Goal: Task Accomplishment & Management: Use online tool/utility

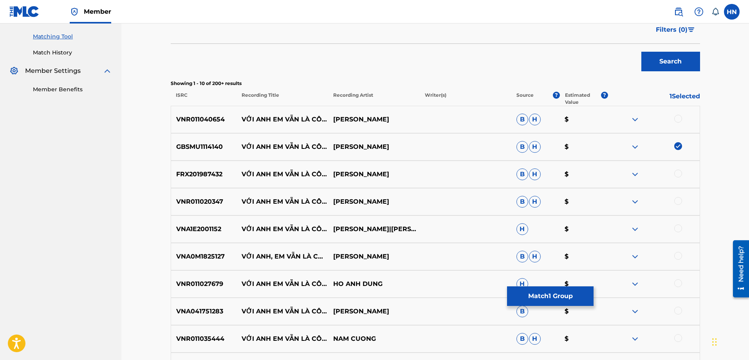
click at [634, 120] on img at bounding box center [634, 119] width 9 height 9
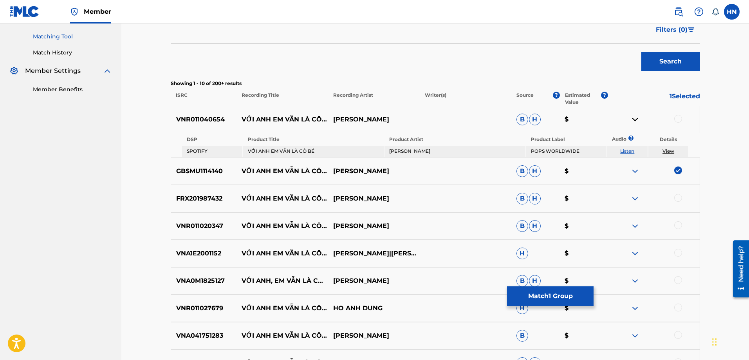
click at [627, 152] on link "Listen" at bounding box center [627, 151] width 14 height 6
click at [211, 121] on p "VNR011040654" at bounding box center [204, 119] width 66 height 9
copy p "VNR011040654"
click at [681, 119] on div at bounding box center [678, 119] width 8 height 8
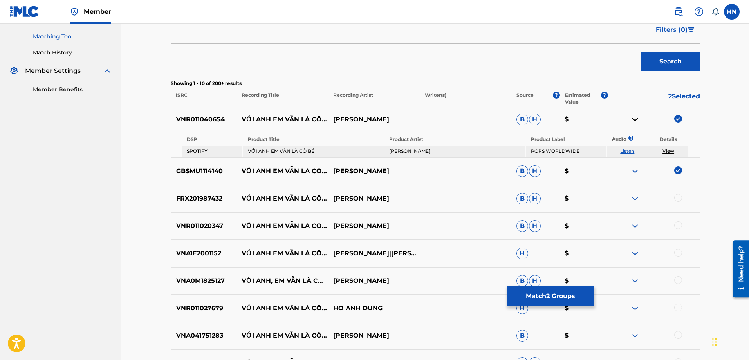
click at [214, 226] on p "VNR011020347" at bounding box center [204, 225] width 66 height 9
copy p "VNR011020347"
click at [676, 225] on div at bounding box center [678, 225] width 8 height 8
click at [204, 196] on p "FRX201987432" at bounding box center [204, 198] width 66 height 9
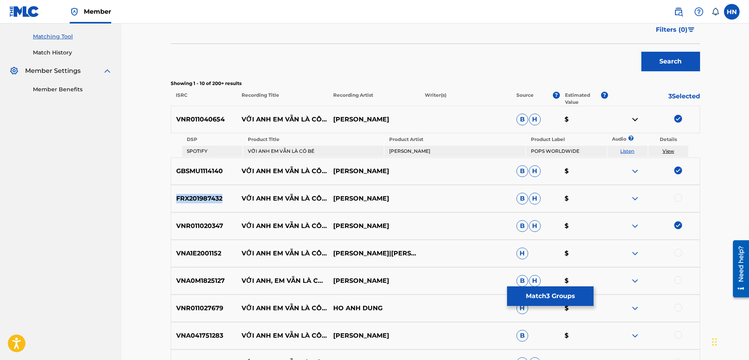
click at [204, 196] on p "FRX201987432" at bounding box center [204, 198] width 66 height 9
copy p "FRX201987432"
click at [679, 198] on div at bounding box center [678, 198] width 8 height 8
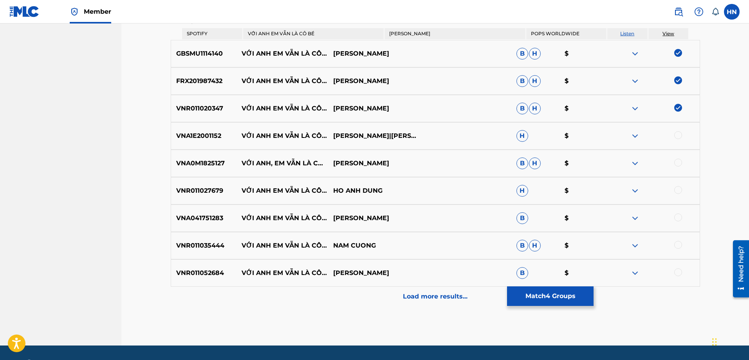
click at [181, 135] on p "VNA1E2001152" at bounding box center [204, 135] width 66 height 9
copy p "VNA1E2001152"
click at [681, 134] on div at bounding box center [678, 135] width 8 height 8
click at [632, 163] on img at bounding box center [634, 162] width 9 height 9
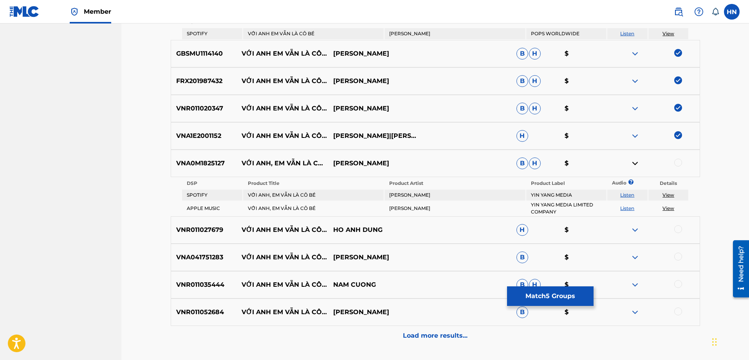
click at [211, 172] on div "VNA0M1825127 VỚI ANH, EM VẪN LÀ CÔ BÉ HỒ QUỲNH HƯƠNG B H $" at bounding box center [435, 162] width 529 height 27
copy p "VNA0M1825127"
click at [676, 163] on div at bounding box center [678, 162] width 8 height 8
click at [205, 230] on p "VNR011027679" at bounding box center [204, 229] width 66 height 9
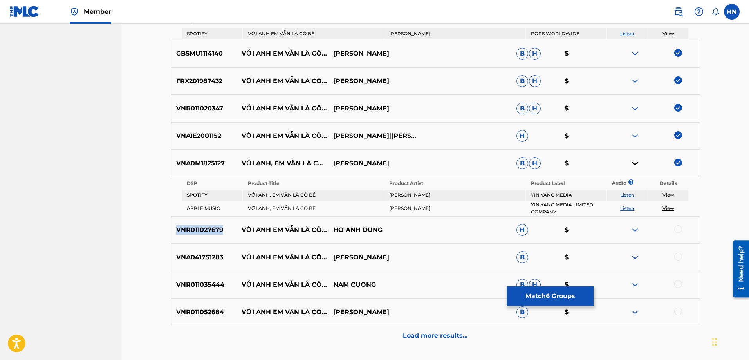
click at [205, 230] on p "VNR011027679" at bounding box center [204, 229] width 66 height 9
copy p "VNR011027679"
click at [680, 225] on div at bounding box center [678, 229] width 8 height 8
click at [193, 248] on div "VNA041751283 VỚI ANH EM VẪN LÀ CÔ BÉ HỒ QUỲNH HƯƠNG B $" at bounding box center [435, 256] width 529 height 27
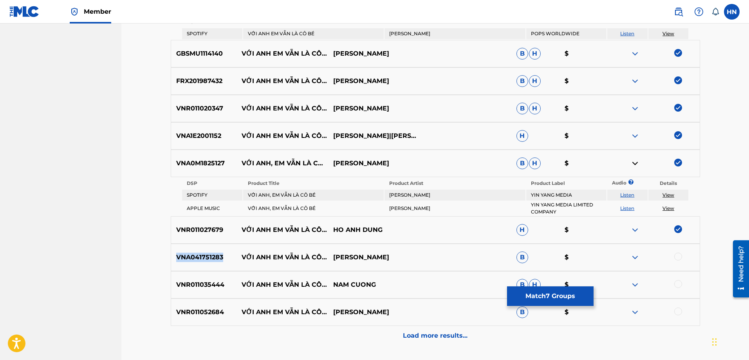
copy p "VNA041751283"
click at [677, 255] on div at bounding box center [678, 256] width 8 height 8
click at [197, 288] on p "VNR011035444" at bounding box center [204, 284] width 66 height 9
copy p "VNR011035444"
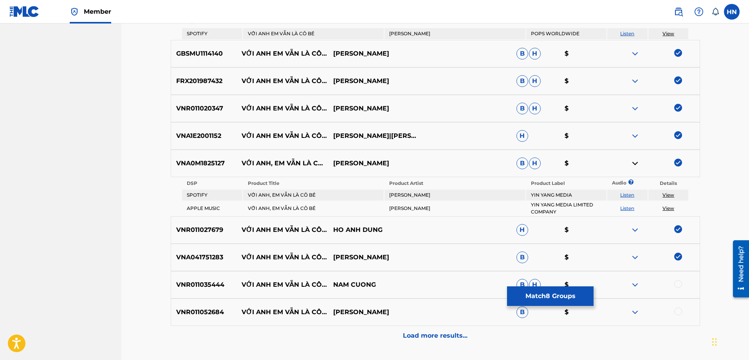
click at [675, 281] on div at bounding box center [678, 284] width 8 height 8
click at [192, 313] on p "VNR011052684" at bounding box center [204, 311] width 66 height 9
copy p "VNR011052684"
click at [674, 307] on div at bounding box center [654, 311] width 92 height 9
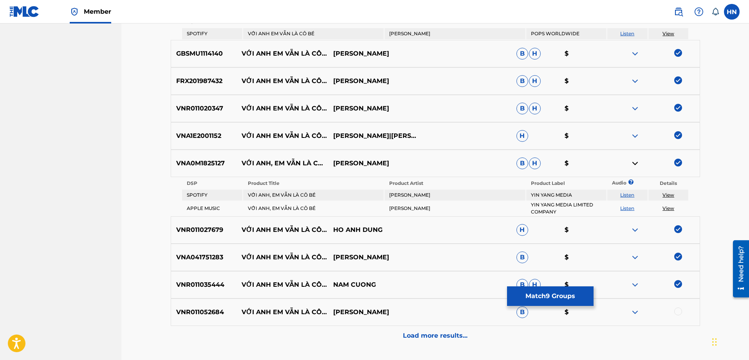
click at [675, 308] on div at bounding box center [654, 311] width 92 height 9
click at [675, 309] on div at bounding box center [678, 311] width 8 height 8
click at [422, 330] on div "Load more results..." at bounding box center [435, 336] width 529 height 20
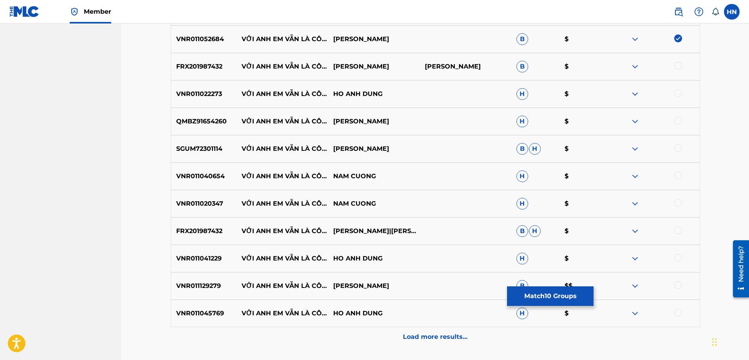
scroll to position [509, 0]
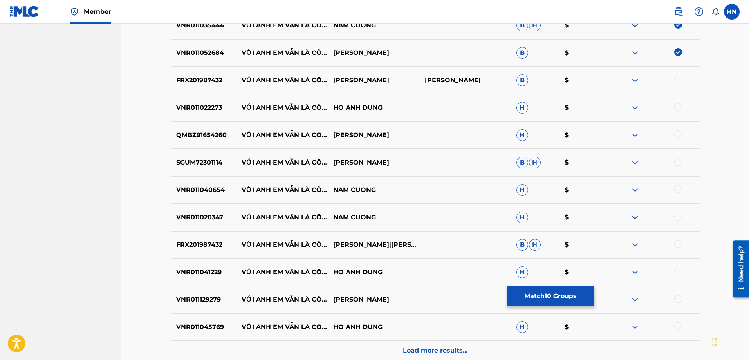
click at [207, 79] on p "FRX201987432" at bounding box center [204, 80] width 66 height 9
click at [679, 79] on div at bounding box center [678, 80] width 8 height 8
click at [203, 112] on div "VNR011022273 VỚI ANH EM VẪN LÀ CÔ BÉ HO ANH DUNG H $" at bounding box center [435, 107] width 529 height 27
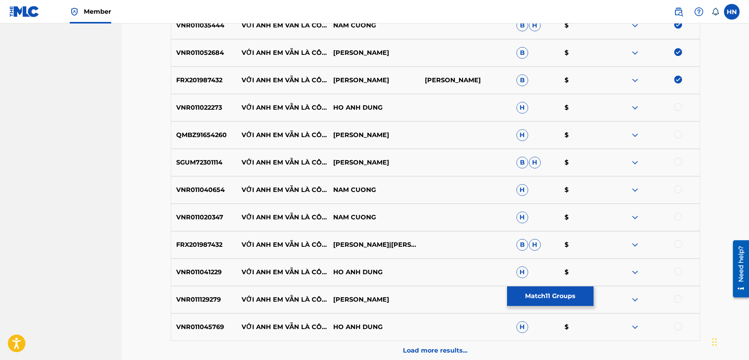
click at [674, 108] on div at bounding box center [678, 107] width 8 height 8
click at [187, 131] on p "QMBZ91654260" at bounding box center [204, 134] width 66 height 9
click at [677, 135] on div at bounding box center [678, 134] width 8 height 8
click at [638, 162] on img at bounding box center [634, 162] width 9 height 9
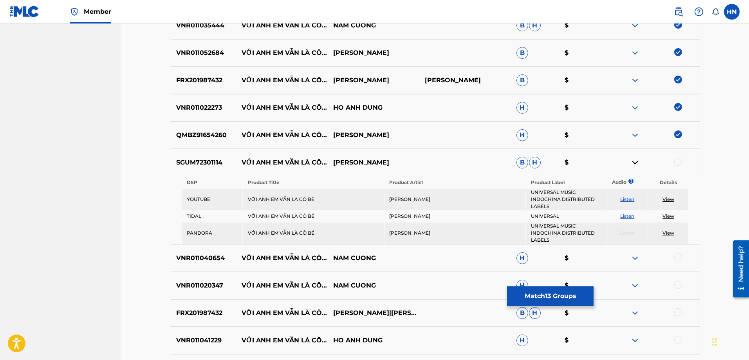
click at [627, 200] on link "Listen" at bounding box center [627, 199] width 14 height 6
drag, startPoint x: 464, startPoint y: 201, endPoint x: 245, endPoint y: 194, distance: 218.5
click at [245, 194] on tr "YOUTUBE VỚI ANH EM VẪN LÀ CÔ BÉ NGUYỄN THANH HƯỜNG UNIVERSAL MUSIC INDOCHINA DI…" at bounding box center [435, 199] width 506 height 21
click at [201, 165] on p "SGUM72301114" at bounding box center [204, 162] width 66 height 9
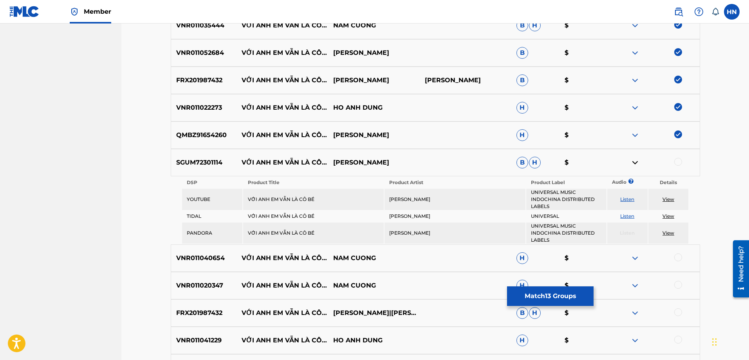
click at [679, 162] on div at bounding box center [678, 162] width 8 height 8
click at [202, 260] on p "VNR011040654" at bounding box center [204, 257] width 66 height 9
click at [677, 252] on div "VNR011040654 VỚI ANH EM VẪN LÀ CÔ BÉ NAM CUONG H $" at bounding box center [435, 257] width 529 height 27
click at [677, 256] on div at bounding box center [678, 257] width 8 height 8
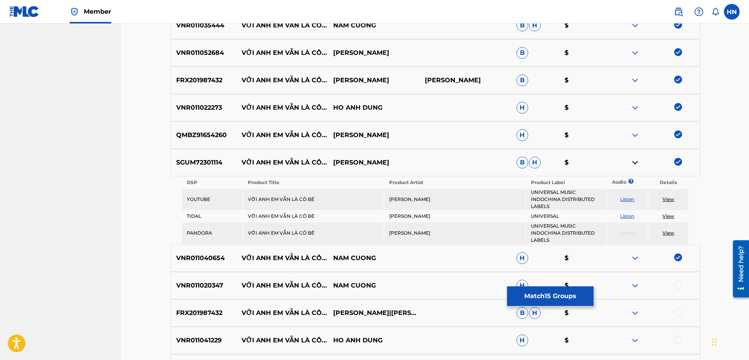
click at [201, 291] on div "VNR011020347 VỚI ANH EM VẪN LÀ CÔ BÉ NAM CUONG H $" at bounding box center [435, 285] width 529 height 27
click at [680, 284] on div at bounding box center [678, 285] width 8 height 8
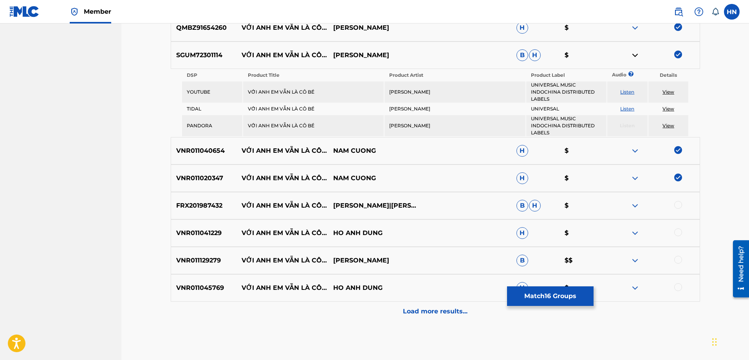
scroll to position [654, 0]
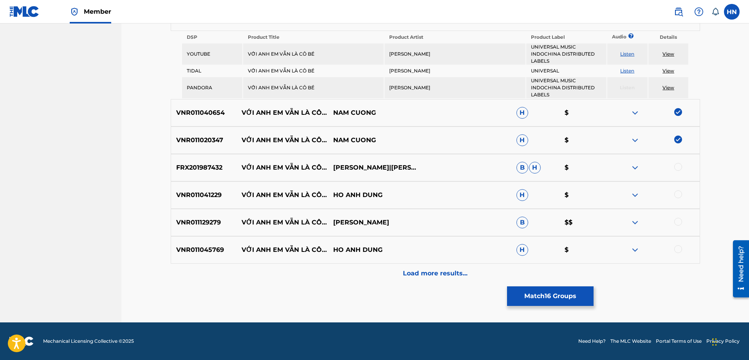
click at [212, 164] on p "FRX201987432" at bounding box center [204, 167] width 66 height 9
click at [679, 166] on div at bounding box center [678, 167] width 8 height 8
click at [176, 197] on p "VNR011041229" at bounding box center [204, 194] width 66 height 9
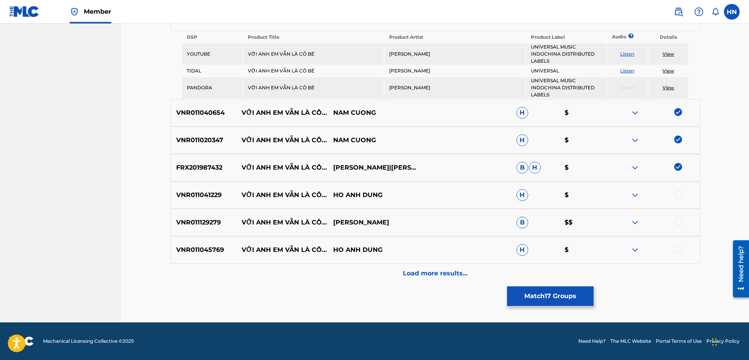
click at [681, 193] on div at bounding box center [678, 194] width 8 height 8
click at [185, 224] on p "VNR011129279" at bounding box center [204, 222] width 66 height 9
click at [681, 221] on div at bounding box center [678, 222] width 8 height 8
click at [194, 239] on div "VNR011045769 VỚI ANH EM VẪN LÀ CÔ BÉ HO ANH DUNG H $" at bounding box center [435, 249] width 529 height 27
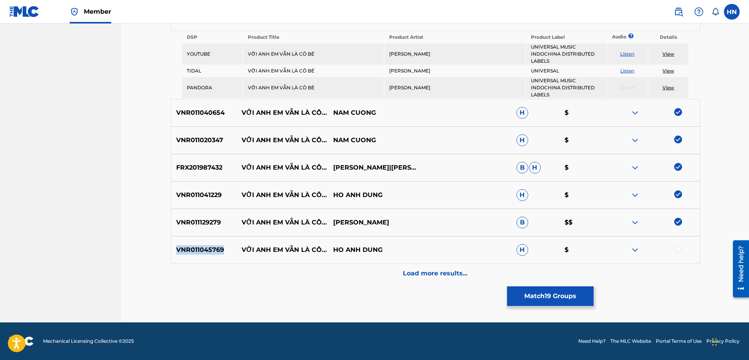
click at [194, 239] on div "VNR011045769 VỚI ANH EM VẪN LÀ CÔ BÉ HO ANH DUNG H $" at bounding box center [435, 249] width 529 height 27
click at [681, 250] on div at bounding box center [678, 249] width 8 height 8
click at [468, 272] on div "Load more results..." at bounding box center [435, 273] width 529 height 20
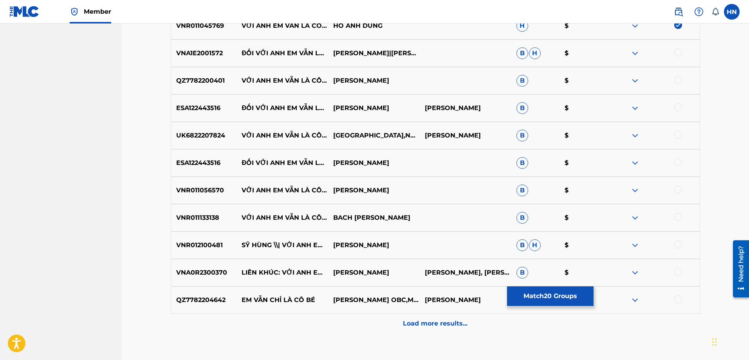
scroll to position [810, 0]
click at [193, 48] on p "VNA1E2001572" at bounding box center [204, 52] width 66 height 9
click at [675, 52] on div at bounding box center [678, 52] width 8 height 8
click at [203, 81] on p "QZ7782200401" at bounding box center [204, 79] width 66 height 9
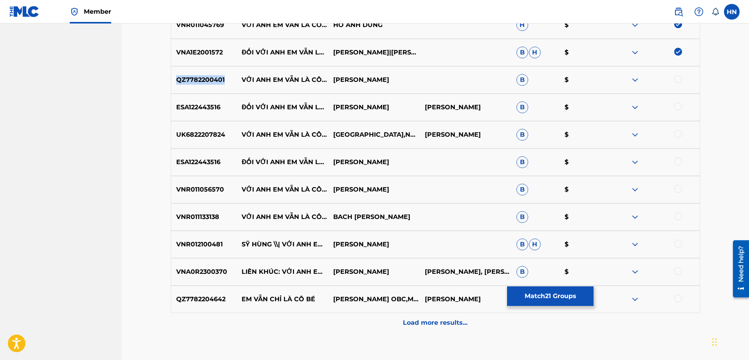
click at [203, 81] on p "QZ7782200401" at bounding box center [204, 79] width 66 height 9
click at [676, 80] on div at bounding box center [678, 79] width 8 height 8
click at [637, 108] on img at bounding box center [634, 107] width 9 height 9
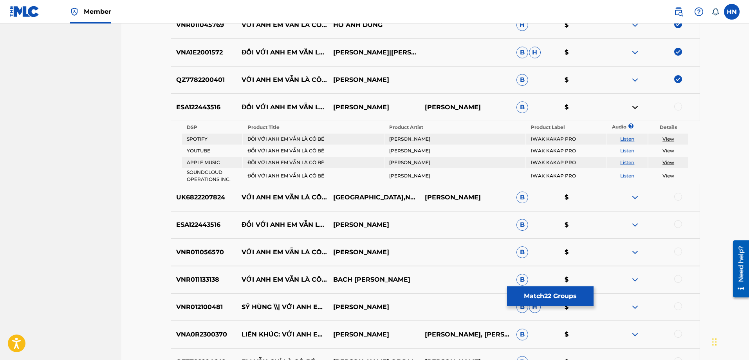
click at [625, 151] on link "Listen" at bounding box center [627, 151] width 14 height 6
click at [190, 107] on p "ESA122443516" at bounding box center [204, 107] width 66 height 9
click at [679, 106] on div at bounding box center [678, 107] width 8 height 8
click at [203, 196] on p "UK6822207824" at bounding box center [204, 197] width 66 height 9
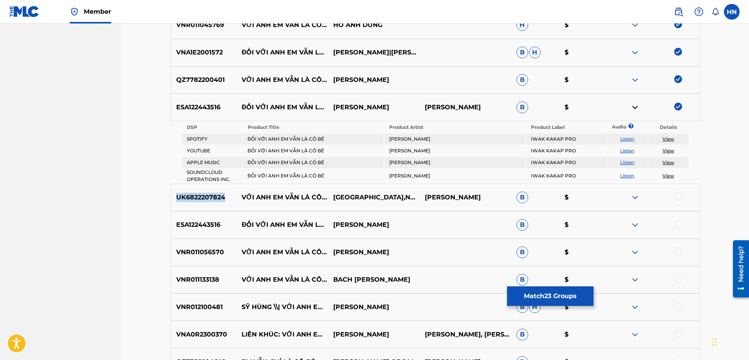
click at [203, 196] on p "UK6822207824" at bounding box center [204, 197] width 66 height 9
click at [675, 196] on div at bounding box center [678, 197] width 8 height 8
click at [198, 230] on div "ESA122443516 ĐỐI VỚI ANH EM VẪN LÀ CÔ BÉ JACK VIET NAM B $" at bounding box center [435, 224] width 529 height 27
click at [679, 223] on div at bounding box center [678, 224] width 8 height 8
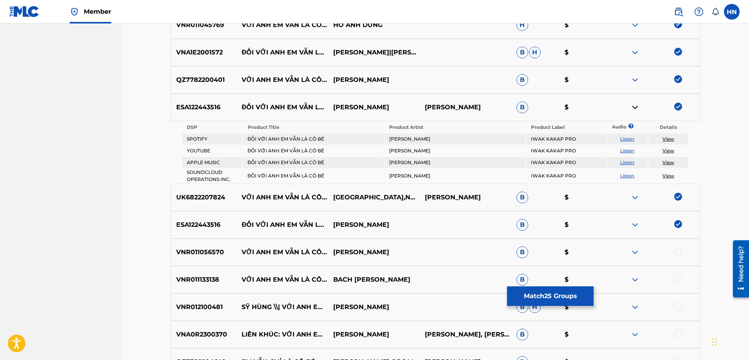
scroll to position [922, 0]
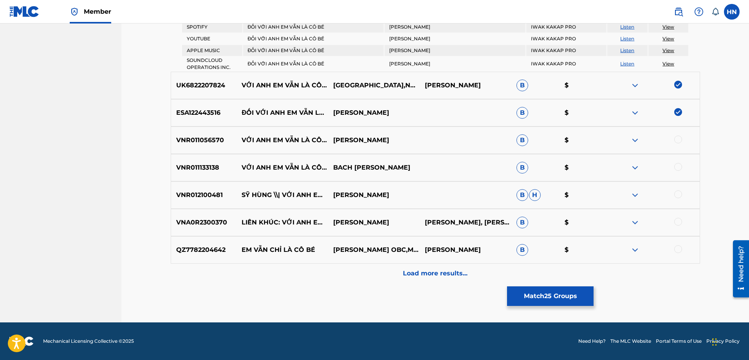
click at [216, 138] on p "VNR011056570" at bounding box center [204, 139] width 66 height 9
click at [678, 142] on div at bounding box center [678, 139] width 8 height 8
click at [210, 169] on p "VNR011133138" at bounding box center [204, 167] width 66 height 9
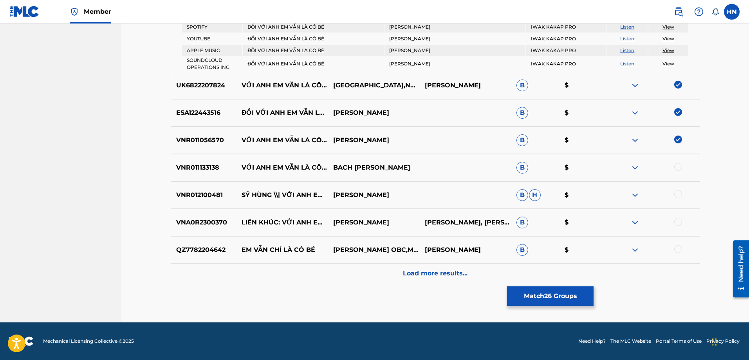
click at [674, 167] on div at bounding box center [678, 167] width 8 height 8
click at [677, 167] on div at bounding box center [654, 167] width 92 height 9
click at [210, 194] on p "VNR012100481" at bounding box center [204, 194] width 66 height 9
click at [679, 197] on div at bounding box center [678, 194] width 8 height 8
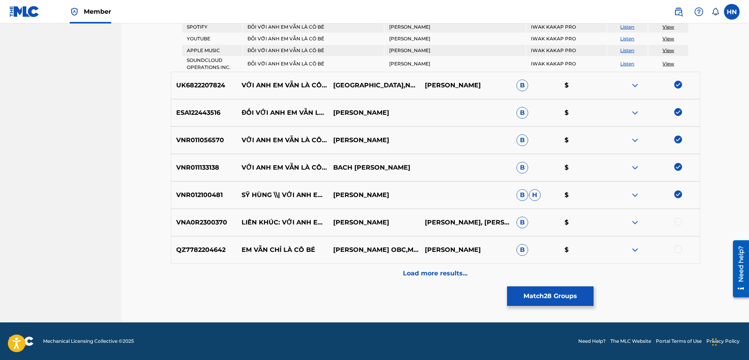
click at [442, 269] on p "Load more results..." at bounding box center [435, 272] width 65 height 9
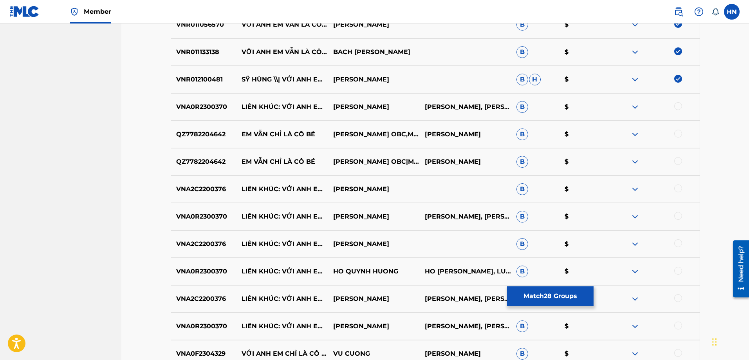
scroll to position [1079, 0]
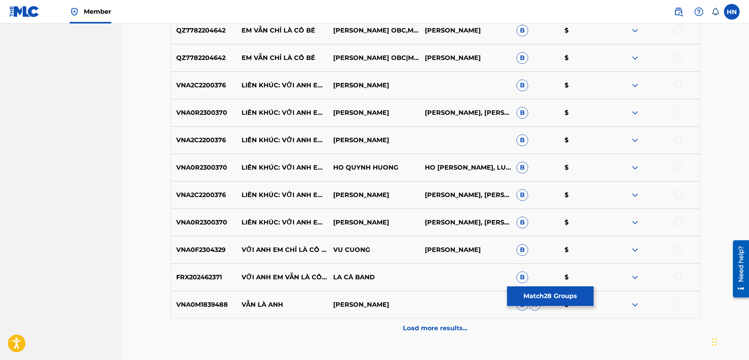
click at [216, 252] on p "VNA0F2304329" at bounding box center [204, 249] width 66 height 9
click at [677, 250] on div at bounding box center [678, 249] width 8 height 8
click at [196, 278] on p "FRX202462371" at bounding box center [204, 276] width 66 height 9
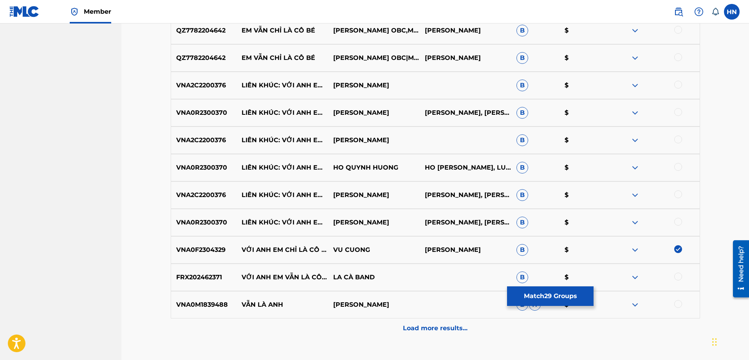
click at [678, 274] on div at bounding box center [678, 276] width 8 height 8
drag, startPoint x: 242, startPoint y: 268, endPoint x: 299, endPoint y: 285, distance: 59.0
click at [299, 282] on p "VỚI ANH EM VẪN LÀ CÔ BÉ (FEAT. JUN PHẠM, MYRA TRẦN)" at bounding box center [282, 276] width 92 height 9
click at [426, 324] on p "Load more results..." at bounding box center [435, 327] width 65 height 9
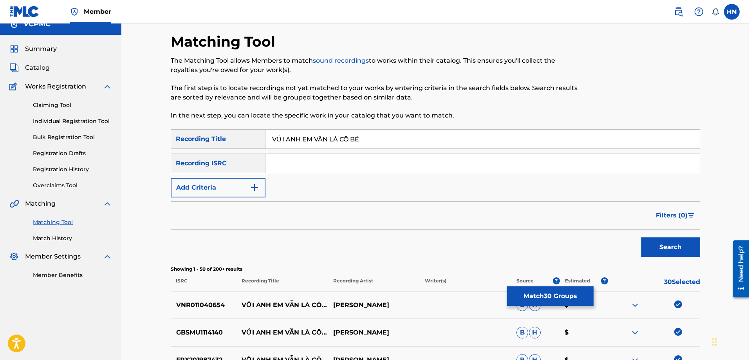
scroll to position [0, 0]
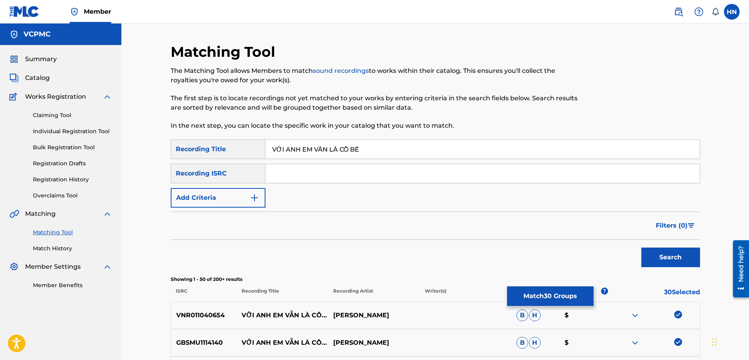
click at [329, 152] on input "VỚI ANH EM VẪN LÀ CÔ BÉ" at bounding box center [482, 149] width 434 height 19
paste input "OI ANH EM VAN LA CO BE"
type input "VOI ANH EM VAN LA CO BE"
click at [641, 247] on button "Search" at bounding box center [670, 257] width 59 height 20
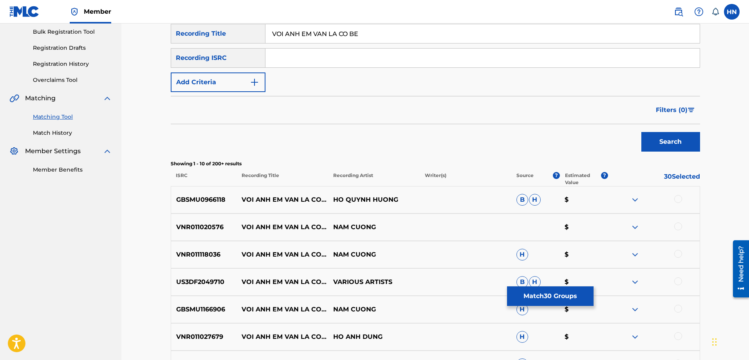
scroll to position [117, 0]
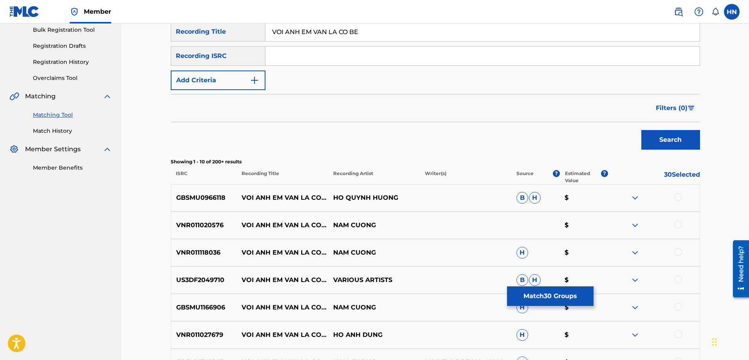
click at [199, 193] on p "GBSMU0966118" at bounding box center [204, 197] width 66 height 9
click at [679, 197] on div at bounding box center [678, 197] width 8 height 8
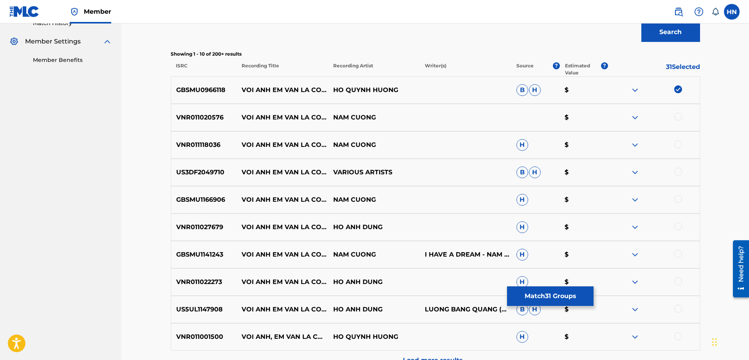
scroll to position [235, 0]
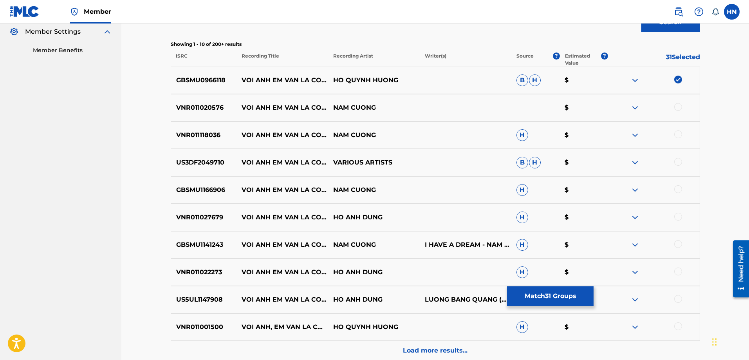
click at [208, 105] on p "VNR011020576" at bounding box center [204, 107] width 66 height 9
click at [675, 108] on div at bounding box center [678, 107] width 8 height 8
click at [194, 134] on p "VNR011118036" at bounding box center [204, 134] width 66 height 9
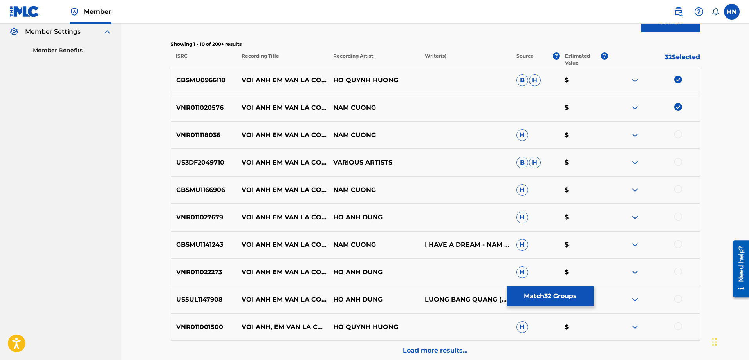
click at [676, 132] on div at bounding box center [678, 134] width 8 height 8
click at [217, 160] on p "US3DF2049710" at bounding box center [204, 162] width 66 height 9
click at [678, 159] on div at bounding box center [678, 162] width 8 height 8
click at [217, 192] on p "GBSMU1166906" at bounding box center [204, 189] width 66 height 9
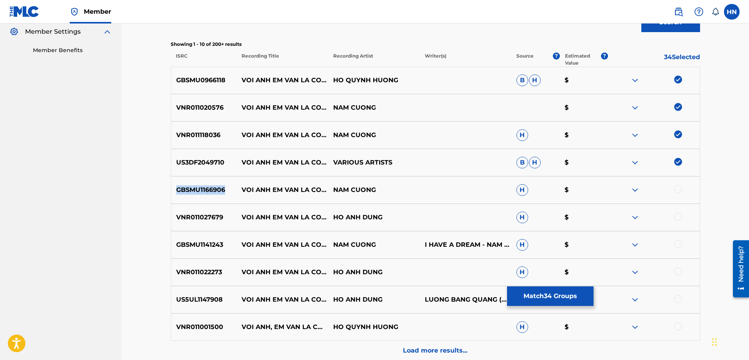
click at [217, 192] on p "GBSMU1166906" at bounding box center [204, 189] width 66 height 9
click at [676, 190] on div at bounding box center [678, 189] width 8 height 8
click at [212, 215] on p "VNR011027679" at bounding box center [204, 216] width 66 height 9
click at [677, 216] on div at bounding box center [678, 216] width 8 height 8
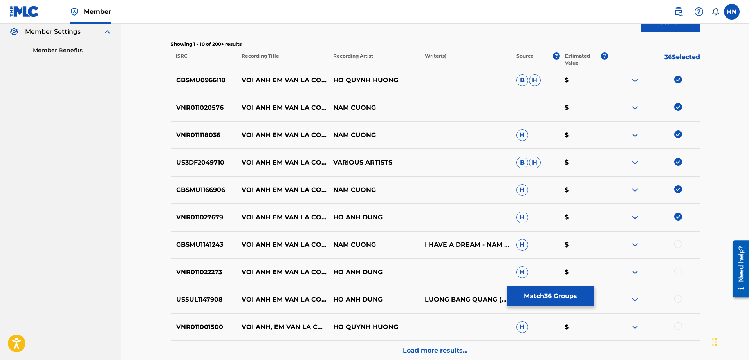
scroll to position [312, 0]
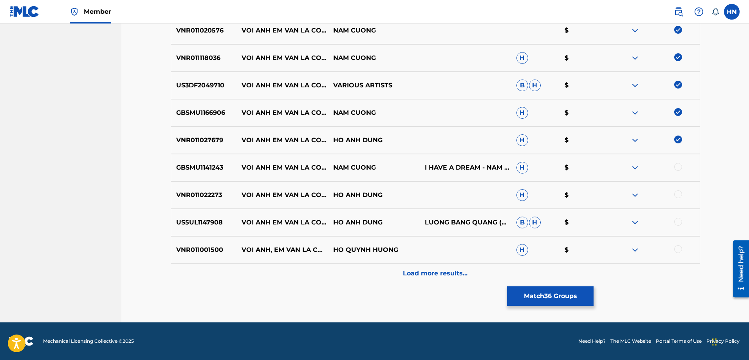
click at [201, 194] on p "VNR011022273" at bounding box center [204, 194] width 66 height 9
click at [678, 197] on div at bounding box center [678, 194] width 8 height 8
click at [203, 166] on p "GBSMU1141243" at bounding box center [204, 167] width 66 height 9
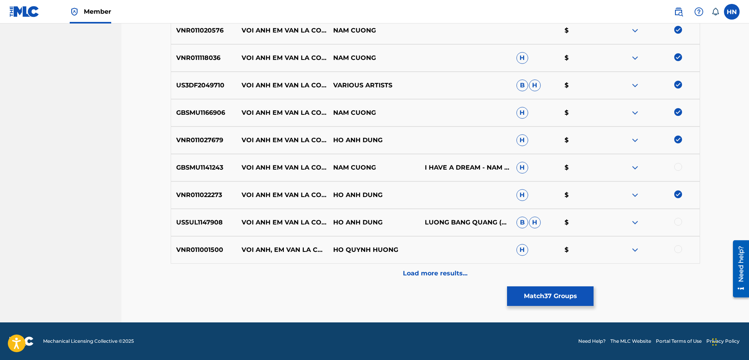
click at [677, 165] on div at bounding box center [678, 167] width 8 height 8
click at [232, 221] on p "US5UL1147908" at bounding box center [204, 222] width 66 height 9
click at [211, 224] on p "US5UL1147908" at bounding box center [204, 222] width 66 height 9
click at [679, 221] on div at bounding box center [678, 222] width 8 height 8
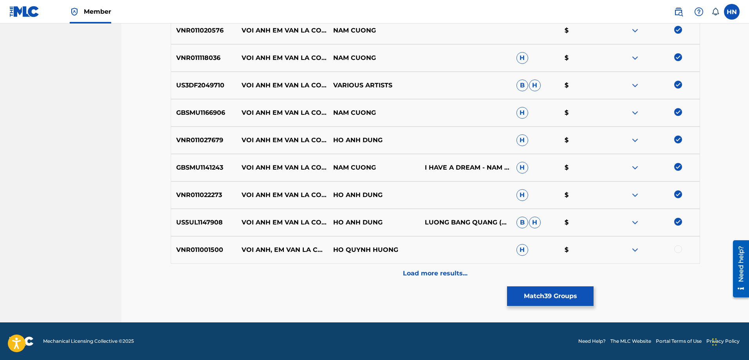
click at [207, 252] on p "VNR011001500" at bounding box center [204, 249] width 66 height 9
click at [675, 248] on div at bounding box center [678, 249] width 8 height 8
click at [439, 279] on div "Load more results..." at bounding box center [435, 273] width 529 height 20
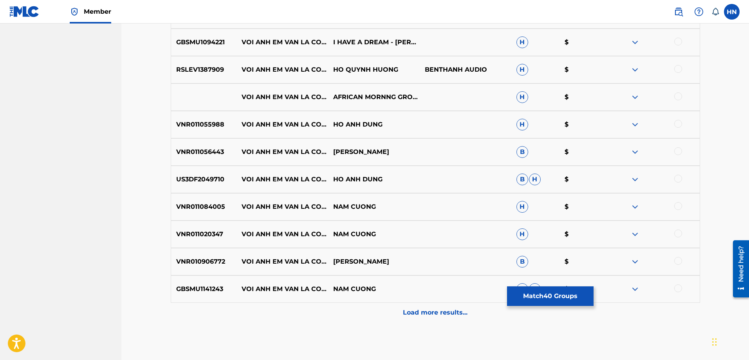
scroll to position [508, 0]
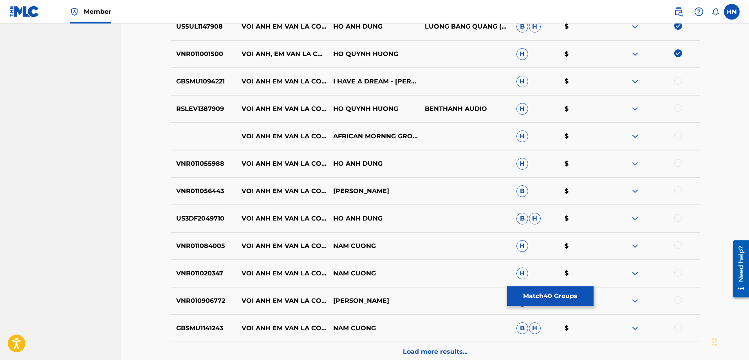
click at [208, 80] on p "GBSMU1094221" at bounding box center [204, 81] width 66 height 9
click at [678, 81] on div at bounding box center [678, 81] width 8 height 8
click at [196, 109] on p "RSLEV1387909" at bounding box center [204, 108] width 66 height 9
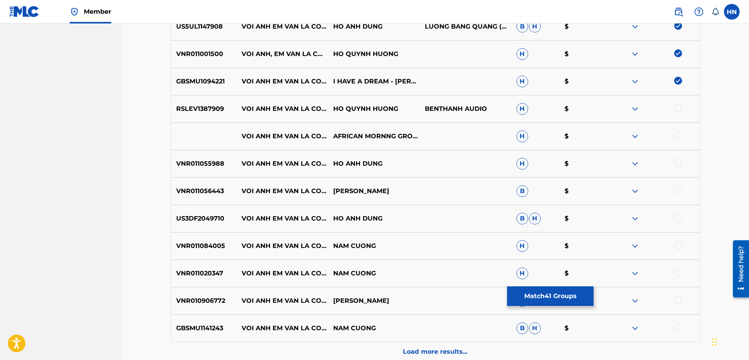
click at [679, 108] on div at bounding box center [678, 108] width 8 height 8
drag, startPoint x: 242, startPoint y: 129, endPoint x: 363, endPoint y: 138, distance: 120.9
click at [363, 138] on div "VOI ANH EM VAN LA CO BE AFRICAN MORNNG GROOVE H $" at bounding box center [435, 135] width 529 height 27
click at [636, 139] on img at bounding box center [634, 135] width 9 height 9
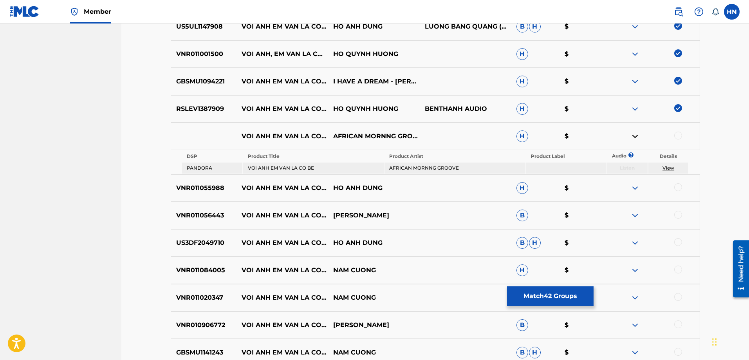
click at [196, 184] on p "VNR011055988" at bounding box center [204, 187] width 66 height 9
click at [681, 189] on div at bounding box center [678, 187] width 8 height 8
drag, startPoint x: 248, startPoint y: 167, endPoint x: 467, endPoint y: 168, distance: 218.8
click at [467, 168] on tr "PANDORA VOI ANH EM VAN LA CO BE AFRICAN MORNNG GROOVE Listen View" at bounding box center [435, 167] width 506 height 11
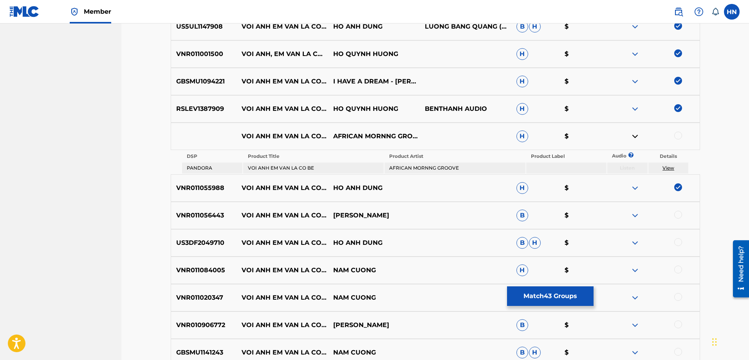
click at [181, 216] on p "VNR011056443" at bounding box center [204, 215] width 66 height 9
click at [677, 213] on div at bounding box center [678, 215] width 8 height 8
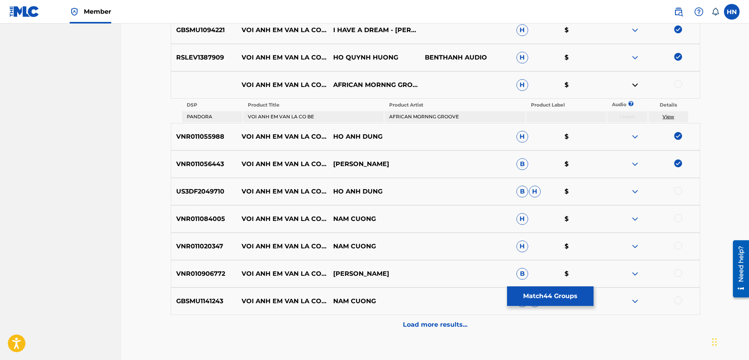
scroll to position [610, 0]
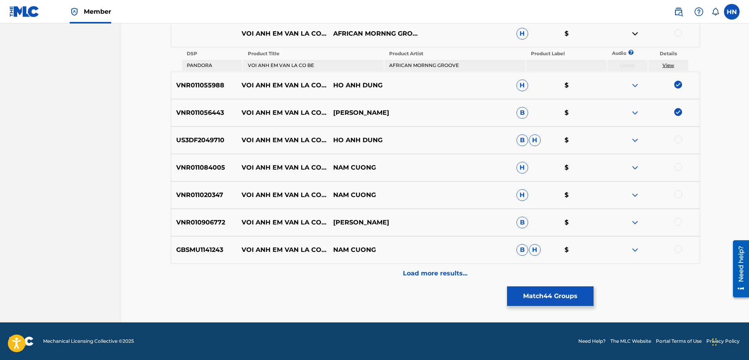
click at [194, 145] on div "US3DF2049710 VOI ANH EM VAN LA CO BE HO ANH DUNG B H $" at bounding box center [435, 139] width 529 height 27
click at [675, 140] on div at bounding box center [678, 139] width 8 height 8
click at [217, 166] on p "VNR011084005" at bounding box center [204, 167] width 66 height 9
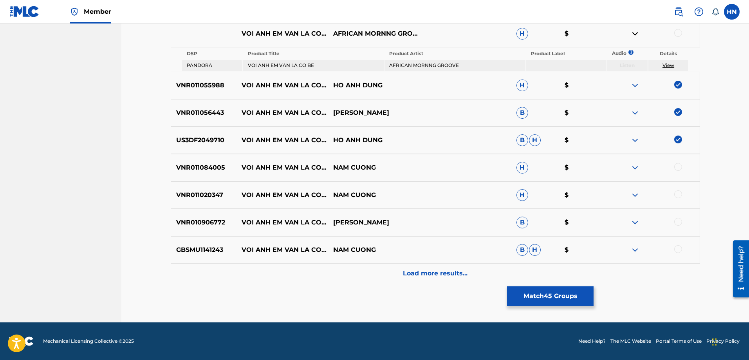
click at [677, 162] on div "VNR011084005 VOI ANH EM VAN LA CO BE NAM CUONG H $" at bounding box center [435, 167] width 529 height 27
click at [677, 166] on div at bounding box center [678, 167] width 8 height 8
click at [175, 201] on div "VNR011020347 VOI ANH EM VAN LA CO BE NAM CUONG H $" at bounding box center [435, 194] width 529 height 27
click at [677, 192] on div at bounding box center [678, 194] width 8 height 8
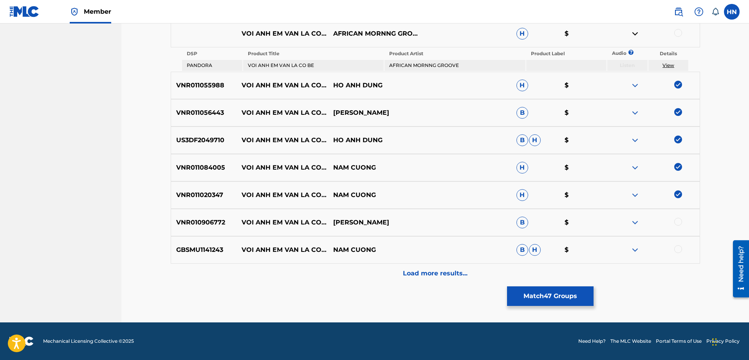
click at [217, 225] on p "VNR010906772" at bounding box center [204, 222] width 66 height 9
click at [677, 221] on div at bounding box center [678, 222] width 8 height 8
click at [194, 251] on p "GBSMU1141243" at bounding box center [204, 249] width 66 height 9
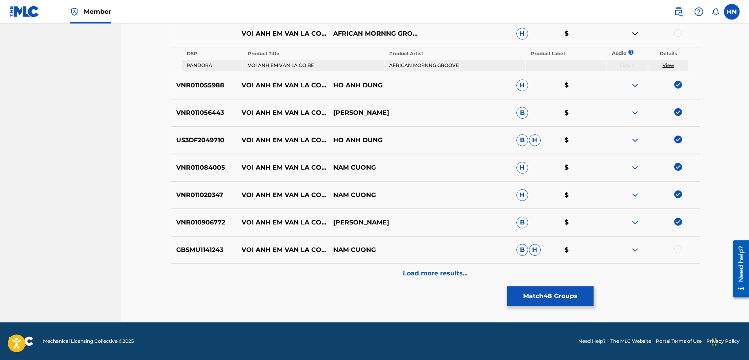
click at [675, 250] on div at bounding box center [678, 249] width 8 height 8
click at [388, 281] on div "Load more results..." at bounding box center [435, 273] width 529 height 20
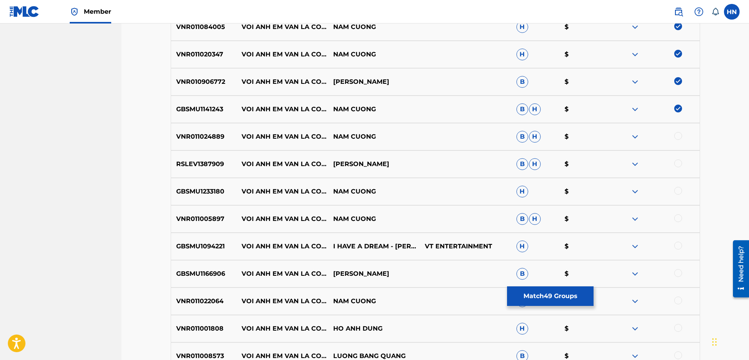
scroll to position [767, 0]
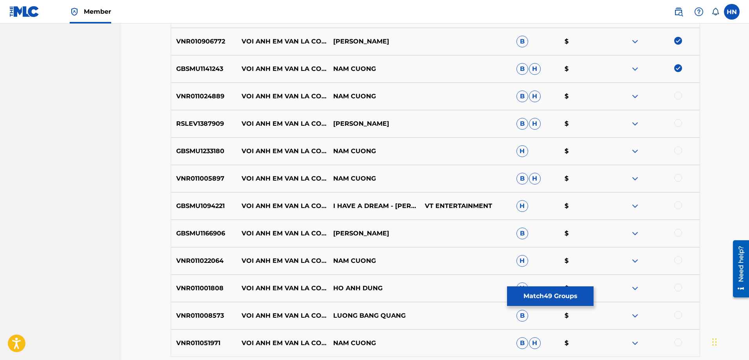
click at [182, 101] on div "VNR011024889 VOI ANH EM VAN LA CO BE NAM CUONG B H $" at bounding box center [435, 96] width 529 height 27
click at [675, 95] on div at bounding box center [678, 96] width 8 height 8
click at [222, 122] on p "RSLEV1387909" at bounding box center [204, 123] width 66 height 9
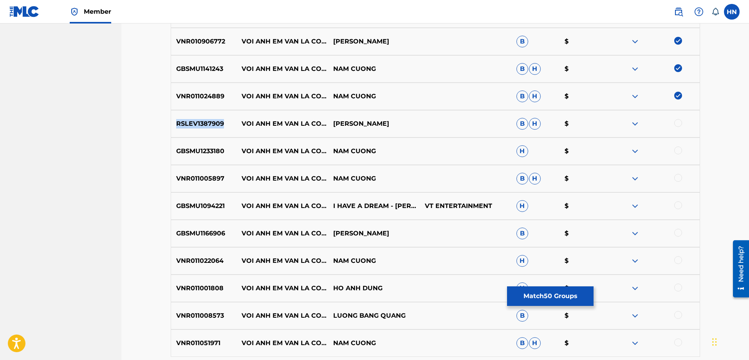
click at [222, 122] on p "RSLEV1387909" at bounding box center [204, 123] width 66 height 9
click at [679, 119] on div at bounding box center [678, 123] width 8 height 8
click at [212, 157] on div "GBSMU1233180 VOI ANH EM VAN LA CO BE NAM CUONG H $" at bounding box center [435, 150] width 529 height 27
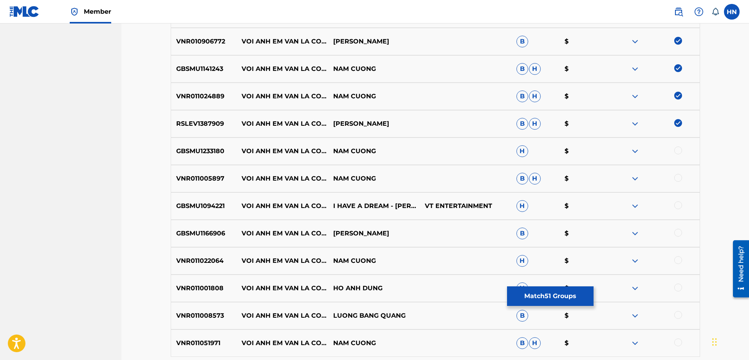
click at [677, 152] on div at bounding box center [678, 150] width 8 height 8
click at [213, 182] on p "VNR011005897" at bounding box center [204, 178] width 66 height 9
click at [678, 174] on div at bounding box center [678, 178] width 8 height 8
click at [218, 201] on p "GBSMU1094221" at bounding box center [204, 205] width 66 height 9
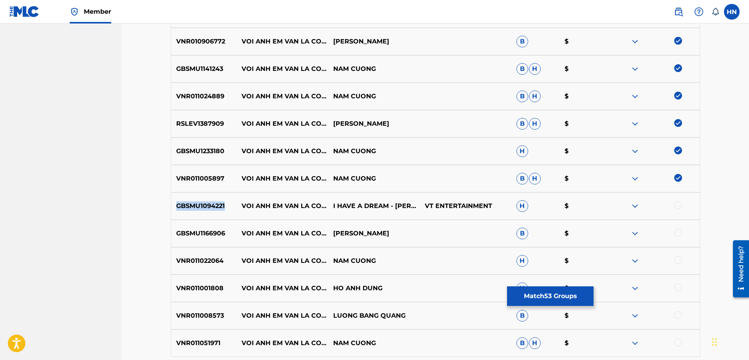
click at [218, 201] on p "GBSMU1094221" at bounding box center [204, 205] width 66 height 9
click at [680, 202] on div at bounding box center [678, 205] width 8 height 8
click at [221, 226] on div "GBSMU1166906 VOI ANH EM VAN LA CO BE NAM CƯỜNG B $" at bounding box center [435, 233] width 529 height 27
click at [681, 231] on div at bounding box center [678, 233] width 8 height 8
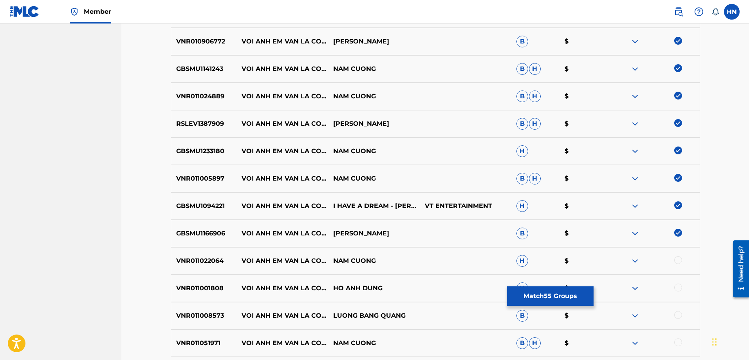
click at [197, 265] on div "VNR011022064 VOI ANH EM VAN LA CO BE NAM CUONG H $" at bounding box center [435, 260] width 529 height 27
click at [675, 259] on div at bounding box center [678, 260] width 8 height 8
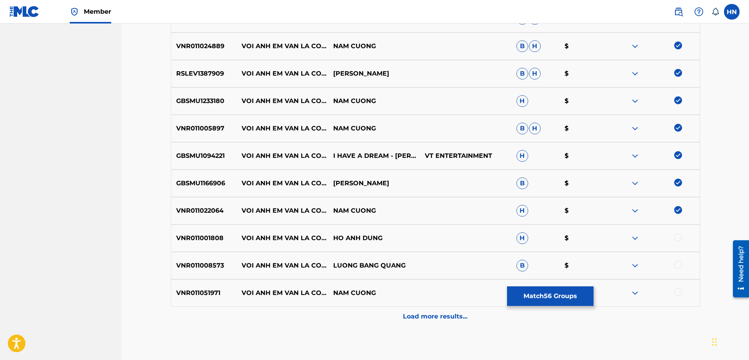
scroll to position [860, 0]
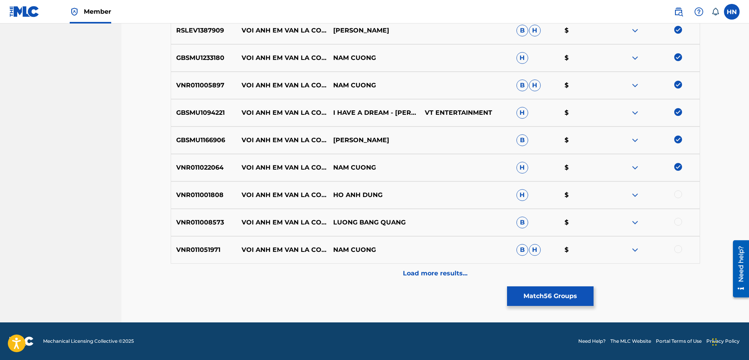
click at [201, 189] on div "VNR011001808 VOI ANH EM VAN LA CO BE HO ANH DUNG H $" at bounding box center [435, 194] width 529 height 27
click at [679, 193] on div at bounding box center [678, 194] width 8 height 8
click at [194, 228] on div "VNR011008573 VOI ANH EM VAN LA CO BE LUONG BANG QUANG B $" at bounding box center [435, 222] width 529 height 27
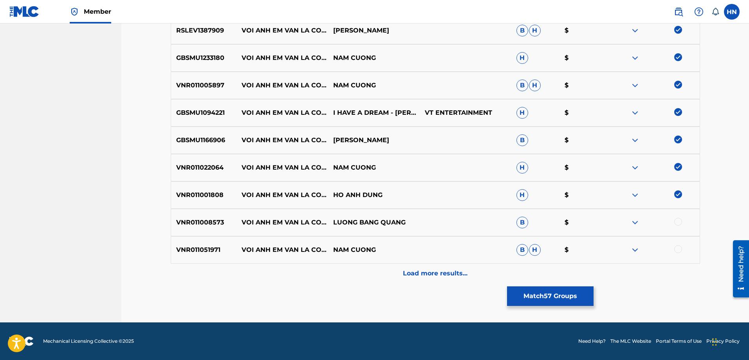
click at [679, 222] on div at bounding box center [678, 222] width 8 height 8
click at [215, 252] on p "VNR011051971" at bounding box center [204, 249] width 66 height 9
click at [676, 247] on div at bounding box center [678, 249] width 8 height 8
click at [490, 279] on div "Load more results..." at bounding box center [435, 273] width 529 height 20
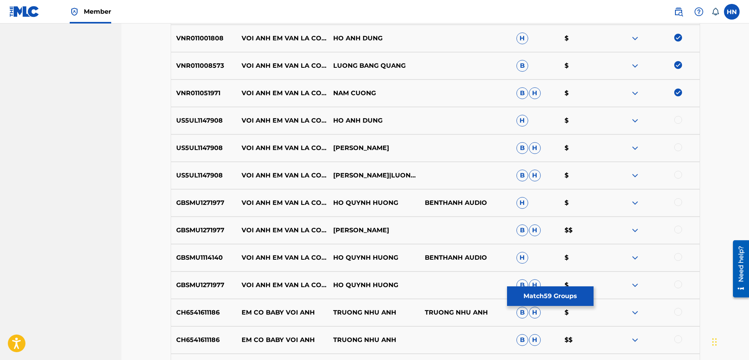
scroll to position [1055, 0]
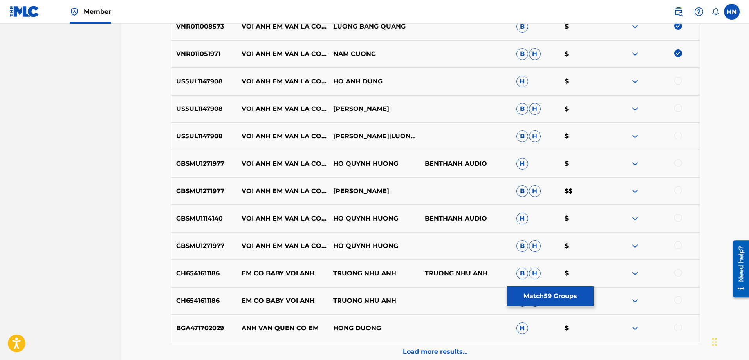
click at [196, 74] on div "US5UL1147908 VOI ANH EM VAN LA CO BE HO ANH DUNG H $" at bounding box center [435, 81] width 529 height 27
click at [675, 81] on div at bounding box center [678, 81] width 8 height 8
click at [675, 107] on div at bounding box center [678, 108] width 8 height 8
click at [675, 136] on div at bounding box center [678, 135] width 8 height 8
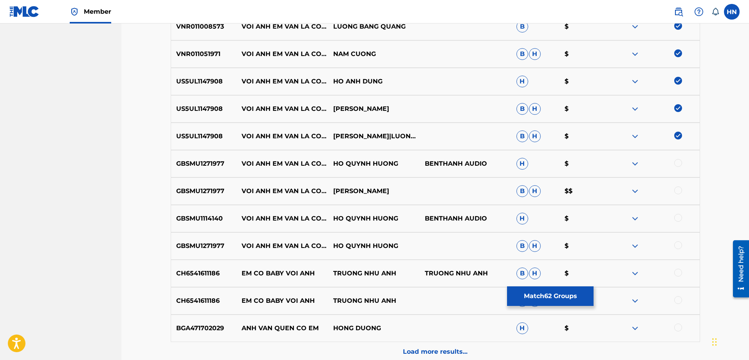
click at [219, 162] on p "GBSMU1271977" at bounding box center [204, 163] width 66 height 9
click at [677, 162] on div at bounding box center [678, 163] width 8 height 8
click at [675, 188] on div at bounding box center [678, 190] width 8 height 8
click at [675, 245] on div at bounding box center [678, 245] width 8 height 8
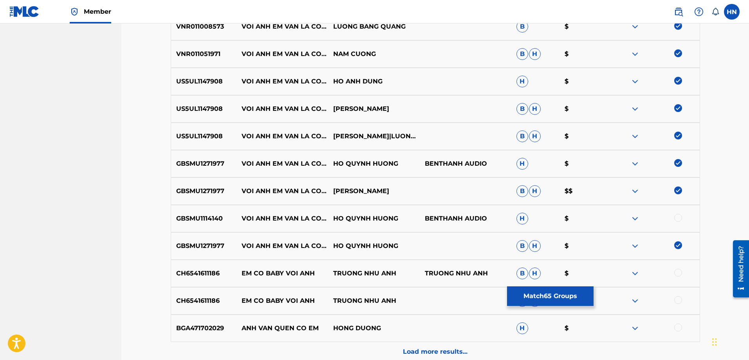
click at [206, 220] on p "GBSMU1114140" at bounding box center [204, 218] width 66 height 9
click at [680, 215] on div at bounding box center [678, 218] width 8 height 8
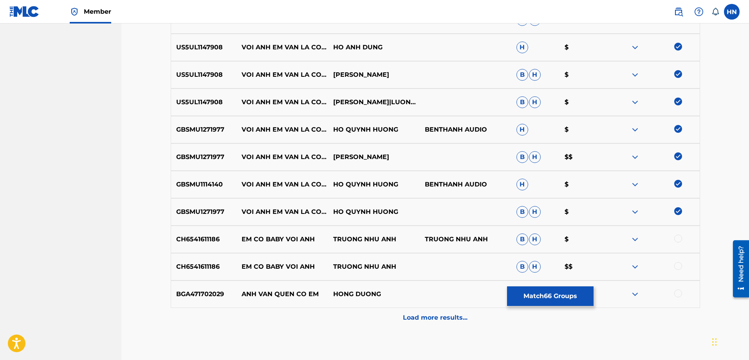
scroll to position [1134, 0]
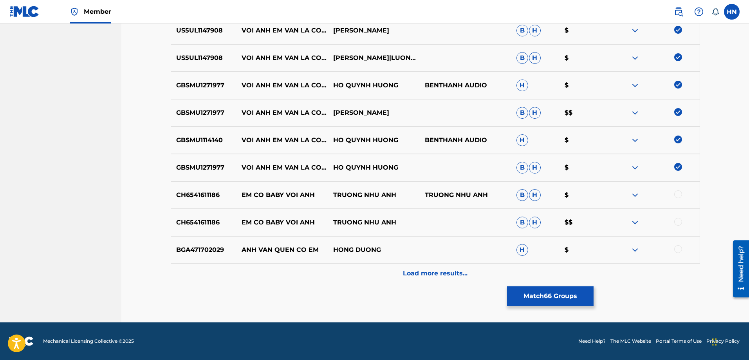
click at [421, 275] on p "Load more results..." at bounding box center [435, 272] width 65 height 9
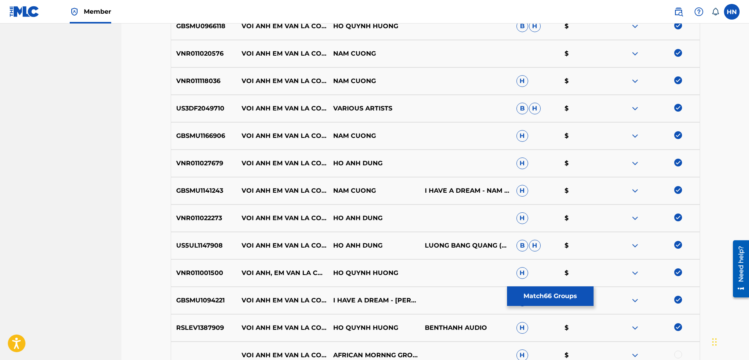
scroll to position [234, 0]
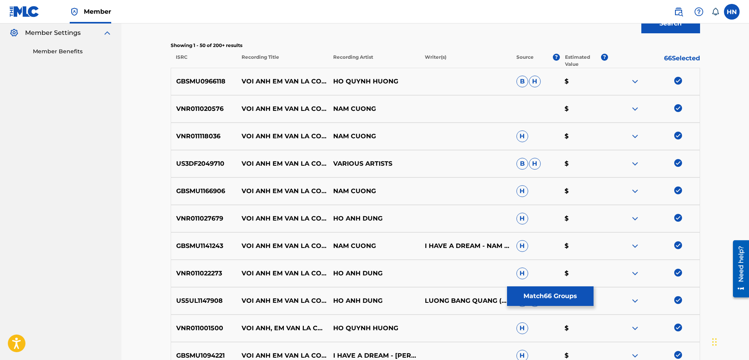
click at [542, 290] on button "Match 66 Groups" at bounding box center [550, 296] width 86 height 20
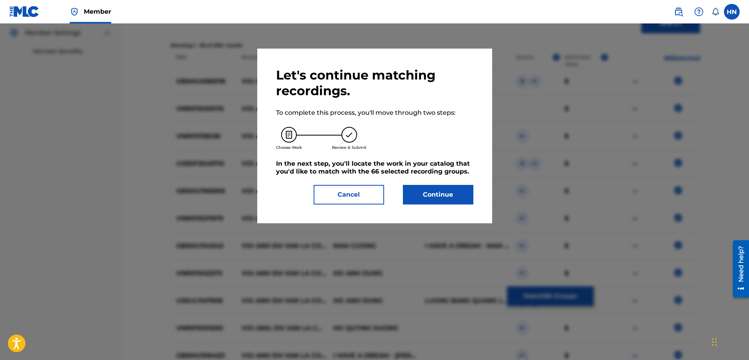
click at [434, 196] on button "Continue" at bounding box center [438, 195] width 70 height 20
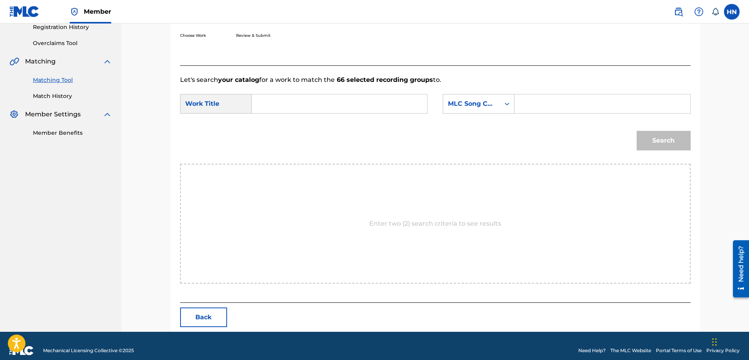
scroll to position [162, 0]
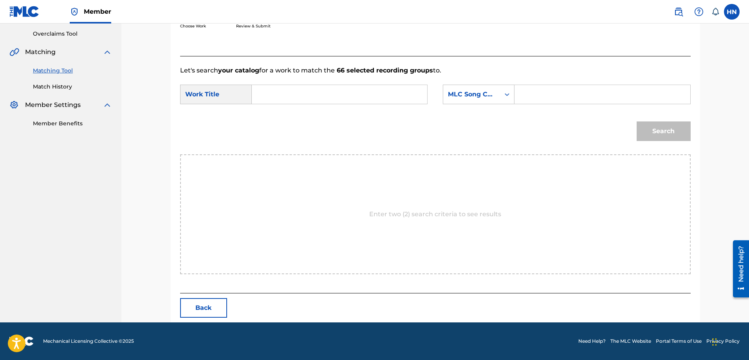
click at [395, 93] on input "Search Form" at bounding box center [339, 94] width 162 height 19
paste input "VOI ANH EM VAN LA CO BE"
type input "VOI ANH EM VAN LA CO BE"
click at [468, 91] on div "MLC Song Code" at bounding box center [471, 94] width 47 height 9
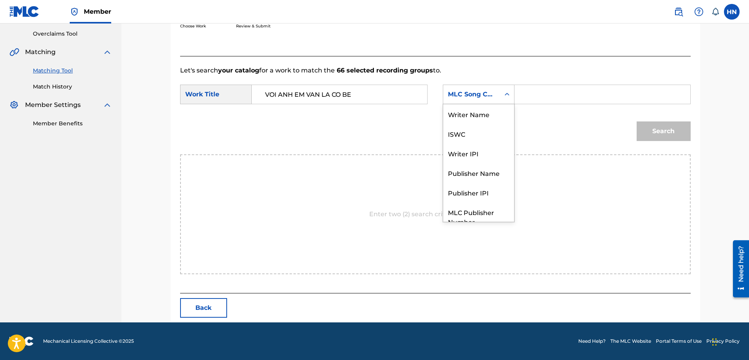
scroll to position [29, 0]
click at [462, 104] on div "ISWC" at bounding box center [478, 105] width 71 height 20
click at [544, 92] on input "Search Form" at bounding box center [602, 94] width 162 height 19
paste input "T9108168883"
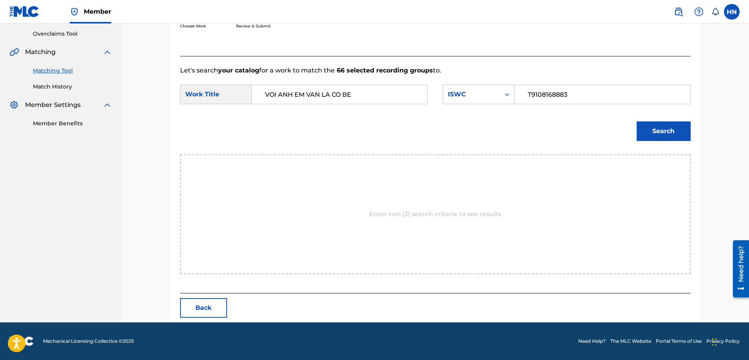
type input "T9108168883"
click at [666, 130] on button "Search" at bounding box center [663, 131] width 54 height 20
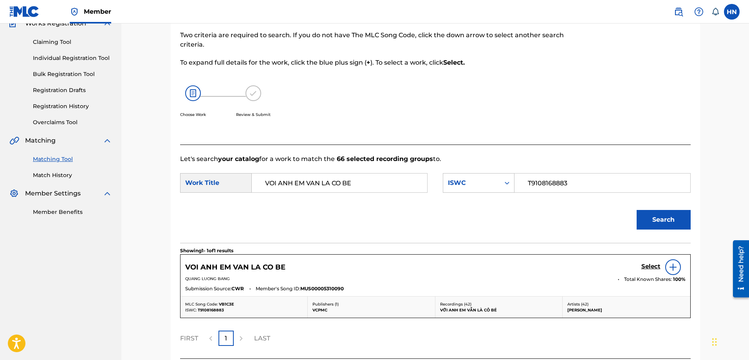
scroll to position [139, 0]
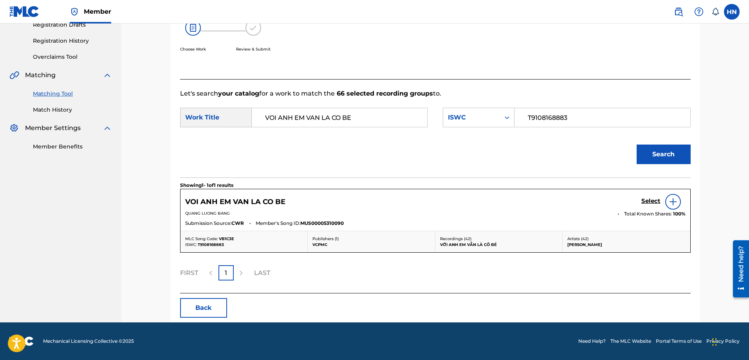
click at [653, 202] on h5 "Select" at bounding box center [650, 200] width 19 height 7
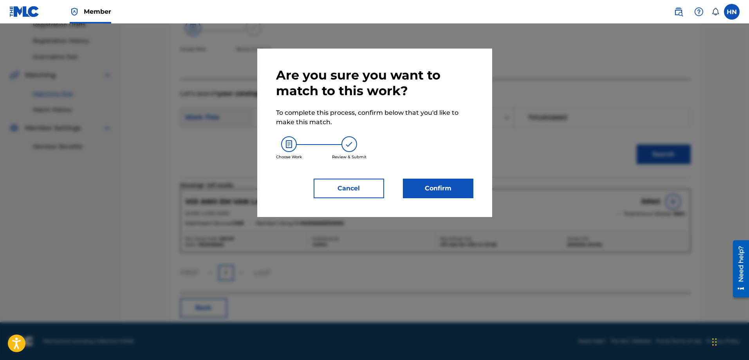
click at [418, 183] on button "Confirm" at bounding box center [438, 188] width 70 height 20
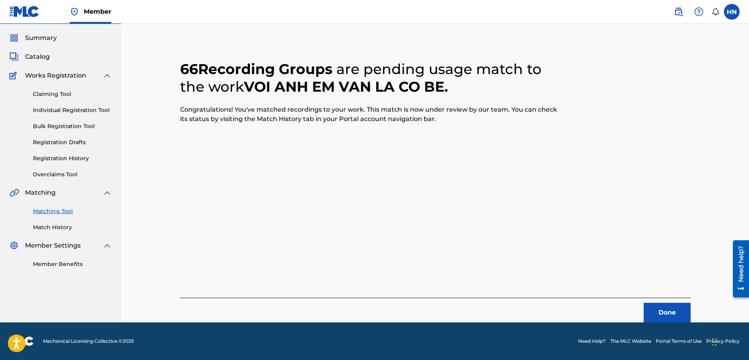
scroll to position [21, 0]
click at [653, 307] on button "Done" at bounding box center [666, 312] width 47 height 20
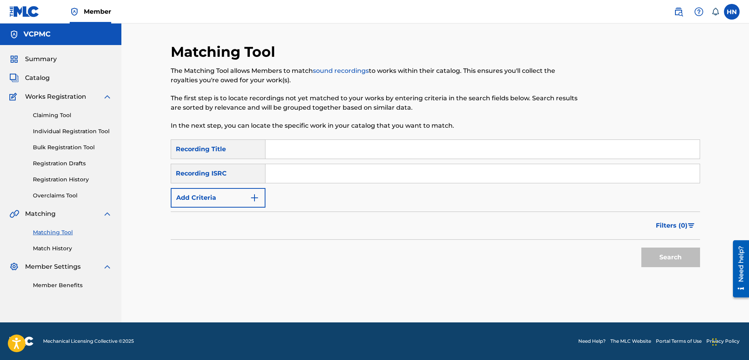
scroll to position [0, 0]
click at [306, 144] on input "Search Form" at bounding box center [482, 149] width 434 height 19
paste input "ĐỘC THOẠI"
click at [641, 247] on button "Search" at bounding box center [670, 257] width 59 height 20
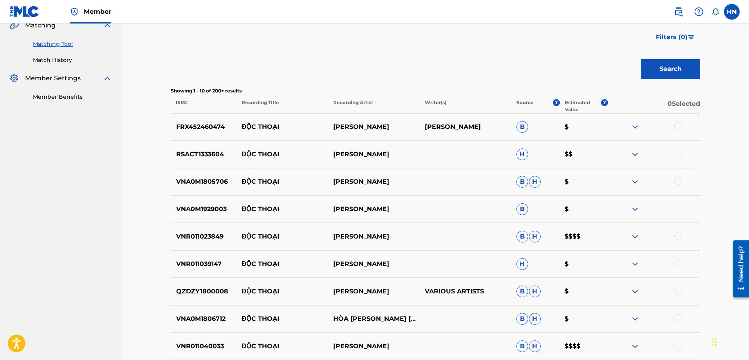
scroll to position [196, 0]
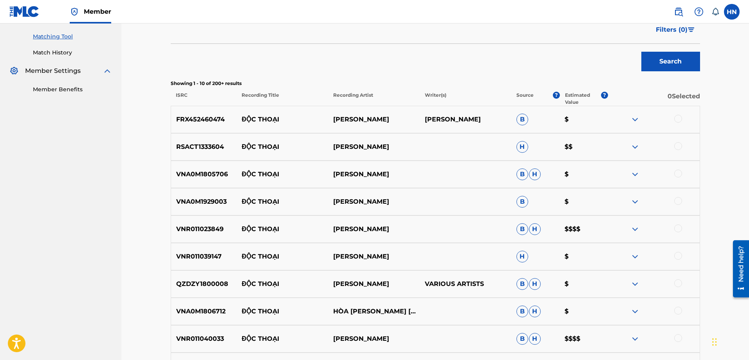
click at [207, 151] on p "RSACT1333604" at bounding box center [204, 146] width 66 height 9
click at [677, 145] on div at bounding box center [678, 146] width 8 height 8
click at [206, 341] on p "VNR011040033" at bounding box center [204, 338] width 66 height 9
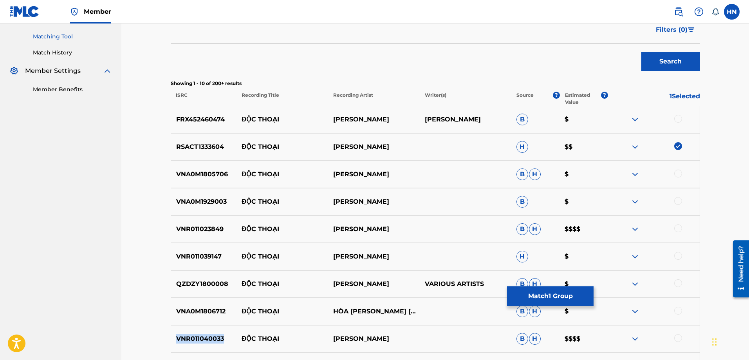
click at [206, 341] on p "VNR011040033" at bounding box center [204, 338] width 66 height 9
click at [675, 336] on div at bounding box center [678, 338] width 8 height 8
click at [202, 226] on p "VNR011023849" at bounding box center [204, 228] width 66 height 9
click at [676, 226] on div at bounding box center [654, 228] width 92 height 9
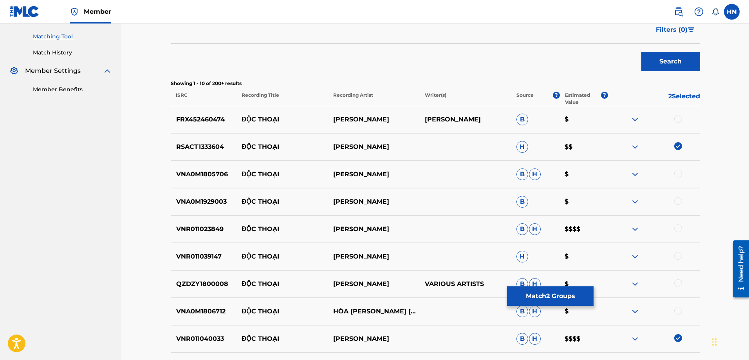
click at [676, 226] on div at bounding box center [678, 228] width 8 height 8
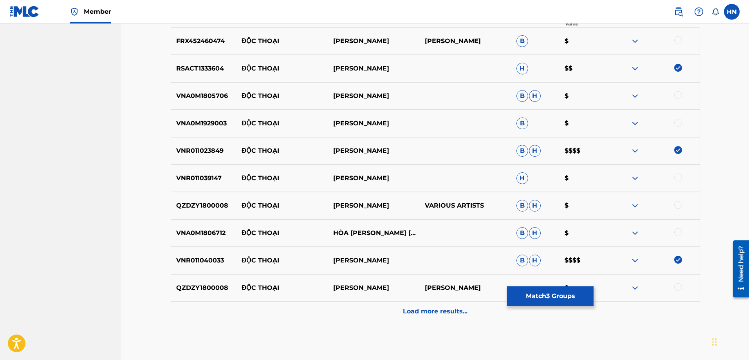
scroll to position [235, 0]
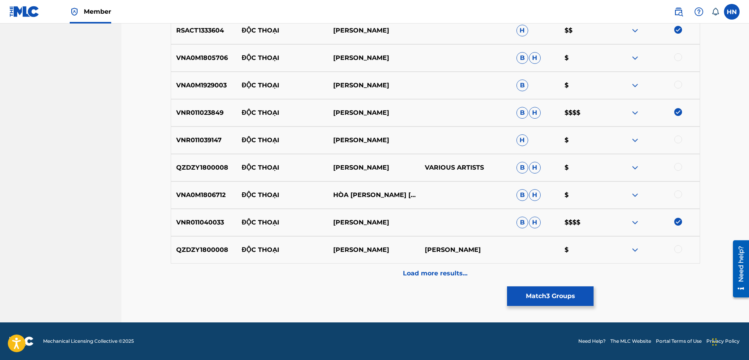
click at [411, 267] on div "Load more results..." at bounding box center [435, 273] width 529 height 20
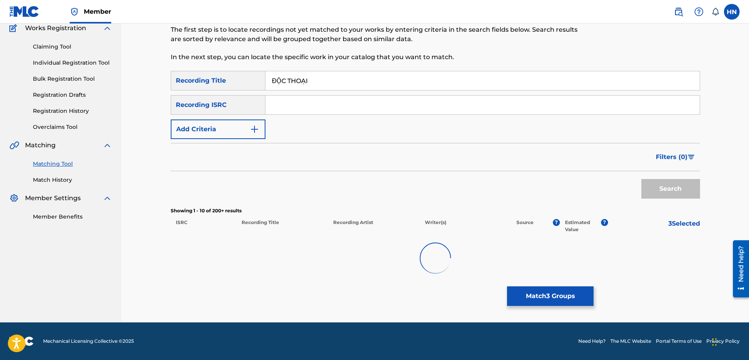
scroll to position [312, 0]
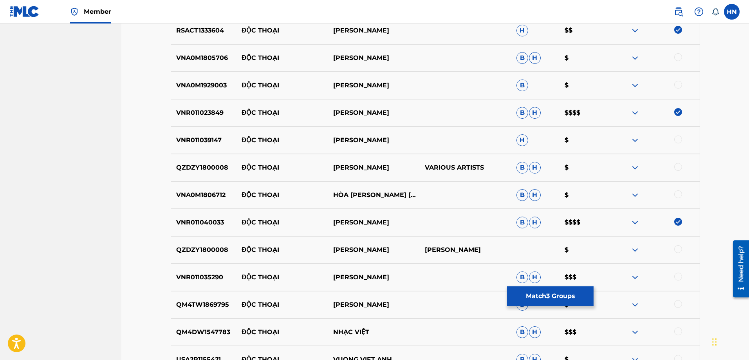
click at [217, 281] on p "VNR011035290" at bounding box center [204, 276] width 66 height 9
click at [680, 277] on div at bounding box center [678, 276] width 8 height 8
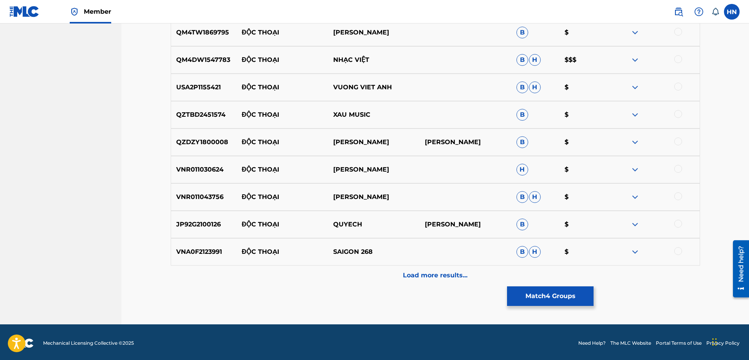
scroll to position [586, 0]
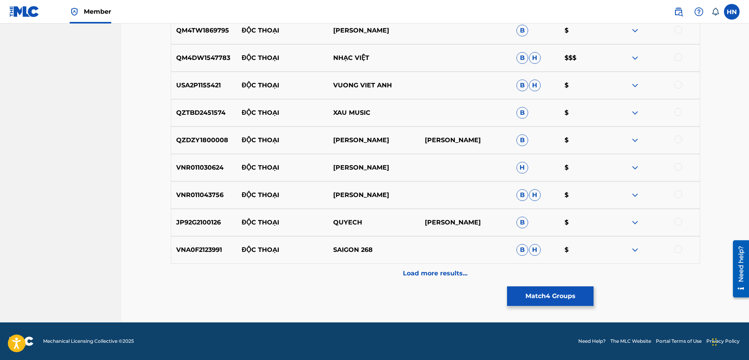
click at [639, 250] on img at bounding box center [634, 249] width 9 height 9
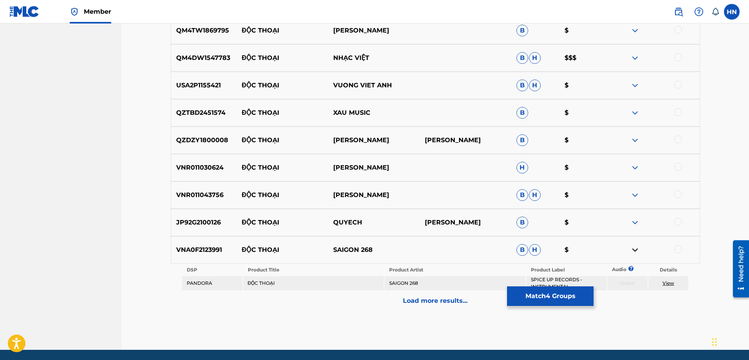
scroll to position [613, 0]
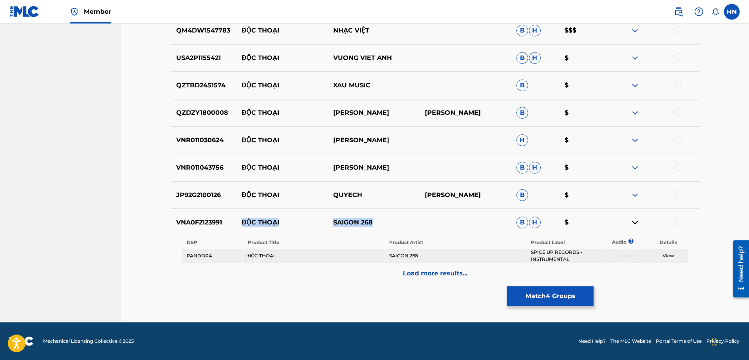
drag, startPoint x: 382, startPoint y: 218, endPoint x: 236, endPoint y: 216, distance: 145.6
click at [236, 216] on div "VNA0F2123991 ĐỘC THOẠI SAIGON 268 B H $" at bounding box center [435, 222] width 529 height 27
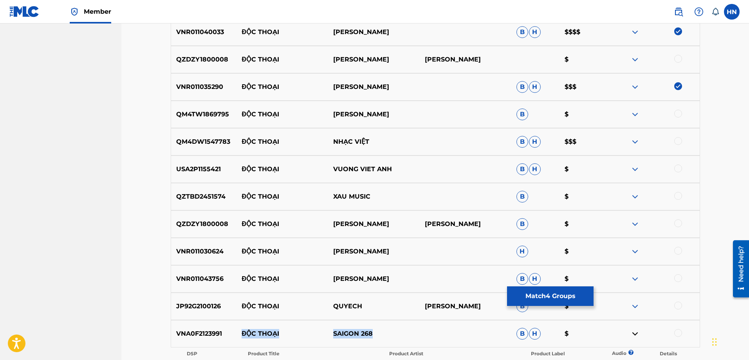
scroll to position [457, 0]
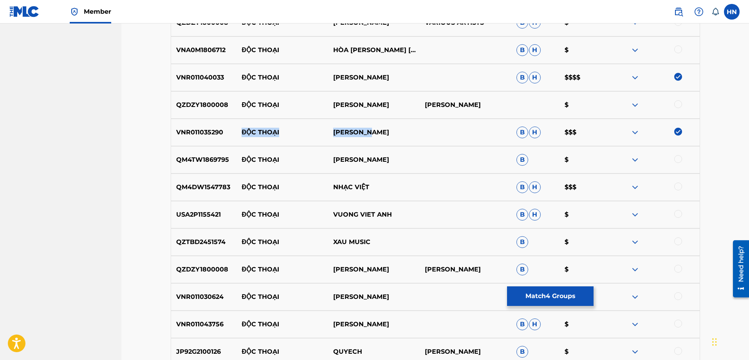
drag, startPoint x: 398, startPoint y: 132, endPoint x: 246, endPoint y: 122, distance: 152.2
click at [236, 131] on div "VNR011035290 ĐỘC THOẠI TUẤN HƯNG B H $$$" at bounding box center [435, 132] width 529 height 27
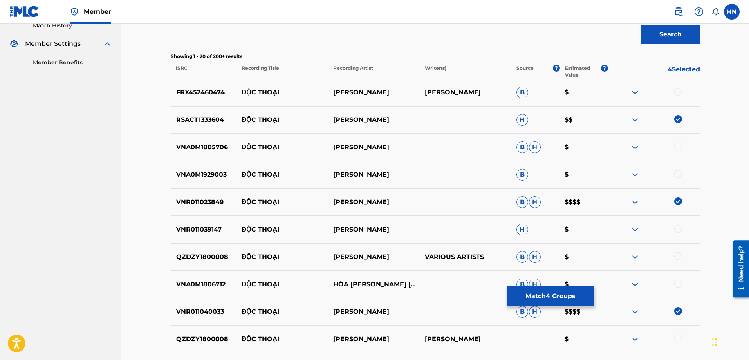
scroll to position [222, 0]
click at [642, 143] on div at bounding box center [654, 147] width 92 height 9
click at [639, 146] on img at bounding box center [634, 147] width 9 height 9
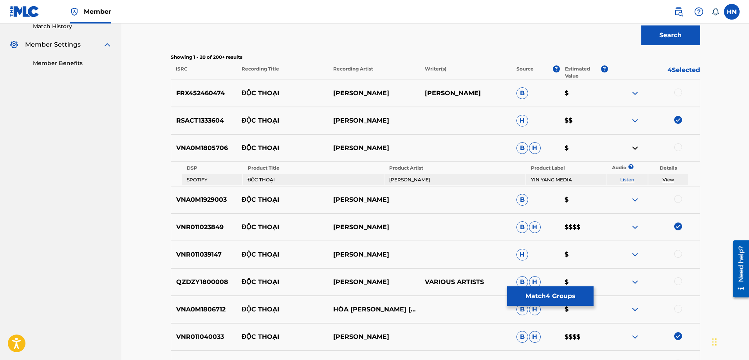
click at [629, 179] on link "Listen" at bounding box center [627, 179] width 14 height 6
click at [636, 199] on img at bounding box center [634, 199] width 9 height 9
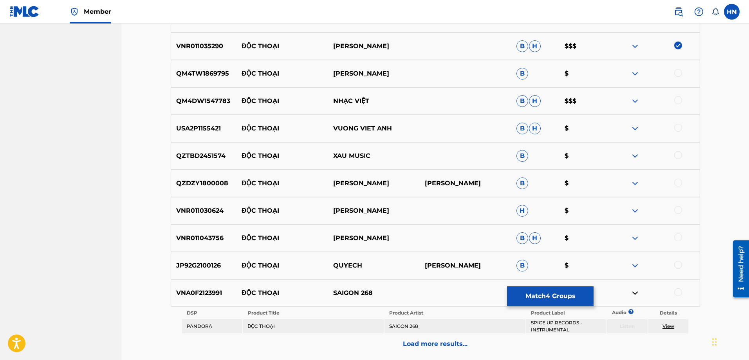
scroll to position [652, 0]
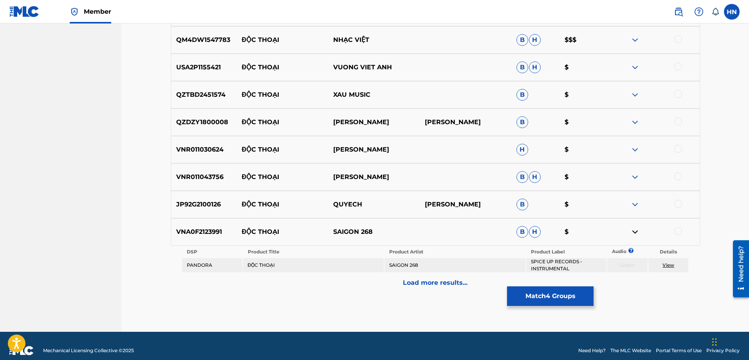
click at [416, 284] on p "Load more results..." at bounding box center [435, 282] width 65 height 9
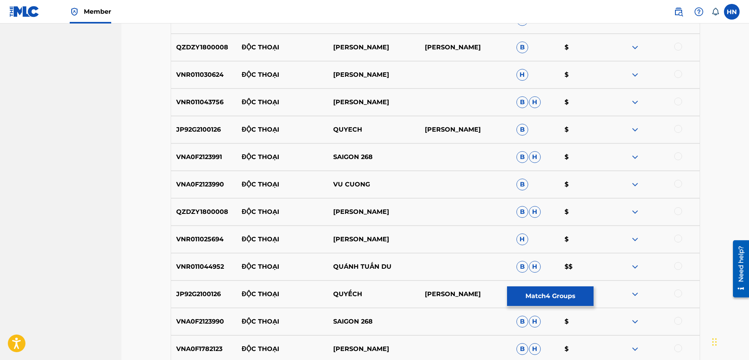
scroll to position [691, 0]
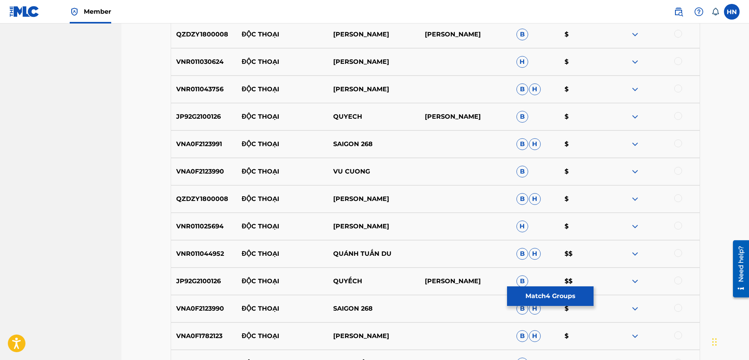
click at [200, 252] on p "VNR011044952" at bounding box center [204, 253] width 66 height 9
click at [679, 251] on div at bounding box center [678, 253] width 8 height 8
click at [183, 337] on p "VNA0F1782123" at bounding box center [204, 335] width 66 height 9
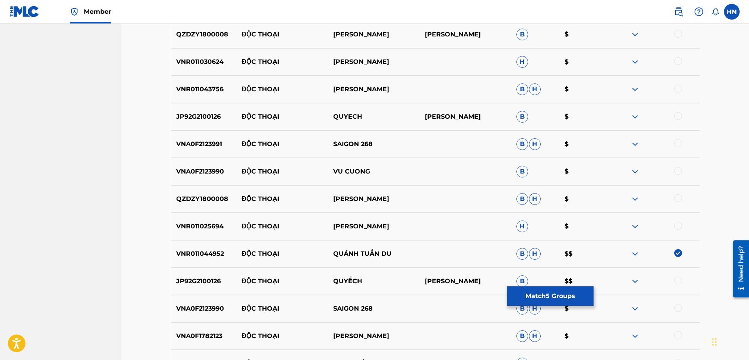
click at [679, 332] on div at bounding box center [678, 335] width 8 height 8
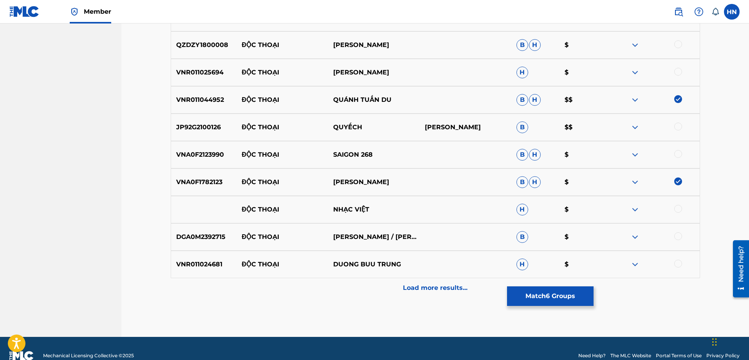
scroll to position [848, 0]
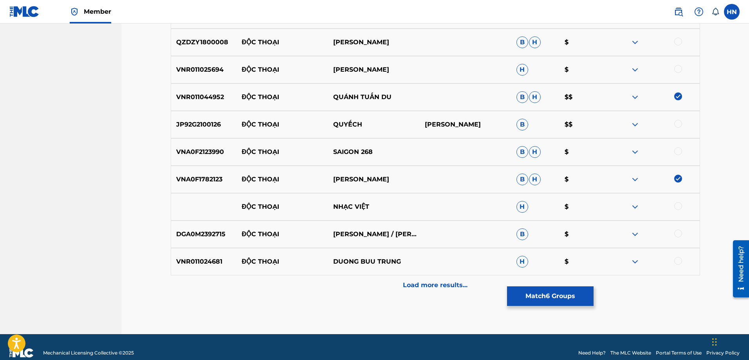
click at [189, 237] on p "DGA0M2392715" at bounding box center [204, 233] width 66 height 9
click at [678, 233] on div at bounding box center [678, 233] width 8 height 8
drag, startPoint x: 416, startPoint y: 265, endPoint x: 242, endPoint y: 261, distance: 173.4
click at [242, 261] on div "VNR011024681 ĐỘC THOẠI DUONG BUU TRUNG H $" at bounding box center [435, 261] width 529 height 27
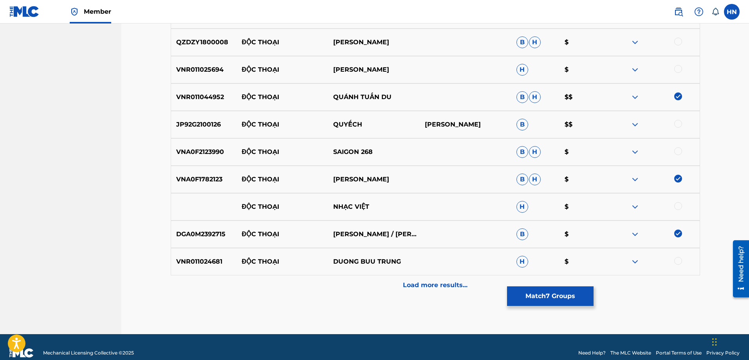
click at [223, 259] on p "VNR011024681" at bounding box center [204, 261] width 66 height 9
click at [209, 261] on p "VNR011024681" at bounding box center [204, 261] width 66 height 9
click at [680, 259] on div at bounding box center [678, 261] width 8 height 8
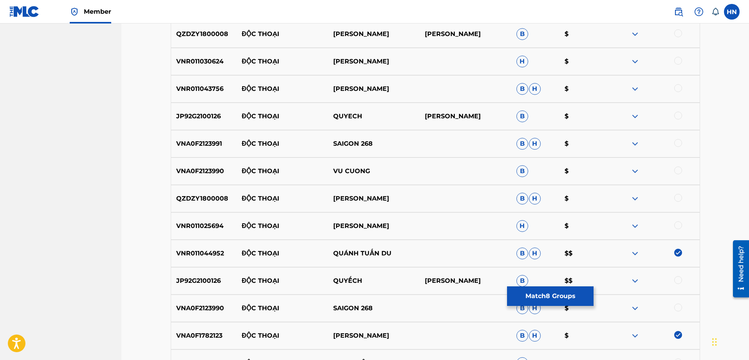
scroll to position [691, 0]
drag, startPoint x: 387, startPoint y: 200, endPoint x: 241, endPoint y: 202, distance: 145.6
click at [241, 202] on div "QZDZY1800008 ĐỘC THOẠI QUANG DŨNG B H $" at bounding box center [435, 198] width 529 height 27
drag, startPoint x: 369, startPoint y: 180, endPoint x: 228, endPoint y: 170, distance: 141.2
click at [228, 170] on div "VNA0F2123990 ĐỘC THOẠI VU CUONG B $" at bounding box center [435, 171] width 529 height 27
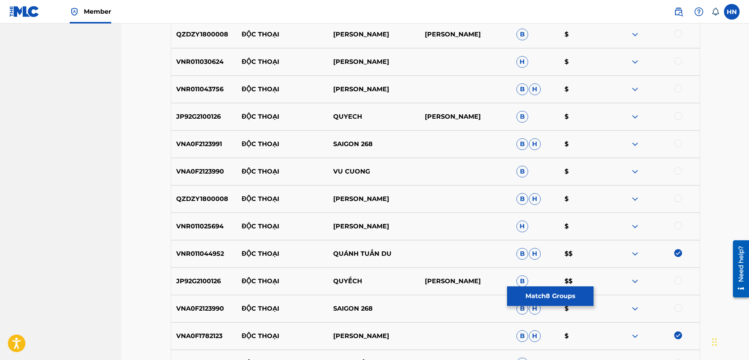
click at [203, 176] on div "VNA0F2123990 ĐỘC THOẠI VU CUONG B $" at bounding box center [435, 171] width 529 height 27
click at [677, 166] on div "VNA0F2123990 ĐỘC THOẠI VU CUONG B $" at bounding box center [435, 171] width 529 height 27
click at [678, 168] on div at bounding box center [678, 171] width 8 height 8
click at [632, 85] on img at bounding box center [634, 89] width 9 height 9
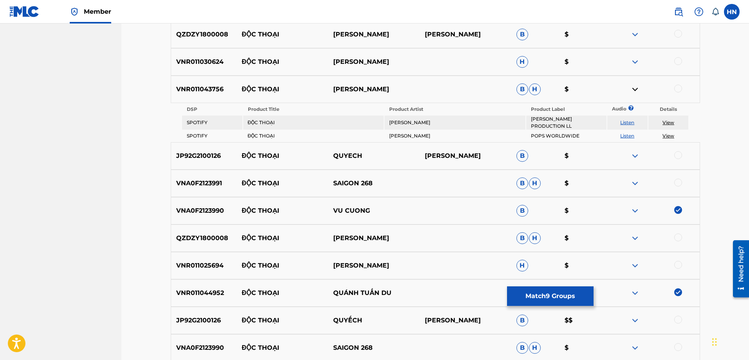
click at [626, 123] on link "Listen" at bounding box center [627, 122] width 14 height 6
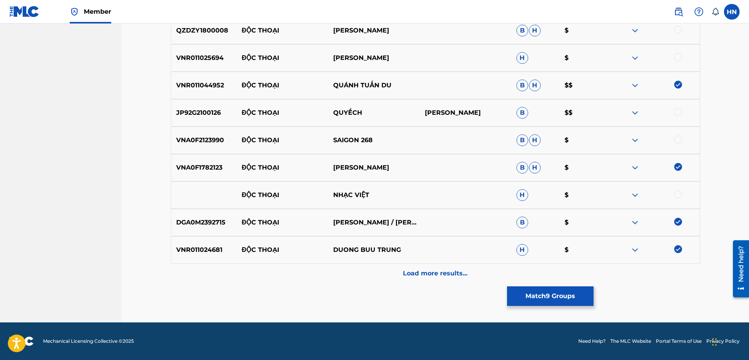
click at [398, 272] on div "Load more results..." at bounding box center [435, 273] width 529 height 20
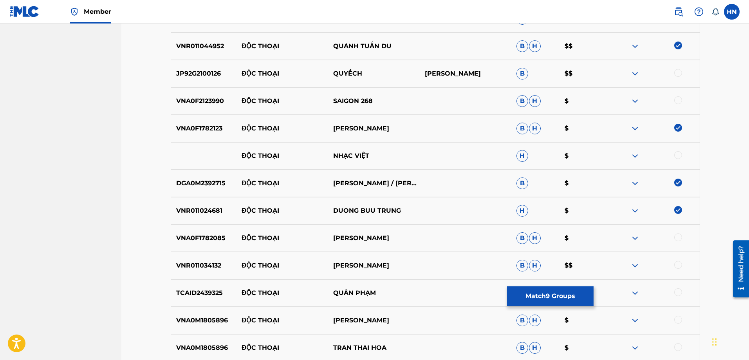
scroll to position [1016, 0]
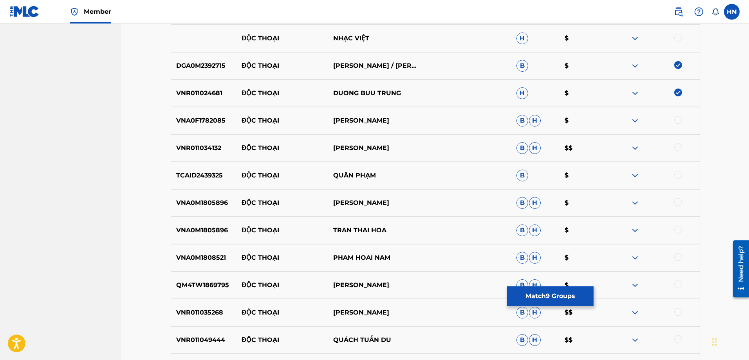
click at [211, 124] on p "VNA0F1782085" at bounding box center [204, 120] width 66 height 9
click at [675, 119] on div at bounding box center [678, 120] width 8 height 8
click at [202, 148] on p "VNR011034132" at bounding box center [204, 147] width 66 height 9
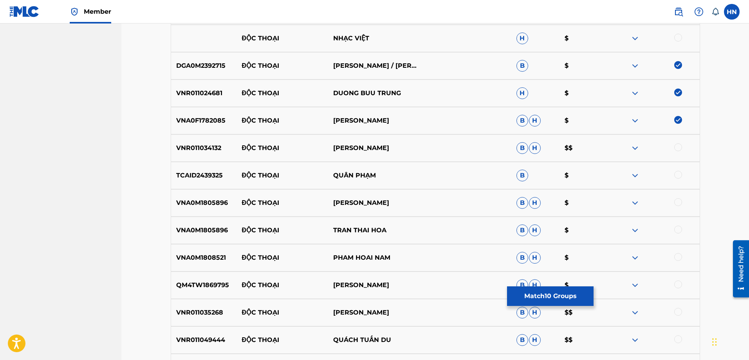
click at [680, 146] on div at bounding box center [678, 147] width 8 height 8
click at [208, 298] on div "QM4TW1869795 ĐỘC THOẠI TRẦN XUÂN B H $" at bounding box center [435, 284] width 529 height 27
click at [203, 310] on p "VNR011035268" at bounding box center [204, 312] width 66 height 9
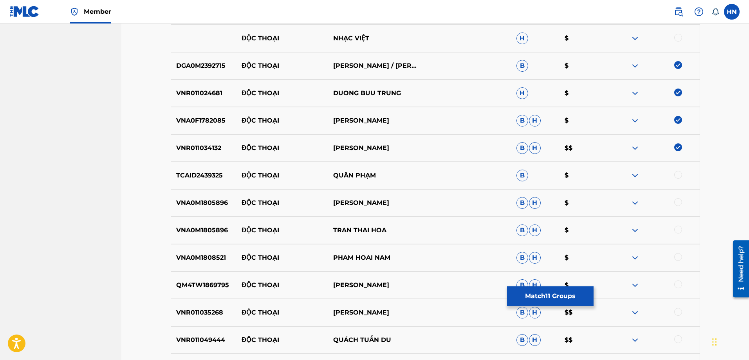
click at [680, 311] on div at bounding box center [678, 312] width 8 height 8
click at [207, 343] on p "VNR011049444" at bounding box center [204, 339] width 66 height 9
click at [679, 339] on div at bounding box center [678, 339] width 8 height 8
drag, startPoint x: 399, startPoint y: 198, endPoint x: 241, endPoint y: 204, distance: 157.8
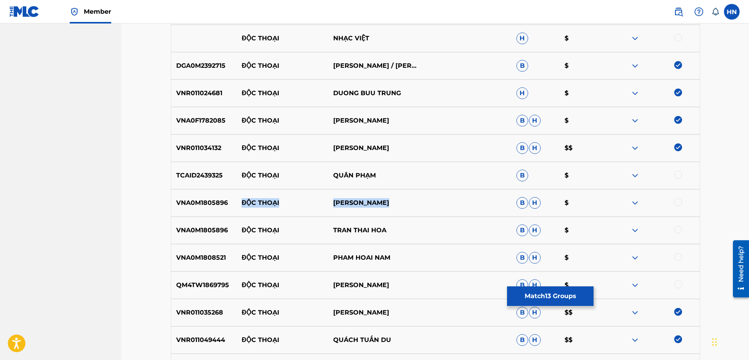
click at [241, 204] on div "VNA0M1805896 ĐỘC THOẠI TRẦN THÁI HÒA B H $" at bounding box center [435, 202] width 529 height 27
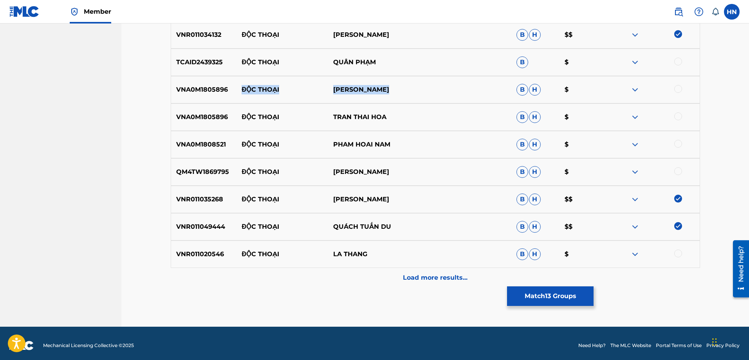
scroll to position [1134, 0]
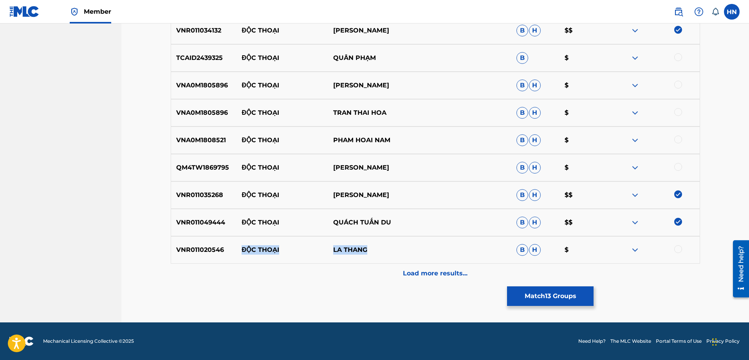
drag, startPoint x: 367, startPoint y: 248, endPoint x: 233, endPoint y: 250, distance: 133.8
click at [233, 250] on div "VNR011020546 ĐỘC THOẠI LA THANG B H $" at bounding box center [435, 249] width 529 height 27
click at [406, 265] on div "Load more results..." at bounding box center [435, 273] width 529 height 20
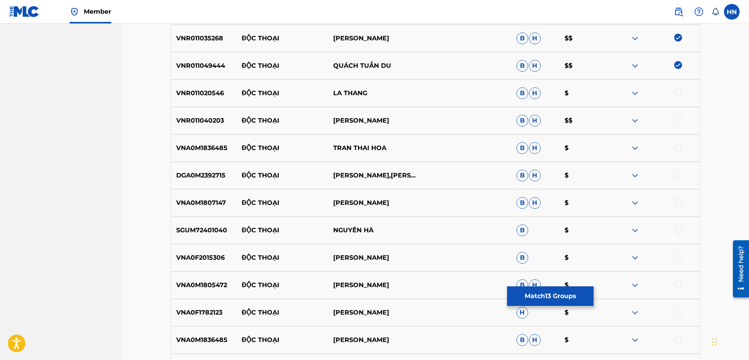
scroll to position [1329, 0]
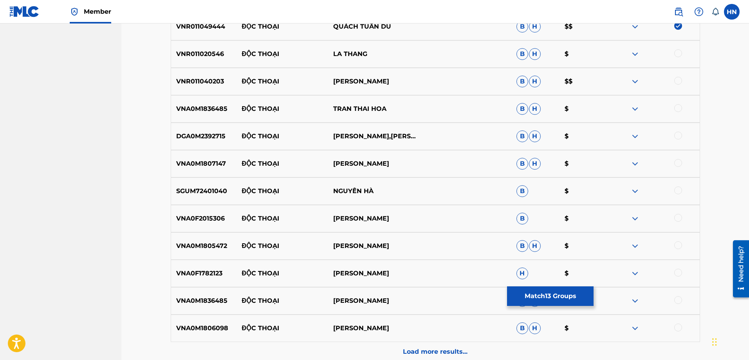
click at [637, 275] on img at bounding box center [634, 272] width 9 height 9
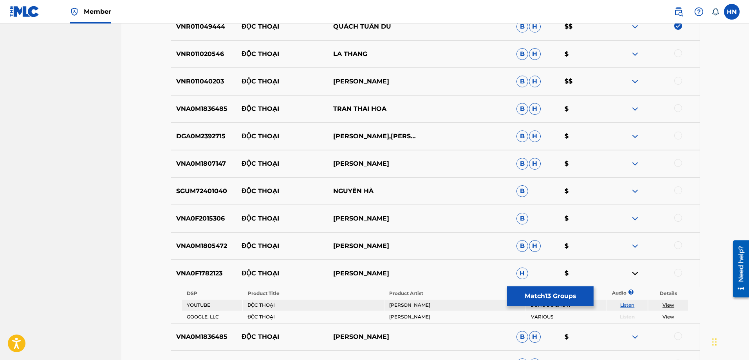
click at [626, 304] on link "Listen" at bounding box center [627, 305] width 14 height 6
click at [195, 81] on p "VNR011040203" at bounding box center [204, 81] width 66 height 9
click at [674, 81] on div at bounding box center [678, 81] width 8 height 8
click at [194, 139] on p "DGA0M2392715" at bounding box center [204, 135] width 66 height 9
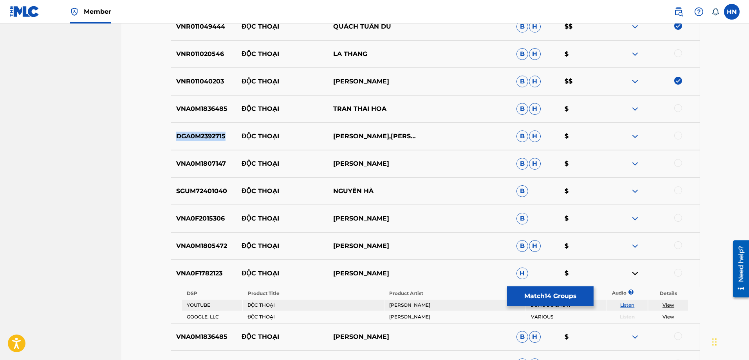
click at [194, 139] on p "DGA0M2392715" at bounding box center [204, 135] width 66 height 9
click at [678, 137] on div at bounding box center [678, 135] width 8 height 8
click at [641, 219] on div at bounding box center [654, 218] width 92 height 9
click at [637, 219] on img at bounding box center [634, 218] width 9 height 9
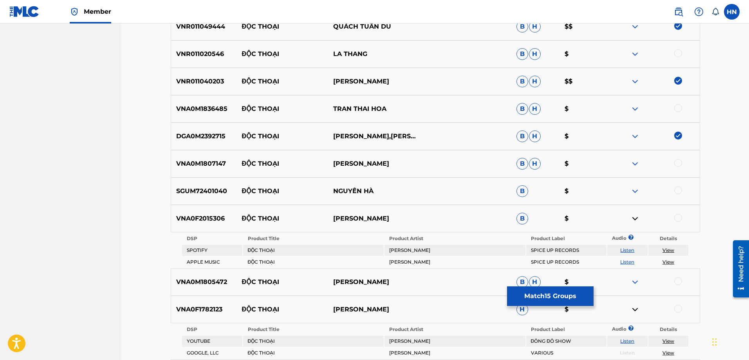
click at [630, 252] on link "Listen" at bounding box center [627, 250] width 14 height 6
click at [207, 218] on p "VNA0F2015306" at bounding box center [204, 218] width 66 height 9
click at [675, 220] on div at bounding box center [678, 218] width 8 height 8
click at [634, 191] on img at bounding box center [634, 190] width 9 height 9
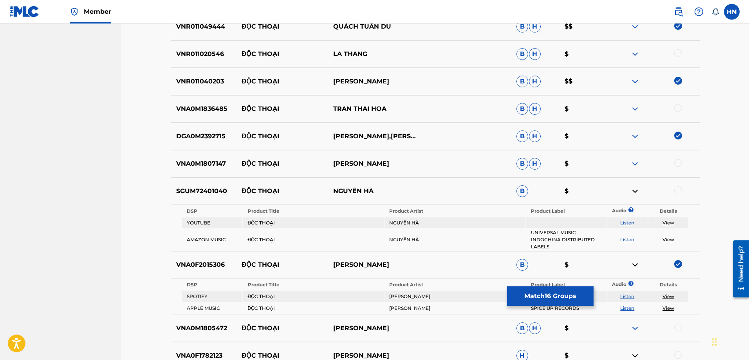
click at [626, 224] on link "Listen" at bounding box center [627, 223] width 14 height 6
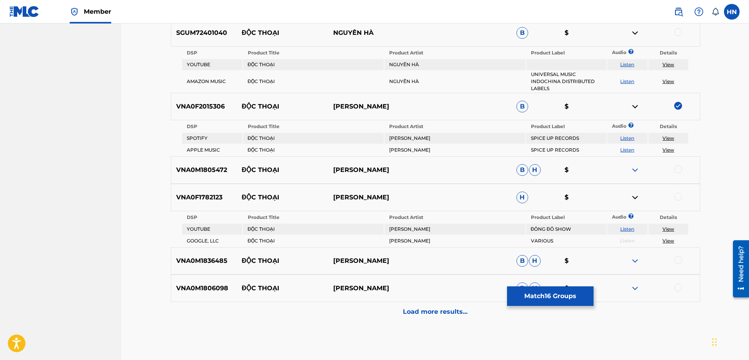
scroll to position [1526, 0]
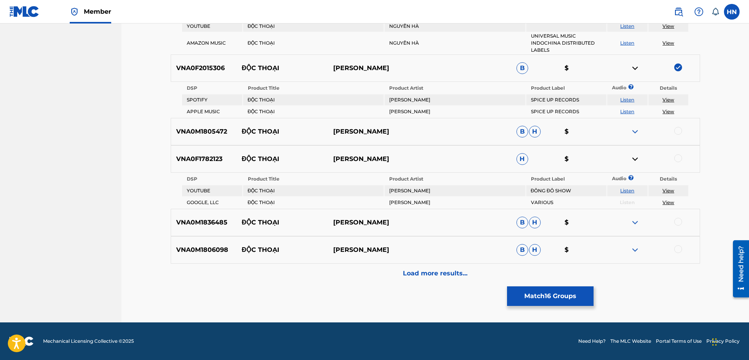
click at [635, 246] on img at bounding box center [634, 249] width 9 height 9
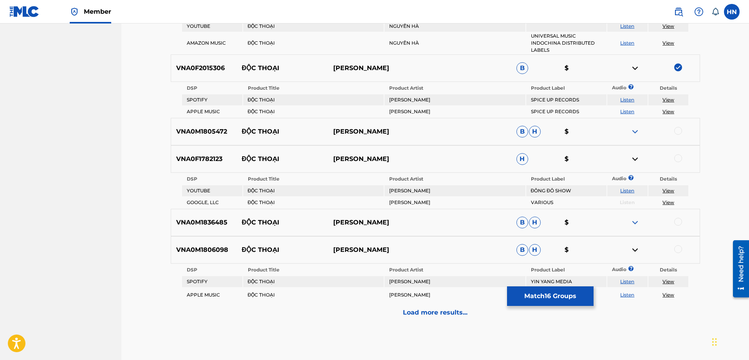
click at [625, 283] on link "Listen" at bounding box center [627, 281] width 14 height 6
click at [431, 314] on p "Load more results..." at bounding box center [435, 312] width 65 height 9
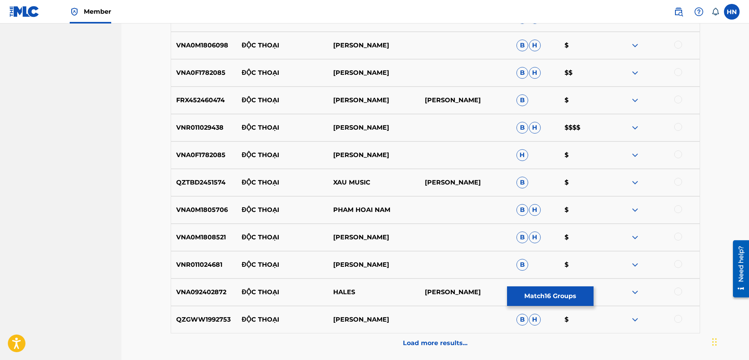
scroll to position [1682, 0]
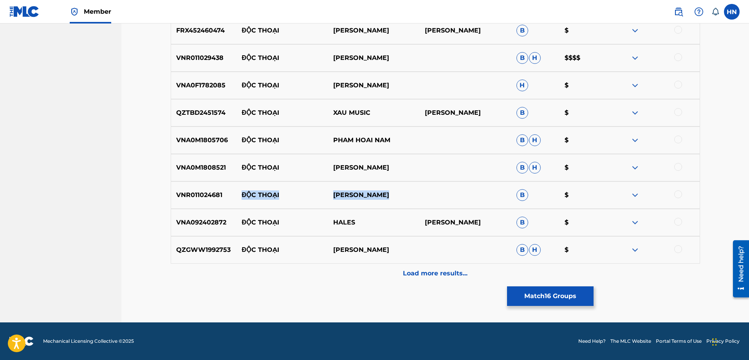
drag, startPoint x: 283, startPoint y: 202, endPoint x: 489, endPoint y: 189, distance: 206.2
click at [488, 189] on div "VNR011024681 ĐỘC THOẠI DƯƠNG BỬU TRUNG B $" at bounding box center [435, 194] width 529 height 27
click at [177, 195] on p "VNR011024681" at bounding box center [204, 194] width 66 height 9
click at [675, 194] on div at bounding box center [678, 194] width 8 height 8
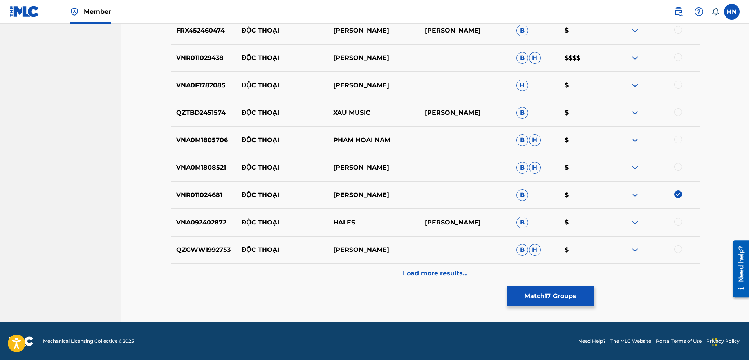
click at [208, 56] on p "VNR011029438" at bounding box center [204, 57] width 66 height 9
click at [678, 56] on div at bounding box center [678, 57] width 8 height 8
click at [204, 86] on p "VNA0F1782085" at bounding box center [204, 85] width 66 height 9
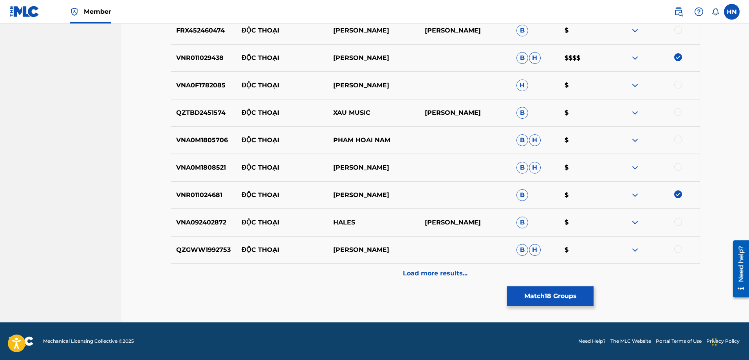
click at [678, 86] on div at bounding box center [678, 85] width 8 height 8
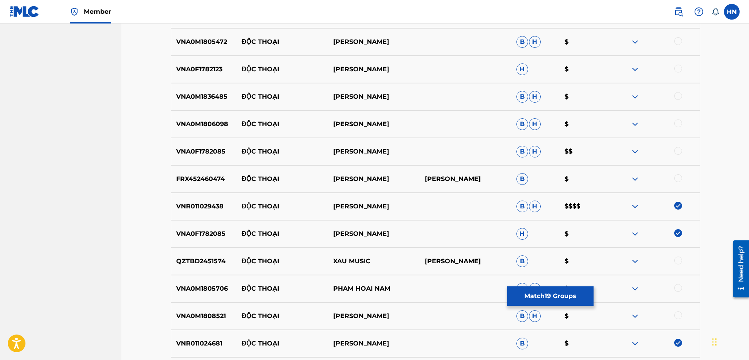
scroll to position [1525, 0]
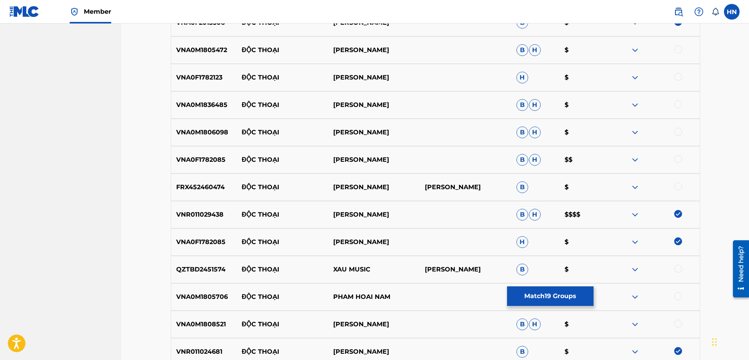
click at [196, 158] on p "VNA0F1782085" at bounding box center [204, 159] width 66 height 9
click at [679, 160] on div at bounding box center [678, 159] width 8 height 8
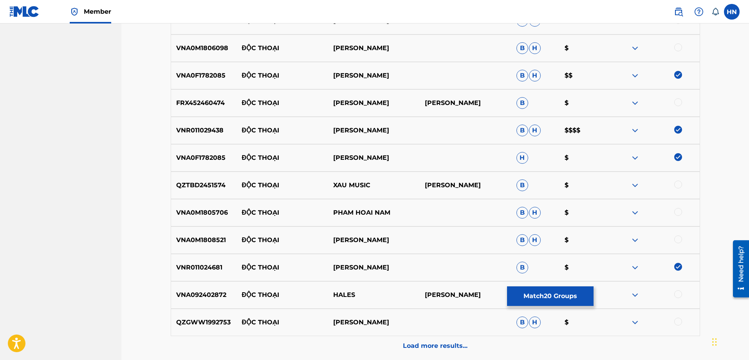
scroll to position [1682, 0]
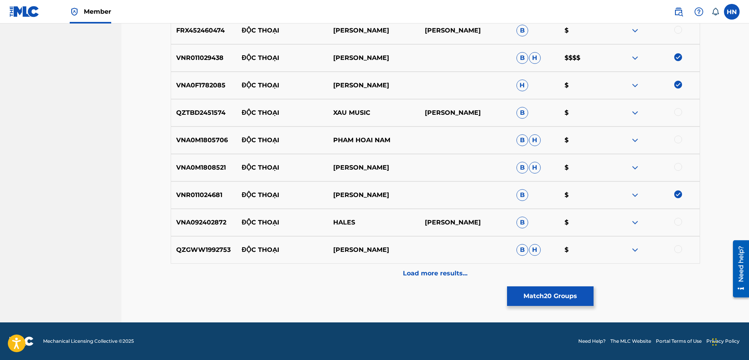
click at [423, 274] on p "Load more results..." at bounding box center [435, 272] width 65 height 9
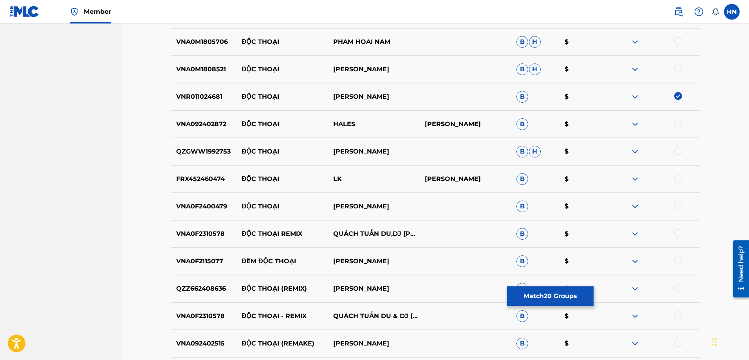
scroll to position [1799, 0]
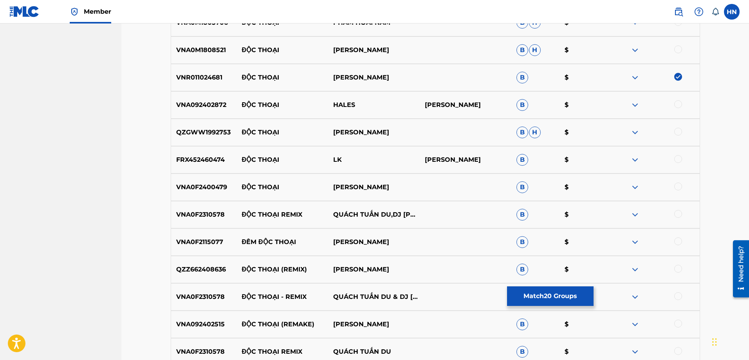
click at [208, 188] on p "VNA0F2400479" at bounding box center [204, 186] width 66 height 9
click at [677, 187] on div at bounding box center [678, 186] width 8 height 8
click at [223, 212] on p "VNA0F2310578" at bounding box center [204, 214] width 66 height 9
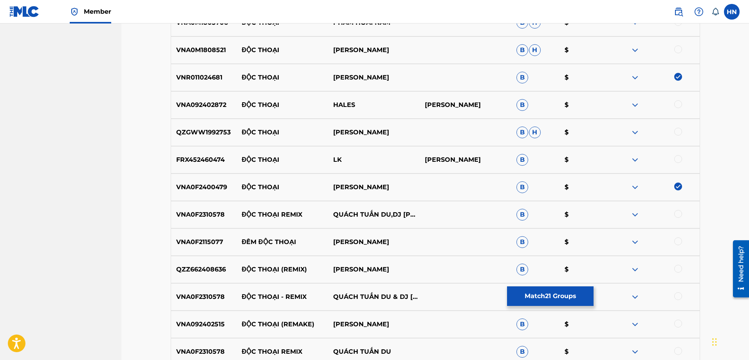
click at [208, 214] on p "VNA0F2310578" at bounding box center [204, 214] width 66 height 9
click at [678, 212] on div at bounding box center [678, 214] width 8 height 8
click at [679, 298] on div at bounding box center [678, 296] width 8 height 8
click at [219, 325] on p "VNA092402515" at bounding box center [204, 323] width 66 height 9
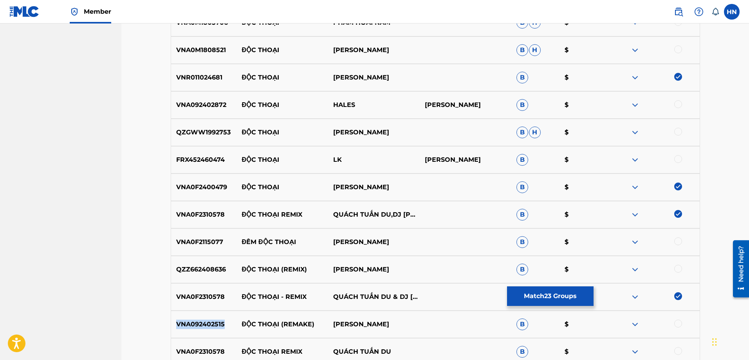
click at [219, 325] on p "VNA092402515" at bounding box center [204, 323] width 66 height 9
click at [676, 324] on div at bounding box center [678, 323] width 8 height 8
click at [211, 356] on div "VNA0F2310578 ĐỘC THOẠI REMIX QUÁCH TUẤN DU B $" at bounding box center [435, 351] width 529 height 27
click at [680, 353] on div at bounding box center [678, 351] width 8 height 8
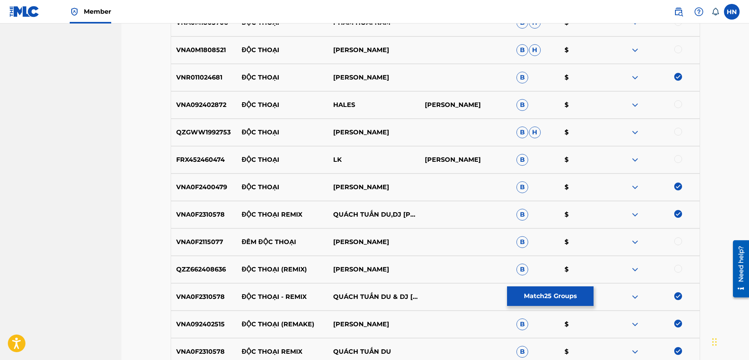
click at [636, 270] on img at bounding box center [634, 269] width 9 height 9
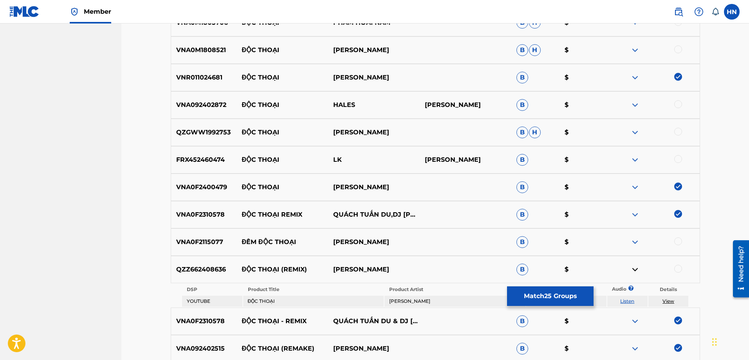
click at [630, 300] on link "Listen" at bounding box center [627, 301] width 14 height 6
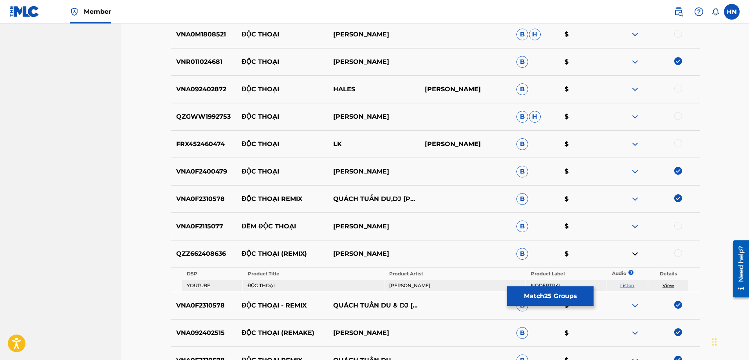
scroll to position [1980, 0]
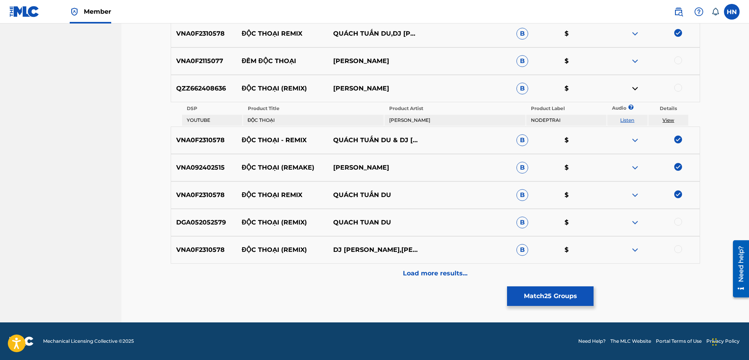
click at [183, 223] on p "DGA052052579" at bounding box center [204, 222] width 66 height 9
click at [687, 224] on div at bounding box center [654, 222] width 92 height 9
click at [679, 223] on div at bounding box center [678, 222] width 8 height 8
click at [194, 242] on div "VNA0F2310578 ĐỘC THOẠI (REMIX) DJ TRANG TRACY,QUÁCH TUẤN DU B $" at bounding box center [435, 249] width 529 height 27
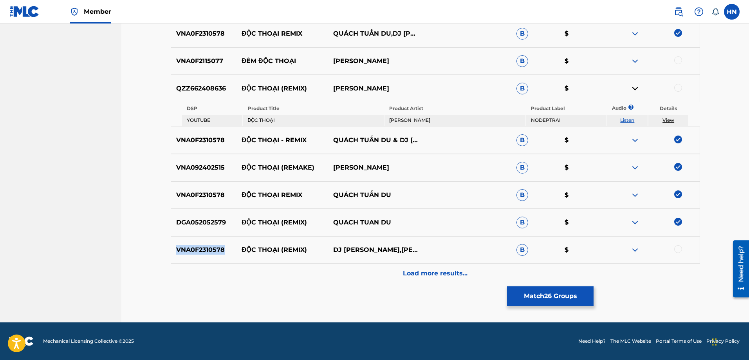
click at [194, 242] on div "VNA0F2310578 ĐỘC THOẠI (REMIX) DJ TRANG TRACY,QUÁCH TUẤN DU B $" at bounding box center [435, 249] width 529 height 27
click at [677, 249] on div at bounding box center [678, 249] width 8 height 8
click at [425, 273] on p "Load more results..." at bounding box center [435, 272] width 65 height 9
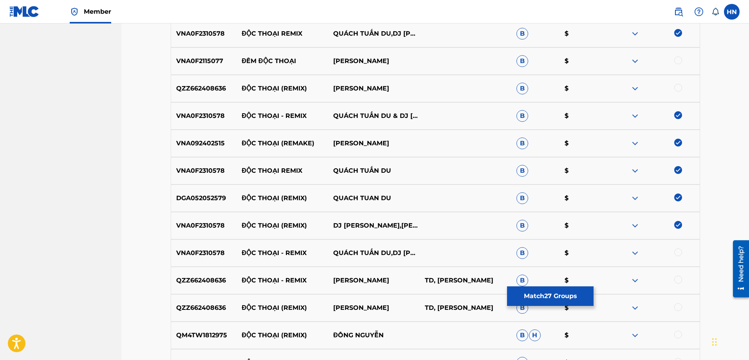
click at [678, 249] on div at bounding box center [678, 252] width 8 height 8
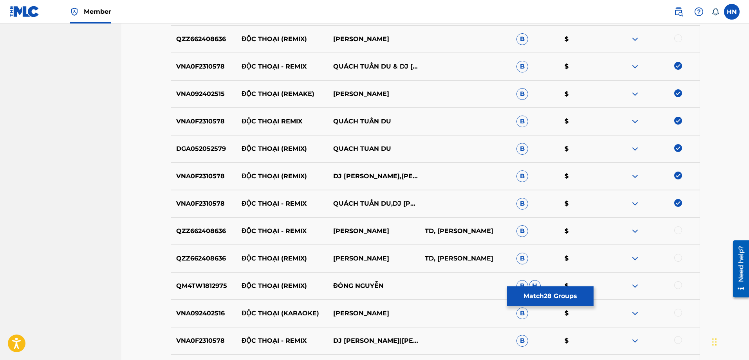
scroll to position [2058, 0]
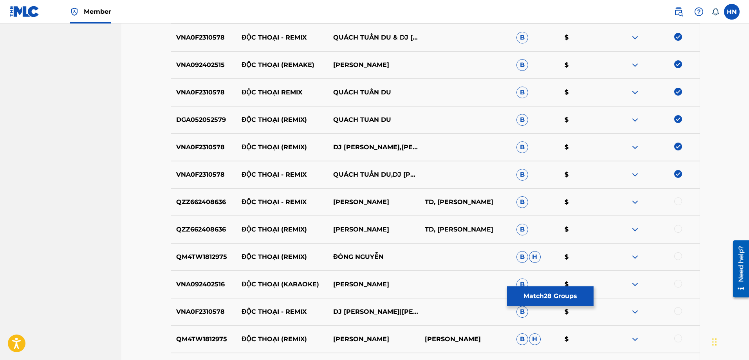
click at [203, 280] on p "VNA092402516" at bounding box center [204, 283] width 66 height 9
click at [679, 279] on div at bounding box center [678, 283] width 8 height 8
click at [632, 202] on img at bounding box center [634, 201] width 9 height 9
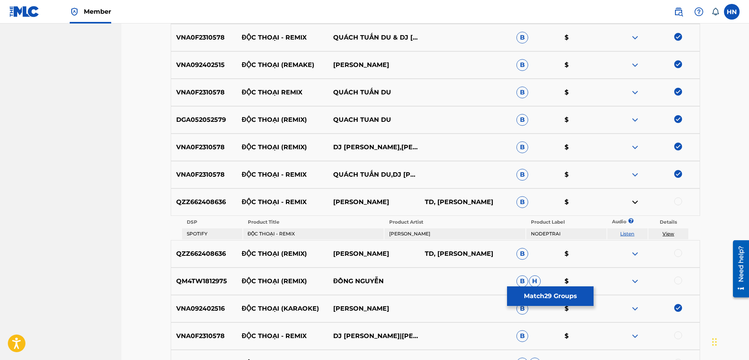
click at [625, 232] on link "Listen" at bounding box center [627, 233] width 14 height 6
click at [637, 252] on img at bounding box center [634, 253] width 9 height 9
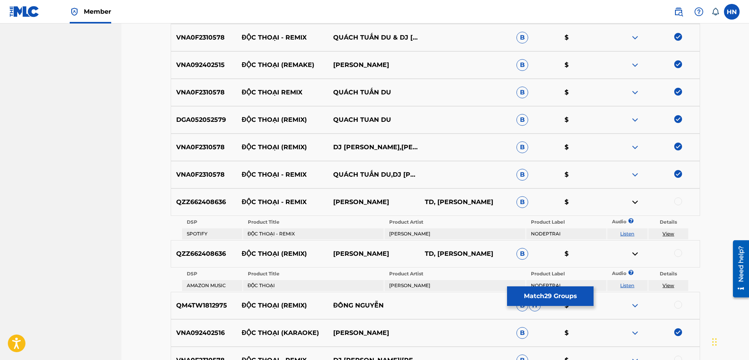
click at [632, 232] on link "Listen" at bounding box center [627, 233] width 14 height 6
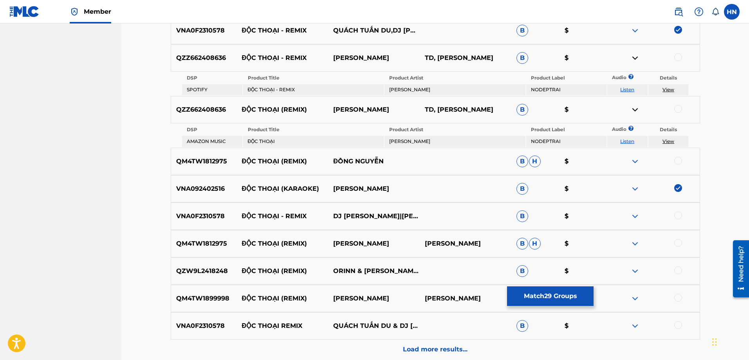
scroll to position [2214, 0]
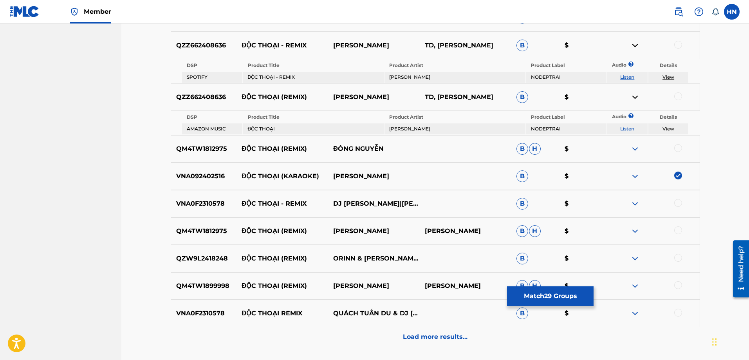
click at [188, 209] on div "VNA0F2310578 ĐỘC THOẠI - REMIX DJ TRANG TRACY|QUÁCH TUẤN DU B $" at bounding box center [435, 203] width 529 height 27
click at [200, 205] on p "VNA0F2310578" at bounding box center [204, 203] width 66 height 9
click at [675, 202] on div at bounding box center [678, 203] width 8 height 8
click at [228, 234] on p "QM4TW1812975" at bounding box center [204, 230] width 66 height 9
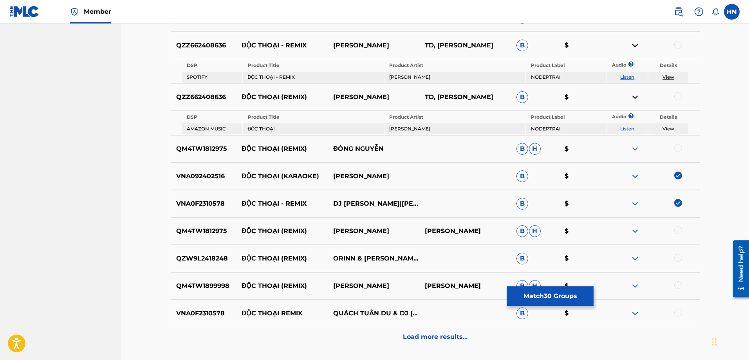
click at [228, 234] on p "QM4TW1812975" at bounding box center [204, 230] width 66 height 9
click at [221, 234] on p "QM4TW1812975" at bounding box center [204, 230] width 66 height 9
click at [679, 227] on div at bounding box center [678, 230] width 8 height 8
click at [198, 262] on p "QZW9L2418248" at bounding box center [204, 258] width 66 height 9
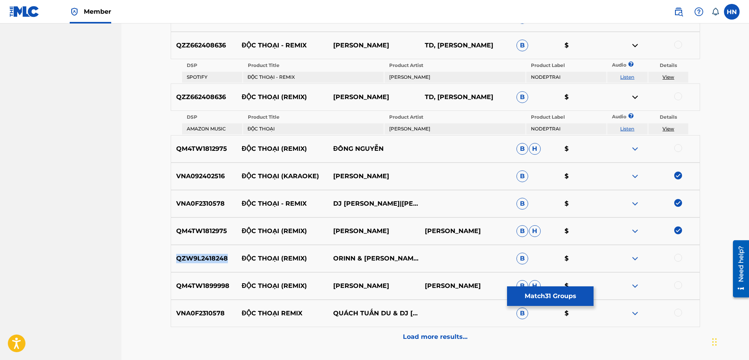
click at [198, 262] on p "QZW9L2418248" at bounding box center [204, 258] width 66 height 9
click at [679, 259] on div at bounding box center [678, 258] width 8 height 8
click at [199, 284] on p "QM4TW1899998" at bounding box center [204, 285] width 66 height 9
click at [679, 285] on div at bounding box center [678, 285] width 8 height 8
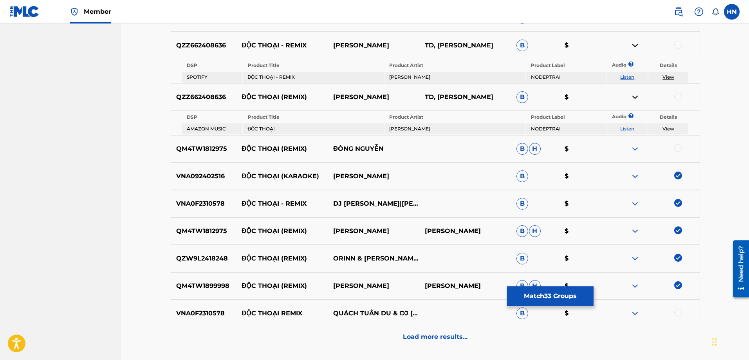
click at [679, 315] on div at bounding box center [678, 312] width 8 height 8
click at [220, 153] on p "QM4TW1812975" at bounding box center [204, 148] width 66 height 9
click at [678, 147] on div at bounding box center [678, 148] width 8 height 8
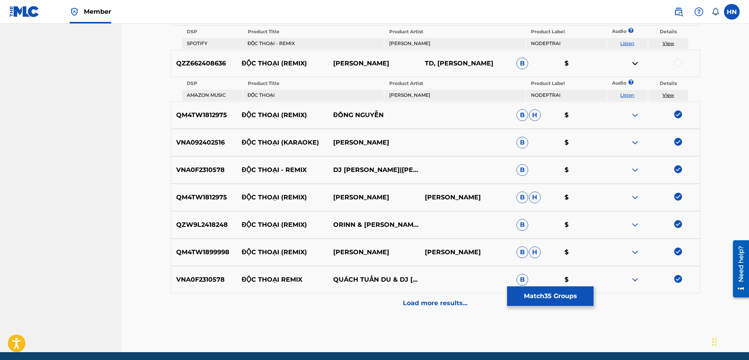
scroll to position [2278, 0]
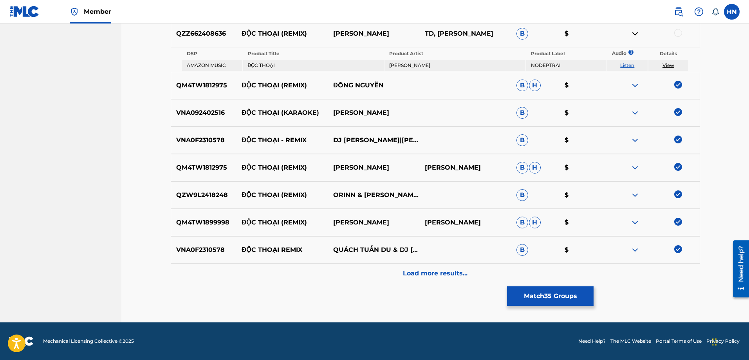
click at [417, 265] on div "Load more results..." at bounding box center [435, 273] width 529 height 20
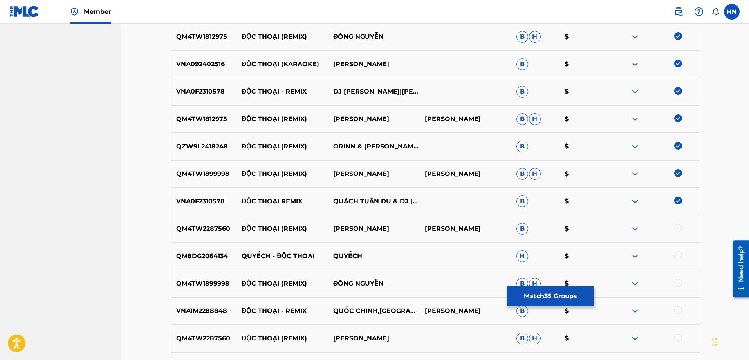
scroll to position [2317, 0]
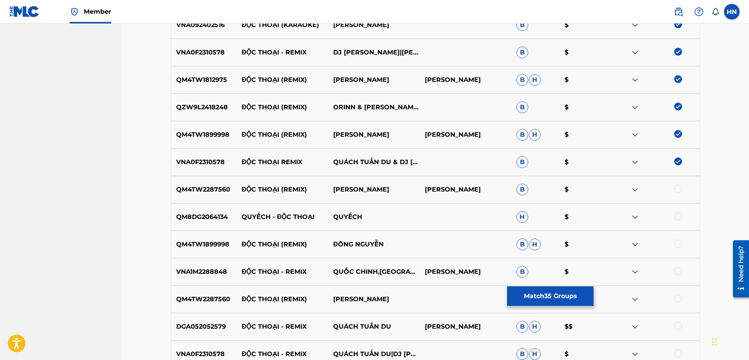
click at [218, 191] on p "QM4TW2287560" at bounding box center [204, 189] width 66 height 9
click at [676, 191] on div at bounding box center [678, 189] width 8 height 8
click at [675, 243] on div at bounding box center [678, 243] width 8 height 8
click at [210, 278] on div "VNA1M2288848 ĐỘC THOẠI - REMIX QUỐC CHINH,CT NGUYỄN HỒNG THUẬN B $" at bounding box center [435, 271] width 529 height 27
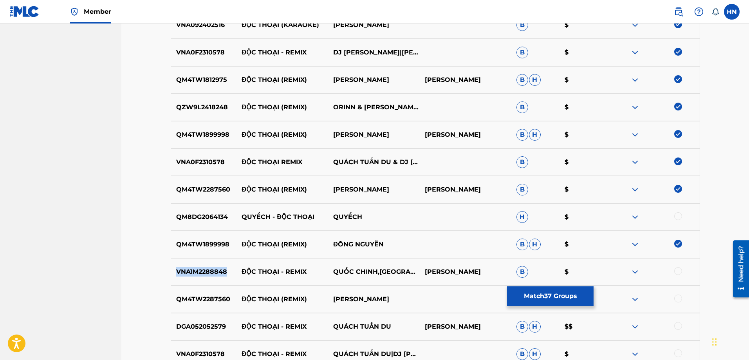
click at [210, 278] on div "VNA1M2288848 ĐỘC THOẠI - REMIX QUỐC CHINH,CT NGUYỄN HỒNG THUẬN B $" at bounding box center [435, 271] width 529 height 27
click at [678, 273] on div at bounding box center [678, 271] width 8 height 8
click at [674, 298] on div at bounding box center [678, 298] width 8 height 8
click at [212, 319] on div "DGA052052579 ĐỘC THOẠI - REMIX QUÁCH TUẤN DU NGUYỄN HỒNG THUẬN B H $$" at bounding box center [435, 326] width 529 height 27
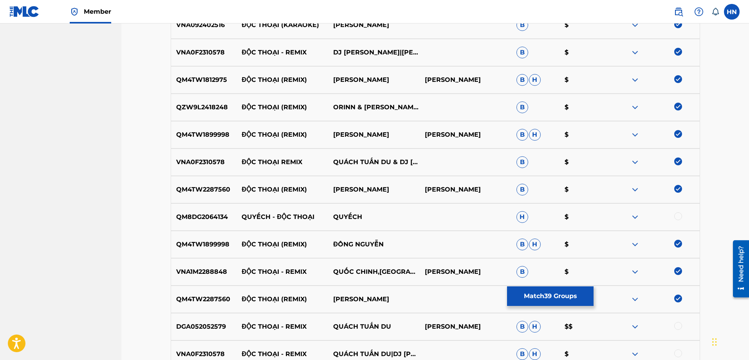
click at [674, 325] on div at bounding box center [678, 326] width 8 height 8
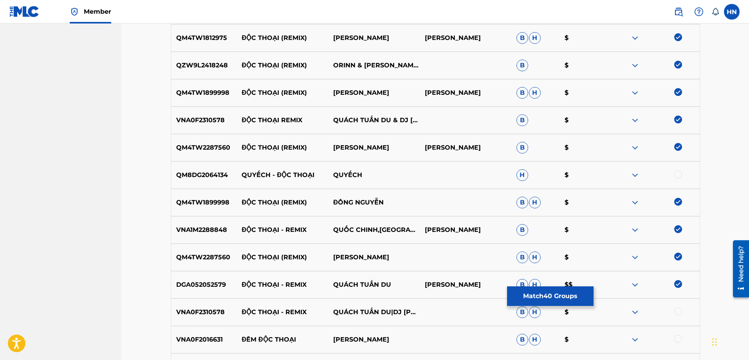
scroll to position [2434, 0]
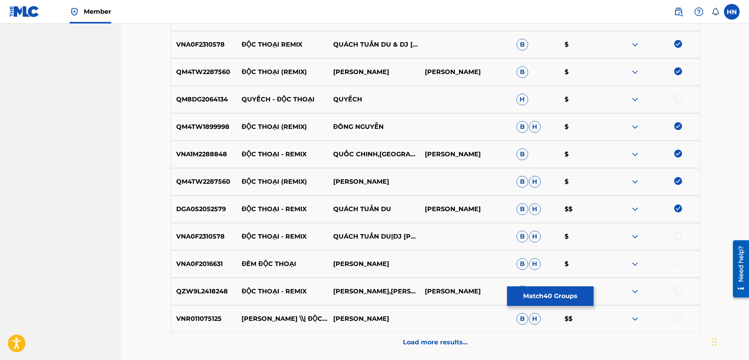
click at [209, 239] on p "VNA0F2310578" at bounding box center [204, 236] width 66 height 9
click at [677, 237] on div at bounding box center [678, 236] width 8 height 8
click at [200, 293] on p "QZW9L2418248" at bounding box center [204, 290] width 66 height 9
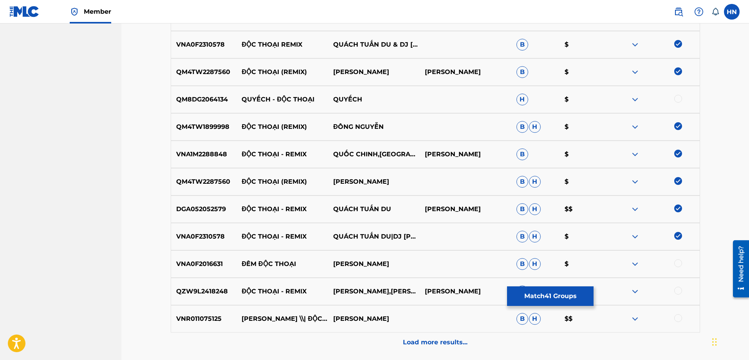
click at [674, 290] on div at bounding box center [678, 290] width 8 height 8
click at [211, 316] on p "VNR011075125" at bounding box center [204, 318] width 66 height 9
click at [676, 317] on div at bounding box center [678, 318] width 8 height 8
click at [635, 95] on img at bounding box center [634, 99] width 9 height 9
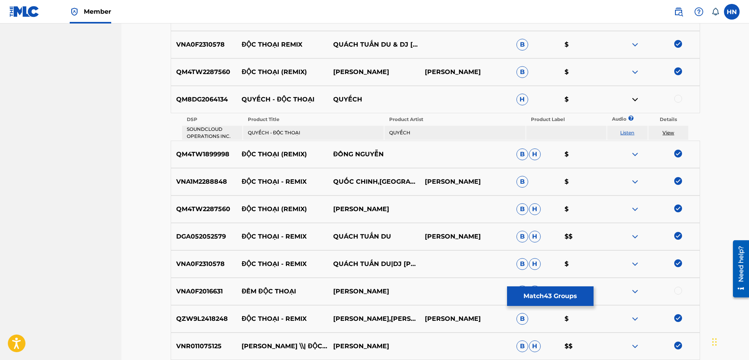
click at [633, 132] on link "Listen" at bounding box center [627, 133] width 14 height 6
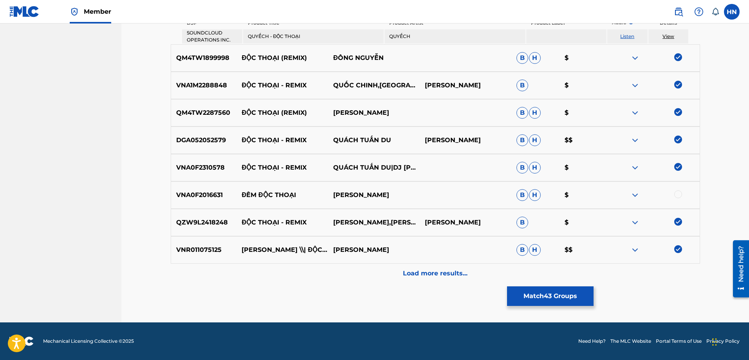
click at [416, 274] on p "Load more results..." at bounding box center [435, 272] width 65 height 9
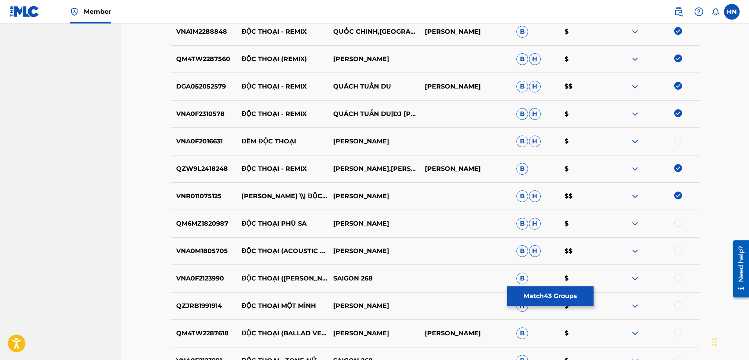
scroll to position [2570, 0]
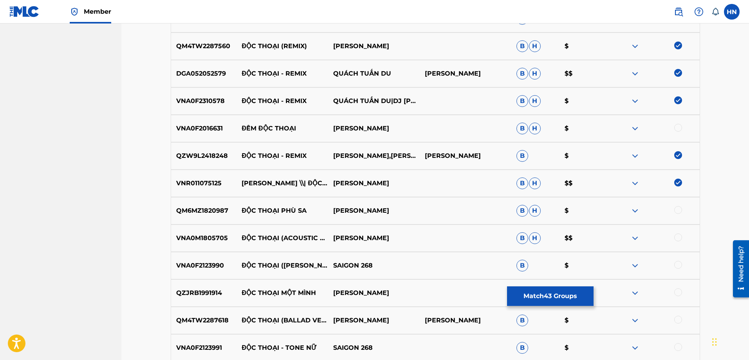
click at [217, 321] on p "QM4TW2287618" at bounding box center [204, 319] width 66 height 9
click at [681, 320] on div at bounding box center [678, 319] width 8 height 8
click at [209, 264] on p "VNA0F2123990" at bounding box center [204, 265] width 66 height 9
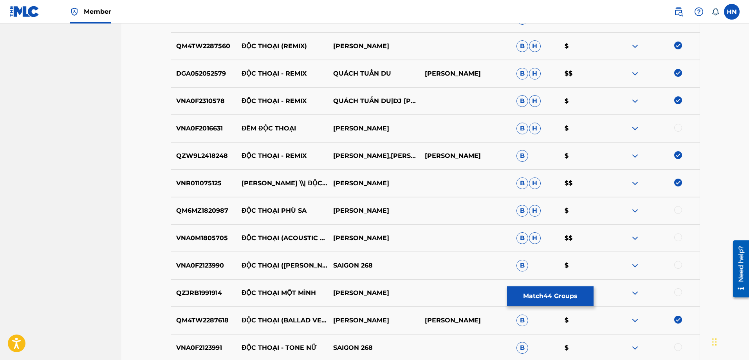
click at [680, 267] on div at bounding box center [678, 265] width 8 height 8
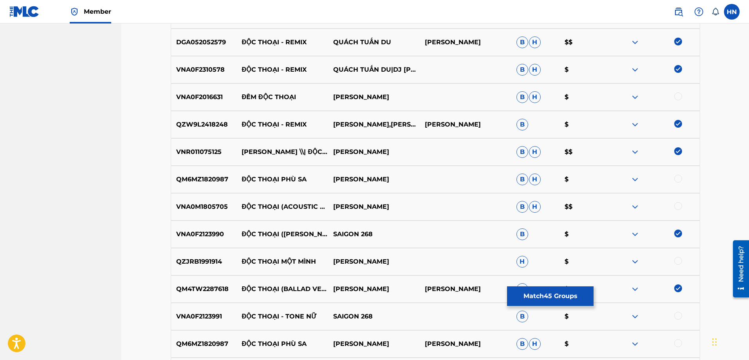
scroll to position [2648, 0]
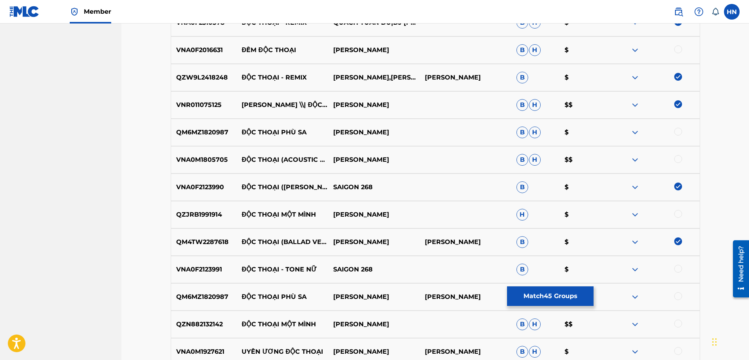
click at [181, 268] on p "VNA0F2123991" at bounding box center [204, 269] width 66 height 9
click at [678, 267] on div at bounding box center [678, 269] width 8 height 8
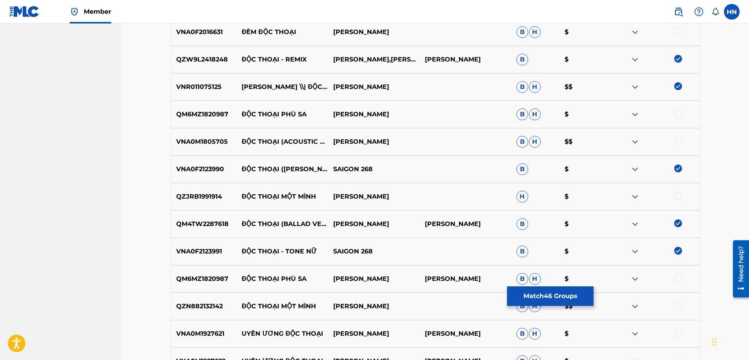
scroll to position [2660, 0]
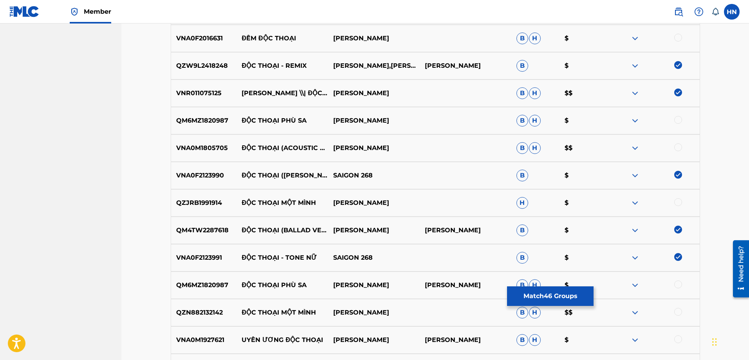
click at [630, 148] on img at bounding box center [634, 147] width 9 height 9
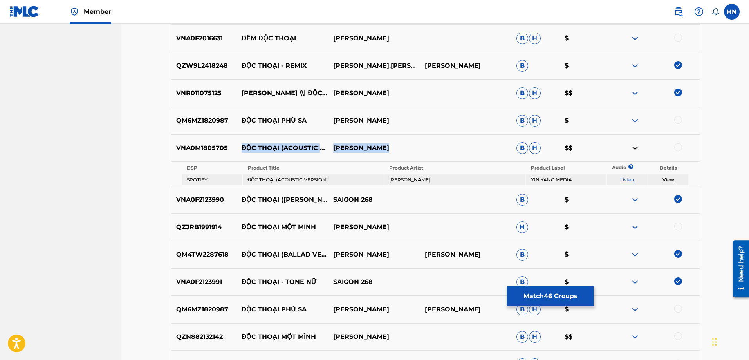
drag, startPoint x: 243, startPoint y: 143, endPoint x: 436, endPoint y: 147, distance: 193.7
click at [436, 147] on div "VNA0M1805705 ĐỘC THOẠI (ACOUSTIC VERSION) PHẠM HOÀI NAM B H $$" at bounding box center [435, 147] width 529 height 27
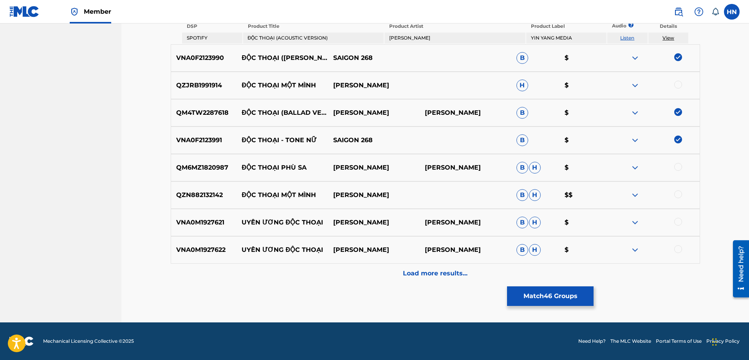
click at [424, 278] on div "Load more results..." at bounding box center [435, 273] width 529 height 20
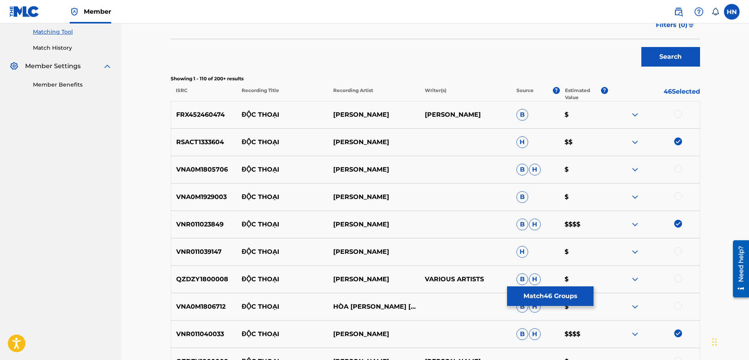
scroll to position [0, 0]
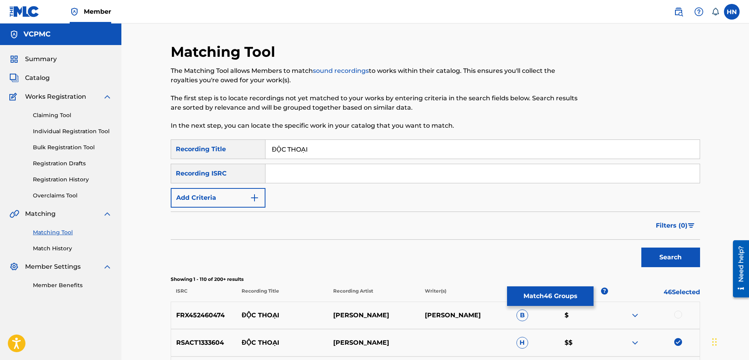
click at [340, 154] on input "ĐỘC THOẠI" at bounding box center [482, 149] width 434 height 19
paste input "DOC THOA"
type input "DOC THOAI"
click at [641, 247] on button "Search" at bounding box center [670, 257] width 59 height 20
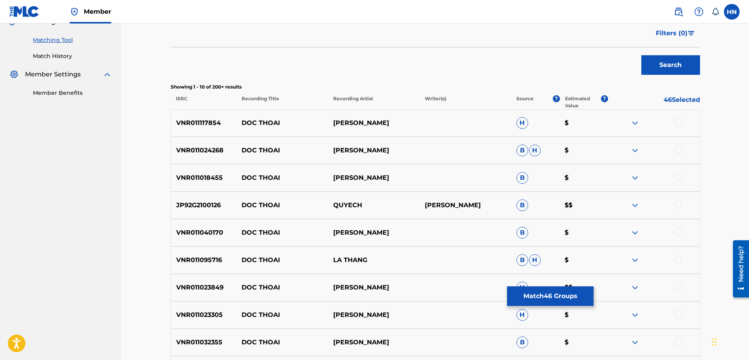
scroll to position [235, 0]
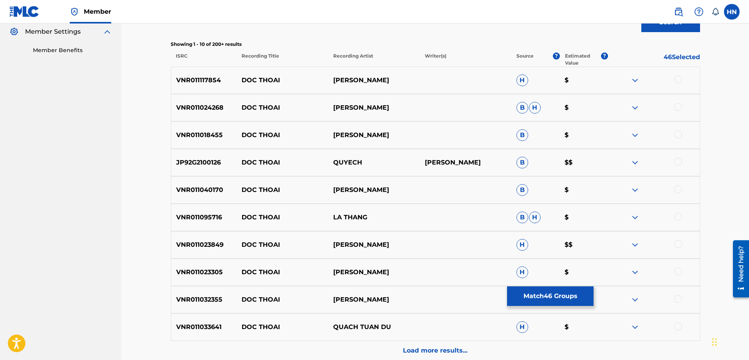
click at [194, 77] on p "VNR011117854" at bounding box center [204, 80] width 66 height 9
click at [675, 80] on div at bounding box center [678, 80] width 8 height 8
click at [213, 113] on div "VNR011024268 DOC THOAI TUAN HUNG B H $" at bounding box center [435, 107] width 529 height 27
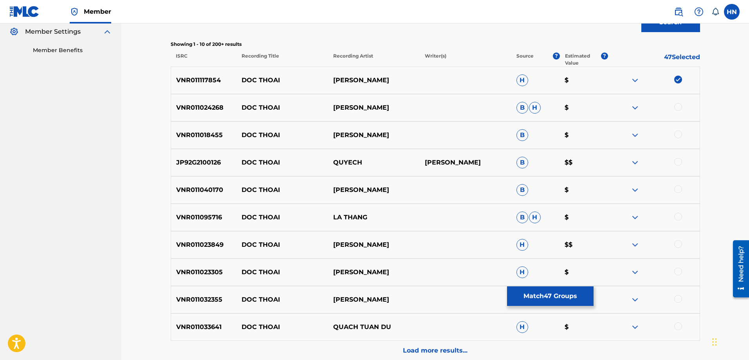
click at [675, 106] on div at bounding box center [678, 107] width 8 height 8
click at [202, 134] on p "VNR011018455" at bounding box center [204, 134] width 66 height 9
click at [678, 132] on div at bounding box center [678, 134] width 8 height 8
click at [211, 184] on div "VNR011040170 DOC THOAI TUAN HUNG B $" at bounding box center [435, 189] width 529 height 27
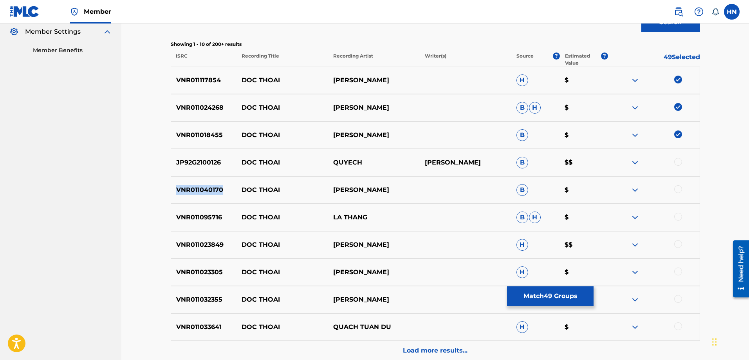
click at [211, 184] on div "VNR011040170 DOC THOAI TUAN HUNG B $" at bounding box center [435, 189] width 529 height 27
click at [678, 188] on div at bounding box center [678, 189] width 8 height 8
click at [218, 252] on div "VNR011023849 DOC THOAI TUẤN HƯNG H $$" at bounding box center [435, 244] width 529 height 27
click at [675, 245] on div at bounding box center [678, 244] width 8 height 8
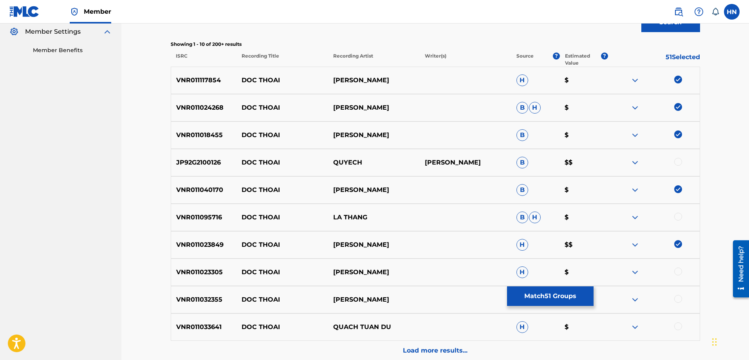
click at [206, 269] on p "VNR011023305" at bounding box center [204, 271] width 66 height 9
click at [675, 272] on div at bounding box center [678, 271] width 8 height 8
click at [193, 301] on p "VNR011032355" at bounding box center [204, 299] width 66 height 9
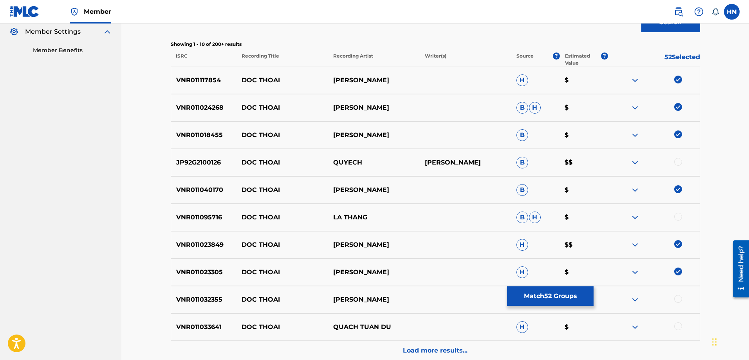
click at [676, 302] on div at bounding box center [678, 299] width 8 height 8
click at [173, 317] on div "VNR011033641 DOC THOAI QUACH TUAN DU H $" at bounding box center [435, 326] width 529 height 27
click at [680, 326] on div at bounding box center [678, 326] width 8 height 8
click at [424, 350] on p "Load more results..." at bounding box center [435, 350] width 65 height 9
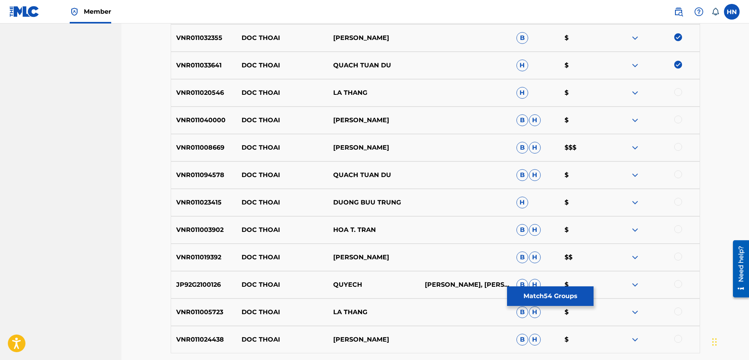
scroll to position [509, 0]
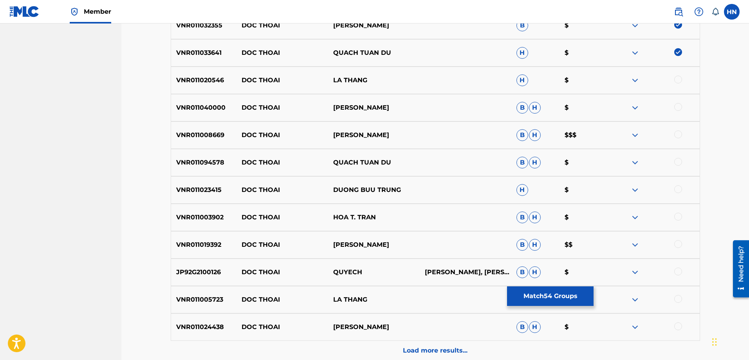
click at [199, 103] on p "VNR011040000" at bounding box center [204, 107] width 66 height 9
click at [676, 106] on div at bounding box center [678, 107] width 8 height 8
click at [214, 129] on div "VNR011008669 DOC THOAI TUAN HUNG B H $$$" at bounding box center [435, 134] width 529 height 27
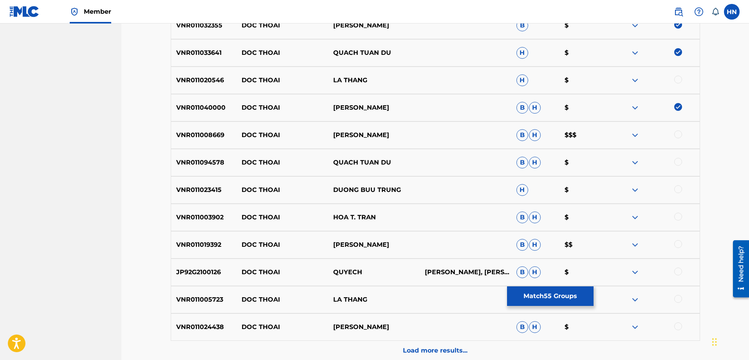
click at [679, 137] on div at bounding box center [678, 134] width 8 height 8
click at [205, 155] on div "VNR011094578 DOC THOAI QUACH TUAN DU B H $" at bounding box center [435, 162] width 529 height 27
click at [675, 162] on div at bounding box center [678, 162] width 8 height 8
click at [200, 184] on div "VNR011023415 DOC THOAI DUONG BUU TRUNG H $" at bounding box center [435, 189] width 529 height 27
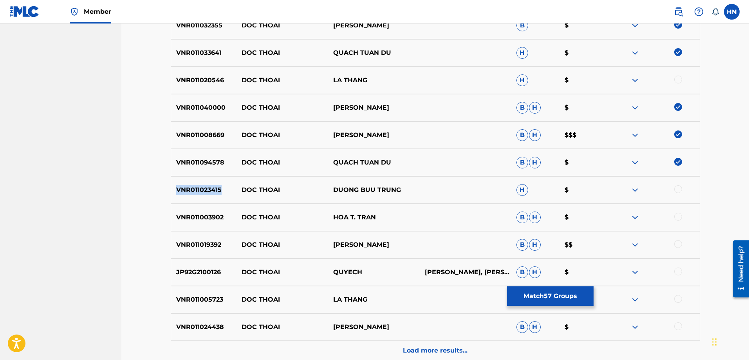
click at [200, 184] on div "VNR011023415 DOC THOAI DUONG BUU TRUNG H $" at bounding box center [435, 189] width 529 height 27
click at [676, 190] on div at bounding box center [678, 189] width 8 height 8
click at [206, 240] on p "VNR011019392" at bounding box center [204, 244] width 66 height 9
click at [675, 244] on div at bounding box center [678, 244] width 8 height 8
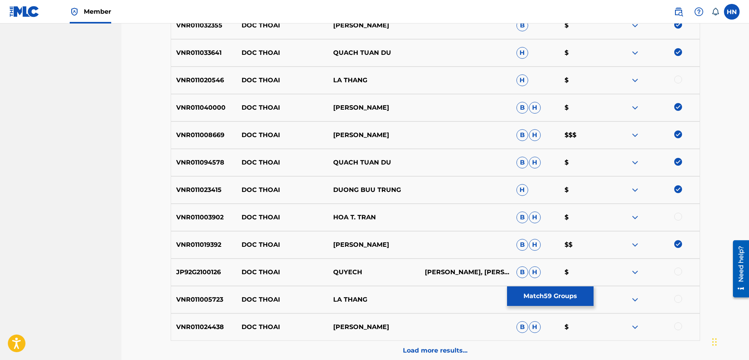
click at [186, 321] on div "VNR011024438 DOC THOAI TUAN HUNG B H $" at bounding box center [435, 326] width 529 height 27
click at [674, 325] on div at bounding box center [678, 326] width 8 height 8
click at [423, 347] on p "Load more results..." at bounding box center [435, 350] width 65 height 9
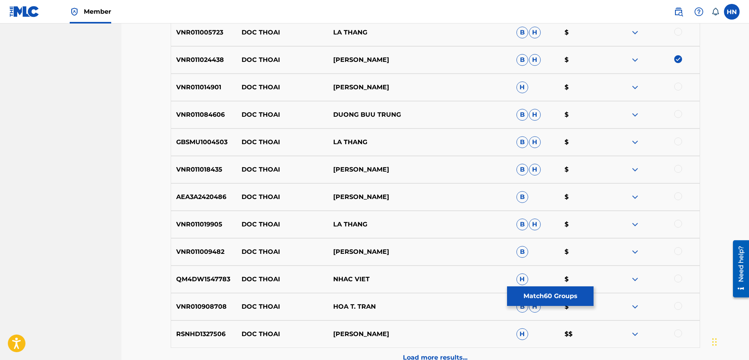
scroll to position [783, 0]
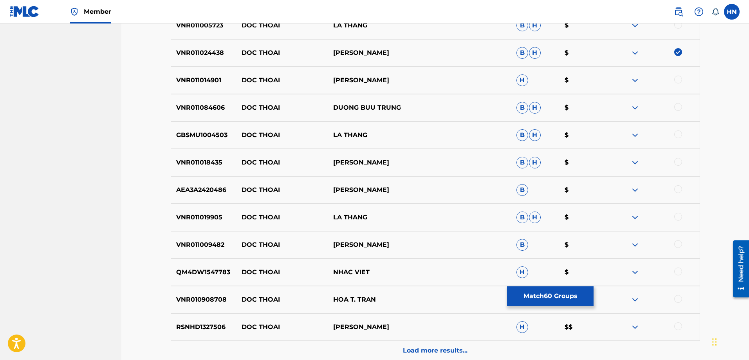
click at [211, 101] on div "VNR011084606 DOC THOAI DUONG BUU TRUNG B H $" at bounding box center [435, 107] width 529 height 27
click at [679, 106] on div at bounding box center [678, 107] width 8 height 8
click at [211, 160] on p "VNR011018435" at bounding box center [204, 162] width 66 height 9
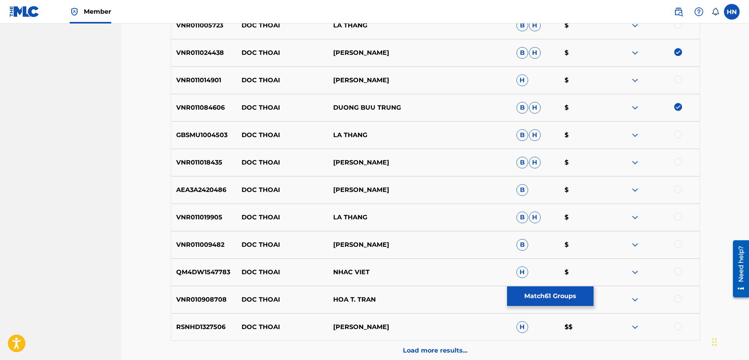
click at [675, 160] on div at bounding box center [678, 162] width 8 height 8
click at [203, 250] on div "VNR011009482 DOC THOAI TUAN HUNG B $" at bounding box center [435, 244] width 529 height 27
click at [677, 247] on div at bounding box center [678, 244] width 8 height 8
click at [213, 325] on p "RSNHD1327506" at bounding box center [204, 326] width 66 height 9
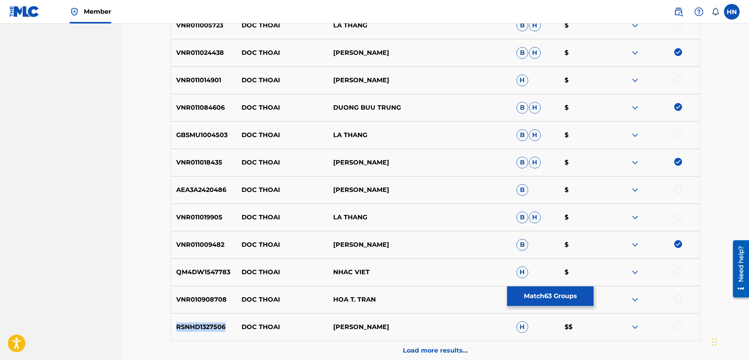
click at [213, 325] on p "RSNHD1327506" at bounding box center [204, 326] width 66 height 9
click at [676, 328] on div at bounding box center [678, 326] width 8 height 8
click at [443, 342] on div "Load more results..." at bounding box center [435, 350] width 529 height 20
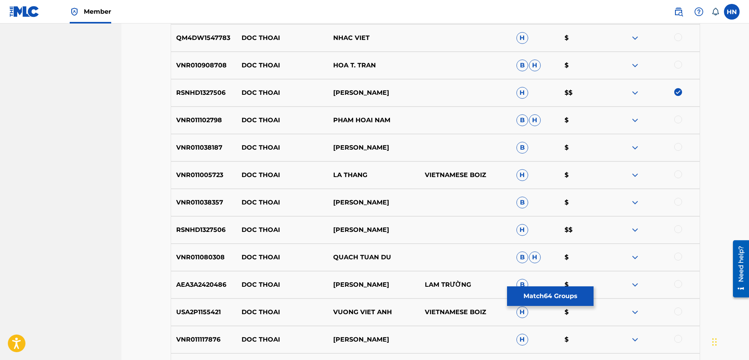
scroll to position [1017, 0]
click at [222, 151] on p "VNR011038187" at bounding box center [204, 146] width 66 height 9
click at [218, 147] on p "VNR011038187" at bounding box center [204, 146] width 66 height 9
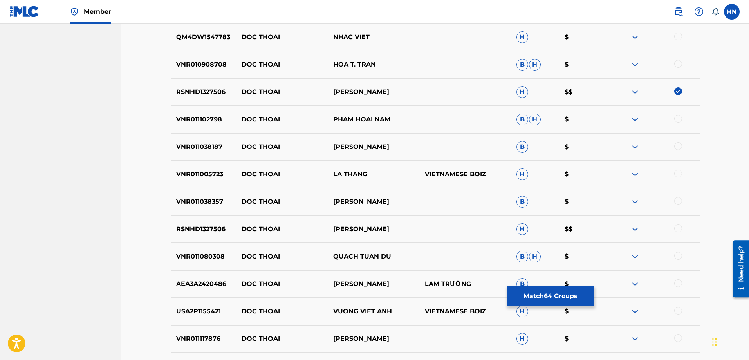
click at [674, 143] on div at bounding box center [654, 146] width 92 height 9
click at [676, 145] on div at bounding box center [678, 146] width 8 height 8
click at [213, 197] on p "VNR011038357" at bounding box center [204, 201] width 66 height 9
click at [679, 205] on div at bounding box center [654, 201] width 92 height 9
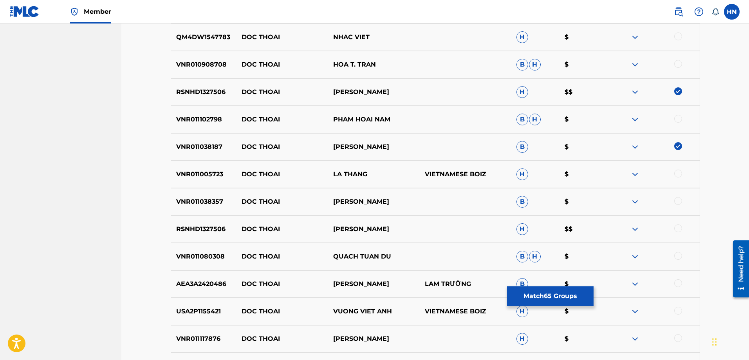
click at [679, 205] on div at bounding box center [654, 201] width 92 height 9
click at [679, 202] on div at bounding box center [678, 201] width 8 height 8
click at [678, 226] on div at bounding box center [678, 228] width 8 height 8
click at [208, 247] on div "VNR011080308 DOC THOAI QUACH TUAN DU B H $" at bounding box center [435, 256] width 529 height 27
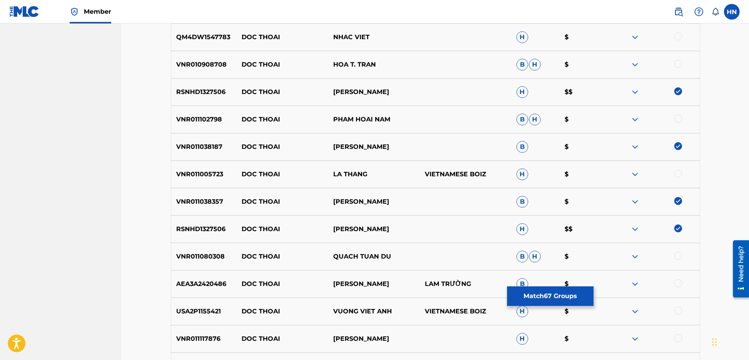
click at [676, 257] on div at bounding box center [678, 256] width 8 height 8
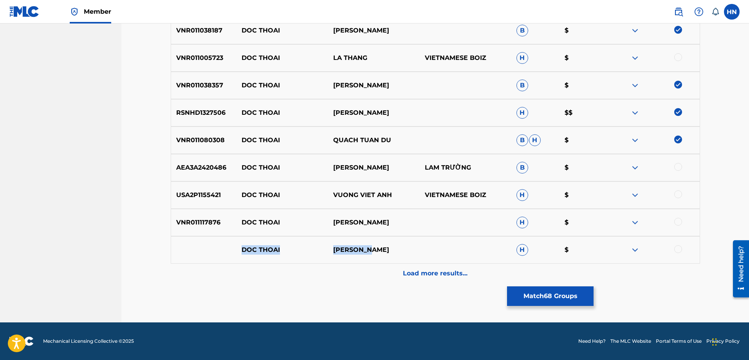
drag, startPoint x: 229, startPoint y: 249, endPoint x: 428, endPoint y: 243, distance: 199.7
click at [413, 246] on div "DOC THOAI TUẤN HƯNG H $" at bounding box center [435, 249] width 529 height 27
click at [681, 248] on div at bounding box center [678, 249] width 8 height 8
click at [638, 248] on img at bounding box center [634, 249] width 9 height 9
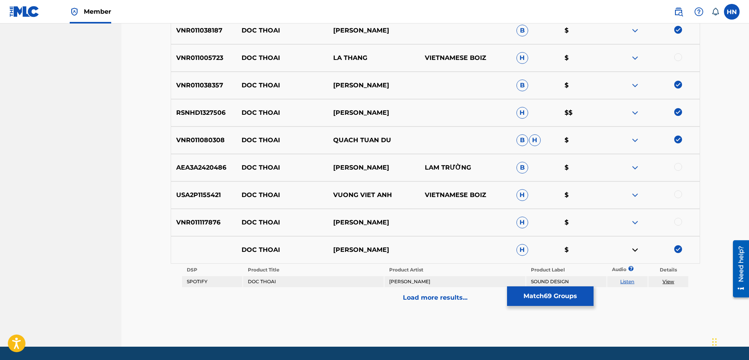
click at [627, 283] on link "Listen" at bounding box center [627, 281] width 14 height 6
click at [207, 225] on p "VNR011117876" at bounding box center [204, 222] width 66 height 9
click at [677, 222] on div at bounding box center [678, 222] width 8 height 8
click at [436, 299] on p "Load more results..." at bounding box center [435, 297] width 65 height 9
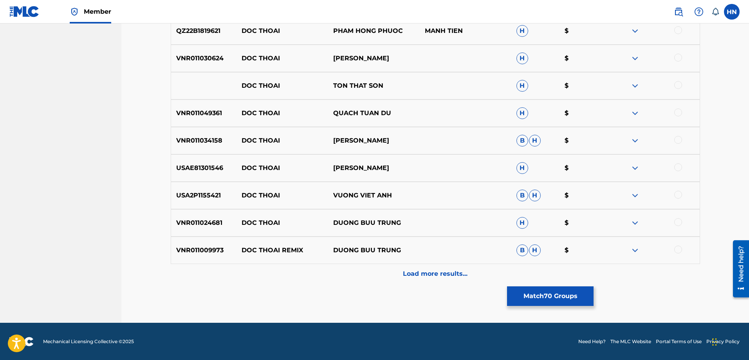
scroll to position [1408, 0]
click at [206, 119] on div "VNR011049361 DOC THOAI QUACH TUAN DU H $" at bounding box center [435, 112] width 529 height 27
click at [680, 109] on div at bounding box center [678, 112] width 8 height 8
click at [199, 136] on p "VNR011034158" at bounding box center [204, 139] width 66 height 9
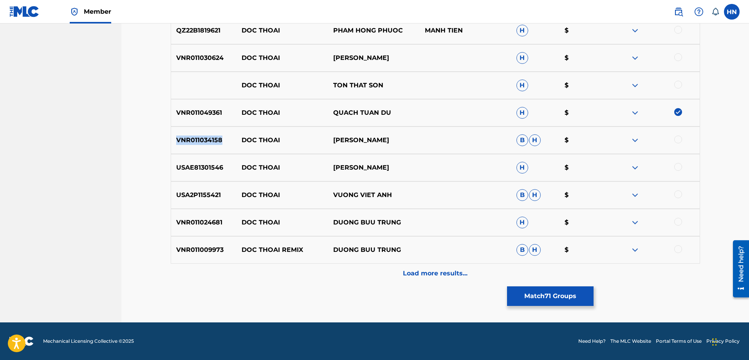
click at [199, 136] on p "VNR011034158" at bounding box center [204, 139] width 66 height 9
click at [677, 139] on div at bounding box center [678, 139] width 8 height 8
click at [198, 163] on p "USAE81301546" at bounding box center [204, 167] width 66 height 9
click at [678, 169] on div at bounding box center [678, 167] width 8 height 8
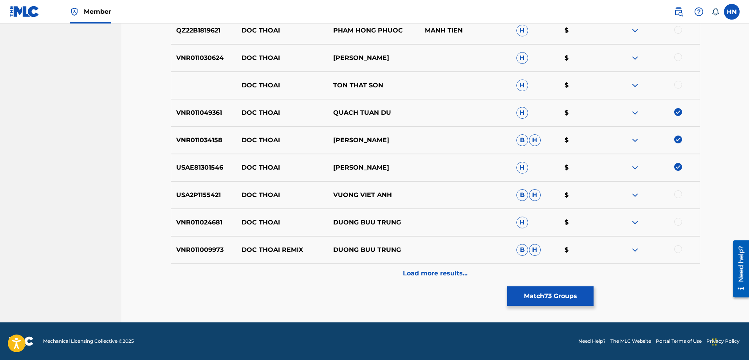
click at [186, 238] on div "VNR011009973 DOC THOAI REMIX DUONG BUU TRUNG B H $" at bounding box center [435, 249] width 529 height 27
click at [677, 250] on div at bounding box center [678, 249] width 8 height 8
click at [202, 221] on p "VNR011024681" at bounding box center [204, 222] width 66 height 9
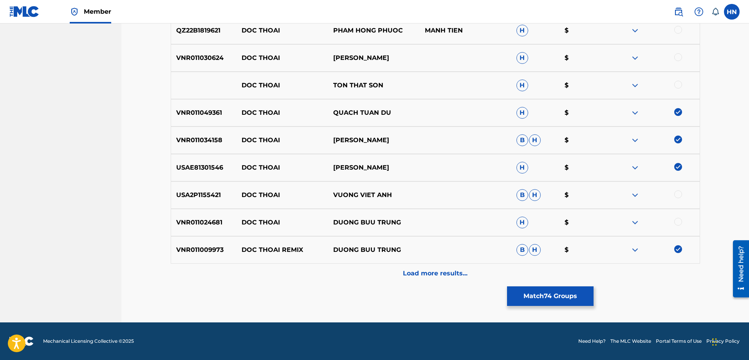
click at [677, 222] on div at bounding box center [678, 222] width 8 height 8
click at [477, 273] on div "Load more results..." at bounding box center [435, 273] width 529 height 20
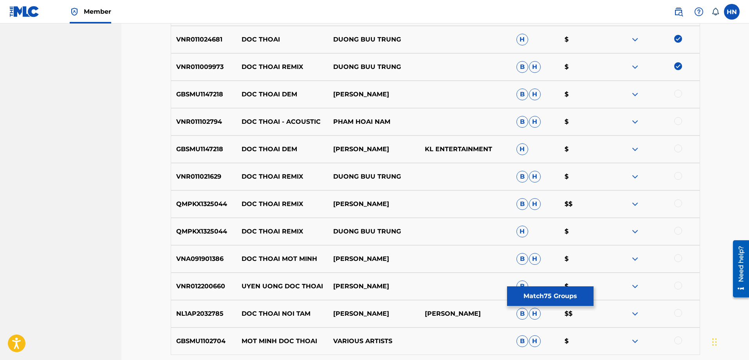
scroll to position [1603, 0]
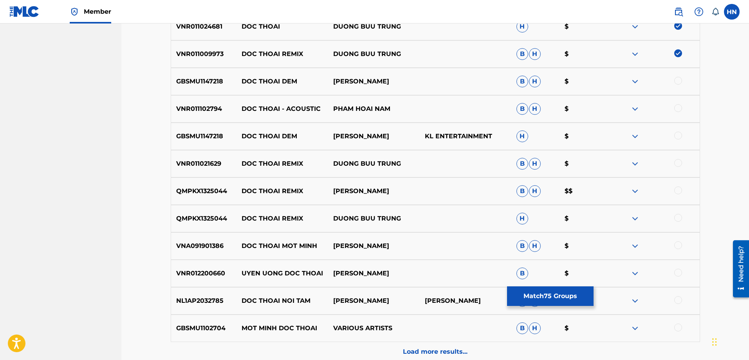
click at [194, 167] on p "VNR011021629" at bounding box center [204, 163] width 66 height 9
click at [679, 162] on div at bounding box center [678, 163] width 8 height 8
click at [207, 185] on div "QMPKX1325044 DOC THOAI REMIX DƯƠNG BỬU TRUNG B H $$" at bounding box center [435, 190] width 529 height 27
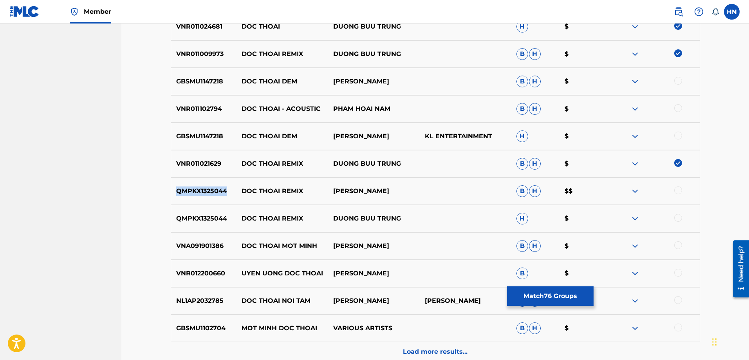
click at [207, 185] on div "QMPKX1325044 DOC THOAI REMIX DƯƠNG BỬU TRUNG B H $$" at bounding box center [435, 190] width 529 height 27
click at [676, 191] on div at bounding box center [678, 190] width 8 height 8
click at [201, 210] on div "QMPKX1325044 DOC THOAI REMIX DUONG BUU TRUNG H $" at bounding box center [435, 218] width 529 height 27
click at [677, 217] on div at bounding box center [678, 218] width 8 height 8
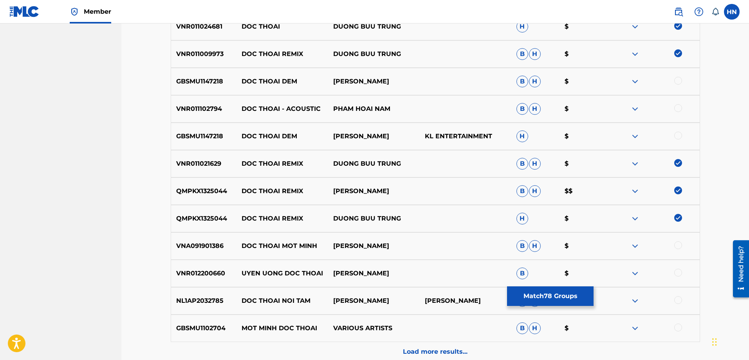
click at [459, 347] on p "Load more results..." at bounding box center [435, 351] width 65 height 9
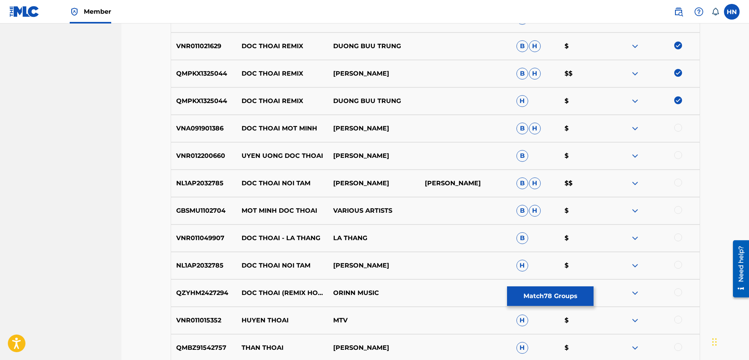
scroll to position [1760, 0]
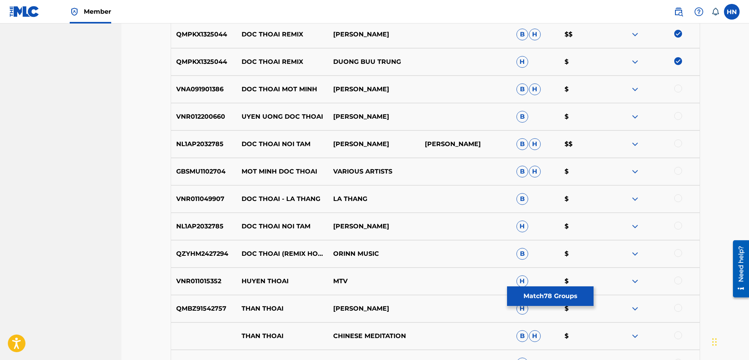
click at [219, 249] on p "QZYHM2427294" at bounding box center [204, 253] width 66 height 9
click at [680, 251] on div at bounding box center [678, 253] width 8 height 8
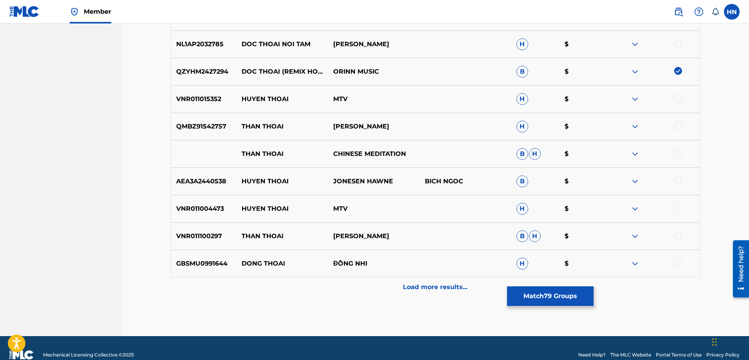
scroll to position [1955, 0]
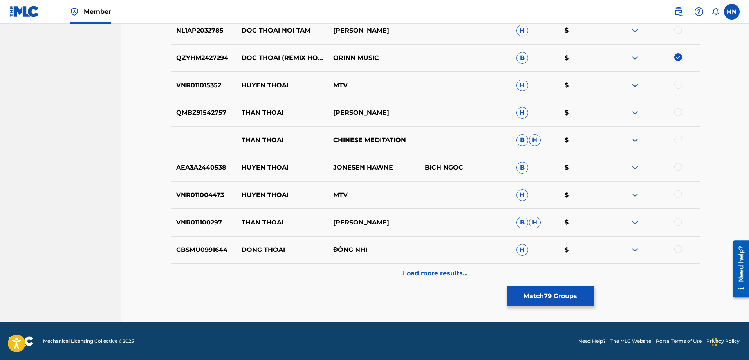
click at [399, 270] on div "Load more results..." at bounding box center [435, 273] width 529 height 20
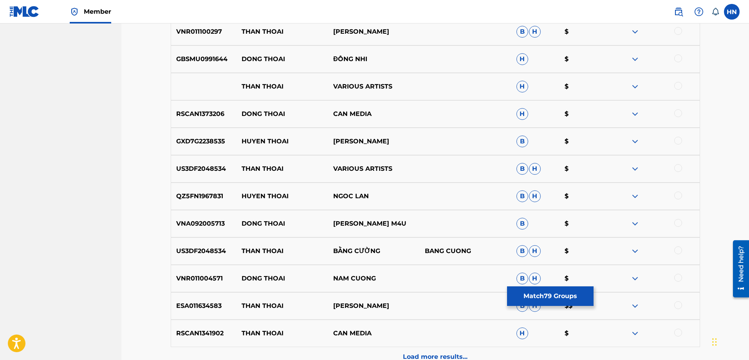
scroll to position [2190, 0]
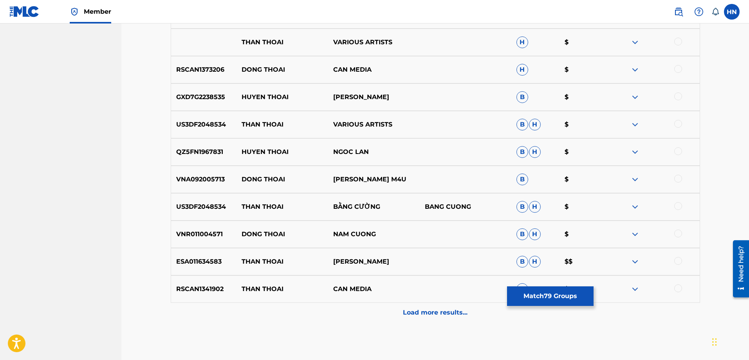
click at [545, 289] on button "Match 79 Groups" at bounding box center [550, 296] width 86 height 20
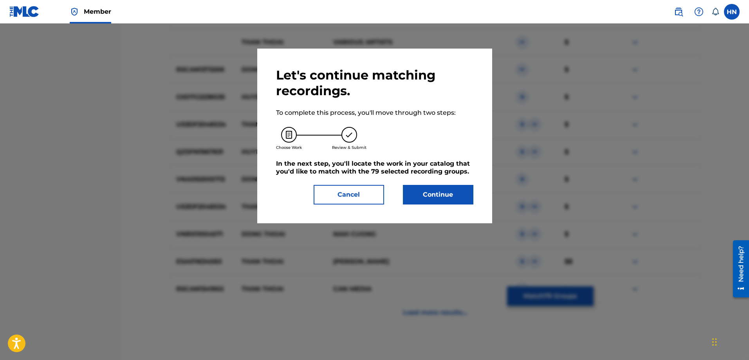
click at [436, 196] on button "Continue" at bounding box center [438, 195] width 70 height 20
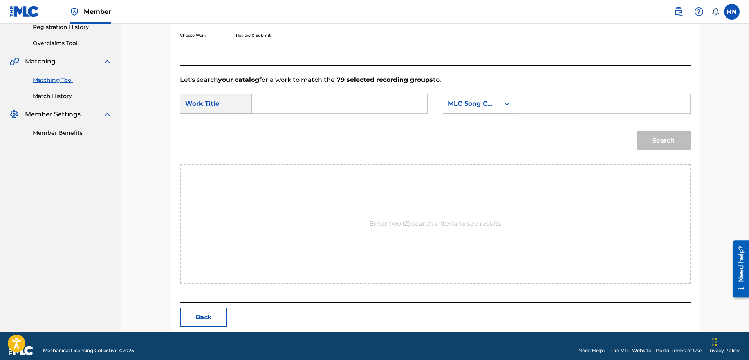
scroll to position [162, 0]
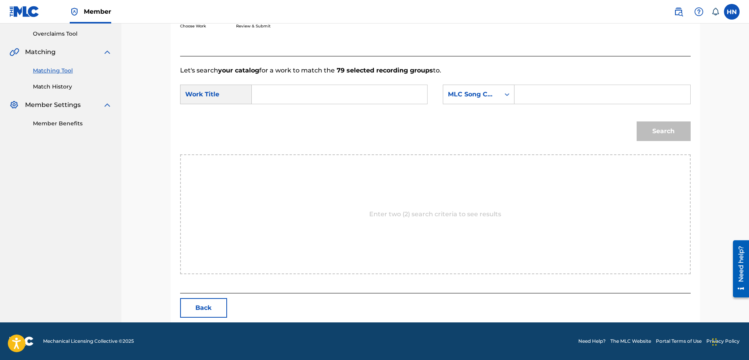
click at [420, 93] on input "Search Form" at bounding box center [339, 94] width 162 height 19
paste input "DOC THOAI"
type input "DOC THOAI"
click at [472, 92] on div "MLC Song Code" at bounding box center [471, 94] width 47 height 9
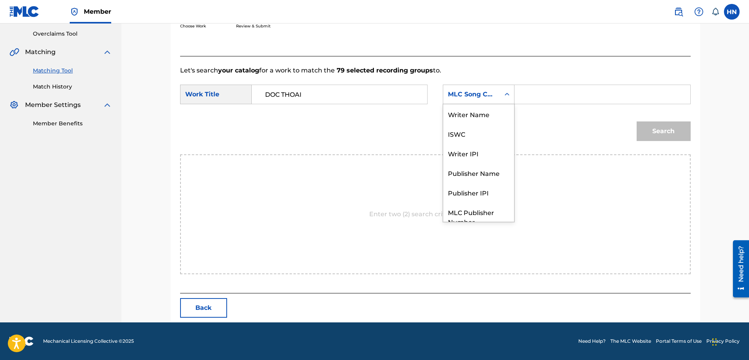
scroll to position [29, 0]
click at [463, 110] on div "ISWC" at bounding box center [478, 105] width 71 height 20
click at [539, 95] on input "Search Form" at bounding box center [602, 94] width 162 height 19
paste input "T9108146038"
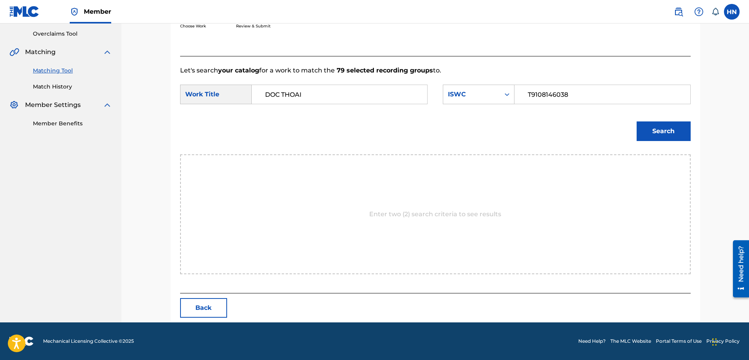
type input "T9108146038"
click at [659, 133] on button "Search" at bounding box center [663, 131] width 54 height 20
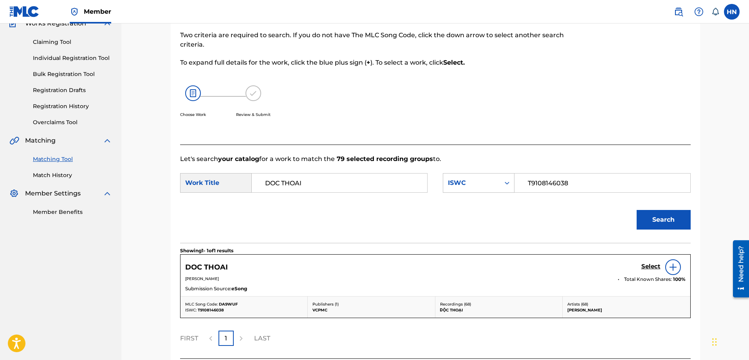
scroll to position [139, 0]
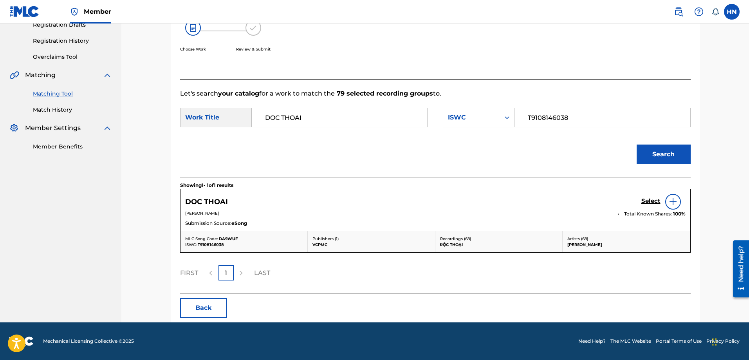
click at [642, 203] on h5 "Select" at bounding box center [650, 200] width 19 height 7
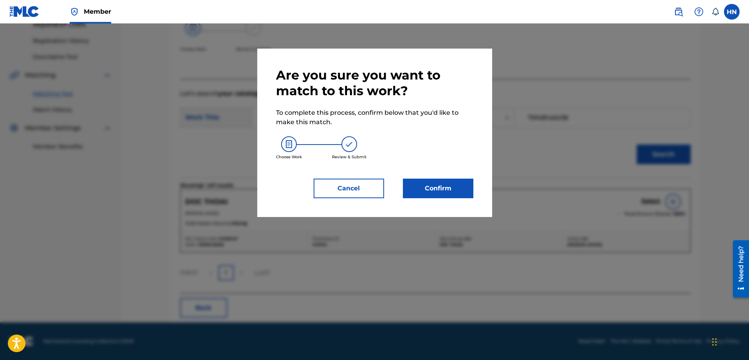
click at [440, 188] on button "Confirm" at bounding box center [438, 188] width 70 height 20
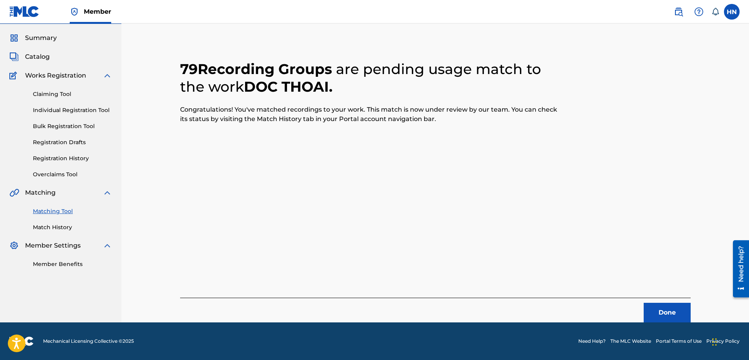
scroll to position [21, 0]
click at [651, 318] on button "Done" at bounding box center [666, 312] width 47 height 20
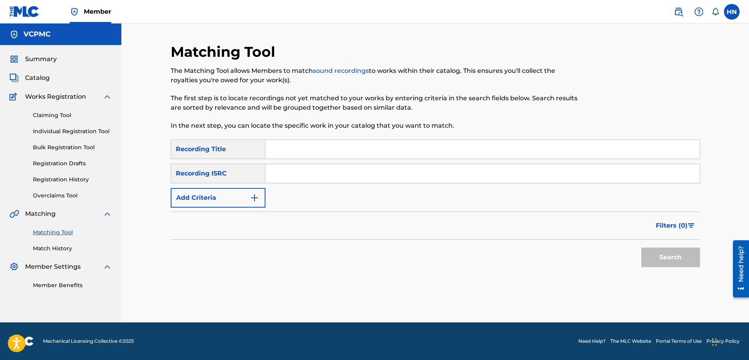
click at [334, 150] on input "Search Form" at bounding box center [482, 149] width 434 height 19
paste input "TẾT ĐÓN XUÂN VỀ"
click at [641, 247] on button "Search" at bounding box center [670, 257] width 59 height 20
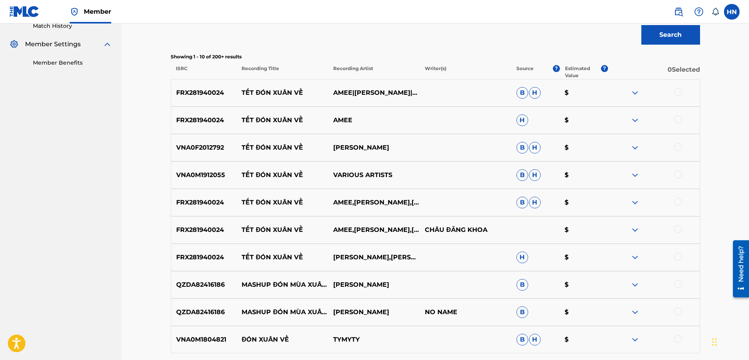
scroll to position [235, 0]
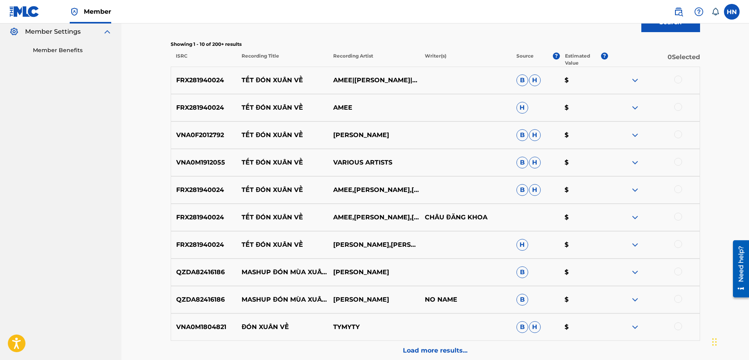
click at [199, 216] on p "FRX281940024" at bounding box center [204, 216] width 66 height 9
click at [678, 214] on div at bounding box center [678, 216] width 8 height 8
click at [678, 187] on div at bounding box center [678, 189] width 8 height 8
click at [679, 247] on div at bounding box center [678, 244] width 8 height 8
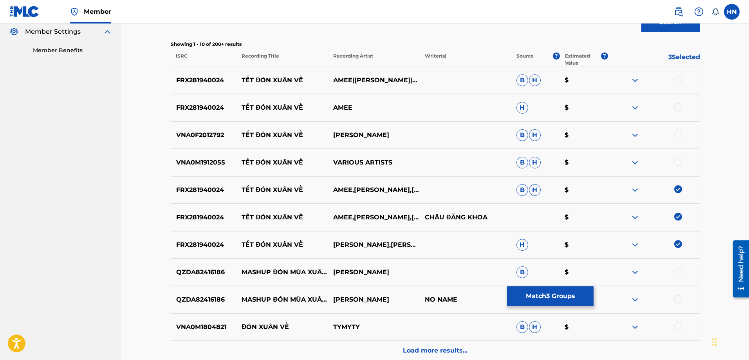
click at [677, 77] on div at bounding box center [678, 80] width 8 height 8
click at [677, 110] on div at bounding box center [678, 107] width 8 height 8
click at [209, 141] on div "VNA0F2012792 TẾT ĐÓN XUÂN VỀ CANDY NGỌC HÀ B H $" at bounding box center [435, 134] width 529 height 27
click at [677, 135] on div at bounding box center [678, 134] width 8 height 8
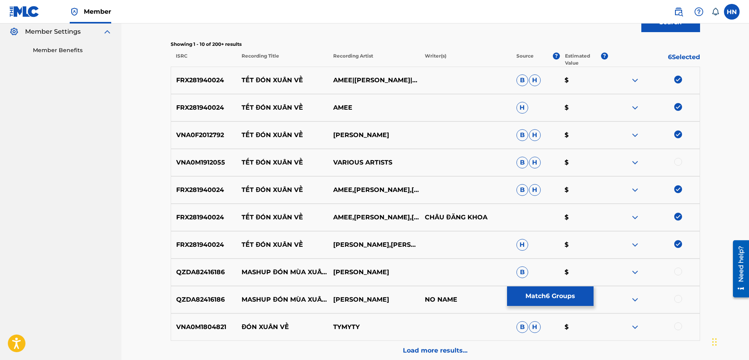
click at [212, 166] on p "VNA0M1912055" at bounding box center [204, 162] width 66 height 9
click at [675, 161] on div at bounding box center [678, 162] width 8 height 8
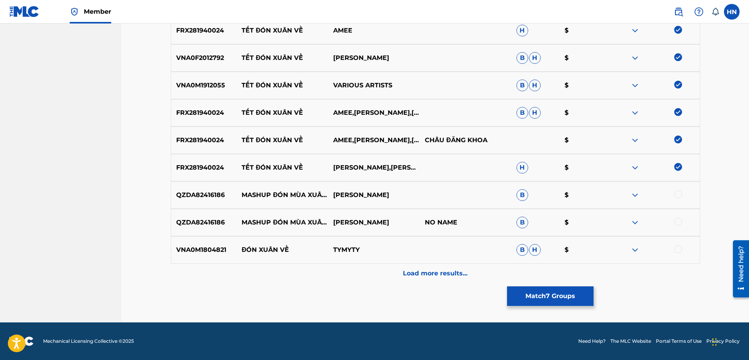
click at [401, 269] on div "Load more results..." at bounding box center [435, 273] width 529 height 20
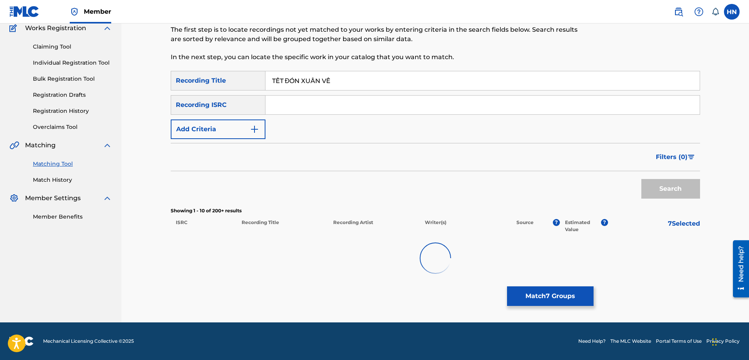
scroll to position [312, 0]
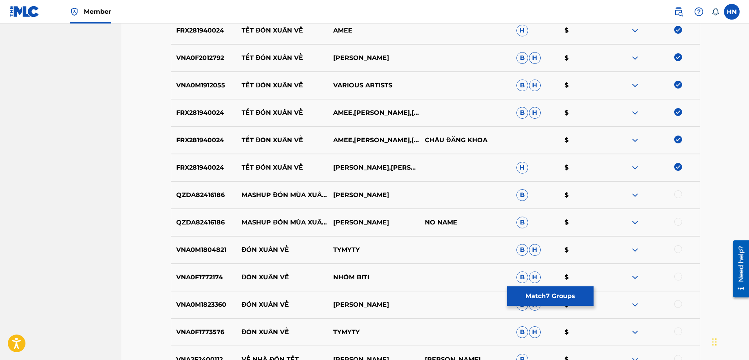
click at [719, 201] on div "Matching Tool The Matching Tool allows Members to match sound recordings to wor…" at bounding box center [434, 154] width 627 height 884
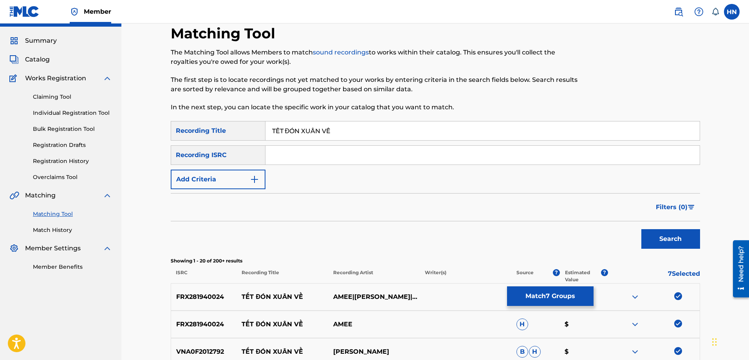
scroll to position [0, 0]
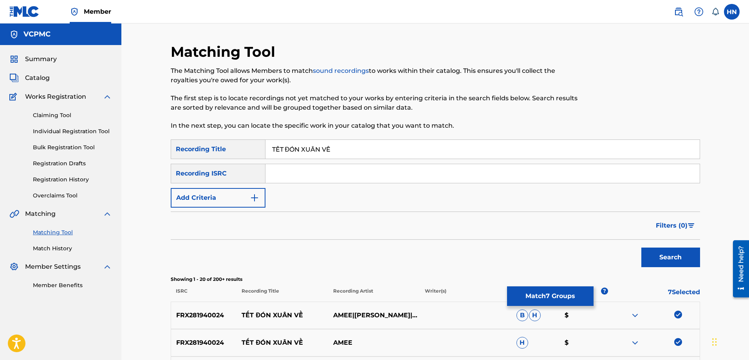
click at [427, 139] on div "Matching Tool The Matching Tool allows Members to match sound recordings to wor…" at bounding box center [374, 91] width 407 height 96
click at [408, 158] on input "TẾT ĐÓN XUÂN VỀ" at bounding box center [482, 149] width 434 height 19
paste input "ET DON XUAN VE"
type input "TET DON XUAN VE"
click at [641, 247] on button "Search" at bounding box center [670, 257] width 59 height 20
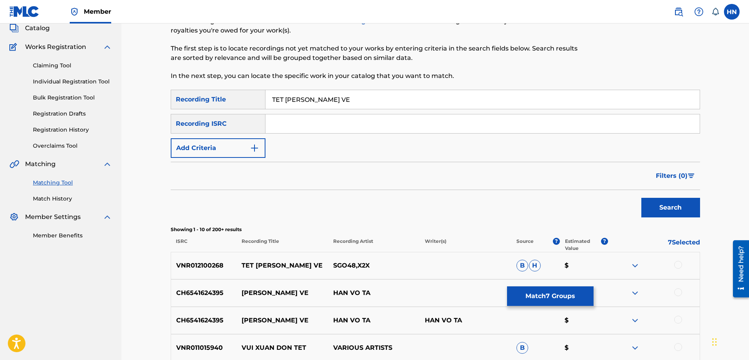
scroll to position [117, 0]
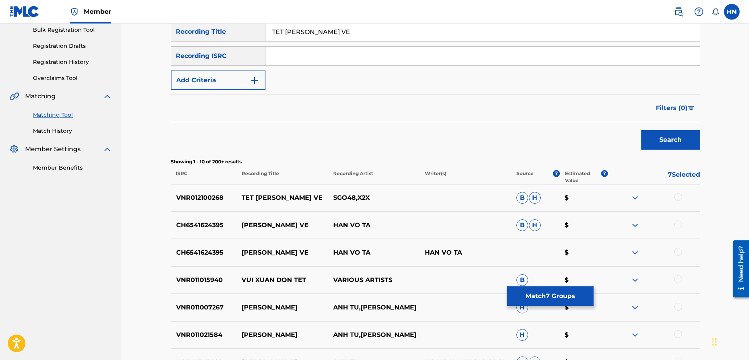
click at [212, 191] on div "VNR012100268 TET DON XUAN VE SGO48,X2X B H $" at bounding box center [435, 197] width 529 height 27
click at [675, 194] on div at bounding box center [678, 197] width 8 height 8
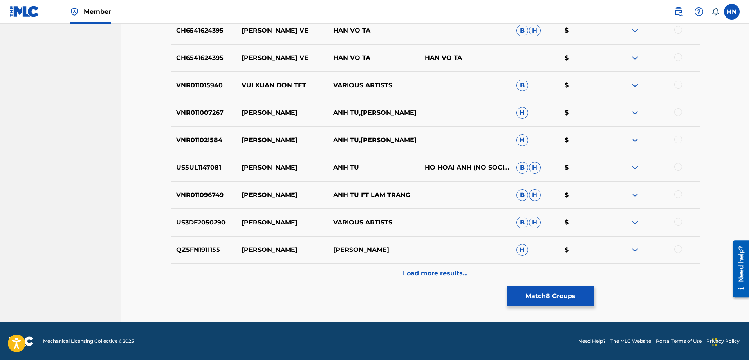
click at [555, 300] on button "Match 8 Groups" at bounding box center [550, 296] width 86 height 20
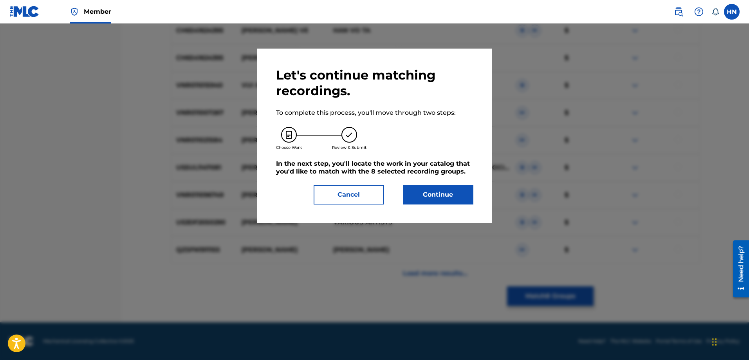
click at [446, 190] on button "Continue" at bounding box center [438, 195] width 70 height 20
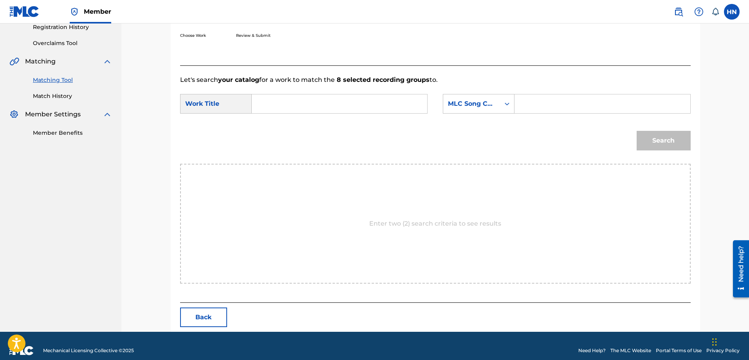
scroll to position [162, 0]
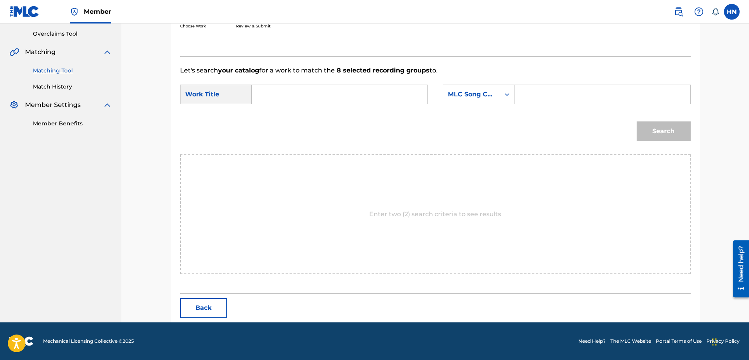
click at [359, 90] on input "Search Form" at bounding box center [339, 94] width 162 height 19
paste input "TET DON XUAN VE"
type input "TET DON XUAN VE"
click at [486, 96] on div "MLC Song Code" at bounding box center [471, 94] width 47 height 9
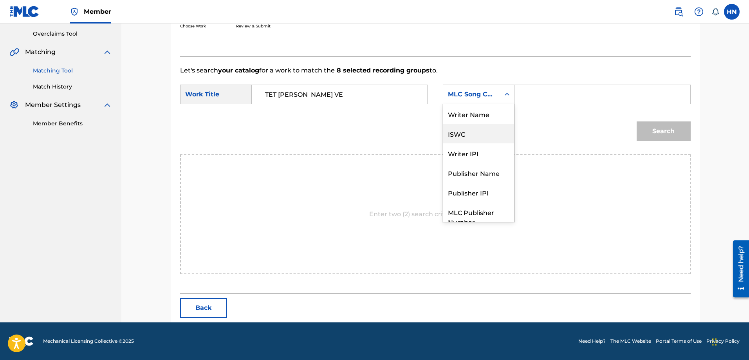
scroll to position [29, 0]
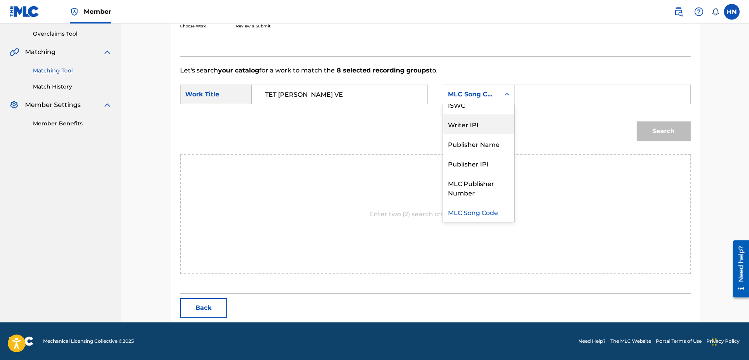
click at [474, 116] on div "Writer IPI" at bounding box center [478, 124] width 71 height 20
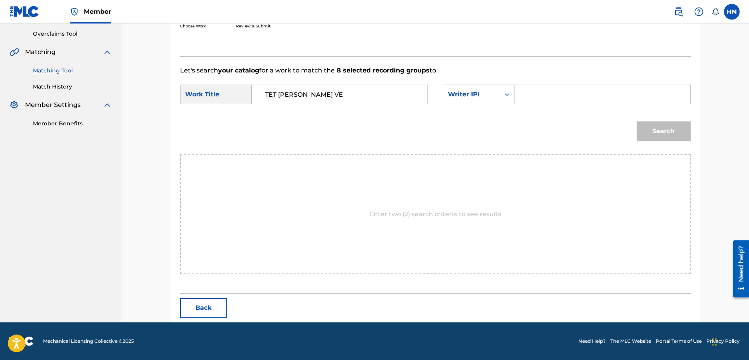
click at [479, 93] on div "Writer IPI" at bounding box center [471, 94] width 47 height 9
click at [476, 110] on div "ISWC" at bounding box center [478, 105] width 71 height 20
click at [560, 89] on input "Search Form" at bounding box center [602, 94] width 162 height 19
paste input "T9317227706"
type input "T9317227706"
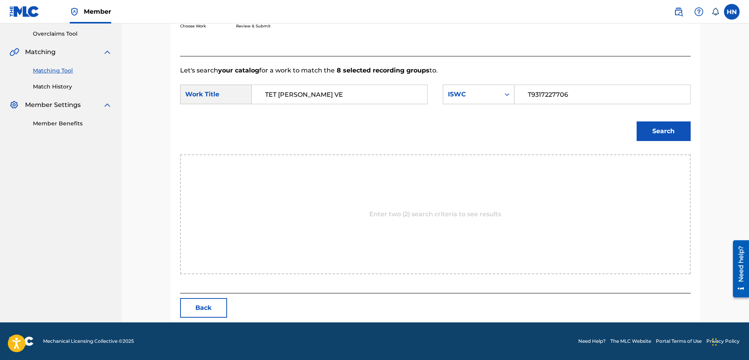
click at [671, 136] on button "Search" at bounding box center [663, 131] width 54 height 20
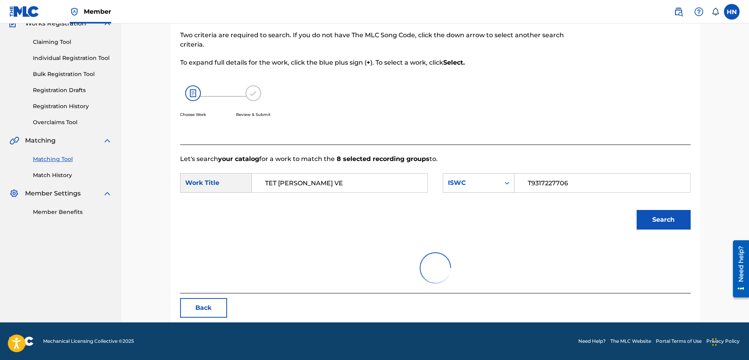
scroll to position [139, 0]
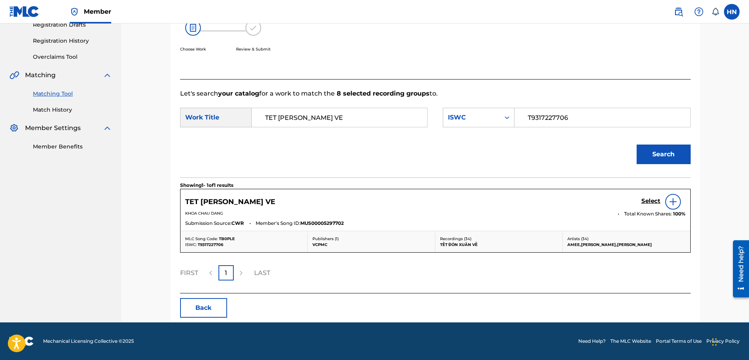
click at [654, 198] on h5 "Select" at bounding box center [650, 200] width 19 height 7
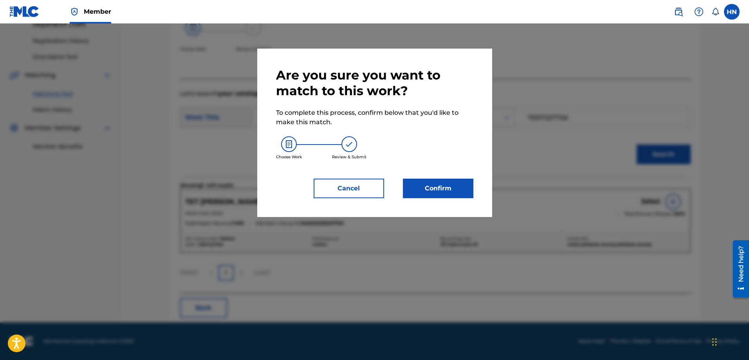
click at [428, 187] on button "Confirm" at bounding box center [438, 188] width 70 height 20
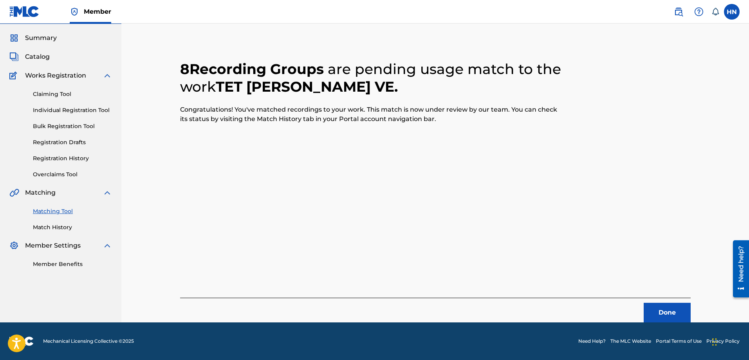
scroll to position [21, 0]
click at [679, 310] on button "Done" at bounding box center [666, 312] width 47 height 20
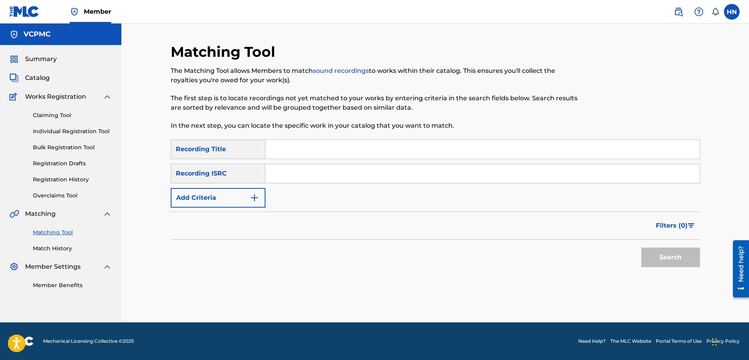
click at [379, 141] on input "Search Form" at bounding box center [482, 149] width 434 height 19
paste input "BIẾT NÓI GÌ ĐÂY"
type input "BIẾT NÓI GÌ ĐÂY"
click at [641, 247] on button "Search" at bounding box center [670, 257] width 59 height 20
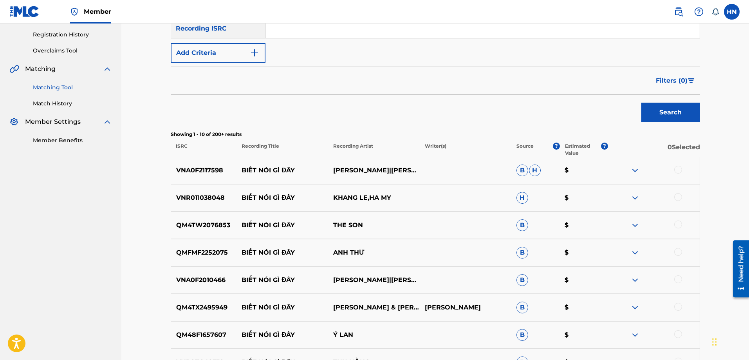
scroll to position [78, 0]
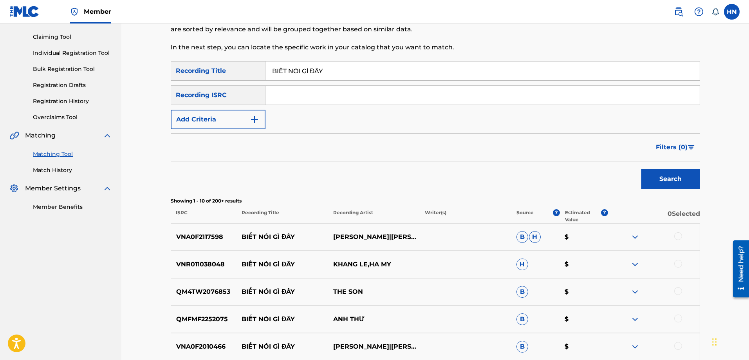
click at [168, 123] on div "Matching Tool The Matching Tool allows Members to match sound recordings to wor…" at bounding box center [435, 260] width 548 height 591
click at [181, 120] on button "Add Criteria" at bounding box center [218, 120] width 95 height 20
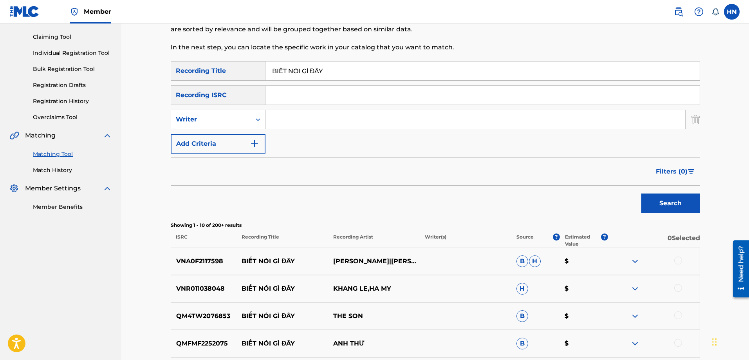
click at [186, 125] on div "Writer" at bounding box center [211, 119] width 80 height 15
click at [191, 140] on div "Recording Artist" at bounding box center [218, 139] width 94 height 20
click at [279, 122] on input "Search Form" at bounding box center [474, 119] width 419 height 19
type input "dương ngọc thái"
click at [641, 193] on button "Search" at bounding box center [670, 203] width 59 height 20
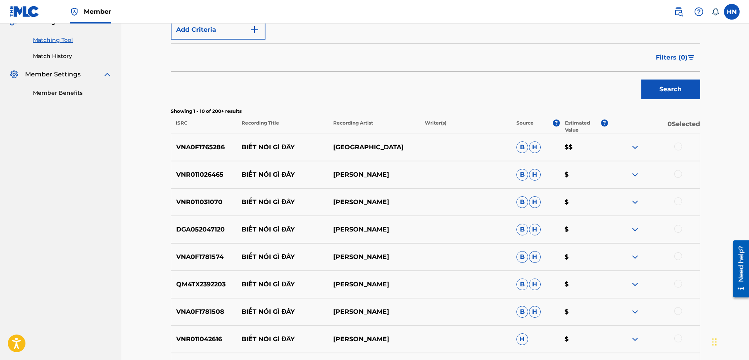
scroll to position [274, 0]
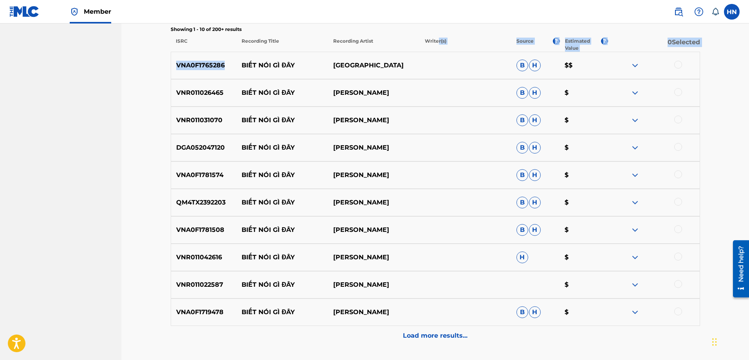
drag, startPoint x: 232, startPoint y: 62, endPoint x: 474, endPoint y: 36, distance: 243.6
click at [470, 38] on div "Showing 1 - 10 of 200+ results ISRC Recording Title Recording Artist Writer(s) …" at bounding box center [435, 185] width 529 height 319
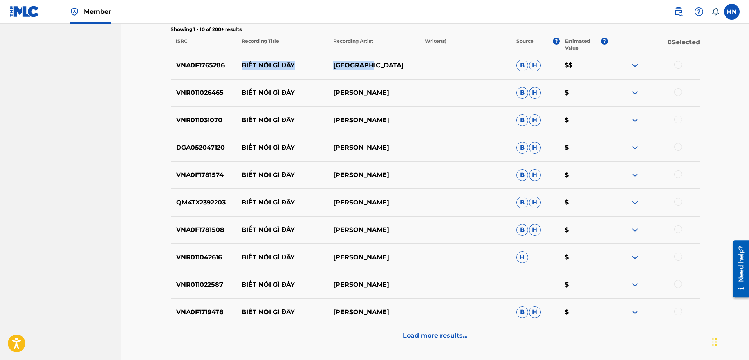
click at [404, 62] on p "THÁI CHÂU" at bounding box center [374, 65] width 92 height 9
click at [203, 95] on p "VNR011026465" at bounding box center [204, 92] width 66 height 9
click at [677, 95] on div at bounding box center [678, 92] width 8 height 8
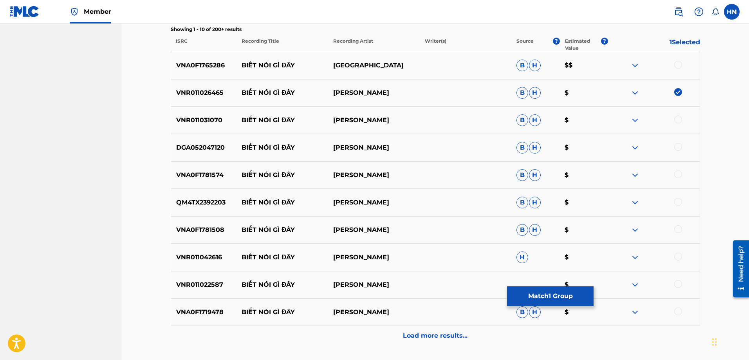
click at [194, 127] on div "VNR011031070 BIẾT NÓI GÌ ĐÂY NGỌC SƠN B H $" at bounding box center [435, 119] width 529 height 27
click at [677, 122] on div at bounding box center [678, 119] width 8 height 8
click at [227, 152] on div "DGA052047120 BIẾT NÓI GÌ ĐÂY NGỌC SƠN B H $" at bounding box center [435, 147] width 529 height 27
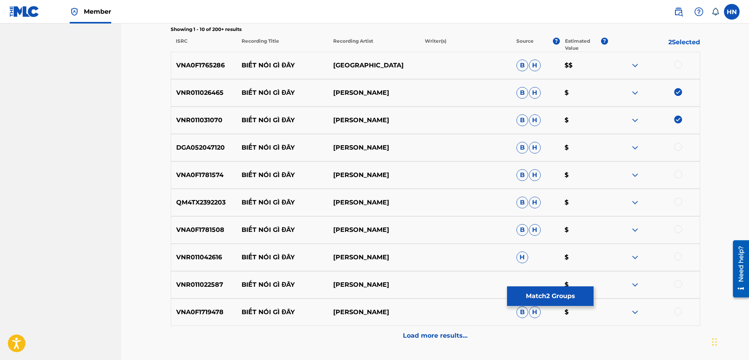
click at [207, 153] on div "DGA052047120 BIẾT NÓI GÌ ĐÂY NGỌC SƠN B H $" at bounding box center [435, 147] width 529 height 27
click at [675, 144] on div at bounding box center [678, 147] width 8 height 8
click at [212, 164] on div "VNA0F1781574 BIẾT NÓI GÌ ĐÂY NGỌC SƠN B H $" at bounding box center [435, 174] width 529 height 27
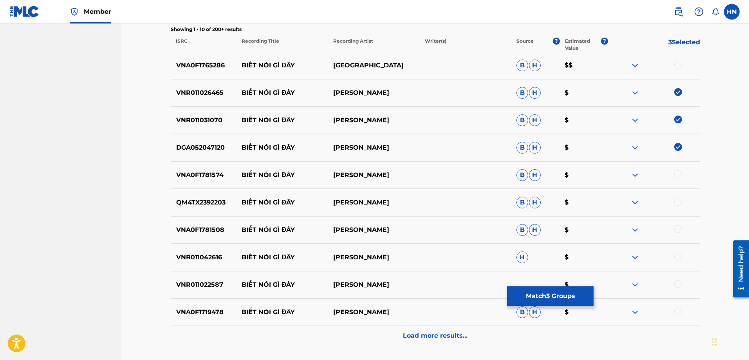
click at [677, 171] on div at bounding box center [678, 174] width 8 height 8
click at [223, 200] on p "QM4TX2392203" at bounding box center [204, 202] width 66 height 9
click at [680, 202] on div at bounding box center [678, 202] width 8 height 8
click at [208, 230] on p "VNA0F1781508" at bounding box center [204, 229] width 66 height 9
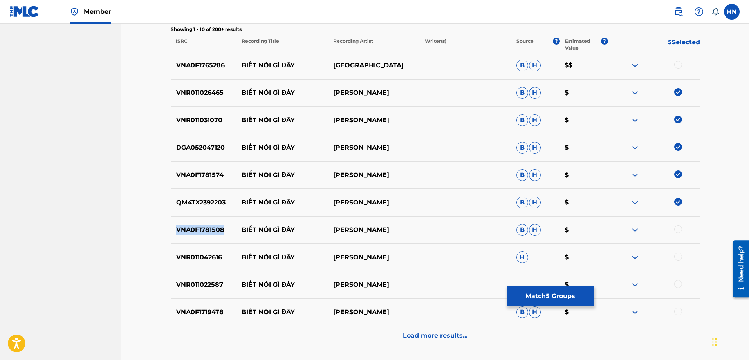
click at [208, 230] on p "VNA0F1781508" at bounding box center [204, 229] width 66 height 9
click at [676, 227] on div at bounding box center [678, 229] width 8 height 8
click at [203, 254] on p "VNR011042616" at bounding box center [204, 256] width 66 height 9
click at [673, 255] on div at bounding box center [654, 256] width 92 height 9
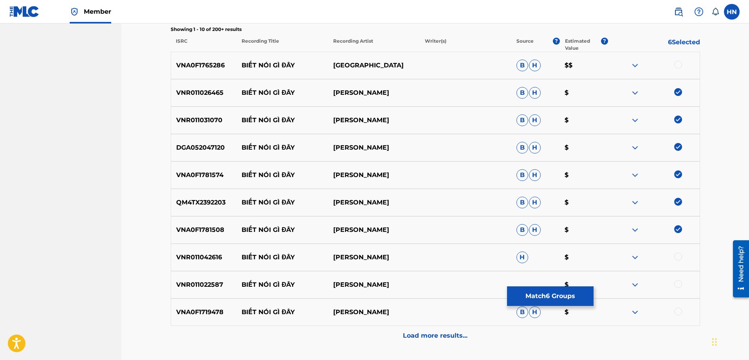
click at [677, 255] on div at bounding box center [678, 256] width 8 height 8
click at [195, 287] on p "VNR011022587" at bounding box center [204, 284] width 66 height 9
click at [214, 261] on p "VNR011042616" at bounding box center [204, 256] width 66 height 9
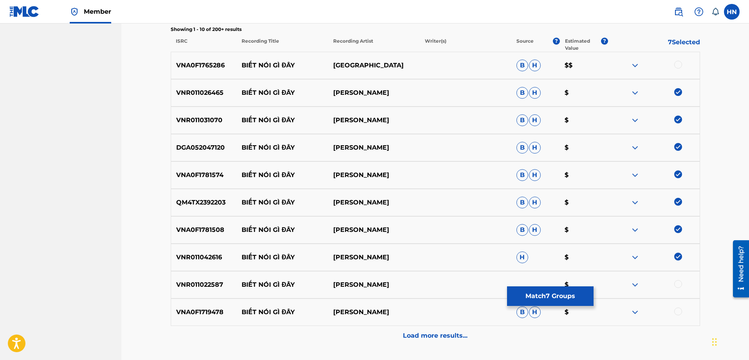
click at [677, 285] on div at bounding box center [678, 284] width 8 height 8
click at [187, 323] on div "VNA0F1719478 BIẾT NÓI GÌ ĐÂY NGỌC SƠN B H $" at bounding box center [435, 311] width 529 height 27
click at [677, 308] on div at bounding box center [678, 311] width 8 height 8
click at [441, 328] on div "Load more results..." at bounding box center [435, 336] width 529 height 20
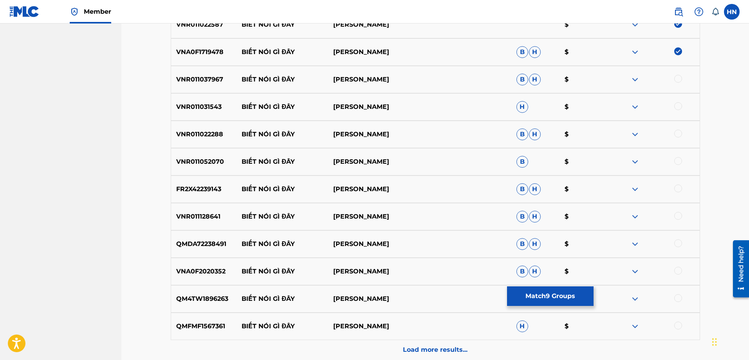
scroll to position [548, 0]
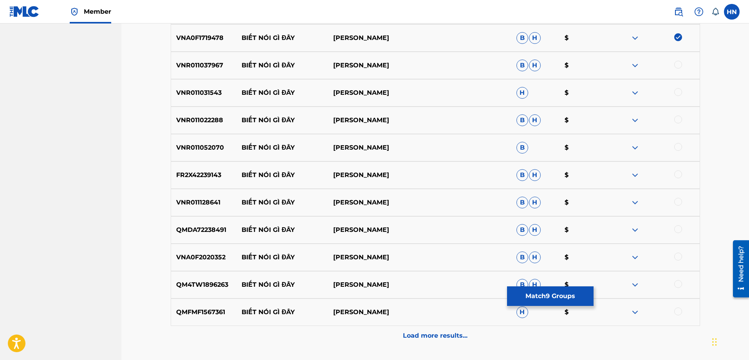
click at [209, 65] on p "VNR011037967" at bounding box center [204, 65] width 66 height 9
click at [675, 64] on div at bounding box center [678, 65] width 8 height 8
click at [177, 86] on div "VNR011031543 BIẾT NÓI GÌ ĐÂY NGỌC SƠN H $" at bounding box center [435, 92] width 529 height 27
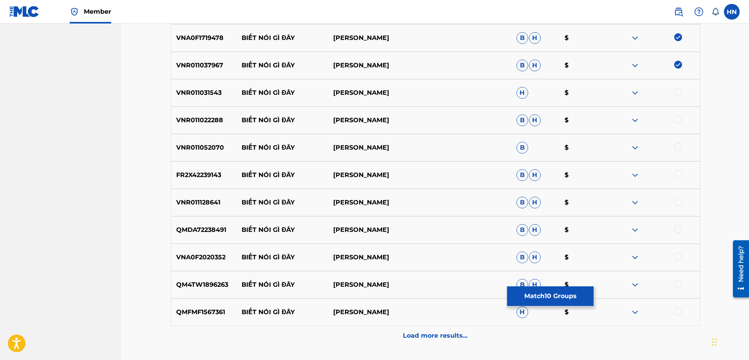
click at [679, 92] on div at bounding box center [678, 92] width 8 height 8
click at [196, 117] on p "VNR011022288" at bounding box center [204, 119] width 66 height 9
click at [681, 120] on div at bounding box center [678, 119] width 8 height 8
drag, startPoint x: 426, startPoint y: 146, endPoint x: 237, endPoint y: 150, distance: 189.1
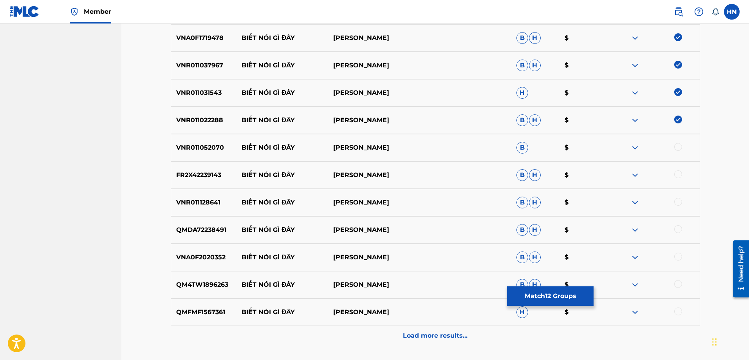
click at [237, 150] on div "VNR011052070 BIẾT NÓI GÌ ĐÂY DƯƠNG HỒNG LOAN B $" at bounding box center [435, 147] width 529 height 27
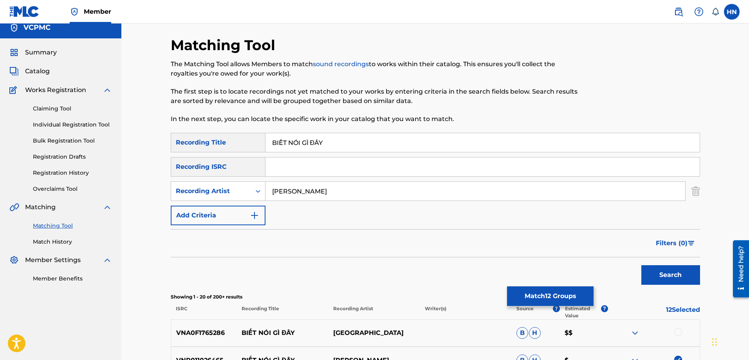
scroll to position [0, 0]
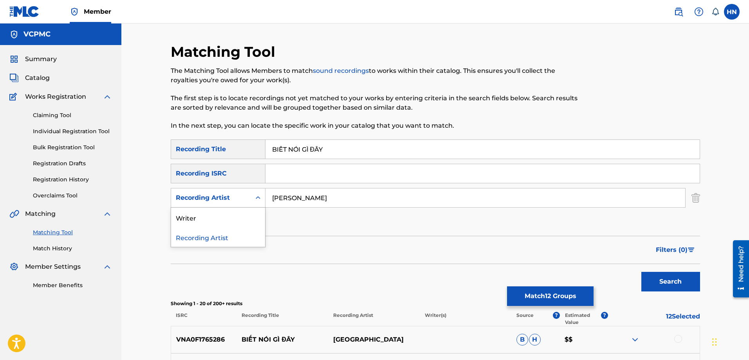
click at [230, 198] on div "Recording Artist" at bounding box center [211, 197] width 70 height 9
click at [211, 218] on div "Writer" at bounding box center [218, 217] width 94 height 20
click at [262, 201] on div "Search Form" at bounding box center [258, 198] width 14 height 14
click at [287, 198] on input "Search Form" at bounding box center [474, 197] width 419 height 19
click at [694, 198] on img "Search Form" at bounding box center [695, 198] width 9 height 20
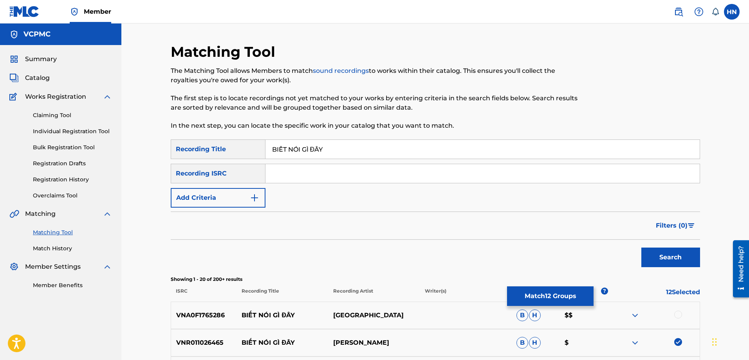
click at [673, 261] on button "Search" at bounding box center [670, 257] width 59 height 20
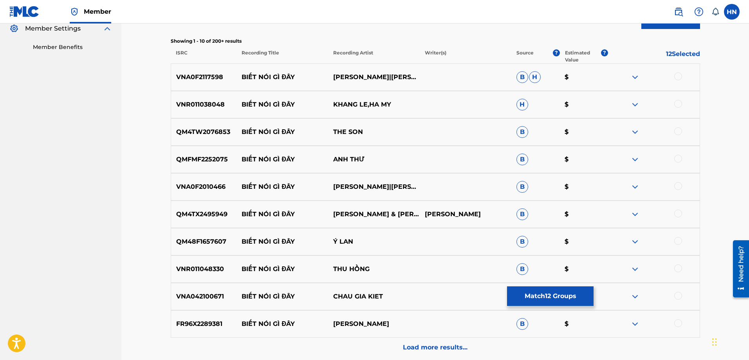
scroll to position [312, 0]
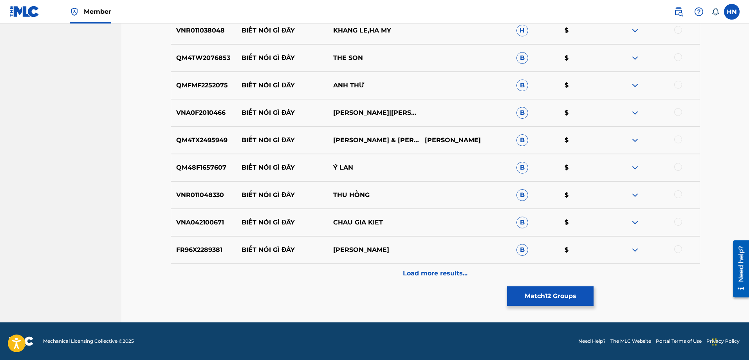
click at [412, 280] on div "Load more results..." at bounding box center [435, 273] width 529 height 20
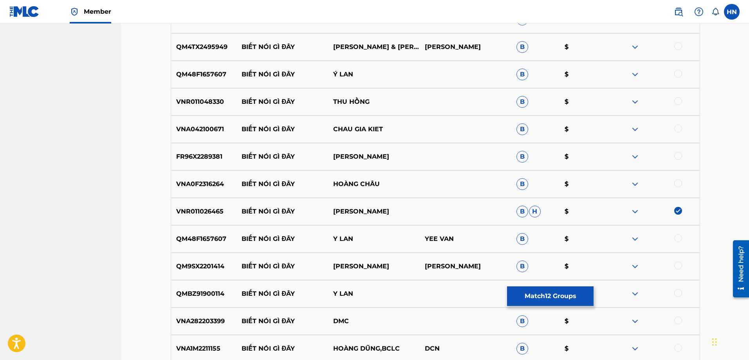
scroll to position [508, 0]
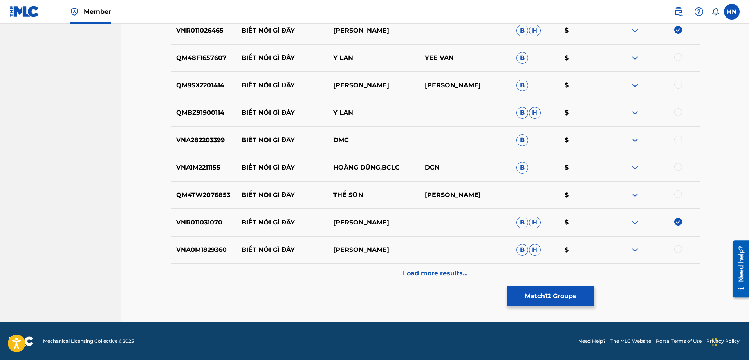
click at [389, 279] on div "Load more results..." at bounding box center [435, 273] width 529 height 20
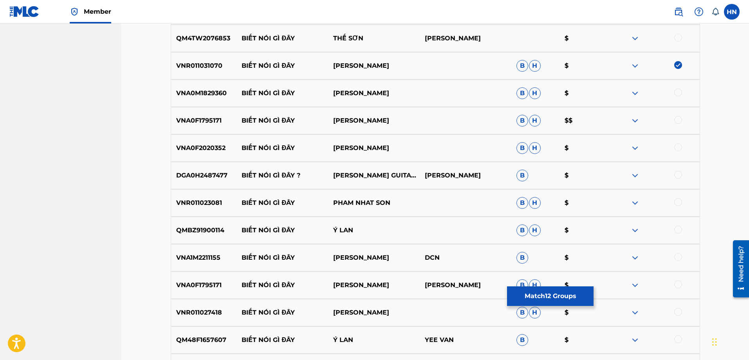
scroll to position [821, 0]
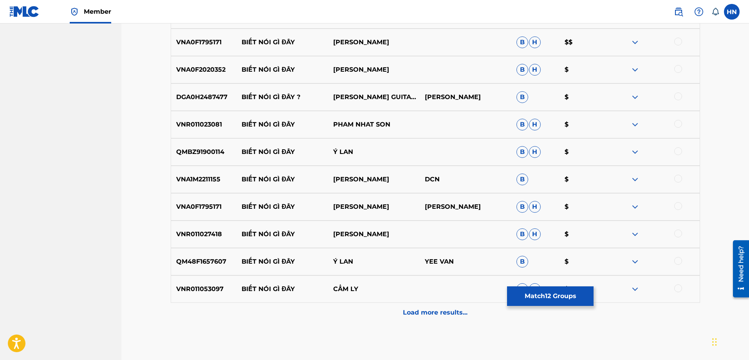
click at [391, 306] on div "Load more results..." at bounding box center [435, 312] width 529 height 20
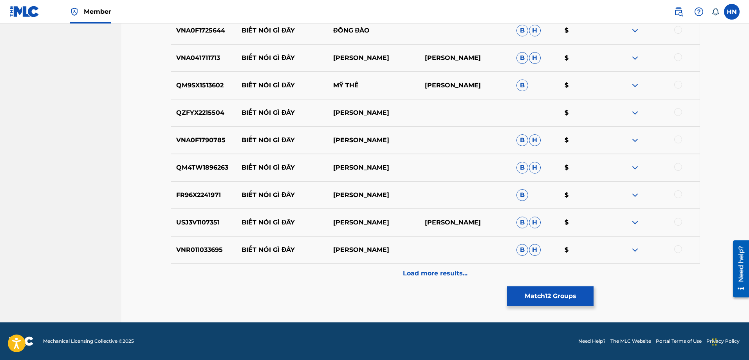
click at [386, 281] on div "Load more results..." at bounding box center [435, 273] width 529 height 20
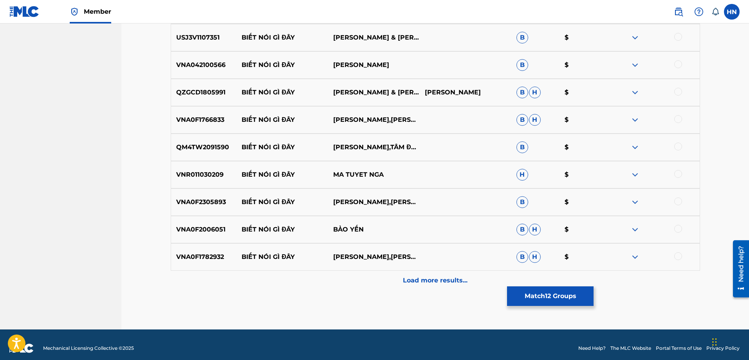
scroll to position [1408, 0]
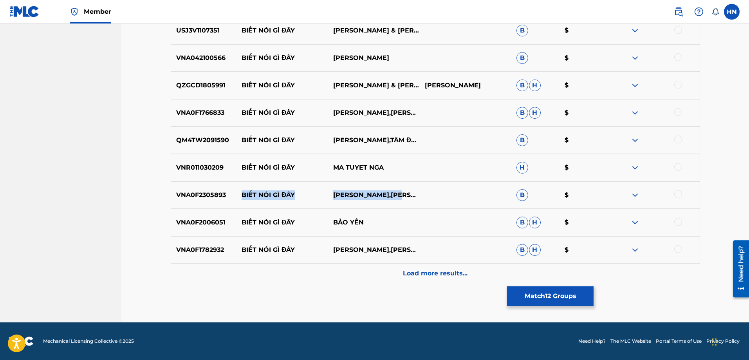
drag, startPoint x: 236, startPoint y: 197, endPoint x: 431, endPoint y: 193, distance: 194.9
click at [431, 193] on div "VNA0F2305893 BIẾT NÓI GÌ ĐÂY LÊ SANG,HOÀNG SƠN B $" at bounding box center [435, 194] width 529 height 27
click at [209, 198] on p "VNA0F2305893" at bounding box center [204, 194] width 66 height 9
click at [677, 194] on div at bounding box center [678, 194] width 8 height 8
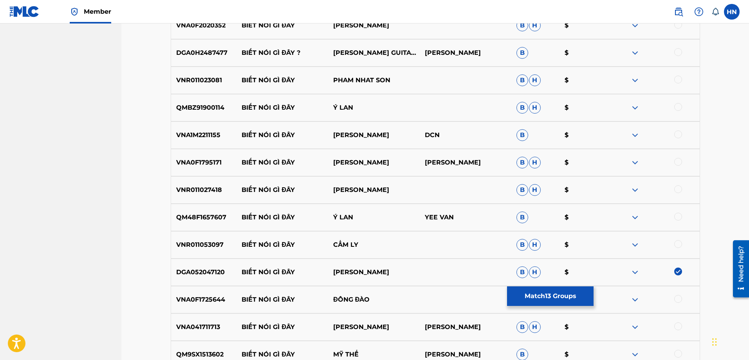
scroll to position [860, 0]
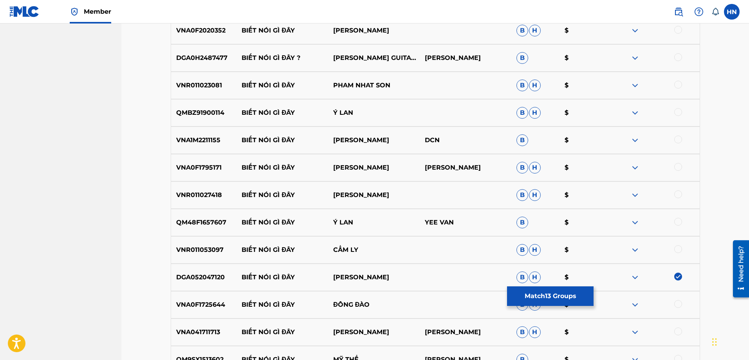
click at [220, 163] on p "VNA0F1795171" at bounding box center [204, 167] width 66 height 9
click at [678, 165] on div at bounding box center [678, 167] width 8 height 8
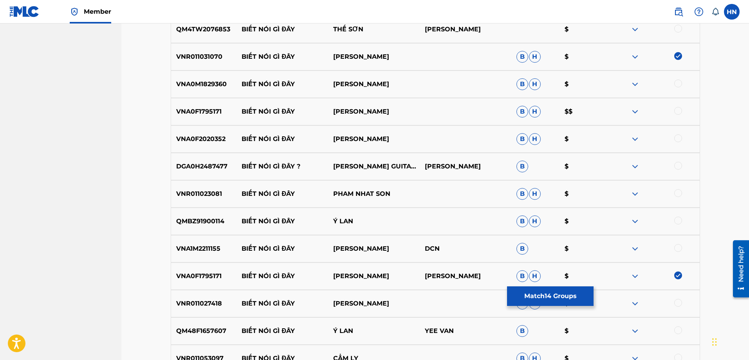
scroll to position [703, 0]
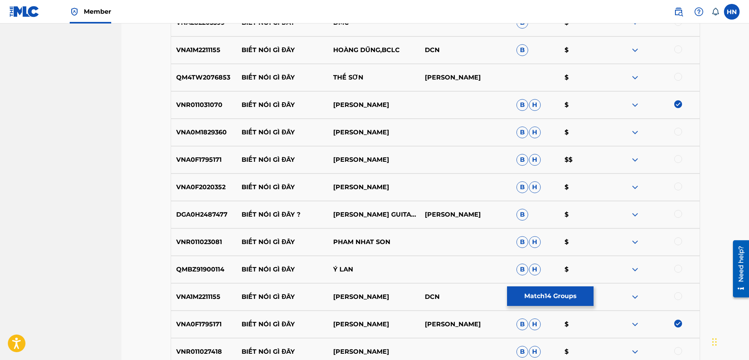
click at [211, 164] on p "VNA0F1795171" at bounding box center [204, 159] width 66 height 9
click at [677, 157] on div at bounding box center [678, 159] width 8 height 8
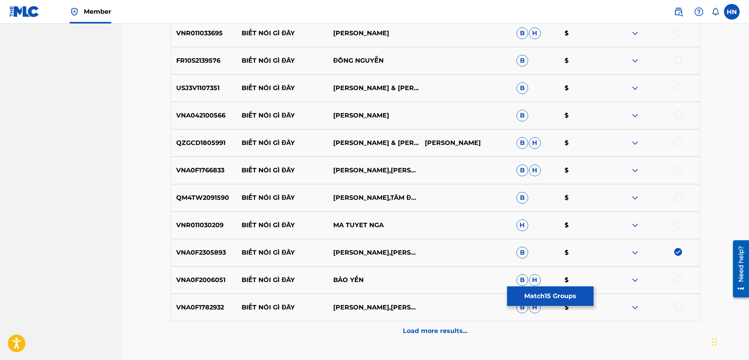
scroll to position [1408, 0]
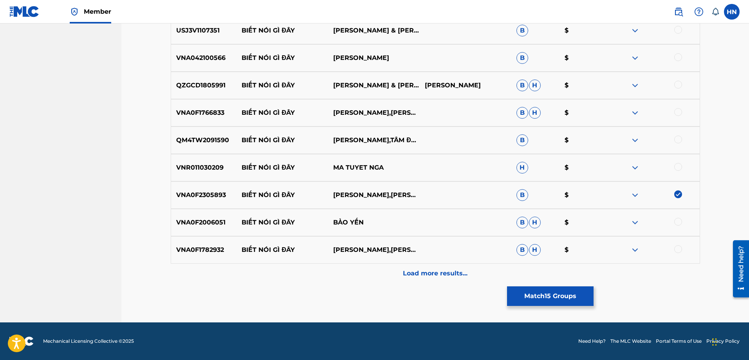
click at [409, 271] on p "Load more results..." at bounding box center [435, 272] width 65 height 9
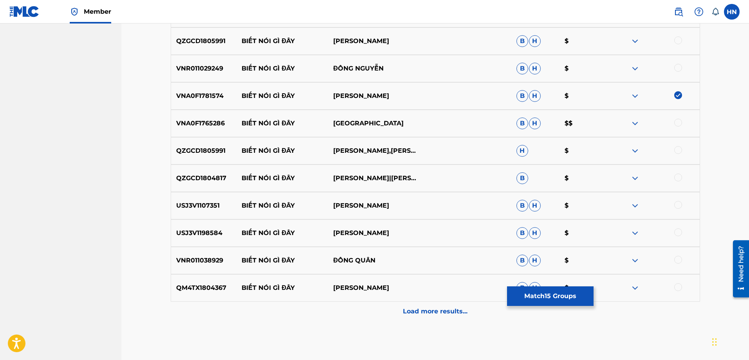
scroll to position [1682, 0]
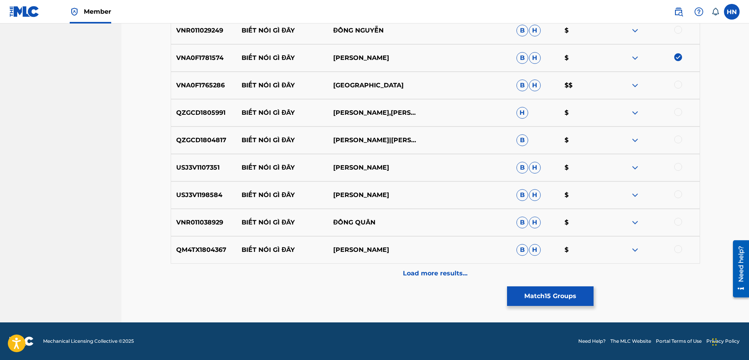
click at [404, 268] on div "Load more results..." at bounding box center [435, 273] width 529 height 20
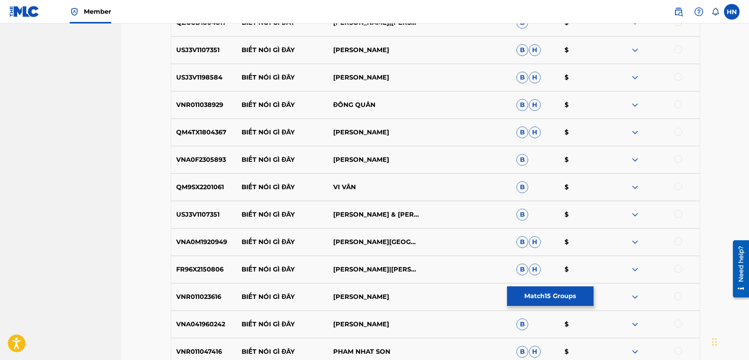
scroll to position [1877, 0]
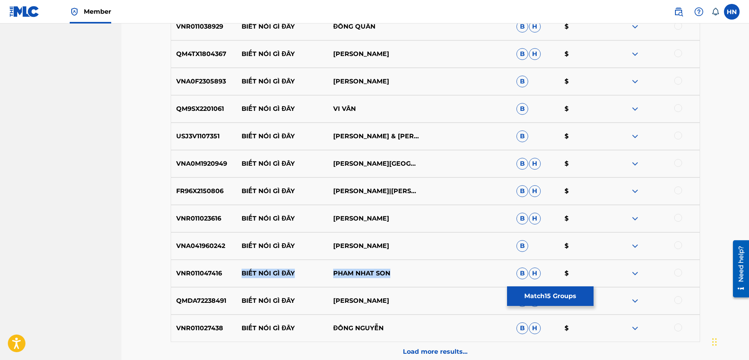
drag, startPoint x: 398, startPoint y: 272, endPoint x: 241, endPoint y: 265, distance: 157.5
click at [241, 265] on div "VNR011047416 BIẾT NÓI GÌ ĐÂY PHAM NHAT SON B H $" at bounding box center [435, 272] width 529 height 27
click at [205, 271] on p "VNR011047416" at bounding box center [204, 272] width 66 height 9
click at [672, 274] on div at bounding box center [654, 272] width 92 height 9
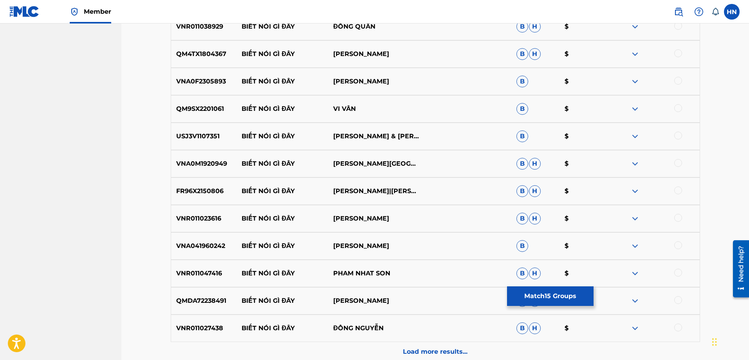
click at [675, 274] on div at bounding box center [678, 272] width 8 height 8
click at [201, 74] on div "VNA0F2305893 BIẾT NÓI GÌ ĐÂY LÊ SANG B $" at bounding box center [435, 81] width 529 height 27
click at [681, 80] on div at bounding box center [678, 81] width 8 height 8
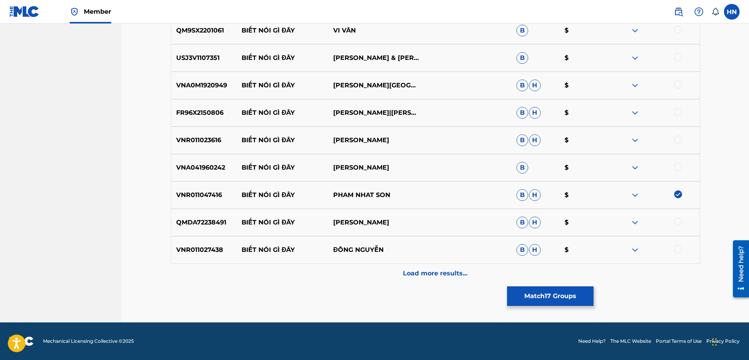
click at [416, 266] on div "Load more results..." at bounding box center [435, 273] width 529 height 20
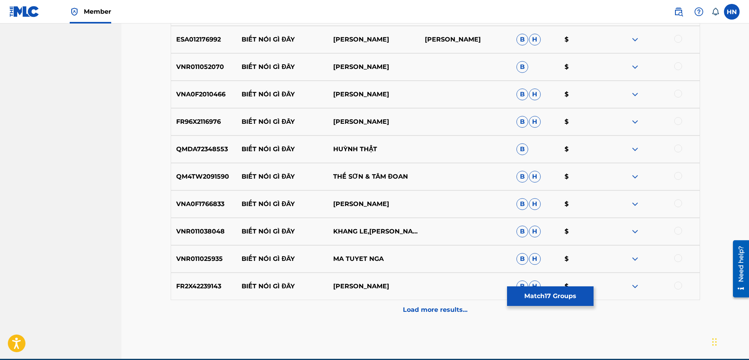
scroll to position [2229, 0]
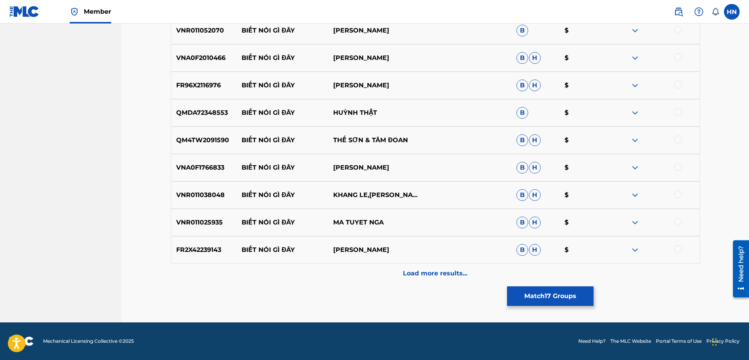
click at [408, 274] on p "Load more results..." at bounding box center [435, 272] width 65 height 9
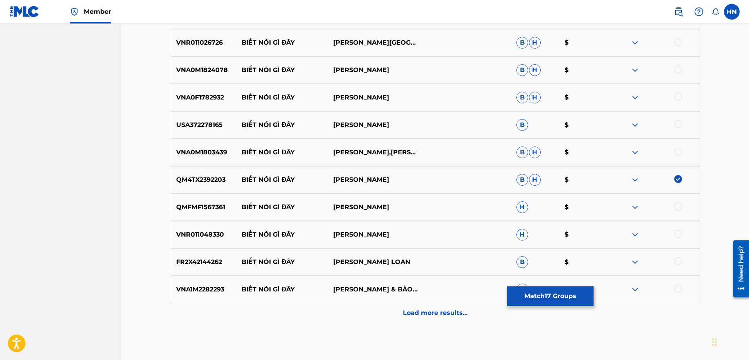
scroll to position [2464, 0]
click at [398, 307] on div "Load more results..." at bounding box center [435, 312] width 529 height 20
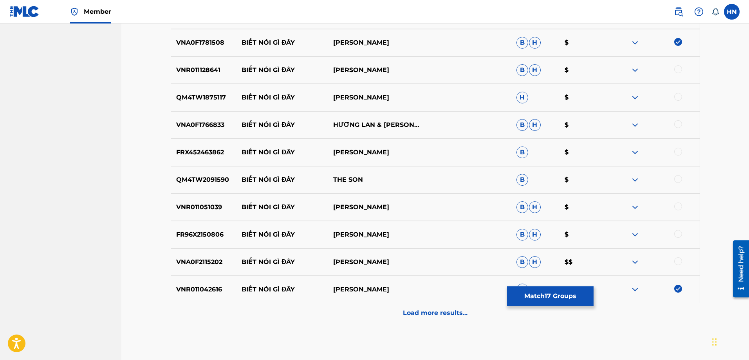
scroll to position [2738, 0]
click at [395, 318] on div "Load more results..." at bounding box center [435, 312] width 529 height 20
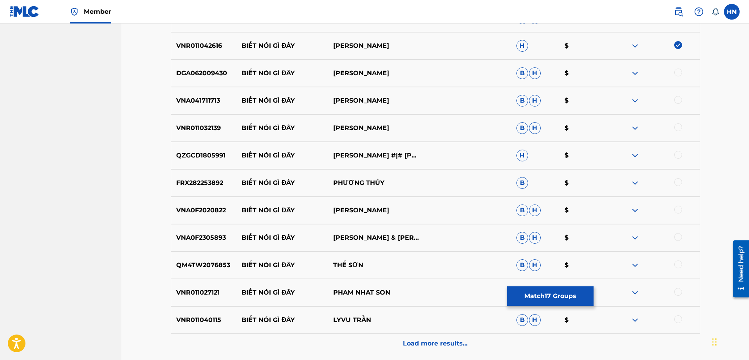
scroll to position [3051, 0]
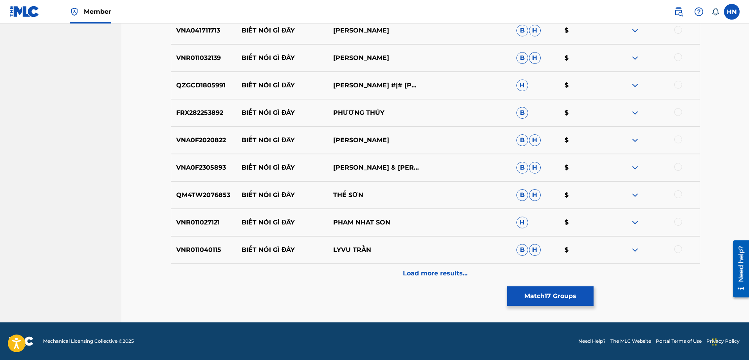
click at [201, 170] on p "VNA0F2305893" at bounding box center [204, 167] width 66 height 9
click at [682, 166] on div at bounding box center [654, 167] width 92 height 9
click at [678, 166] on div at bounding box center [678, 167] width 8 height 8
click at [214, 227] on div "VNR011027121 BIẾT NÓI GÌ ĐÂY PHAM NHAT SON H $" at bounding box center [435, 222] width 529 height 27
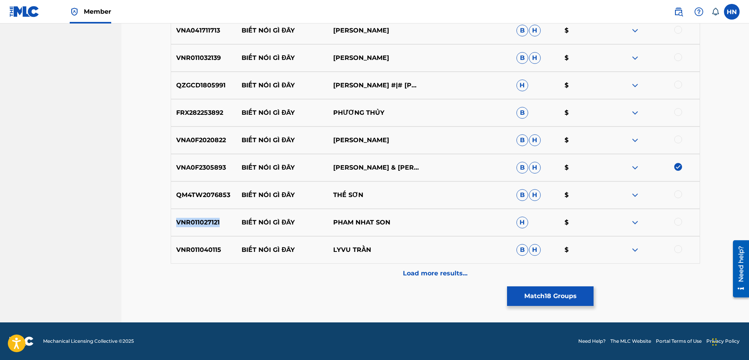
click at [214, 227] on div "VNR011027121 BIẾT NÓI GÌ ĐÂY PHAM NHAT SON H $" at bounding box center [435, 222] width 529 height 27
click at [681, 220] on div at bounding box center [678, 222] width 8 height 8
click at [446, 275] on p "Load more results..." at bounding box center [435, 272] width 65 height 9
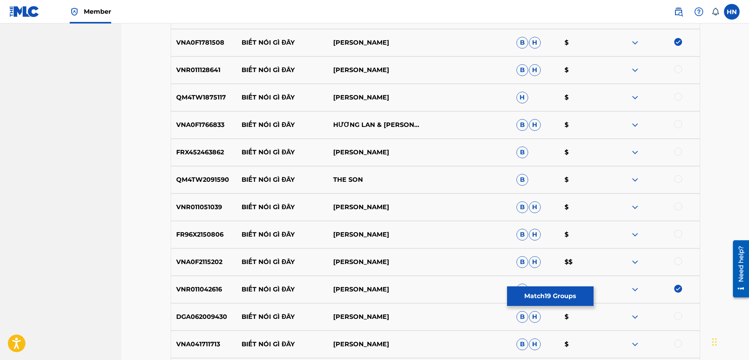
scroll to position [2738, 0]
drag, startPoint x: 407, startPoint y: 151, endPoint x: 240, endPoint y: 150, distance: 167.1
click at [240, 150] on div "FRX452463862 BIẾT NÓI GÌ ĐÂY TRƯƠNG PHI HÙNG B $" at bounding box center [435, 151] width 529 height 27
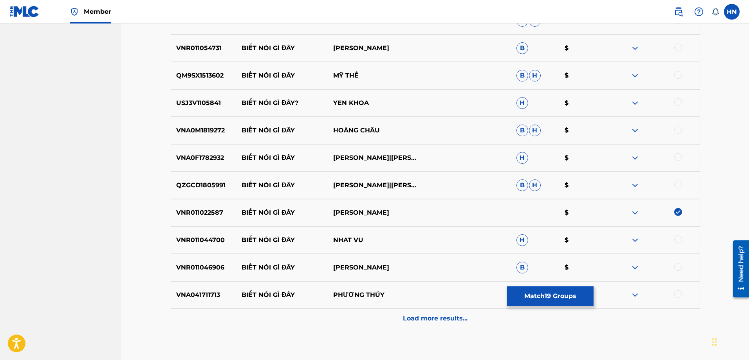
scroll to position [3325, 0]
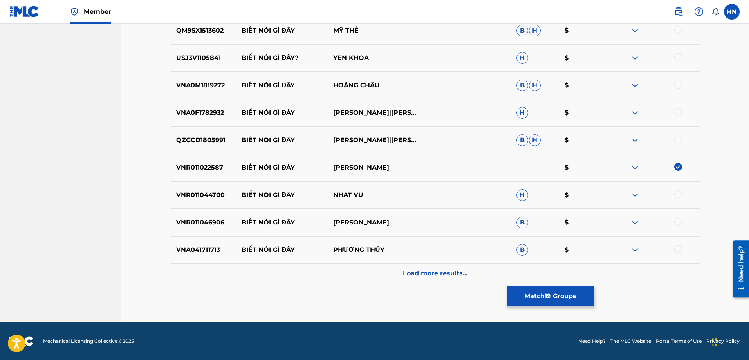
click at [436, 267] on div "Load more results..." at bounding box center [435, 273] width 529 height 20
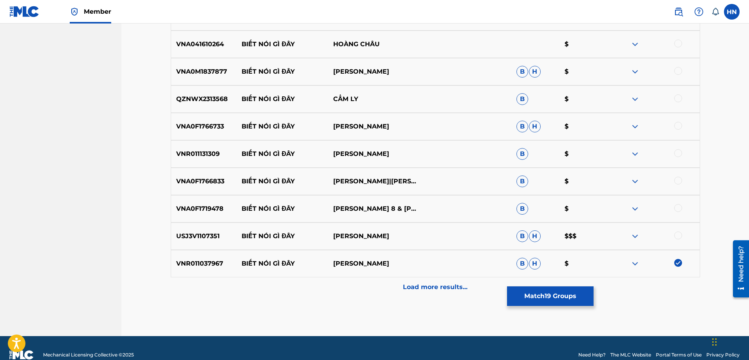
scroll to position [3599, 0]
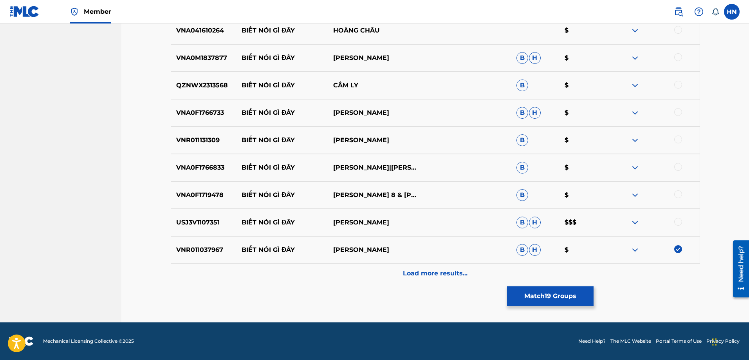
click at [187, 194] on p "VNA0F1719478" at bounding box center [204, 194] width 66 height 9
click at [680, 194] on div at bounding box center [678, 194] width 8 height 8
click at [470, 276] on div "Load more results..." at bounding box center [435, 273] width 529 height 20
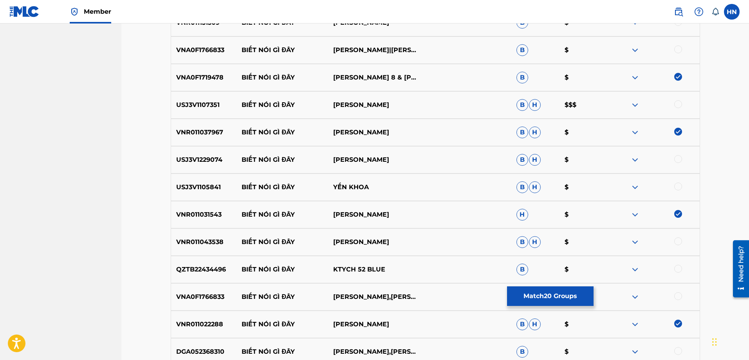
scroll to position [3795, 0]
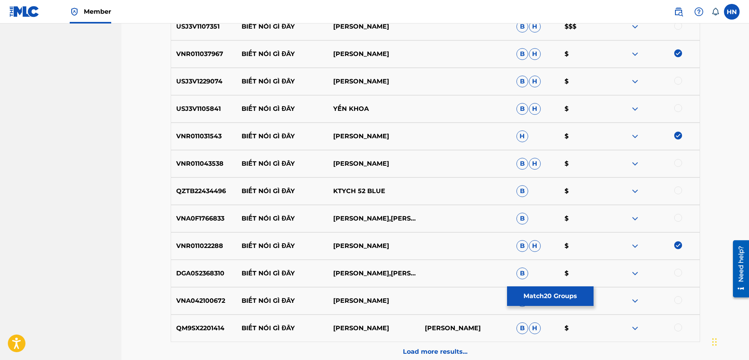
click at [184, 275] on p "DGA052368310" at bounding box center [204, 272] width 66 height 9
click at [677, 273] on div at bounding box center [678, 272] width 8 height 8
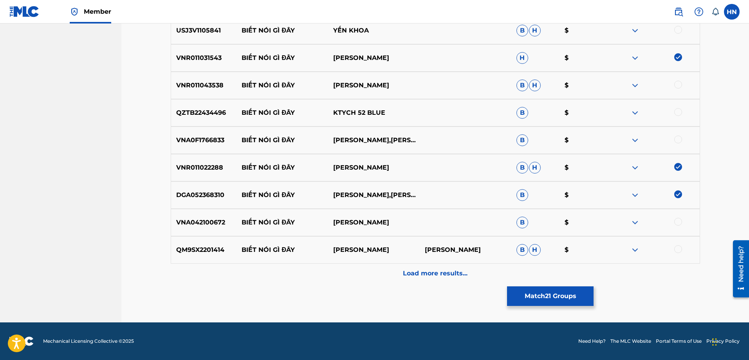
click at [387, 270] on div "Load more results..." at bounding box center [435, 273] width 529 height 20
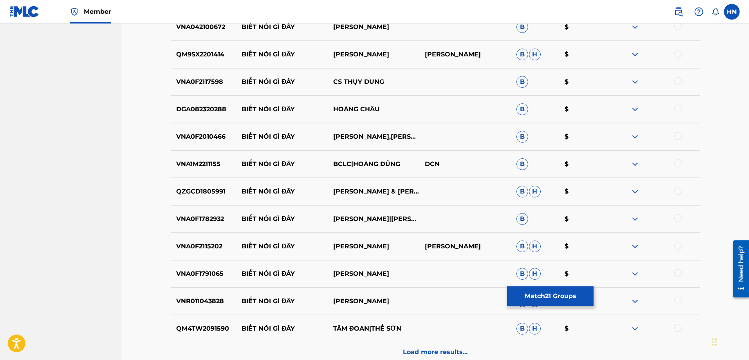
scroll to position [4069, 0]
click at [635, 162] on img at bounding box center [634, 163] width 9 height 9
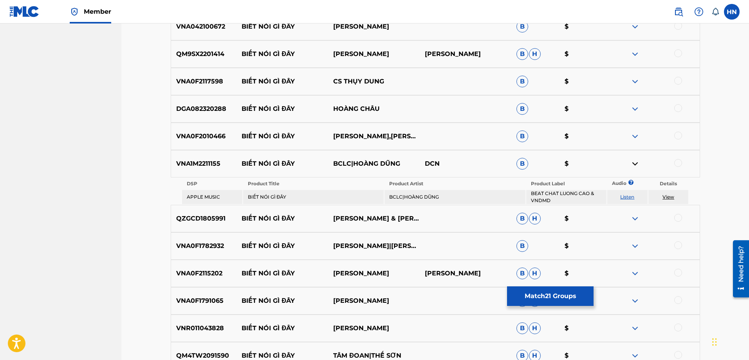
click at [626, 196] on link "Listen" at bounding box center [627, 197] width 14 height 6
click at [210, 171] on div "VNA1M2211155 BIẾT NÓI GÌ ĐÂY BCLC|HOÀNG DŨNG DCN B $" at bounding box center [435, 163] width 529 height 27
click at [676, 161] on div at bounding box center [678, 163] width 8 height 8
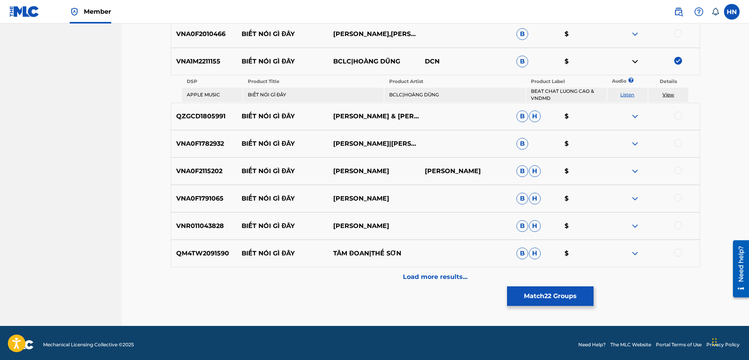
scroll to position [4174, 0]
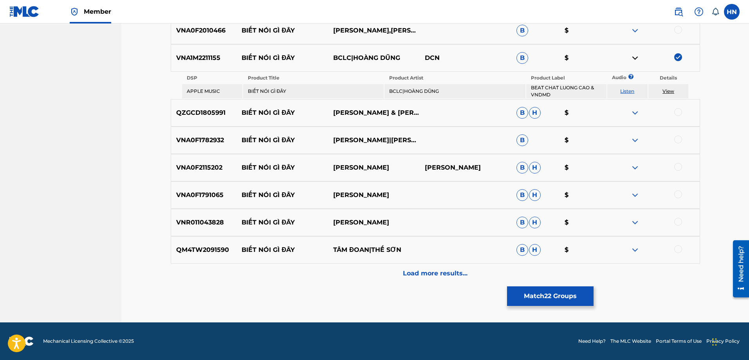
click at [402, 282] on div "Load more results..." at bounding box center [435, 273] width 529 height 20
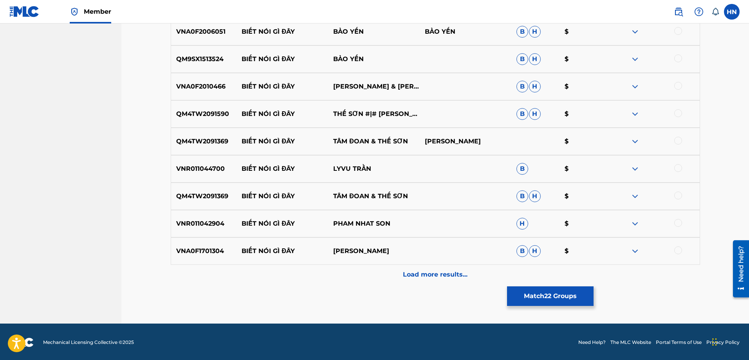
scroll to position [4421, 0]
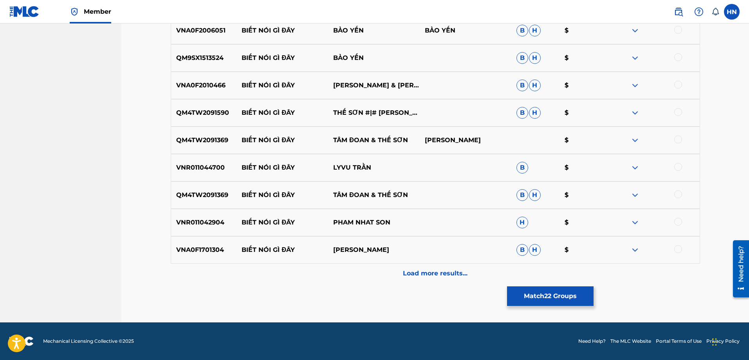
click at [219, 222] on p "VNR011042904" at bounding box center [204, 222] width 66 height 9
click at [679, 221] on div at bounding box center [678, 222] width 8 height 8
click at [435, 272] on p "Load more results..." at bounding box center [435, 272] width 65 height 9
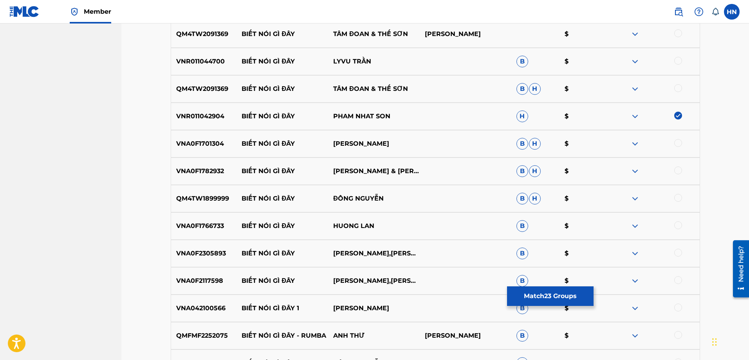
scroll to position [4538, 0]
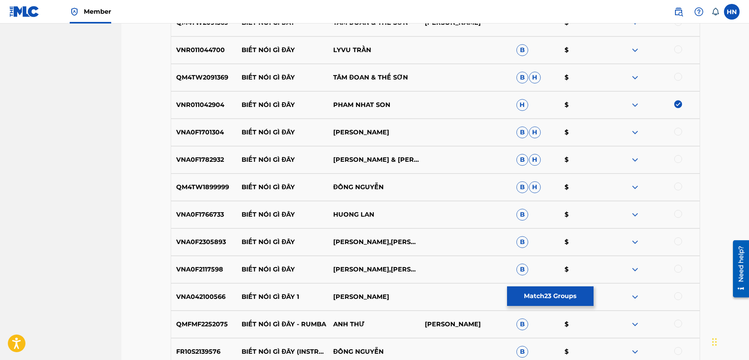
click at [214, 247] on div "VNA0F2305893 BIẾT NÓI GÌ ĐÂY LÊ SANG,HOÀNG SƠN B $" at bounding box center [435, 241] width 529 height 27
click at [676, 240] on div at bounding box center [678, 241] width 8 height 8
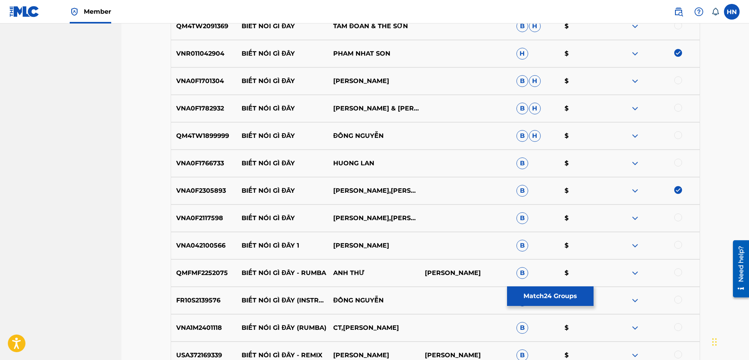
scroll to position [4656, 0]
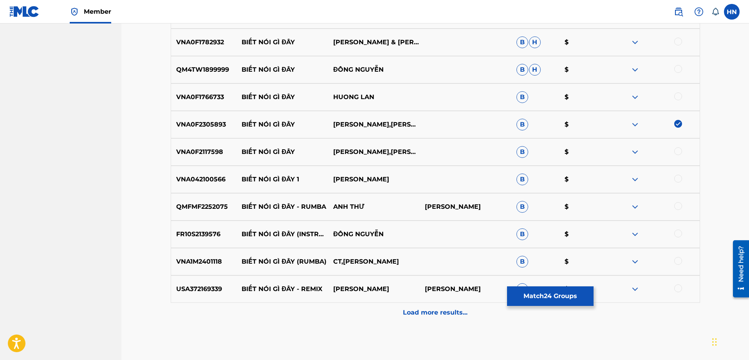
click at [454, 318] on div "Load more results..." at bounding box center [435, 312] width 529 height 20
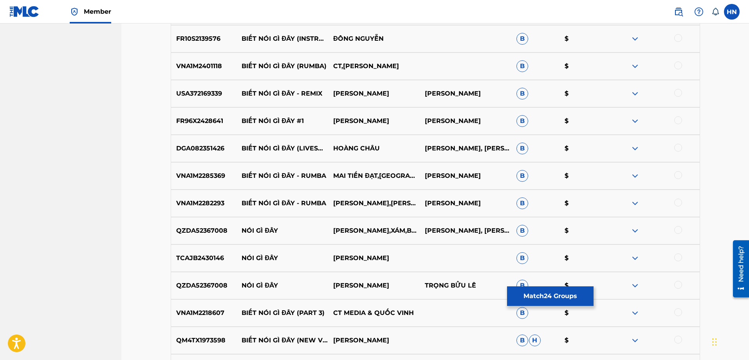
scroll to position [4851, 0]
click at [190, 337] on p "QM4TX1973598" at bounding box center [204, 339] width 66 height 9
click at [678, 342] on div at bounding box center [678, 339] width 8 height 8
click at [209, 179] on p "VNA1M2285369" at bounding box center [204, 175] width 66 height 9
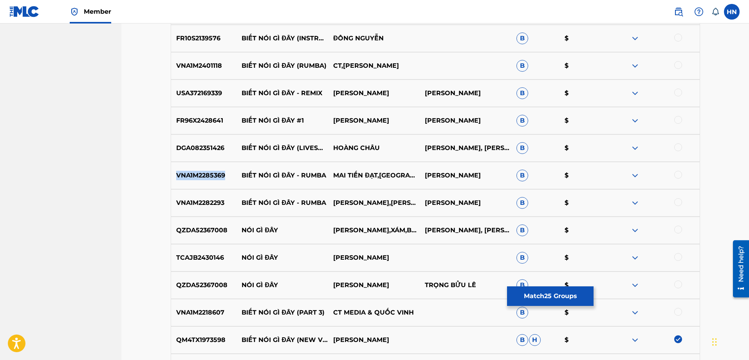
click at [209, 179] on p "VNA1M2285369" at bounding box center [204, 175] width 66 height 9
click at [676, 175] on div at bounding box center [678, 175] width 8 height 8
click at [216, 114] on div "FR96X2428641 BIẾT NÓI GÌ ĐÂY #1 THÙY TRANG NGỌC SƠN B $" at bounding box center [435, 120] width 529 height 27
click at [679, 116] on div at bounding box center [678, 120] width 8 height 8
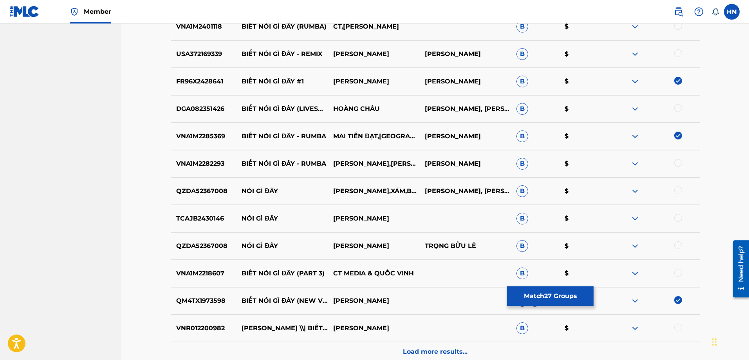
scroll to position [4969, 0]
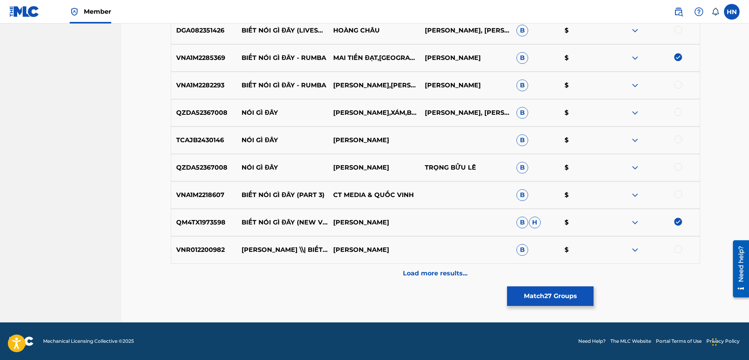
click at [407, 274] on p "Load more results..." at bounding box center [435, 272] width 65 height 9
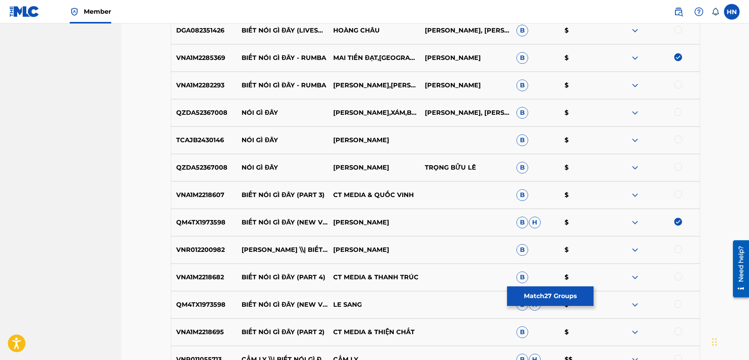
drag, startPoint x: 407, startPoint y: 274, endPoint x: 335, endPoint y: 184, distance: 115.3
click at [335, 184] on div "VNA1M2218607 BIẾT NÓI GÌ ĐÂY (PART 3) CT MEDIA & QUỐC VINH B $" at bounding box center [435, 194] width 529 height 27
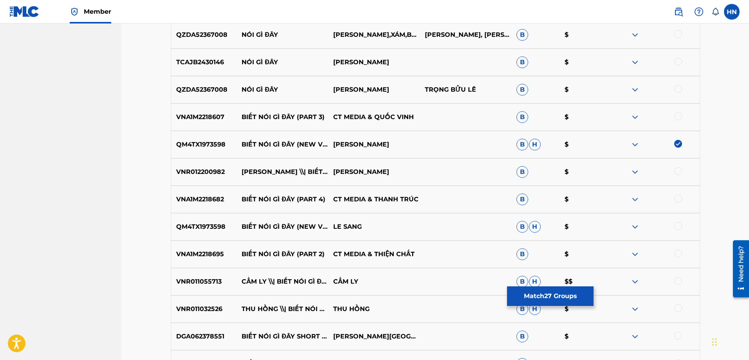
scroll to position [5047, 0]
click at [679, 225] on div at bounding box center [678, 225] width 8 height 8
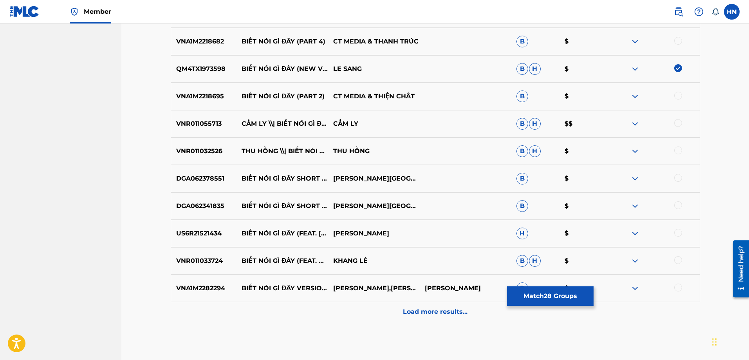
scroll to position [5243, 0]
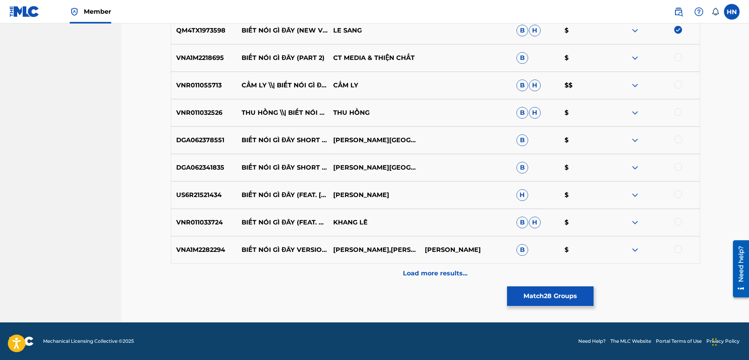
click at [205, 168] on p "DGA062341835" at bounding box center [204, 167] width 66 height 9
click at [678, 167] on div at bounding box center [678, 167] width 8 height 8
click at [203, 143] on p "DGA062378551" at bounding box center [204, 139] width 66 height 9
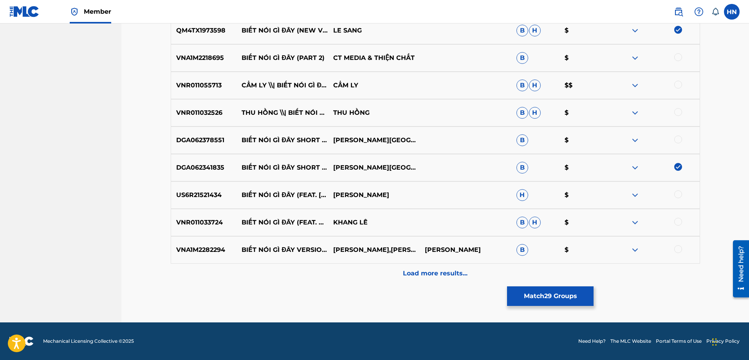
click at [675, 137] on div at bounding box center [678, 139] width 8 height 8
click at [424, 272] on p "Load more results..." at bounding box center [435, 272] width 65 height 9
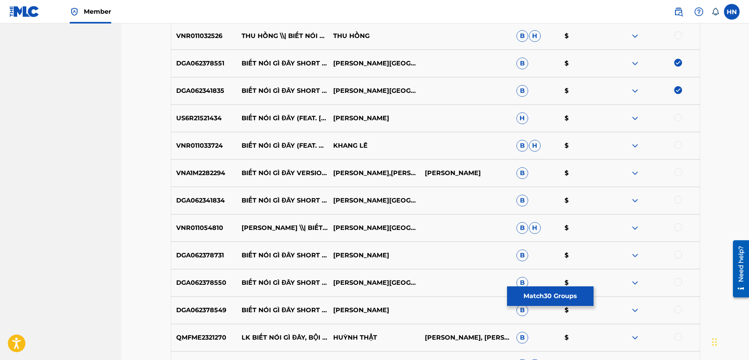
scroll to position [5321, 0]
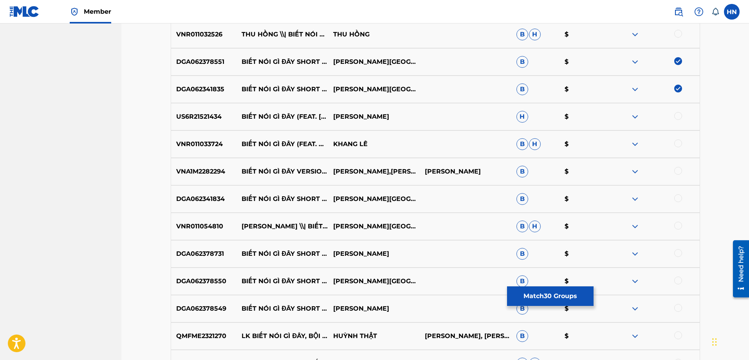
click at [208, 198] on p "DGA062341834" at bounding box center [204, 198] width 66 height 9
click at [674, 201] on div at bounding box center [654, 198] width 92 height 9
click at [674, 199] on div at bounding box center [678, 198] width 8 height 8
click at [190, 251] on p "DGA062378731" at bounding box center [204, 253] width 66 height 9
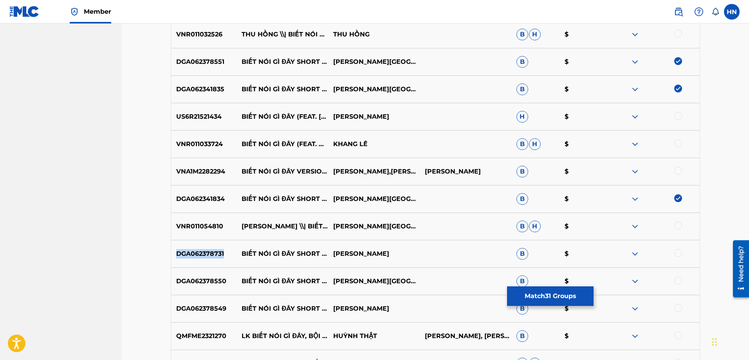
click at [190, 251] on p "DGA062378731" at bounding box center [204, 253] width 66 height 9
click at [676, 252] on div at bounding box center [678, 253] width 8 height 8
click at [206, 284] on p "DGA062378550" at bounding box center [204, 280] width 66 height 9
click at [675, 280] on div at bounding box center [678, 280] width 8 height 8
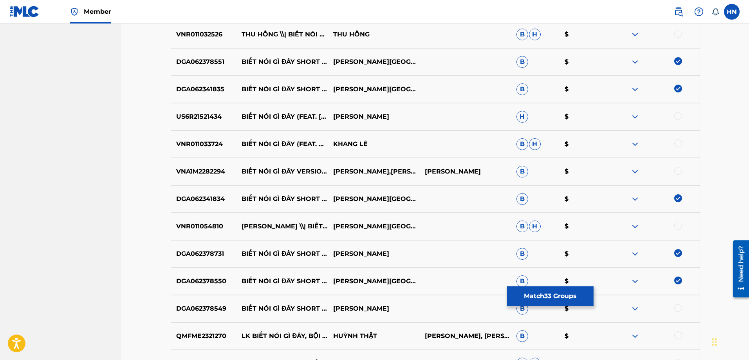
click at [226, 306] on p "DGA062378549" at bounding box center [204, 308] width 66 height 9
click at [221, 308] on p "DGA062378549" at bounding box center [204, 308] width 66 height 9
click at [680, 307] on div at bounding box center [678, 308] width 8 height 8
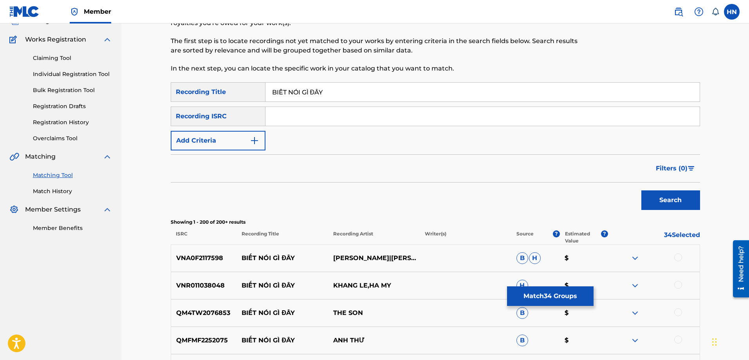
scroll to position [0, 0]
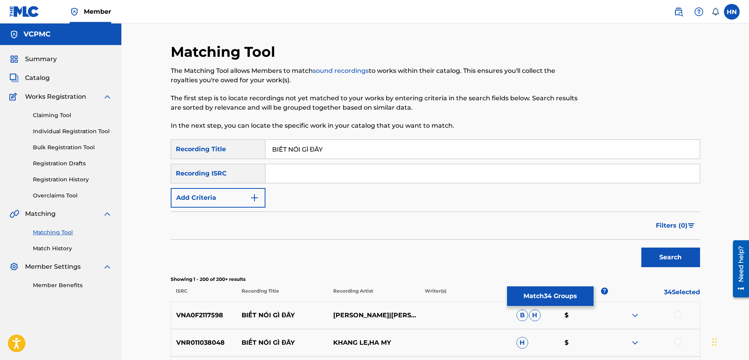
click at [366, 152] on input "BIẾT NÓI GÌ ĐÂY" at bounding box center [482, 149] width 434 height 19
paste input "ET NOI GI DA"
type input "BIET NOI GI DAY"
click at [641, 247] on button "Search" at bounding box center [670, 257] width 59 height 20
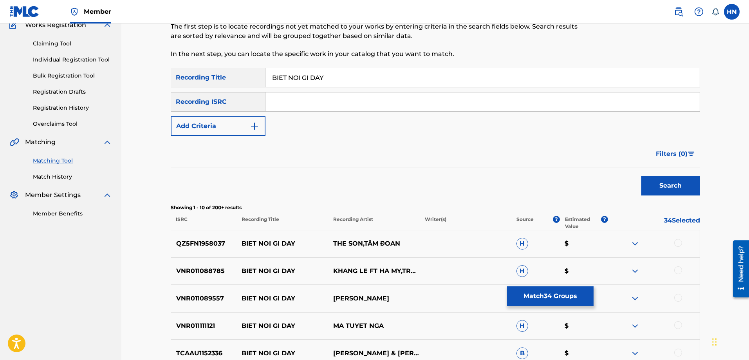
scroll to position [157, 0]
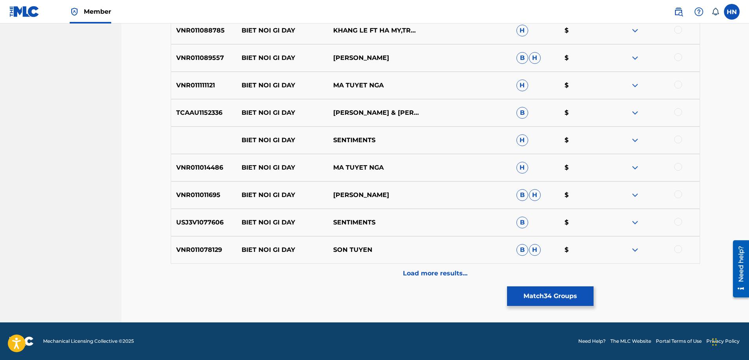
click at [373, 272] on div "Load more results..." at bounding box center [435, 273] width 529 height 20
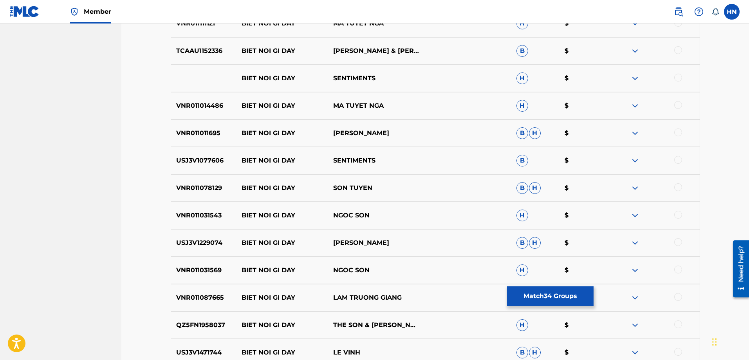
scroll to position [429, 0]
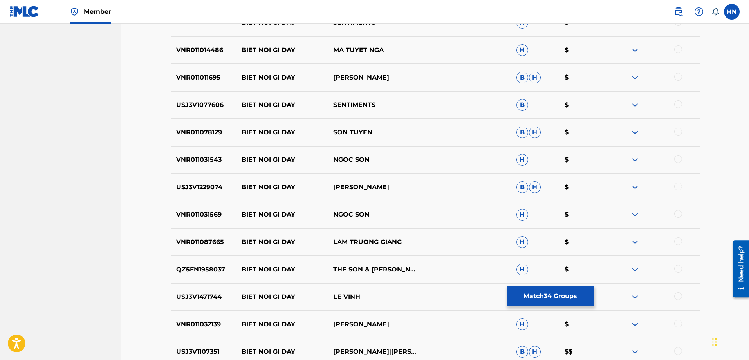
click at [188, 220] on div "VNR011031569 BIET NOI GI DAY NGOC SON H $" at bounding box center [435, 214] width 529 height 27
click at [675, 212] on div at bounding box center [678, 214] width 8 height 8
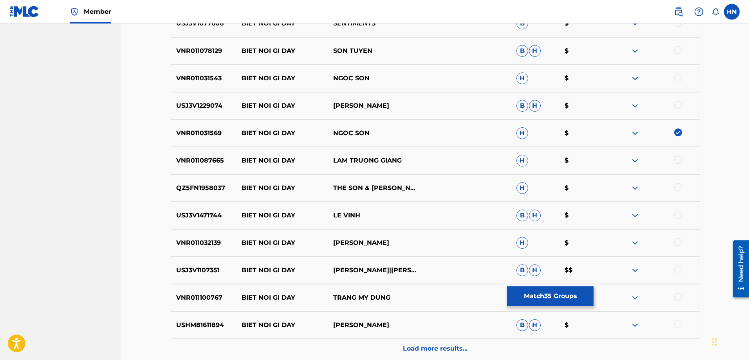
scroll to position [586, 0]
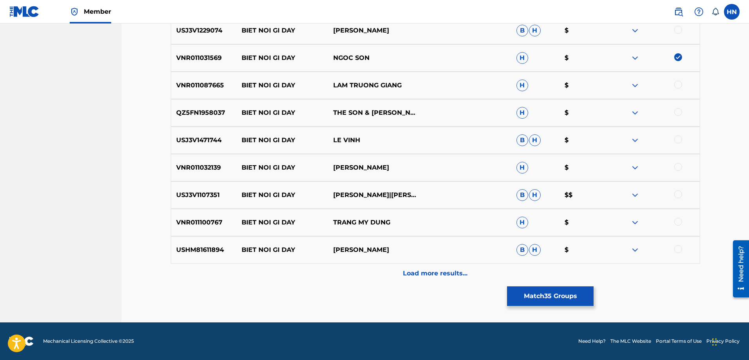
click at [446, 277] on p "Load more results..." at bounding box center [435, 272] width 65 height 9
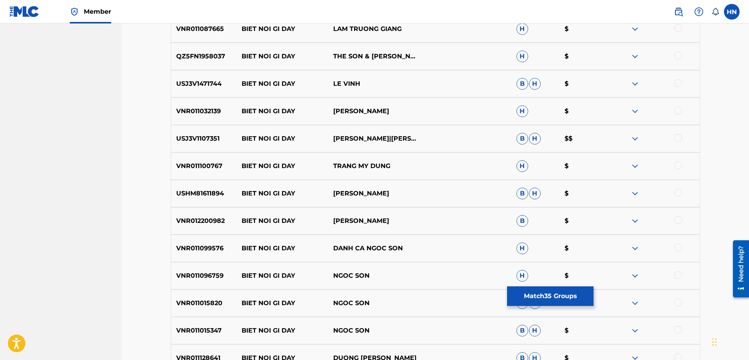
scroll to position [703, 0]
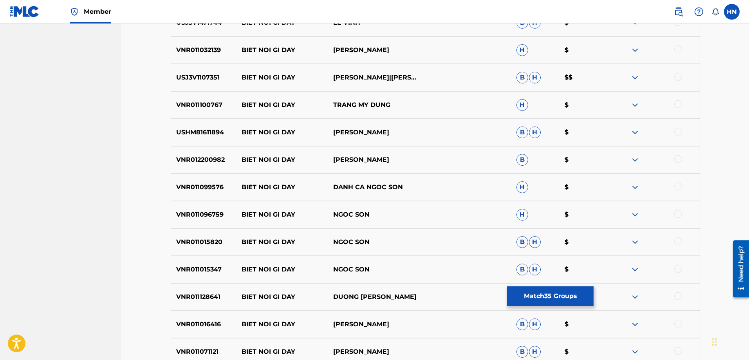
click at [193, 188] on p "VNR011099576" at bounding box center [204, 186] width 66 height 9
click at [675, 186] on div at bounding box center [678, 186] width 8 height 8
click at [203, 216] on p "VNR011096759" at bounding box center [204, 214] width 66 height 9
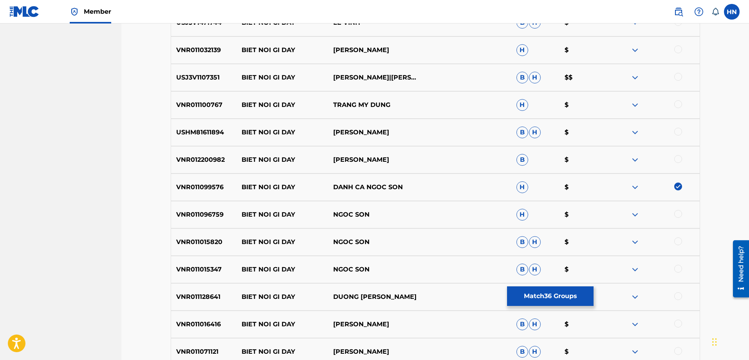
click at [676, 209] on div "VNR011096759 BIET NOI GI DAY NGOC SON H $" at bounding box center [435, 214] width 529 height 27
click at [677, 212] on div at bounding box center [678, 214] width 8 height 8
click at [202, 243] on p "VNR011015820" at bounding box center [204, 241] width 66 height 9
click at [675, 241] on div at bounding box center [678, 241] width 8 height 8
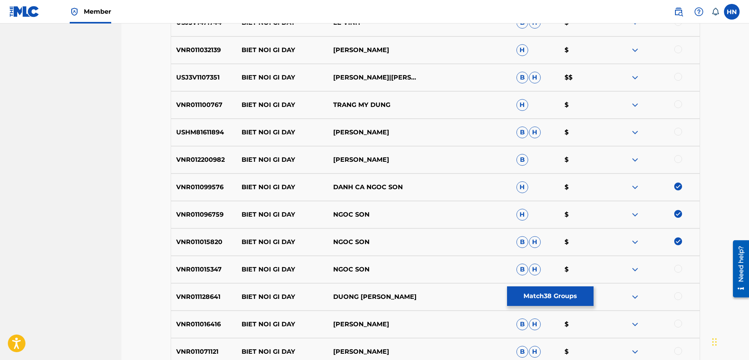
click at [224, 271] on p "VNR011015347" at bounding box center [204, 269] width 66 height 9
click at [205, 272] on p "VNR011015347" at bounding box center [204, 269] width 66 height 9
click at [679, 268] on div at bounding box center [678, 269] width 8 height 8
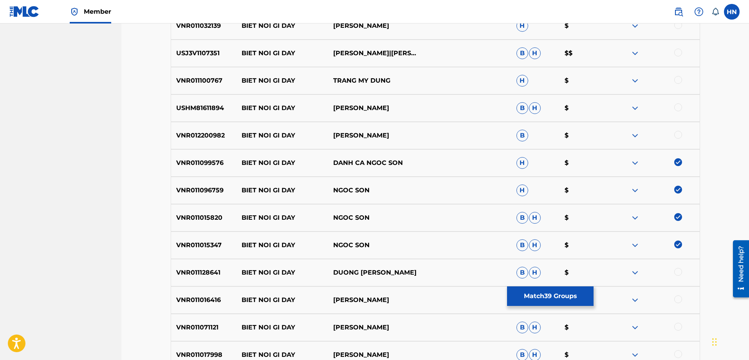
scroll to position [821, 0]
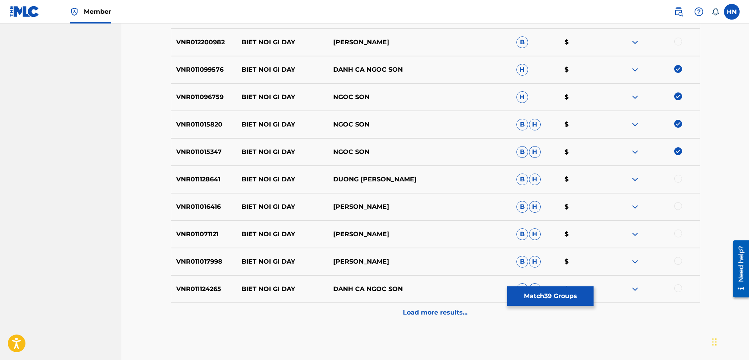
click at [211, 290] on p "VNR011124265" at bounding box center [204, 288] width 66 height 9
click at [677, 285] on div at bounding box center [678, 288] width 8 height 8
click at [410, 321] on div "Load more results..." at bounding box center [435, 312] width 529 height 20
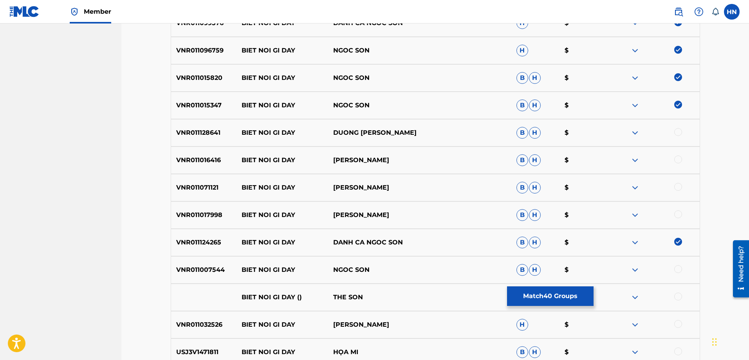
scroll to position [977, 0]
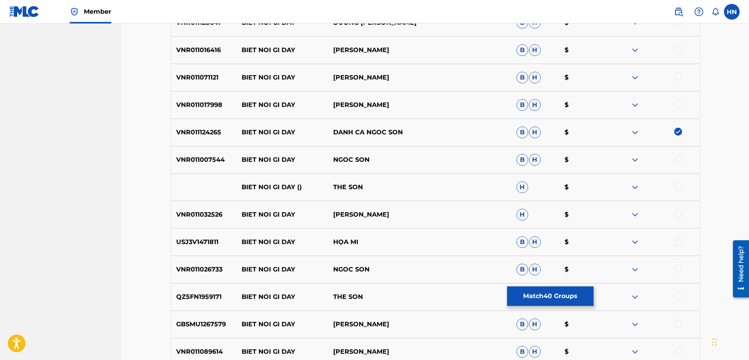
click at [209, 159] on p "VNR011007544" at bounding box center [204, 159] width 66 height 9
click at [676, 162] on div at bounding box center [678, 159] width 8 height 8
click at [206, 265] on p "VNR011026733" at bounding box center [204, 269] width 66 height 9
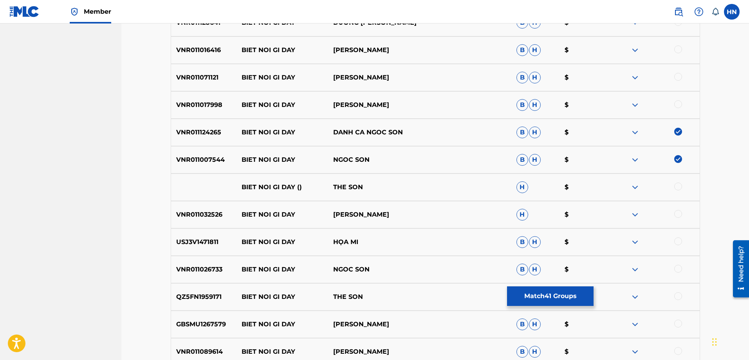
click at [674, 270] on div at bounding box center [678, 269] width 8 height 8
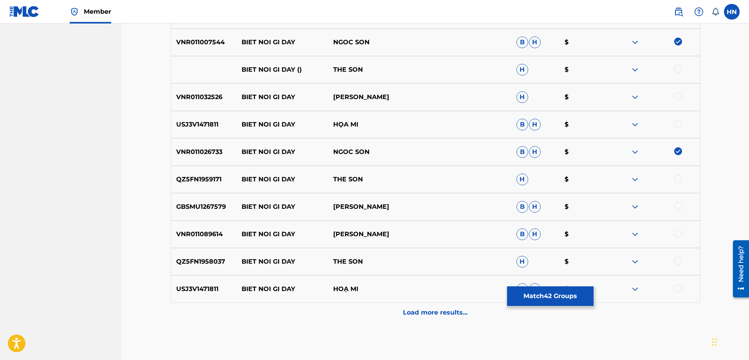
click at [332, 320] on div "Load more results..." at bounding box center [435, 312] width 529 height 20
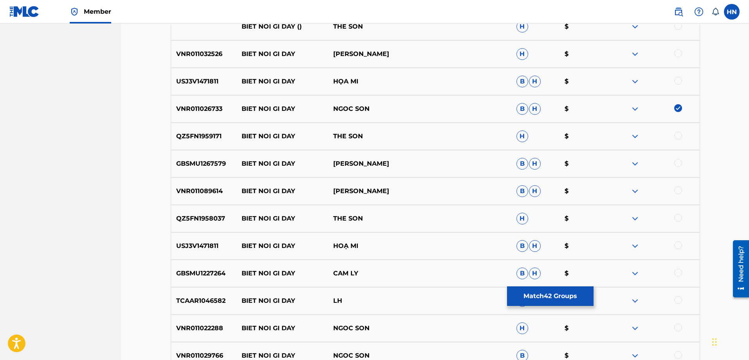
scroll to position [1212, 0]
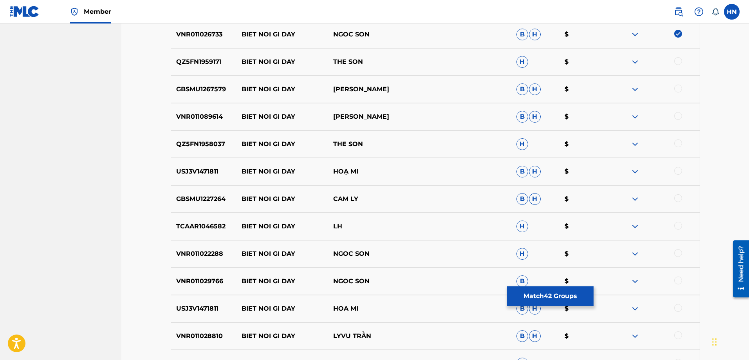
click at [180, 263] on div "VNR011022288 BIET NOI GI DAY NGOC SON H $" at bounding box center [435, 253] width 529 height 27
click at [679, 256] on div at bounding box center [678, 253] width 8 height 8
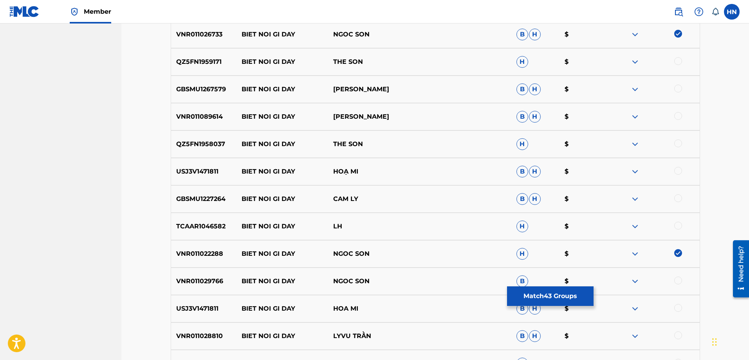
click at [678, 280] on div at bounding box center [678, 280] width 8 height 8
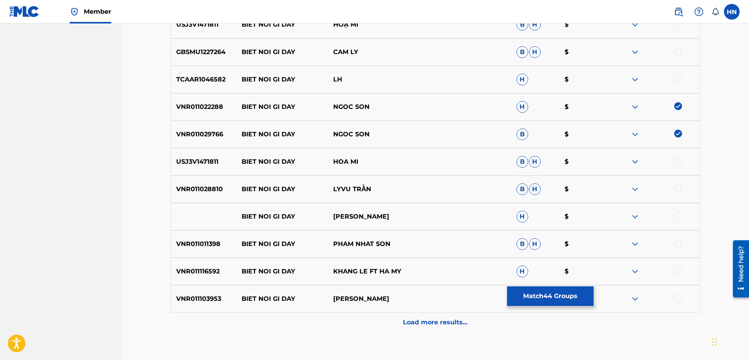
scroll to position [1408, 0]
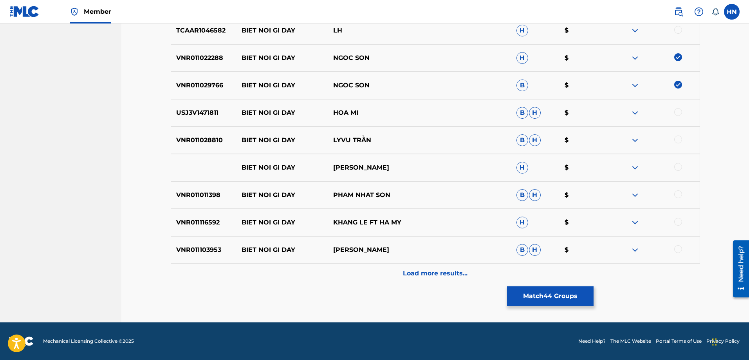
click at [397, 270] on div "Load more results..." at bounding box center [435, 273] width 529 height 20
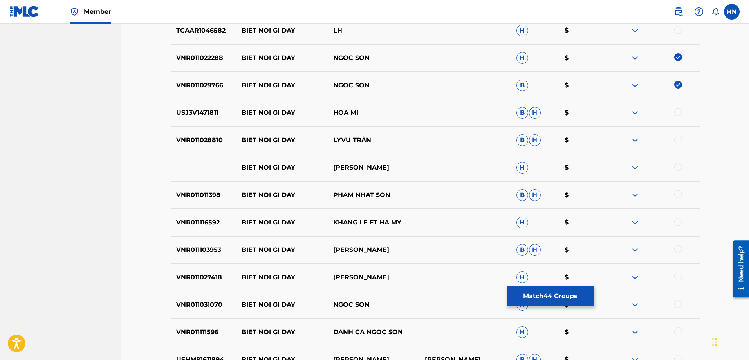
click at [171, 304] on p "VNR011031070" at bounding box center [204, 304] width 66 height 9
click at [678, 304] on div at bounding box center [678, 304] width 8 height 8
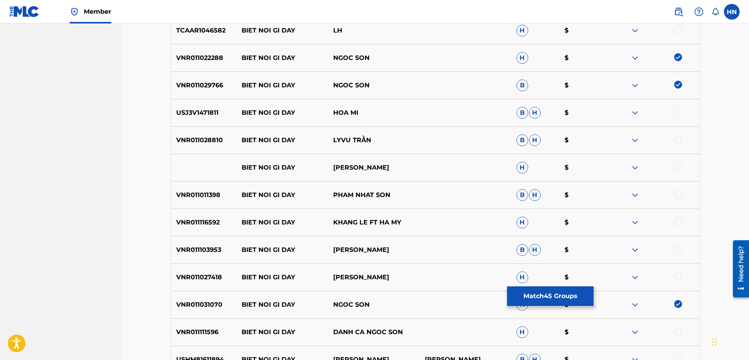
click at [680, 333] on div at bounding box center [678, 331] width 8 height 8
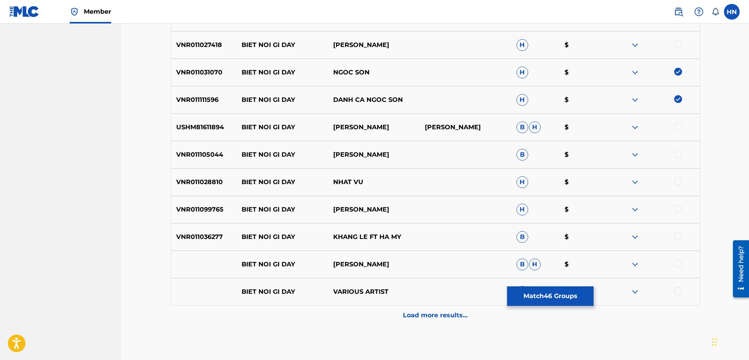
scroll to position [1682, 0]
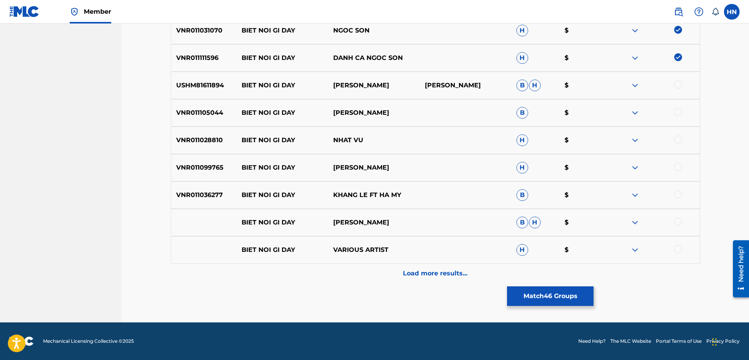
click at [406, 274] on p "Load more results..." at bounding box center [435, 272] width 65 height 9
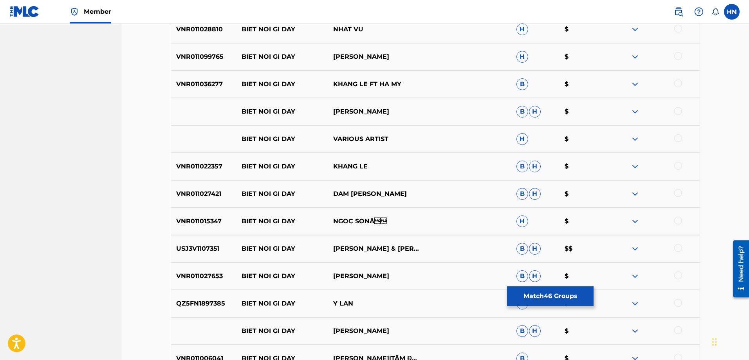
scroll to position [1799, 0]
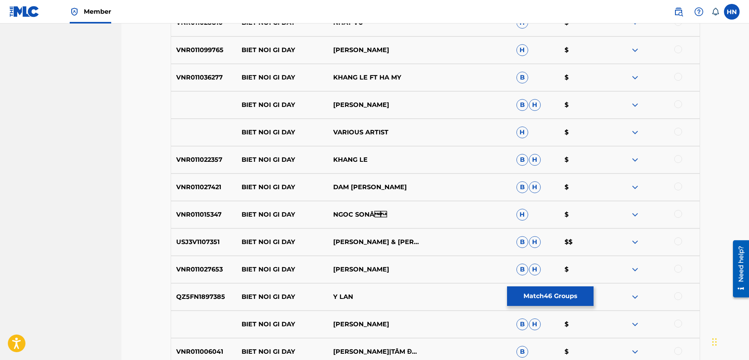
click at [211, 211] on p "VNR011015347" at bounding box center [204, 214] width 66 height 9
click at [677, 212] on div at bounding box center [678, 214] width 8 height 8
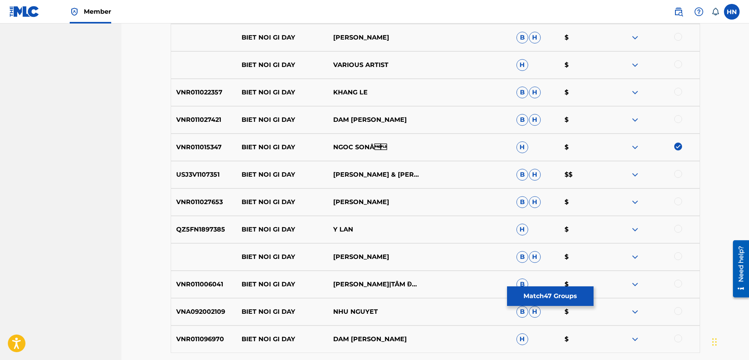
scroll to position [1955, 0]
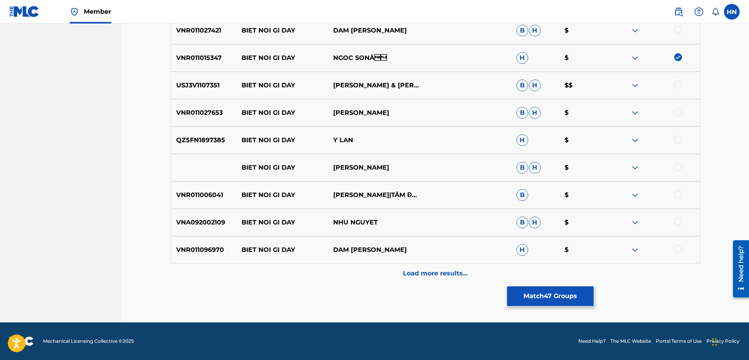
drag, startPoint x: 424, startPoint y: 276, endPoint x: 360, endPoint y: 178, distance: 117.2
click at [425, 276] on p "Load more results..." at bounding box center [435, 272] width 65 height 9
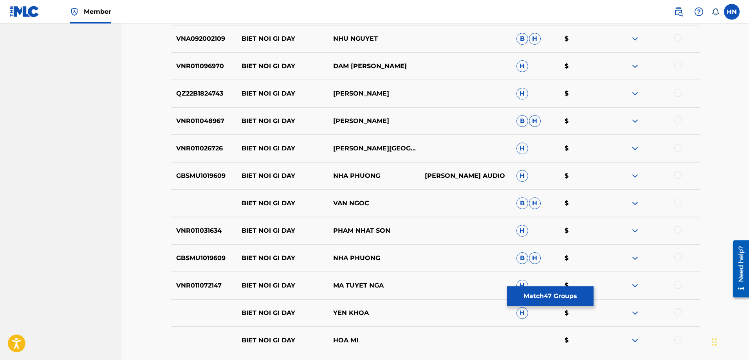
scroll to position [2151, 0]
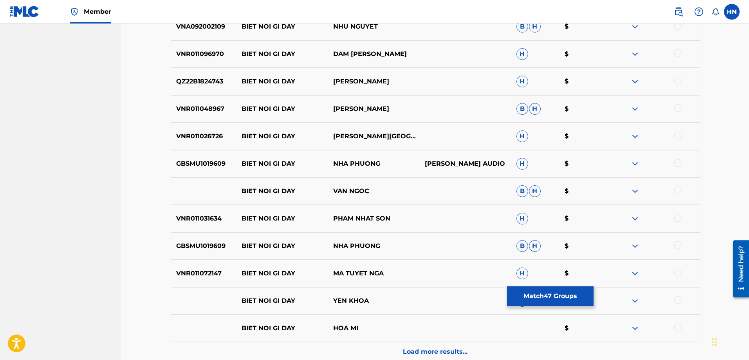
click at [199, 220] on p "VNR011031634" at bounding box center [204, 218] width 66 height 9
click at [675, 216] on div at bounding box center [678, 218] width 8 height 8
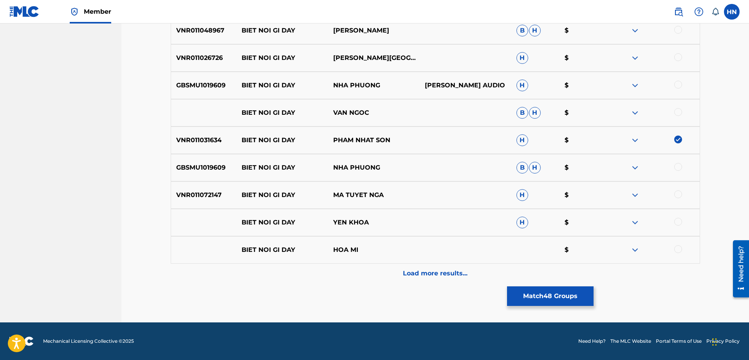
click at [416, 271] on p "Load more results..." at bounding box center [435, 272] width 65 height 9
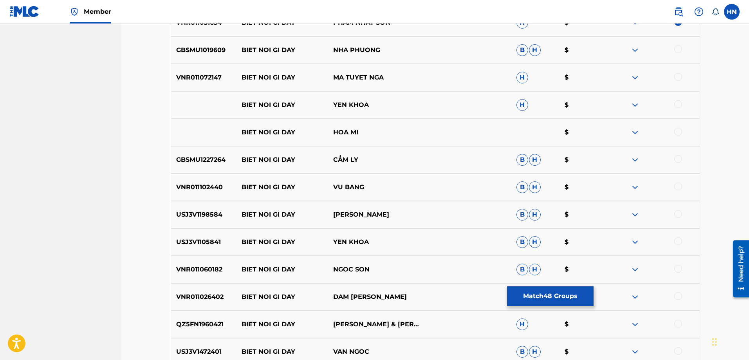
scroll to position [2386, 0]
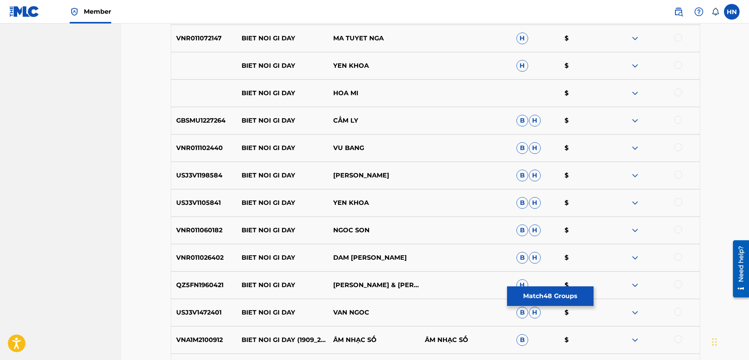
click at [206, 236] on div "VNR011060182 BIET NOI GI DAY NGOC SON B H $" at bounding box center [435, 229] width 529 height 27
click at [677, 231] on div at bounding box center [678, 229] width 8 height 8
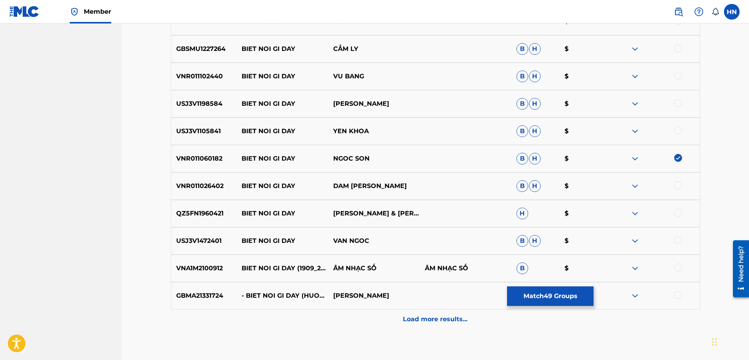
scroll to position [2464, 0]
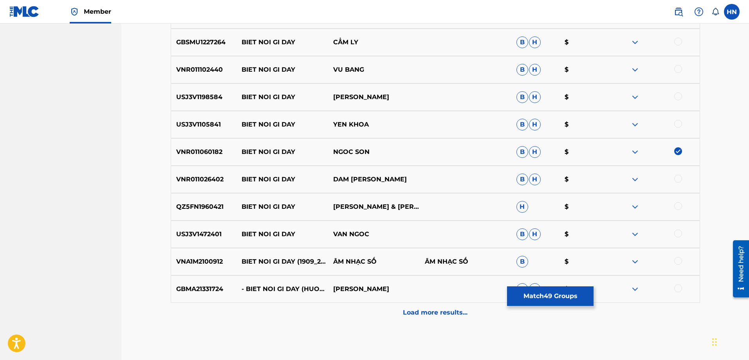
click at [388, 311] on div "Load more results..." at bounding box center [435, 312] width 529 height 20
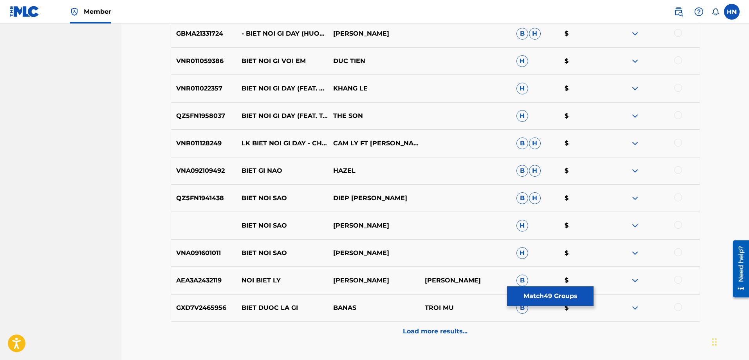
scroll to position [2777, 0]
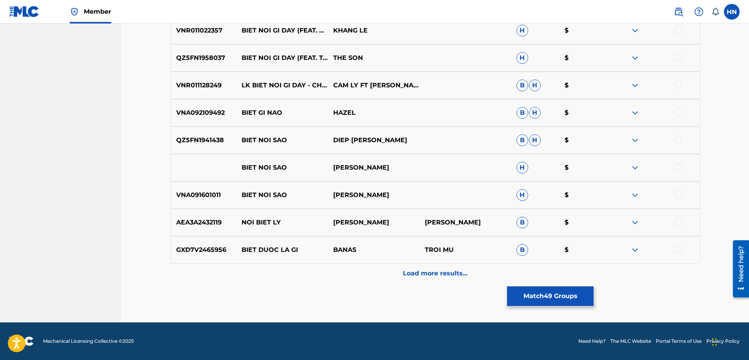
click at [324, 275] on div "Load more results..." at bounding box center [435, 273] width 529 height 20
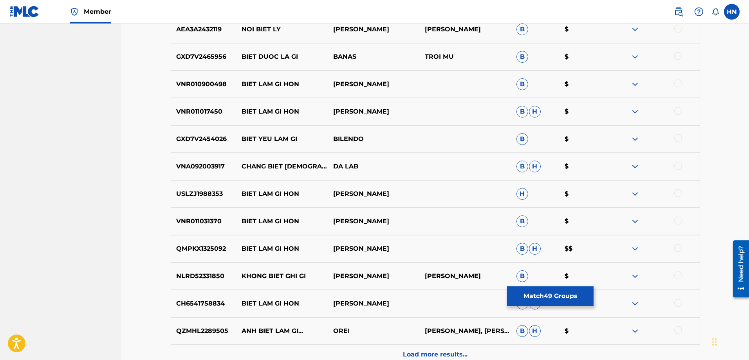
scroll to position [2973, 0]
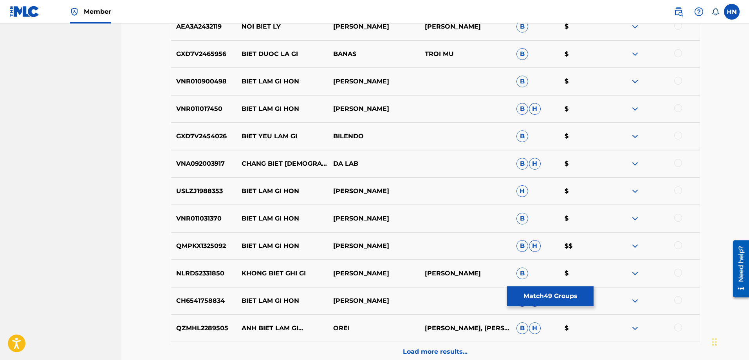
click at [519, 290] on button "Match 49 Groups" at bounding box center [550, 296] width 86 height 20
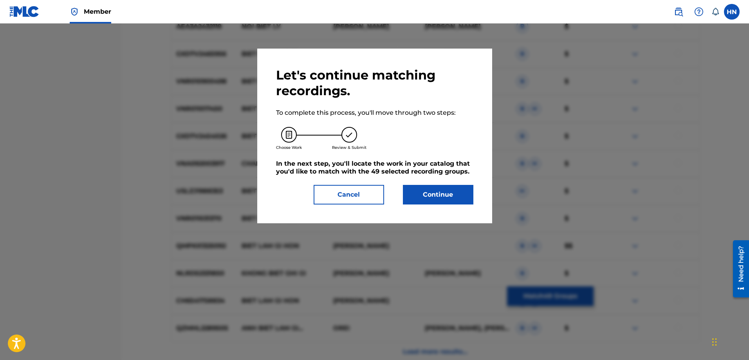
click at [437, 193] on button "Continue" at bounding box center [438, 195] width 70 height 20
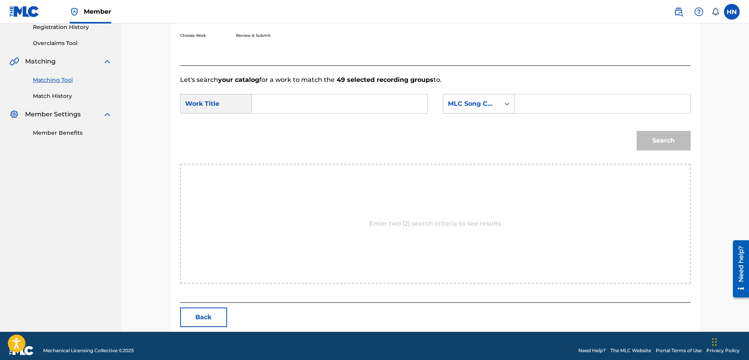
scroll to position [162, 0]
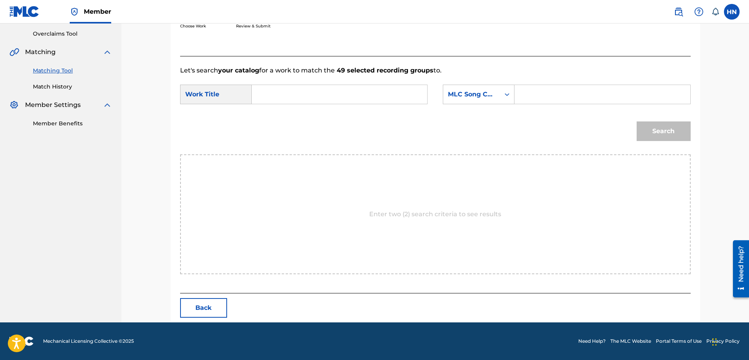
click at [391, 100] on input "Search Form" at bounding box center [339, 94] width 162 height 19
paste input "BIET NOI GI DAY"
type input "BIET NOI GI DAY"
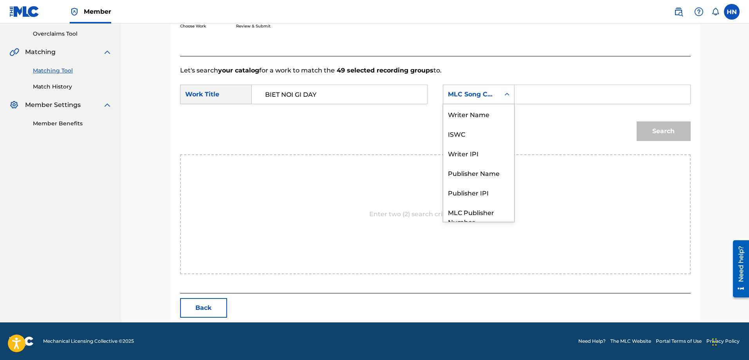
click at [464, 93] on div "MLC Song Code" at bounding box center [471, 94] width 47 height 9
click at [463, 107] on div "ISWC" at bounding box center [478, 105] width 71 height 20
click at [537, 96] on input "Search Form" at bounding box center [602, 94] width 162 height 19
paste input "T3010446858"
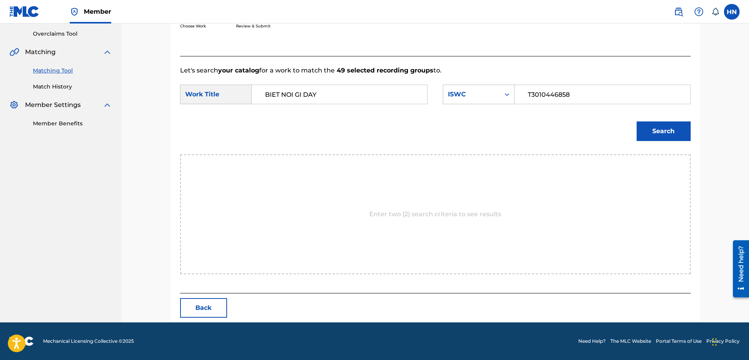
type input "T3010446858"
click at [636, 121] on button "Search" at bounding box center [663, 131] width 54 height 20
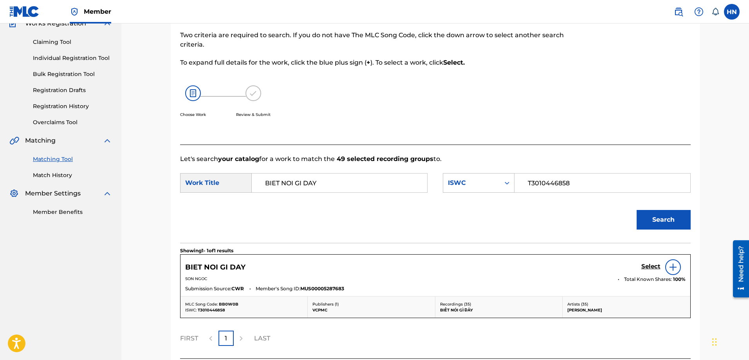
scroll to position [139, 0]
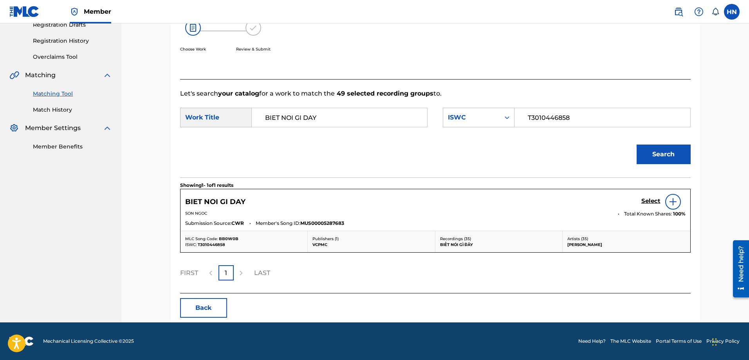
click at [646, 202] on h5 "Select" at bounding box center [650, 200] width 19 height 7
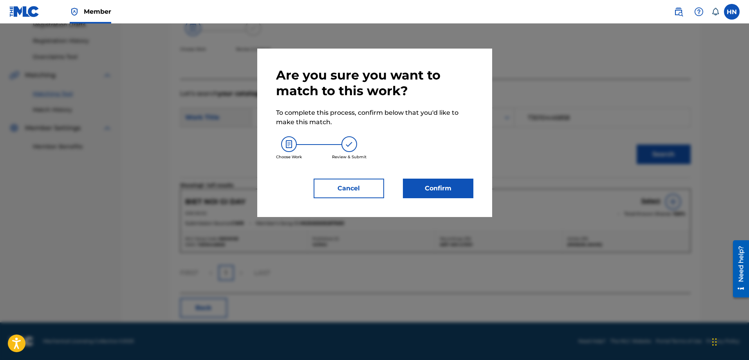
click at [445, 184] on button "Confirm" at bounding box center [438, 188] width 70 height 20
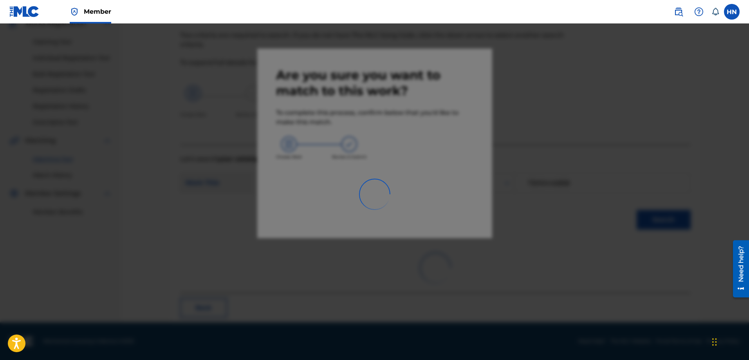
scroll to position [21, 0]
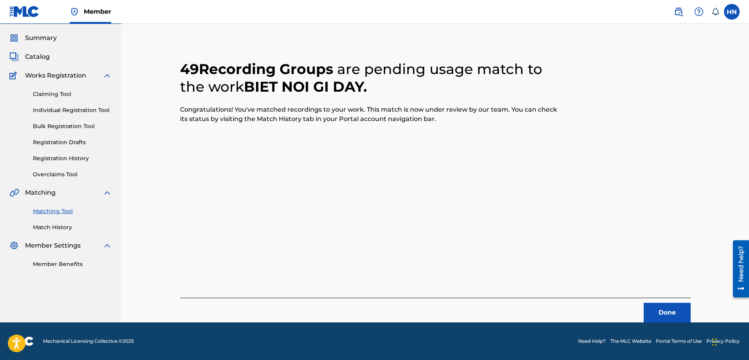
click at [660, 308] on button "Done" at bounding box center [666, 312] width 47 height 20
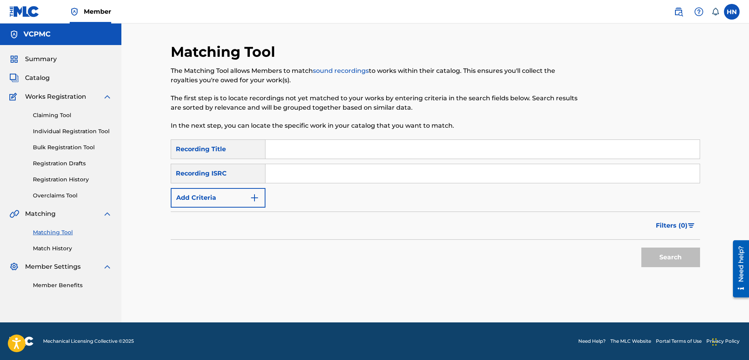
click at [276, 150] on input "Search Form" at bounding box center [482, 149] width 434 height 19
paste input "VÌ ĐÓ LÀ EM"
click at [641, 247] on button "Search" at bounding box center [670, 257] width 59 height 20
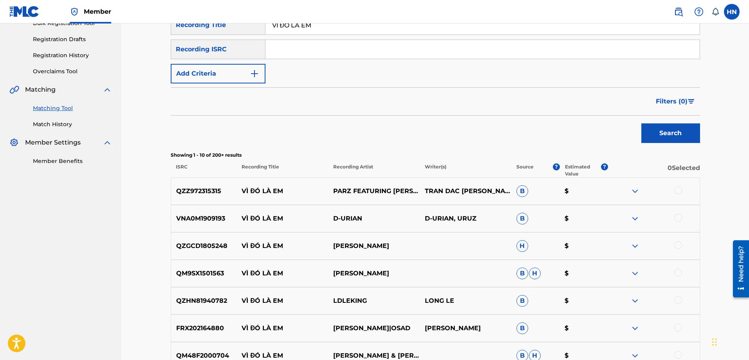
scroll to position [196, 0]
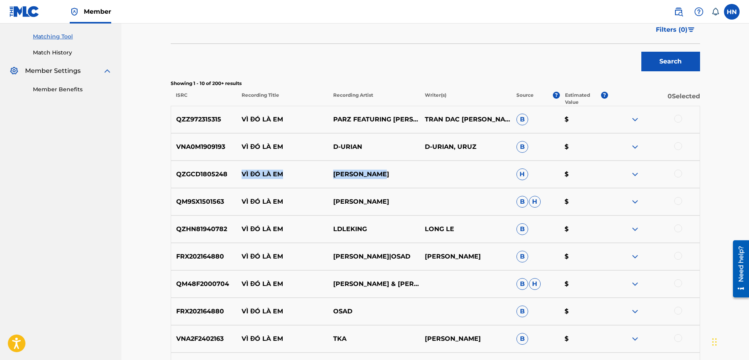
drag, startPoint x: 239, startPoint y: 173, endPoint x: 437, endPoint y: 172, distance: 198.4
click at [436, 173] on div "QZGCD1805248 VÌ ĐÓ LÀ EM NGUYEN KHANG H $" at bounding box center [435, 173] width 529 height 27
click at [202, 175] on p "QZGCD1805248" at bounding box center [204, 173] width 66 height 9
click at [677, 175] on div at bounding box center [678, 173] width 8 height 8
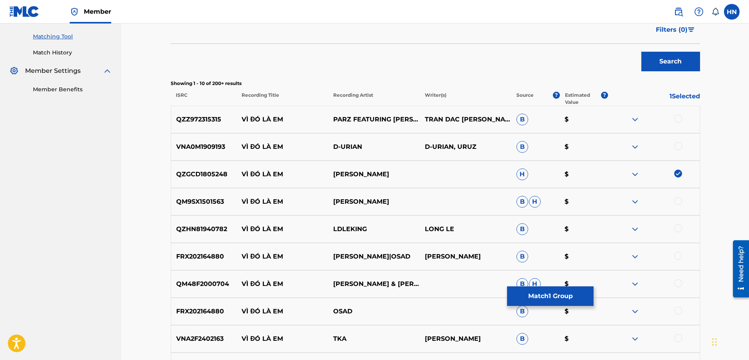
click at [186, 194] on div "QM9SX1501563 VÌ ĐÓ LÀ EM NGUYÊN KHANG B H $" at bounding box center [435, 201] width 529 height 27
click at [673, 201] on div at bounding box center [654, 201] width 92 height 9
click at [677, 201] on div at bounding box center [678, 201] width 8 height 8
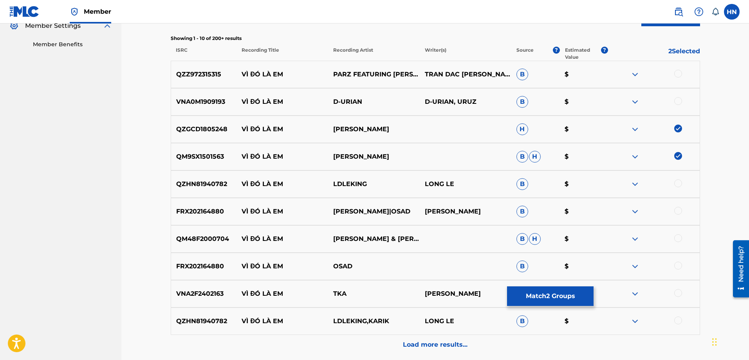
scroll to position [312, 0]
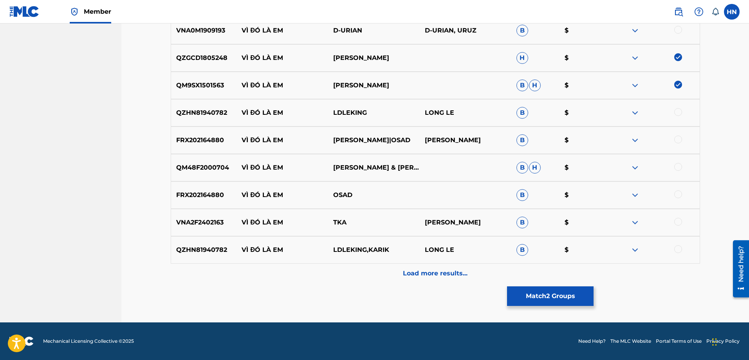
click at [391, 274] on div "Load more results..." at bounding box center [435, 273] width 529 height 20
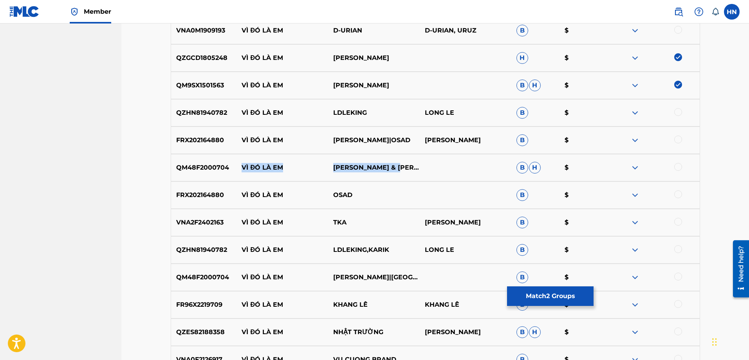
drag, startPoint x: 418, startPoint y: 163, endPoint x: 241, endPoint y: 162, distance: 176.5
click at [241, 162] on div "QM48F2000704 VÌ ĐÓ LÀ EM DON HỒ & THANH HÀ B H $" at bounding box center [435, 167] width 529 height 27
click at [202, 165] on p "QM48F2000704" at bounding box center [204, 167] width 66 height 9
click at [673, 166] on div at bounding box center [654, 167] width 92 height 9
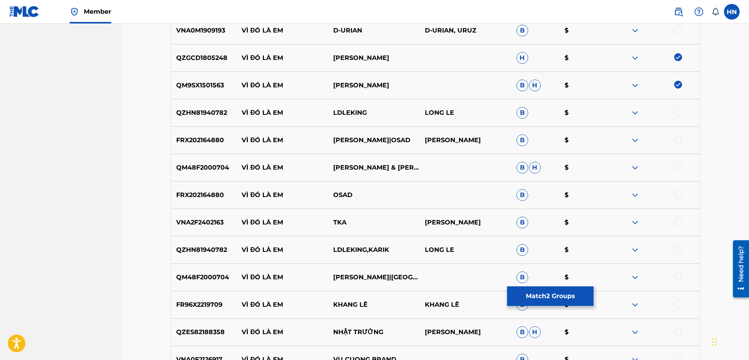
click at [679, 166] on div at bounding box center [678, 167] width 8 height 8
click at [681, 275] on div at bounding box center [678, 276] width 8 height 8
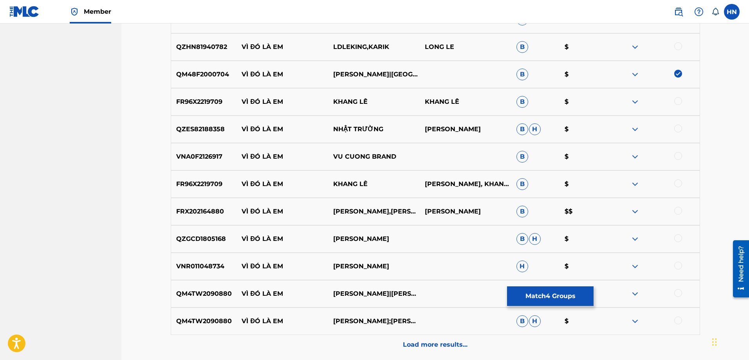
scroll to position [547, 0]
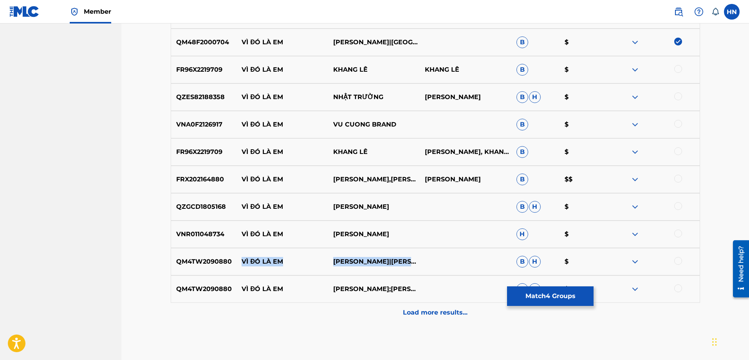
drag, startPoint x: 239, startPoint y: 262, endPoint x: 368, endPoint y: 267, distance: 128.9
click at [368, 267] on div "QM4TW2090880 VÌ ĐÓ LÀ EM MINH TUYẾT|HỒ LỆ THU|BẰNG KIỀU|DƯƠNG TRIỆU VŨ B H $" at bounding box center [435, 261] width 529 height 27
click at [193, 268] on div "QM4TW2090880 VÌ ĐÓ LÀ EM MINH TUYẾT|HỒ LỆ THU|BẰNG KIỀU|DƯƠNG TRIỆU VŨ B H $" at bounding box center [435, 261] width 529 height 27
click at [680, 258] on div at bounding box center [678, 261] width 8 height 8
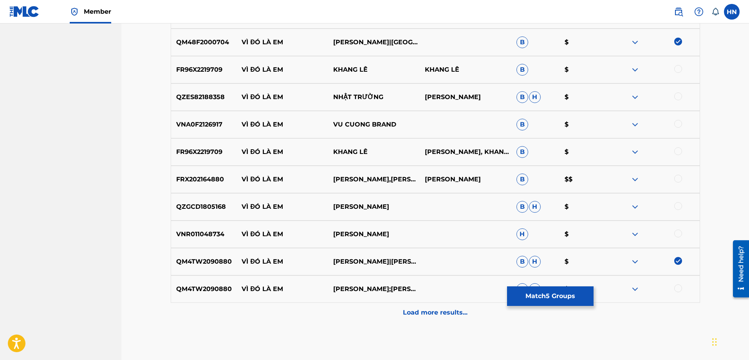
click at [677, 291] on div at bounding box center [678, 288] width 8 height 8
click at [634, 152] on img at bounding box center [634, 151] width 9 height 9
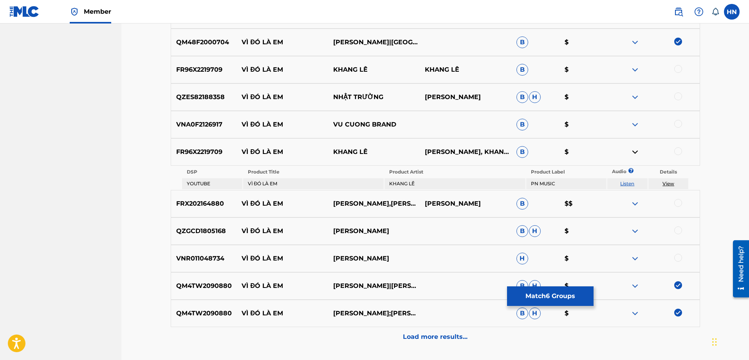
click at [626, 184] on link "Listen" at bounding box center [627, 183] width 14 height 6
click at [187, 148] on p "FR96X2219709" at bounding box center [204, 151] width 66 height 9
drag, startPoint x: 383, startPoint y: 259, endPoint x: 219, endPoint y: 272, distance: 164.5
click at [219, 272] on div "VNR011048734 VÌ ĐÓ LÀ EM VU HOANG H $" at bounding box center [435, 258] width 529 height 27
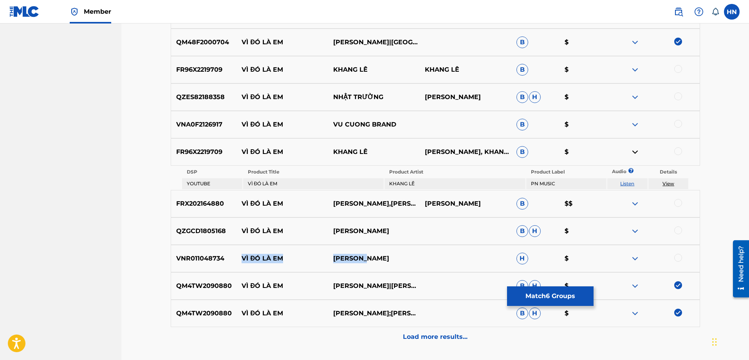
click at [228, 260] on p "VNR011048734" at bounding box center [204, 258] width 66 height 9
drag, startPoint x: 229, startPoint y: 231, endPoint x: 401, endPoint y: 229, distance: 172.6
click at [401, 229] on div "QZGCD1805168 VÌ ĐÓ LÀ EM GIA HUY B H $" at bounding box center [435, 230] width 529 height 27
click at [186, 238] on div "QZGCD1805168 VÌ ĐÓ LÀ EM GIA HUY B H $" at bounding box center [435, 230] width 529 height 27
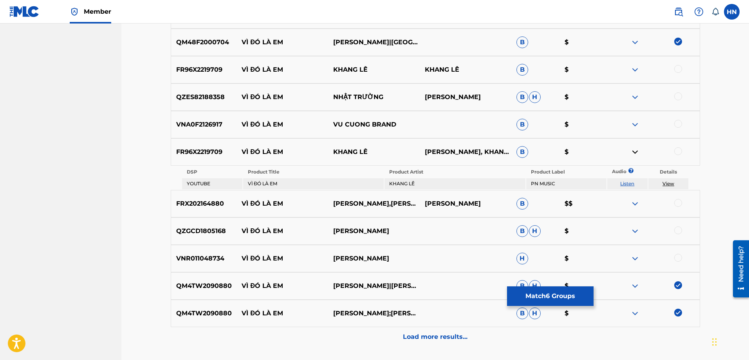
click at [675, 231] on div at bounding box center [678, 230] width 8 height 8
click at [200, 64] on div "FR96X2219709 VÌ ĐÓ LÀ EM KHANG LÊ KHANG LÊ B $" at bounding box center [435, 69] width 529 height 27
click at [675, 70] on div at bounding box center [678, 69] width 8 height 8
click at [675, 153] on div at bounding box center [678, 151] width 8 height 8
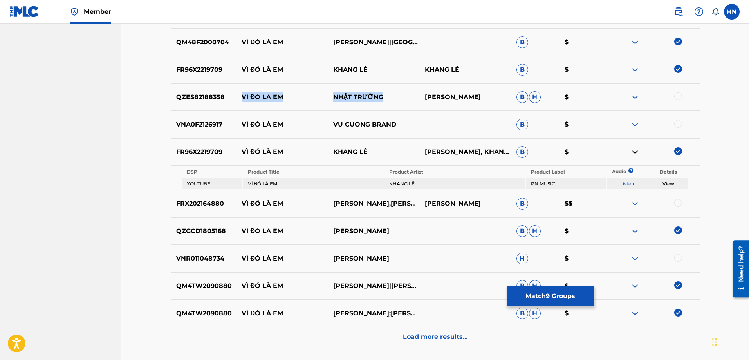
drag, startPoint x: 228, startPoint y: 97, endPoint x: 383, endPoint y: 93, distance: 154.6
click at [383, 93] on div "QZES82188358 VÌ ĐÓ LÀ EM NHẬT TRƯỜNG TRẦN NHẬT TRƯỜNG B H $" at bounding box center [435, 96] width 529 height 27
click at [187, 96] on p "QZES82188358" at bounding box center [204, 96] width 66 height 9
click at [677, 94] on div at bounding box center [678, 96] width 8 height 8
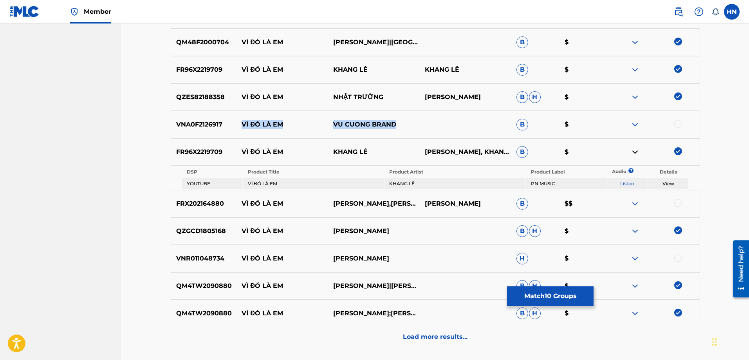
drag, startPoint x: 425, startPoint y: 128, endPoint x: 227, endPoint y: 128, distance: 198.8
click at [227, 128] on div "VNA0F2126917 VÌ ĐÓ LÀ EM VU CUONG BRAND B $" at bounding box center [435, 124] width 529 height 27
click at [638, 121] on img at bounding box center [634, 124] width 9 height 9
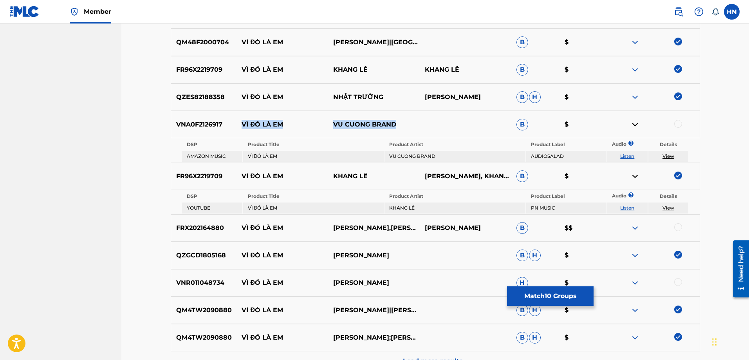
click at [624, 154] on link "Listen" at bounding box center [627, 156] width 14 height 6
click at [678, 123] on div at bounding box center [678, 124] width 8 height 8
click at [207, 126] on p "VNA0F2126917" at bounding box center [204, 124] width 66 height 9
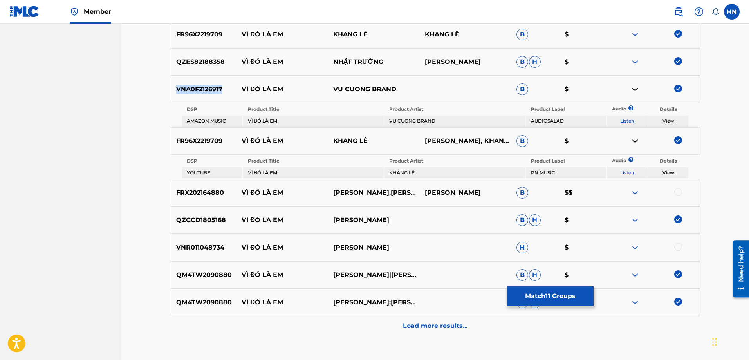
scroll to position [634, 0]
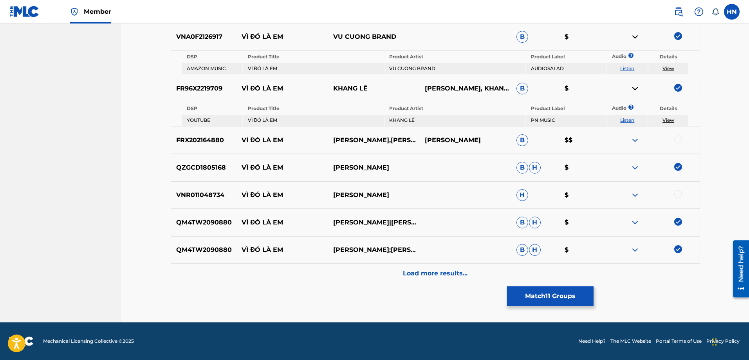
click at [373, 271] on div "Load more results..." at bounding box center [435, 273] width 529 height 20
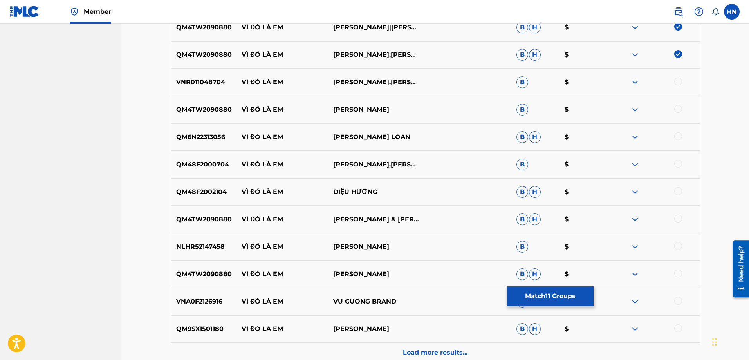
scroll to position [791, 0]
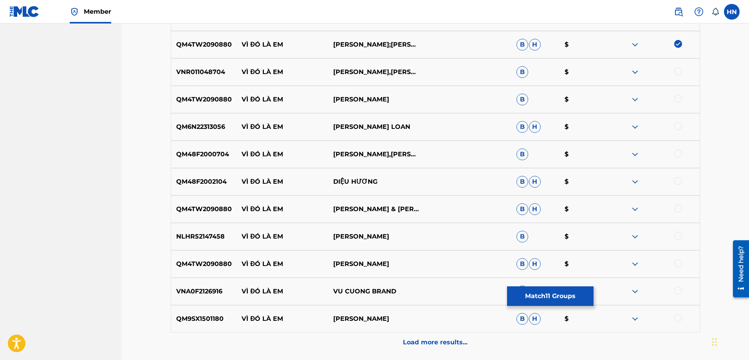
click at [212, 72] on p "VNR011048704" at bounding box center [204, 71] width 66 height 9
click at [675, 74] on div at bounding box center [678, 71] width 8 height 8
click at [188, 108] on div "QM4TW2090880 VÌ ĐÓ LÀ EM MINH TUYET B $" at bounding box center [435, 99] width 529 height 27
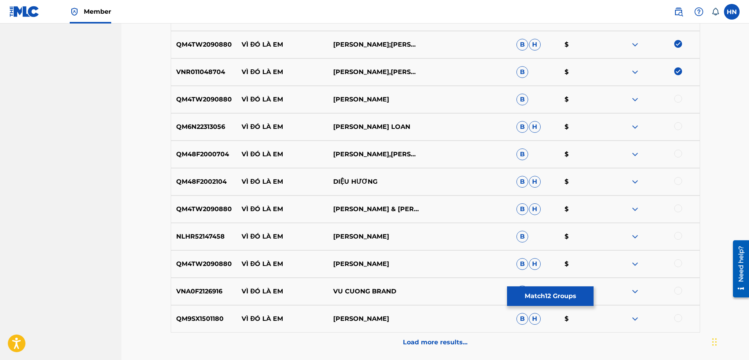
click at [681, 101] on div at bounding box center [678, 99] width 8 height 8
drag, startPoint x: 232, startPoint y: 122, endPoint x: 389, endPoint y: 124, distance: 157.3
click at [389, 124] on div "QM6N22313056 VÌ ĐÓ LÀ EM LƯU ÁNH LOAN B H $" at bounding box center [435, 126] width 529 height 27
click at [206, 129] on p "QM6N22313056" at bounding box center [204, 126] width 66 height 9
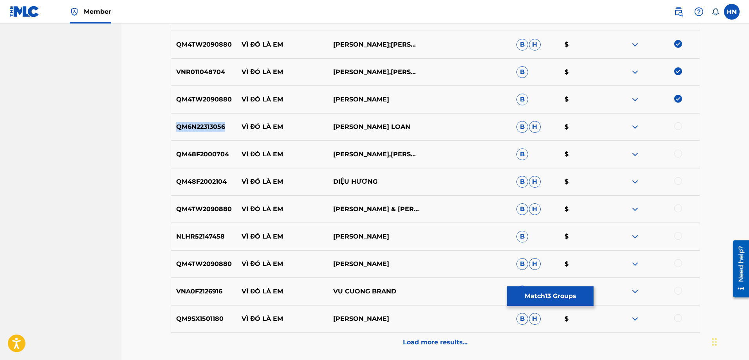
click at [207, 139] on div "QM6N22313056 VÌ ĐÓ LÀ EM LƯU ÁNH LOAN B H $" at bounding box center [435, 126] width 529 height 27
click at [678, 124] on div at bounding box center [678, 126] width 8 height 8
click at [209, 155] on p "QM48F2000704" at bounding box center [204, 153] width 66 height 9
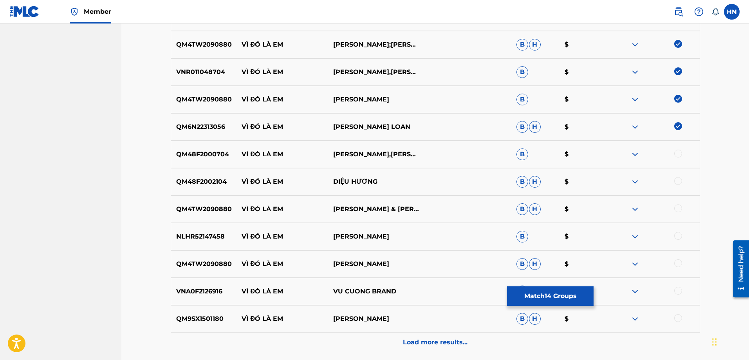
click at [676, 150] on div at bounding box center [678, 153] width 8 height 8
click at [212, 183] on p "QM48F2002104" at bounding box center [204, 181] width 66 height 9
click at [679, 182] on div at bounding box center [678, 181] width 8 height 8
click at [677, 208] on div at bounding box center [678, 208] width 8 height 8
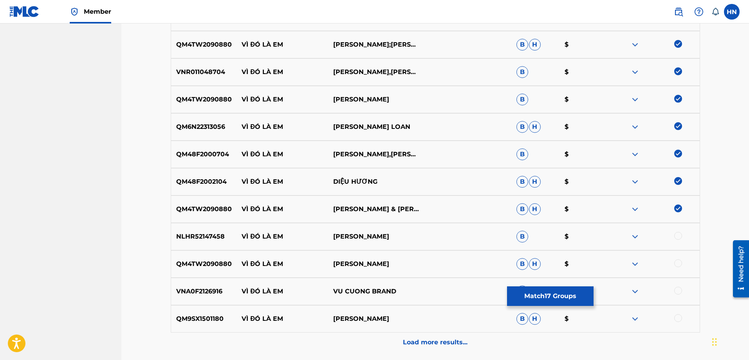
click at [674, 262] on div at bounding box center [678, 263] width 8 height 8
click at [204, 312] on div "QM9SX1501180 VÌ ĐÓ LÀ EM NGUYÊN KHANG B H $" at bounding box center [435, 318] width 529 height 27
click at [676, 316] on div at bounding box center [678, 318] width 8 height 8
drag, startPoint x: 426, startPoint y: 233, endPoint x: 229, endPoint y: 229, distance: 196.9
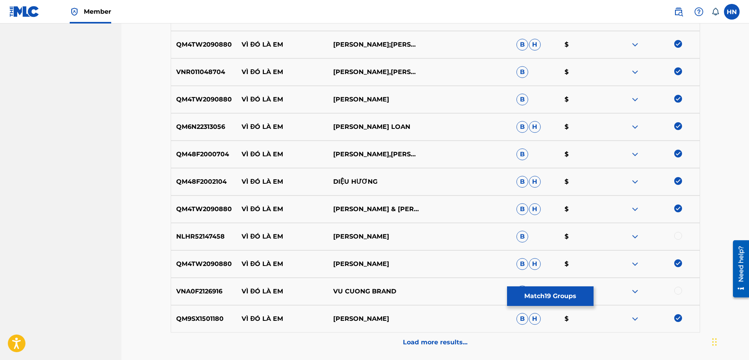
click at [229, 229] on div "NLHR52147458 VÌ ĐÓ LÀ EM THANH TÙNG BOLETO B $" at bounding box center [435, 236] width 529 height 27
click at [639, 235] on img at bounding box center [634, 236] width 9 height 9
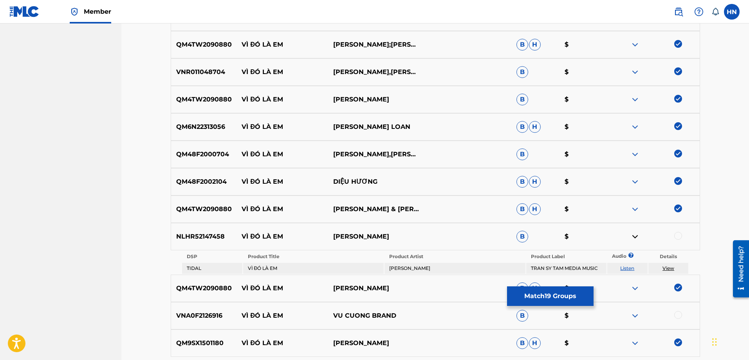
click at [631, 265] on link "Listen" at bounding box center [627, 268] width 14 height 6
click at [197, 241] on div "NLHR52147458 VÌ ĐÓ LÀ EM THANH TÙNG BOLETO B $" at bounding box center [435, 236] width 529 height 27
click at [675, 238] on div at bounding box center [678, 236] width 8 height 8
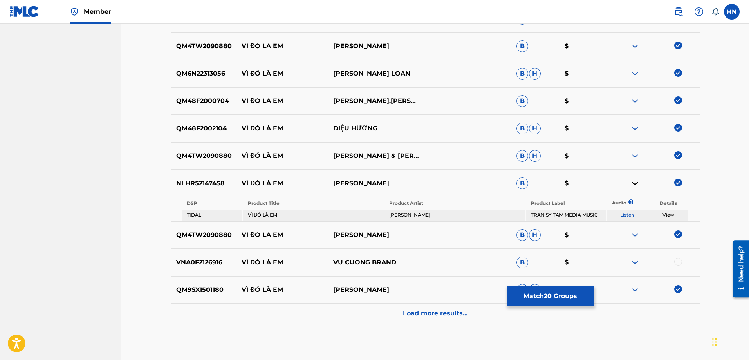
scroll to position [884, 0]
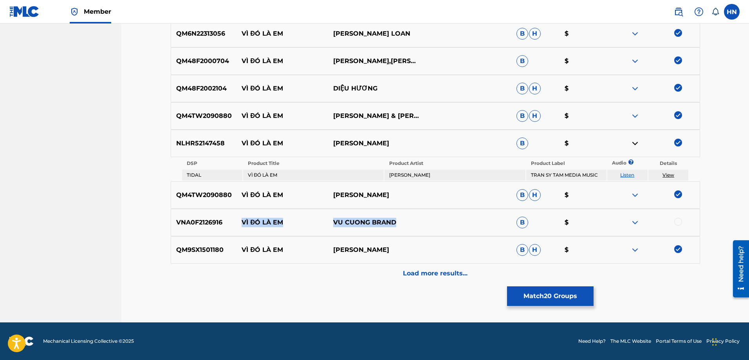
drag, startPoint x: 279, startPoint y: 219, endPoint x: 481, endPoint y: 212, distance: 202.4
click at [460, 219] on div "VNA0F2126916 VÌ ĐÓ LÀ EM VU CUONG BRAND B $" at bounding box center [435, 222] width 529 height 27
click at [631, 223] on img at bounding box center [634, 222] width 9 height 9
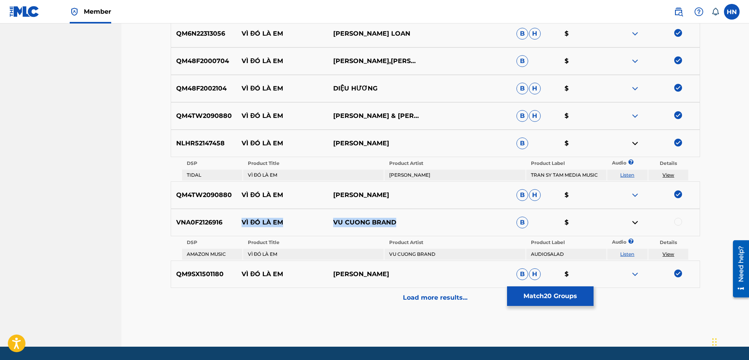
click at [626, 253] on link "Listen" at bounding box center [627, 254] width 14 height 6
click at [200, 227] on div "VNA0F2126916 VÌ ĐÓ LÀ EM VU CUONG BRAND B $" at bounding box center [435, 222] width 529 height 27
click at [679, 220] on div at bounding box center [678, 222] width 8 height 8
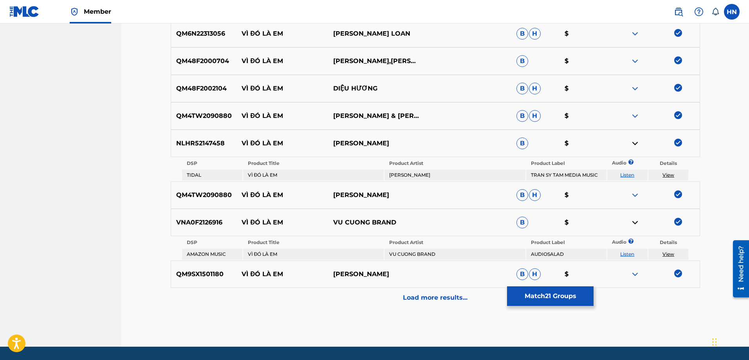
click at [407, 301] on p "Load more results..." at bounding box center [435, 297] width 65 height 9
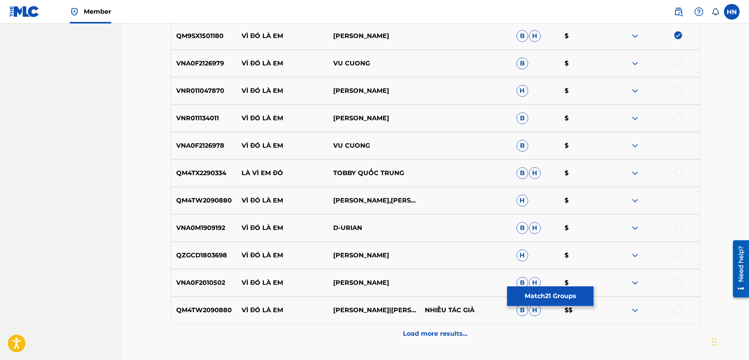
scroll to position [1080, 0]
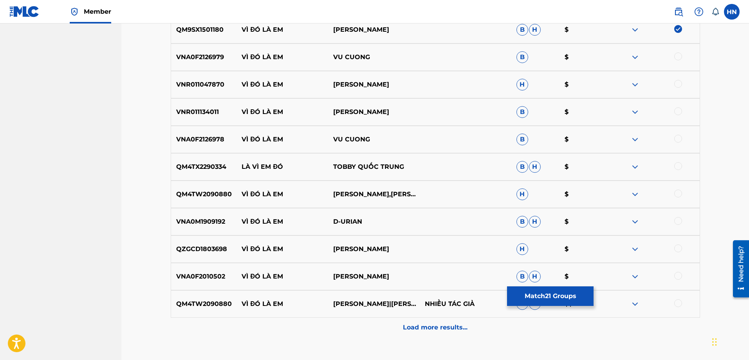
click at [677, 196] on div at bounding box center [678, 193] width 8 height 8
click at [676, 248] on div at bounding box center [678, 248] width 8 height 8
click at [678, 304] on div at bounding box center [678, 303] width 8 height 8
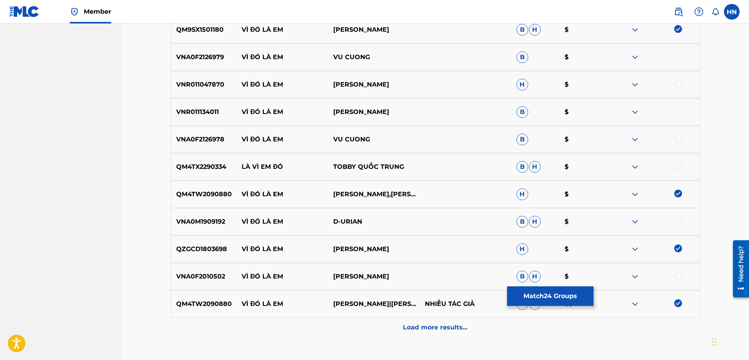
click at [200, 281] on div "VNA0F2010502 VÌ ĐÓ LÀ EM GIA HUY B H $" at bounding box center [435, 276] width 529 height 27
click at [678, 274] on div at bounding box center [678, 276] width 8 height 8
click at [640, 300] on div at bounding box center [654, 303] width 92 height 9
click at [640, 302] on div at bounding box center [654, 303] width 92 height 9
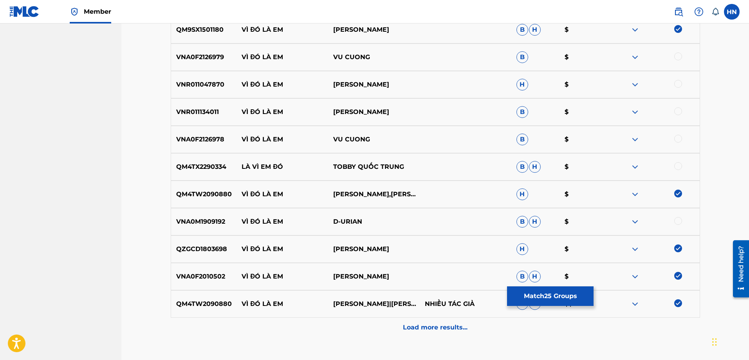
click at [636, 305] on img at bounding box center [634, 303] width 9 height 9
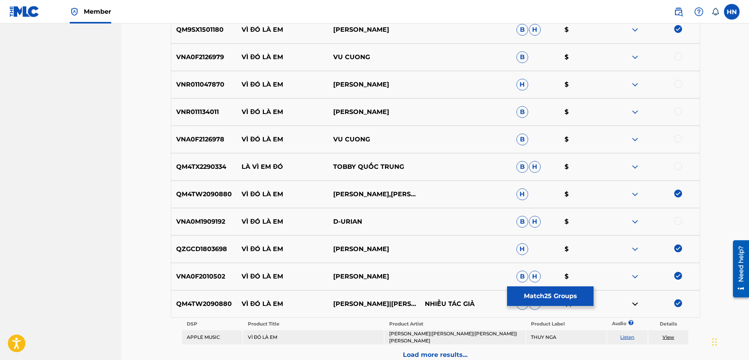
click at [627, 334] on link "Listen" at bounding box center [627, 337] width 14 height 6
click at [638, 193] on img at bounding box center [634, 193] width 9 height 9
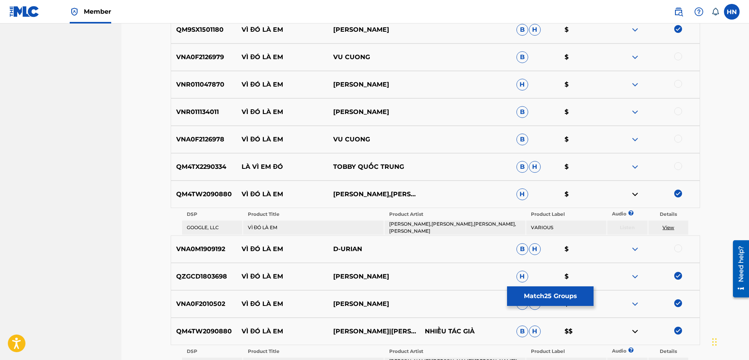
scroll to position [1041, 0]
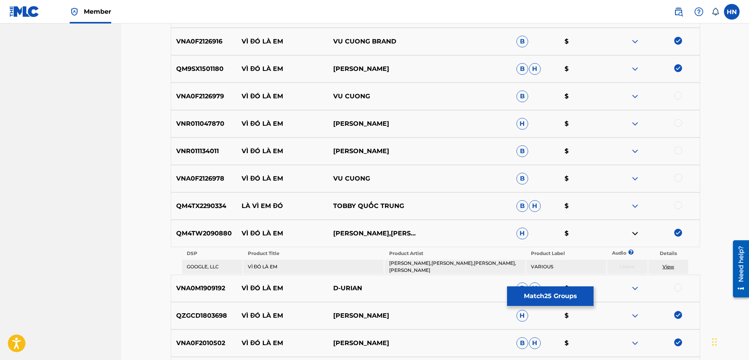
click at [200, 153] on p "VNR011134011" at bounding box center [204, 150] width 66 height 9
click at [677, 153] on div at bounding box center [678, 150] width 8 height 8
click at [634, 127] on img at bounding box center [634, 123] width 9 height 9
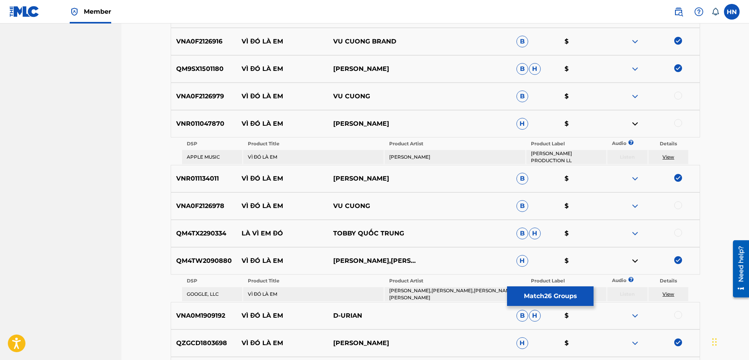
click at [631, 205] on img at bounding box center [634, 205] width 9 height 9
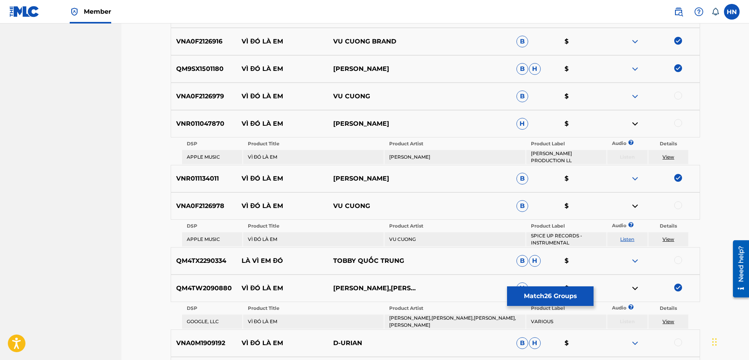
click at [635, 95] on img at bounding box center [634, 96] width 9 height 9
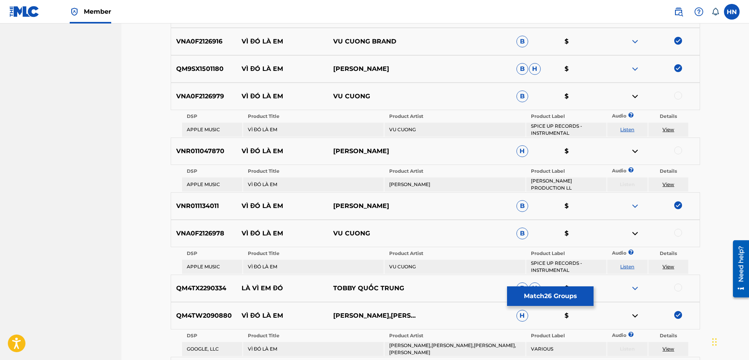
click at [626, 130] on link "Listen" at bounding box center [627, 129] width 14 height 6
click at [192, 106] on div "VNA0F2126979 VÌ ĐÓ LÀ EM VU CUONG B $" at bounding box center [435, 96] width 529 height 27
click at [680, 94] on div at bounding box center [678, 96] width 8 height 8
click at [214, 229] on p "VNA0F2126978" at bounding box center [204, 233] width 66 height 9
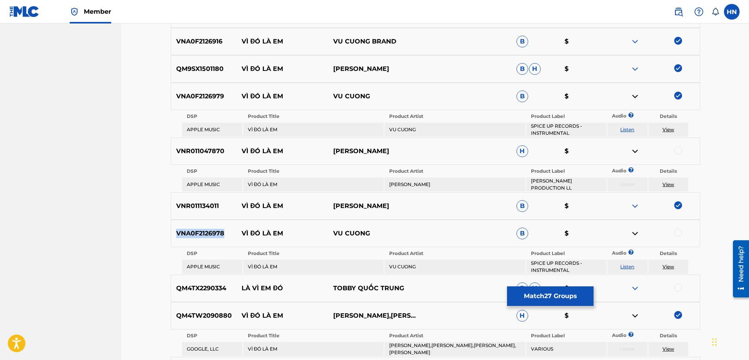
click at [214, 229] on p "VNA0F2126978" at bounding box center [204, 233] width 66 height 9
click at [682, 229] on div at bounding box center [654, 233] width 92 height 9
click at [675, 230] on div at bounding box center [678, 233] width 8 height 8
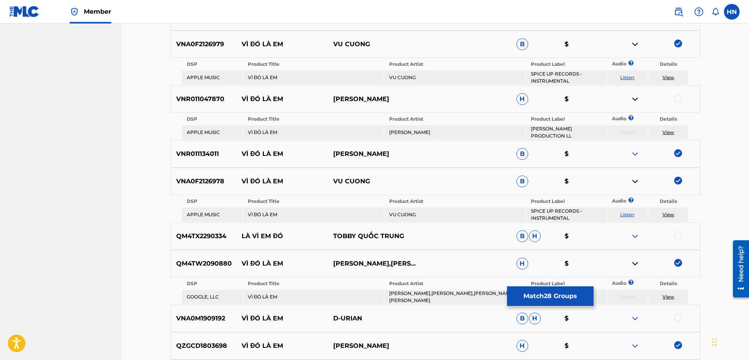
scroll to position [1158, 0]
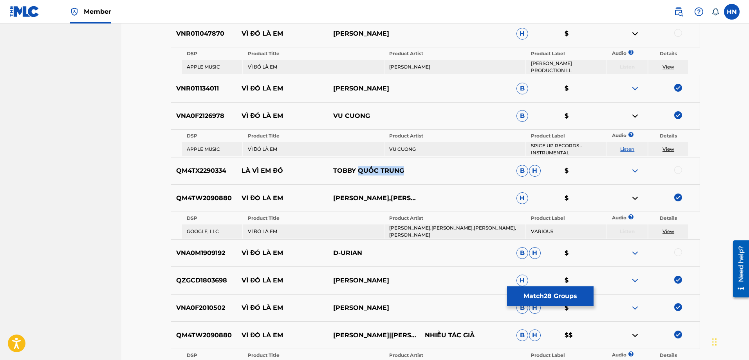
drag, startPoint x: 423, startPoint y: 164, endPoint x: 358, endPoint y: 163, distance: 65.0
click at [358, 163] on div "QM4TX2290334 LÀ VÌ EM ĐÓ TOBBY QUỐC TRUNG B H $" at bounding box center [435, 170] width 529 height 27
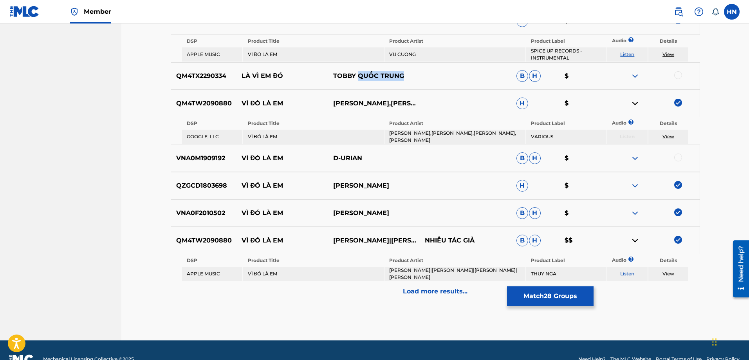
scroll to position [1261, 0]
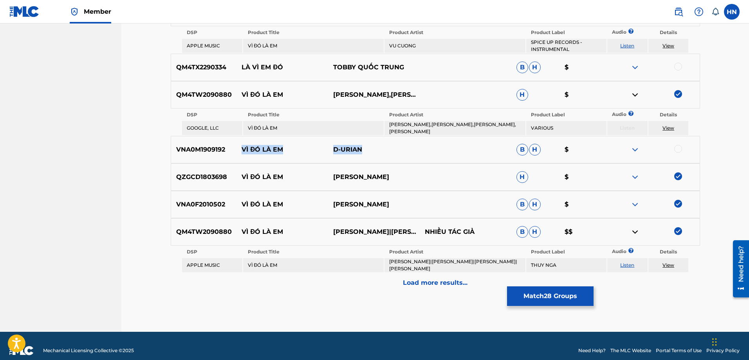
drag, startPoint x: 371, startPoint y: 146, endPoint x: 241, endPoint y: 144, distance: 129.5
click at [241, 144] on div "VNA0M1909192 VÌ ĐÓ LÀ EM D-URIAN B H $" at bounding box center [435, 149] width 529 height 27
click at [410, 278] on p "Load more results..." at bounding box center [435, 282] width 65 height 9
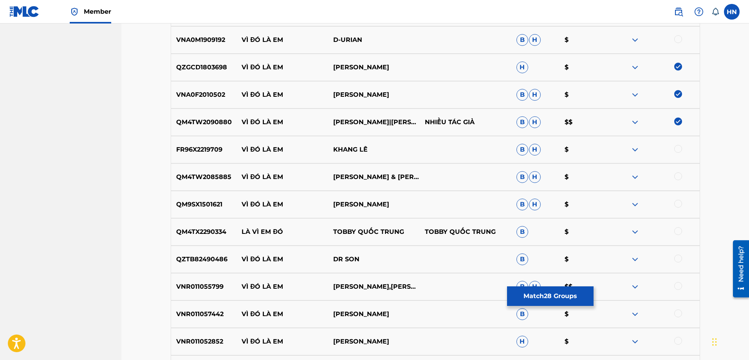
click at [209, 153] on p "FR96X2219709" at bounding box center [204, 149] width 66 height 9
click at [675, 151] on div at bounding box center [678, 149] width 8 height 8
click at [202, 172] on div "QM4TW2085885 VÌ ĐÓ LÀ EM DON HỒ & THANH HÀ B H $" at bounding box center [435, 176] width 529 height 27
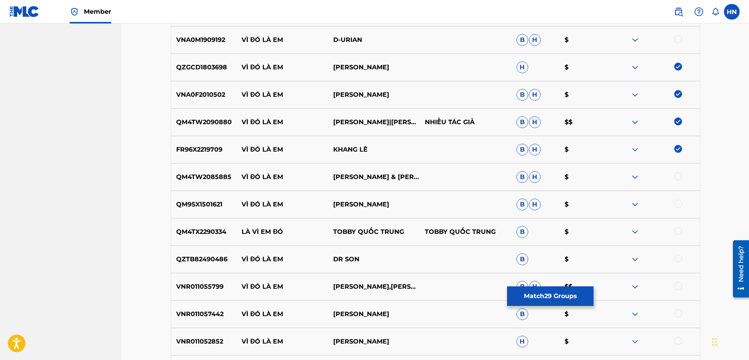
click at [677, 177] on div at bounding box center [678, 176] width 8 height 8
click at [212, 211] on div "QM9SX1501621 VÌ ĐÓ LÀ EM NGUYÊN KHANG B H $" at bounding box center [435, 204] width 529 height 27
click at [678, 202] on div at bounding box center [678, 204] width 8 height 8
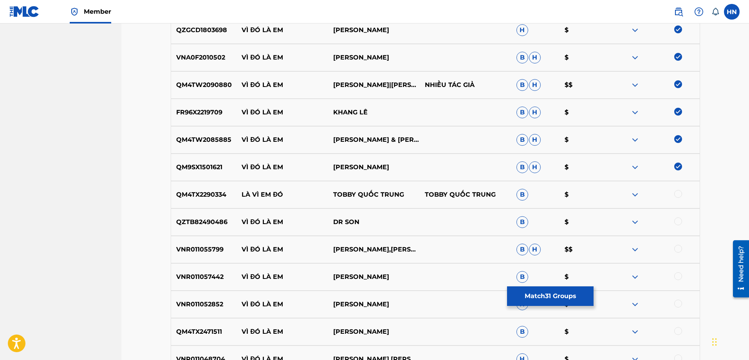
scroll to position [1339, 0]
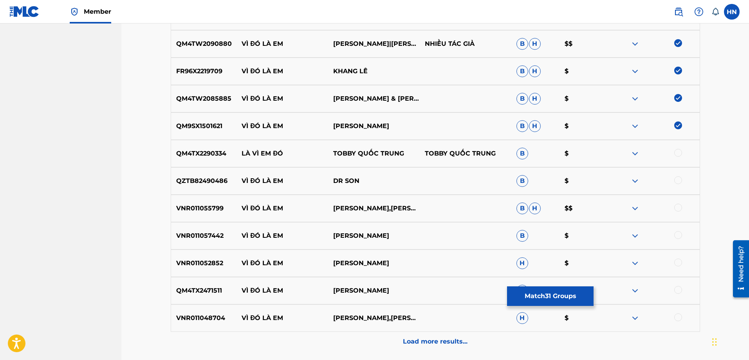
click at [204, 229] on div "VNR011057442 VÌ ĐÓ LÀ EM MẠNH QUỲNH B $" at bounding box center [435, 235] width 529 height 27
click at [674, 236] on div at bounding box center [678, 235] width 8 height 8
click at [195, 261] on p "VNR011052852" at bounding box center [204, 262] width 66 height 9
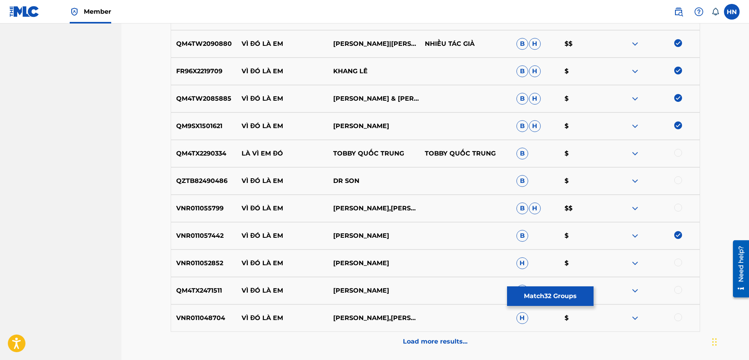
click at [679, 262] on div at bounding box center [678, 262] width 8 height 8
click at [183, 313] on div "VNR011048704 VÌ ĐÓ LÀ EM QUANG HÀ,QUANG DŨNG H $" at bounding box center [435, 317] width 529 height 27
click at [680, 311] on div "VNR011048704 VÌ ĐÓ LÀ EM QUANG HÀ,QUANG DŨNG H $" at bounding box center [435, 317] width 529 height 27
click at [679, 313] on div at bounding box center [678, 317] width 8 height 8
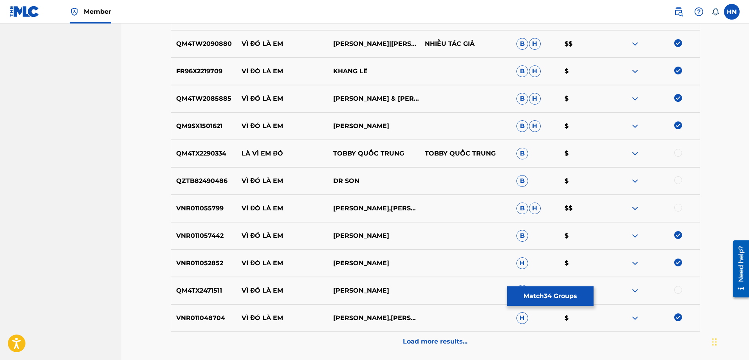
click at [630, 289] on img at bounding box center [634, 290] width 9 height 9
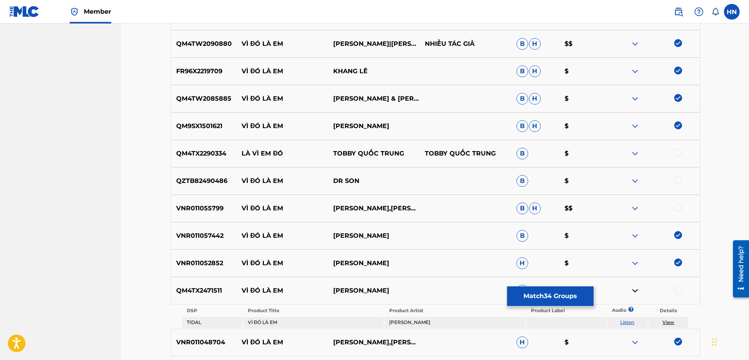
click at [627, 319] on link "Listen" at bounding box center [627, 322] width 14 height 6
drag, startPoint x: 178, startPoint y: 291, endPoint x: 183, endPoint y: 289, distance: 5.3
click at [181, 290] on p "QM4TX2471511" at bounding box center [204, 290] width 66 height 9
click at [183, 289] on p "QM4TX2471511" at bounding box center [204, 290] width 66 height 9
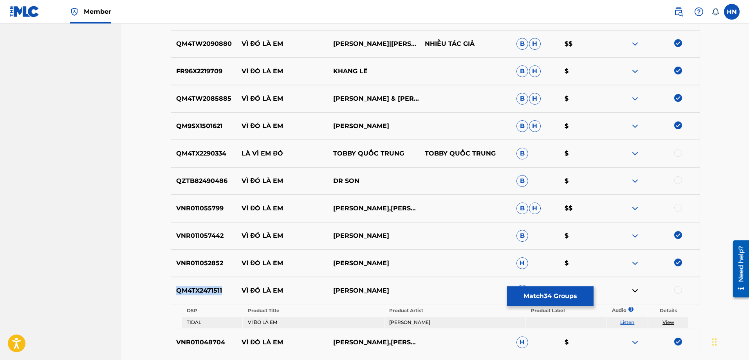
click at [183, 289] on p "QM4TX2471511" at bounding box center [204, 290] width 66 height 9
click at [676, 286] on div at bounding box center [678, 290] width 8 height 8
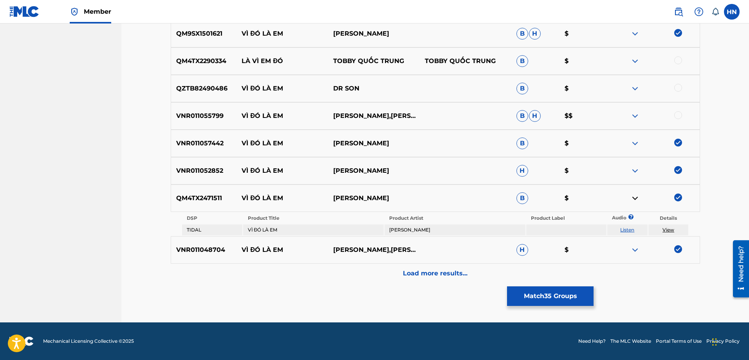
click at [442, 279] on div "Load more results..." at bounding box center [435, 273] width 529 height 20
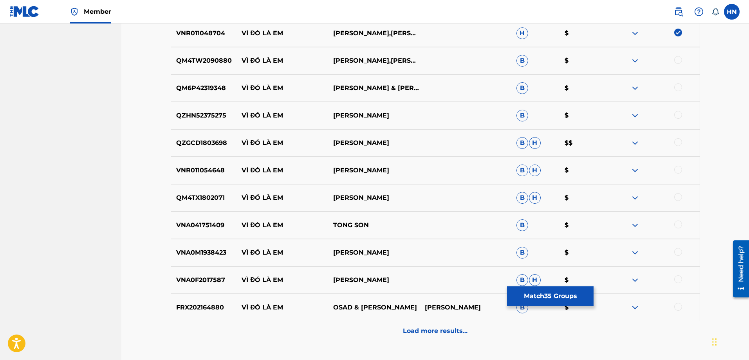
scroll to position [1628, 0]
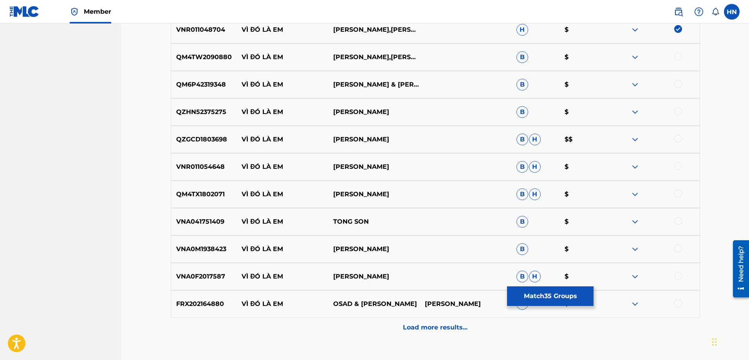
click at [199, 284] on div "VNA0F2017587 VÌ ĐÓ LÀ EM NGUYÊN KHANG B H $" at bounding box center [435, 276] width 529 height 27
click at [676, 272] on div at bounding box center [678, 276] width 8 height 8
click at [203, 129] on div "QZGCD1803698 VÌ ĐÓ LÀ EM DON HỒ B H $$" at bounding box center [435, 139] width 529 height 27
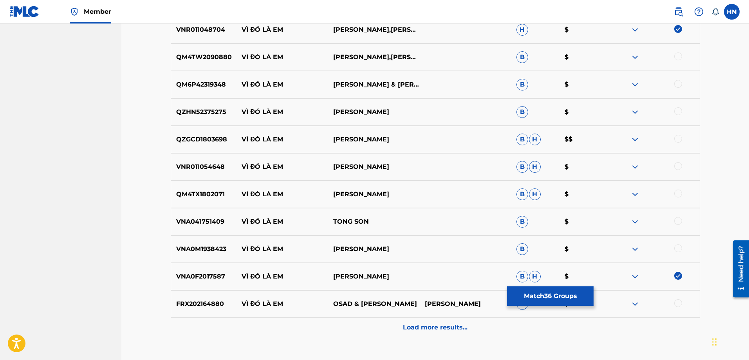
click at [681, 140] on div at bounding box center [678, 139] width 8 height 8
click at [672, 57] on div at bounding box center [654, 56] width 92 height 9
click at [676, 57] on div at bounding box center [678, 56] width 8 height 8
drag, startPoint x: 354, startPoint y: 85, endPoint x: 223, endPoint y: 83, distance: 131.5
click at [223, 83] on div "QM6P42319348 VÌ ĐÓ LÀ EM LÊ HÙNG CƯỜNG & THÚY HẰNG B $" at bounding box center [435, 84] width 529 height 27
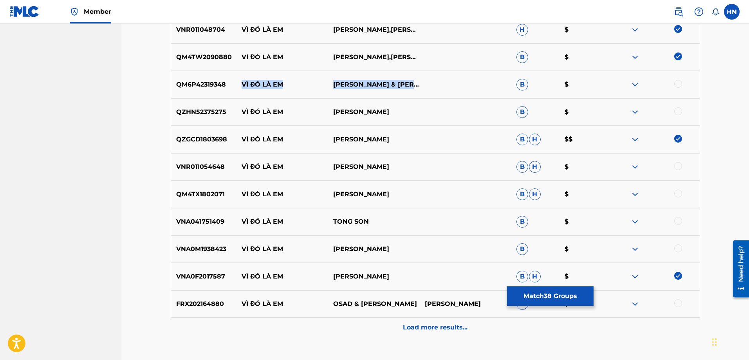
click at [231, 86] on p "QM6P42319348" at bounding box center [204, 84] width 66 height 9
click at [215, 83] on p "QM6P42319348" at bounding box center [204, 84] width 66 height 9
click at [674, 80] on div at bounding box center [654, 84] width 92 height 9
click at [206, 120] on div "QZHN52375275 VÌ ĐÓ LÀ EM LÊ HÙNG CƯỜNG B $" at bounding box center [435, 111] width 529 height 27
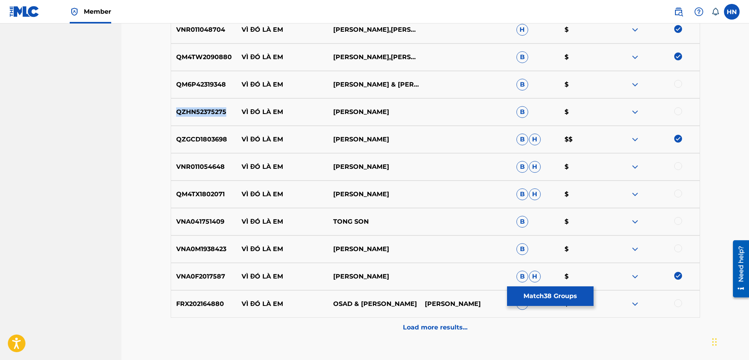
click at [206, 120] on div "QZHN52375275 VÌ ĐÓ LÀ EM LÊ HÙNG CƯỜNG B $" at bounding box center [435, 111] width 529 height 27
click at [680, 109] on div at bounding box center [678, 111] width 8 height 8
click at [675, 83] on div at bounding box center [678, 84] width 8 height 8
drag, startPoint x: 424, startPoint y: 165, endPoint x: 239, endPoint y: 168, distance: 184.7
click at [239, 168] on div "VNR011054648 VÌ ĐÓ LÀ EM NGUYỄN HỮU LỘC B H $" at bounding box center [435, 166] width 529 height 27
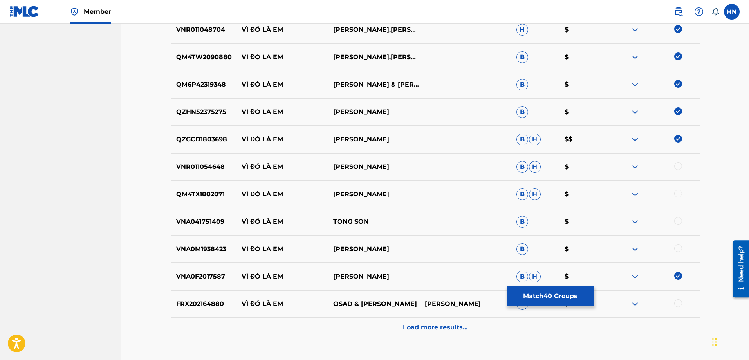
click at [187, 164] on p "VNR011054648" at bounding box center [204, 166] width 66 height 9
click at [680, 167] on div at bounding box center [678, 166] width 8 height 8
click at [637, 194] on img at bounding box center [634, 193] width 9 height 9
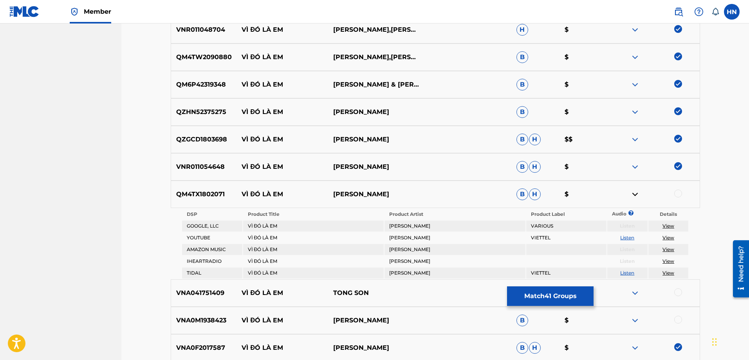
click at [629, 238] on link "Listen" at bounding box center [627, 237] width 14 height 6
drag, startPoint x: 421, startPoint y: 234, endPoint x: 247, endPoint y: 237, distance: 173.8
click at [247, 237] on tr "YOUTUBE VÌ ĐÓ LÀ EM GIA LÂM VIETTEL Listen View" at bounding box center [435, 237] width 506 height 11
click at [189, 200] on div "QM4TX1802071 VÌ ĐÓ LÀ EM GIA LÂM B H $" at bounding box center [435, 193] width 529 height 27
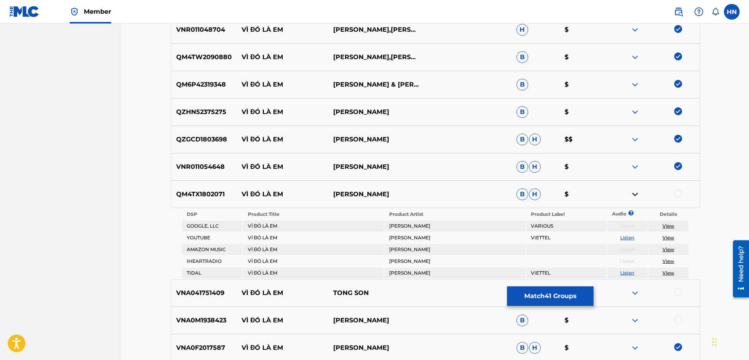
click at [679, 191] on div at bounding box center [678, 193] width 8 height 8
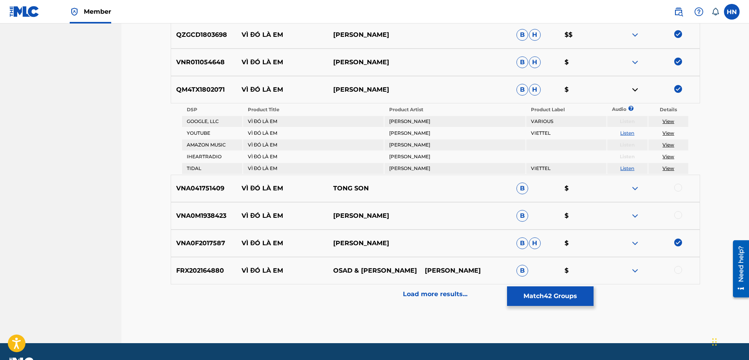
scroll to position [1745, 0]
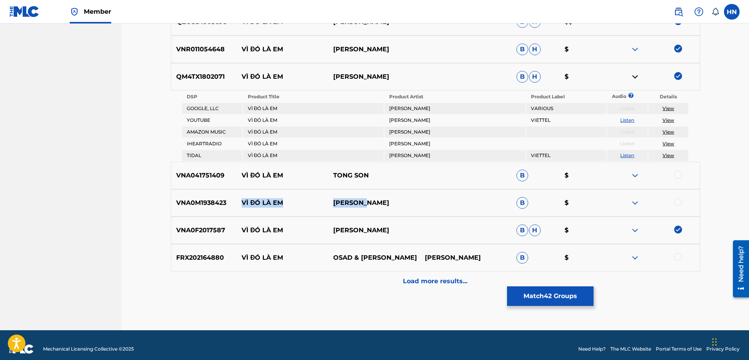
drag, startPoint x: 409, startPoint y: 199, endPoint x: 241, endPoint y: 200, distance: 167.9
click at [241, 200] on div "VNA0M1938423 VÌ ĐÓ LÀ EM LÊ HUỲNH B $" at bounding box center [435, 202] width 529 height 27
click at [198, 202] on p "VNA0M1938423" at bounding box center [204, 202] width 66 height 9
click at [675, 200] on div at bounding box center [678, 202] width 8 height 8
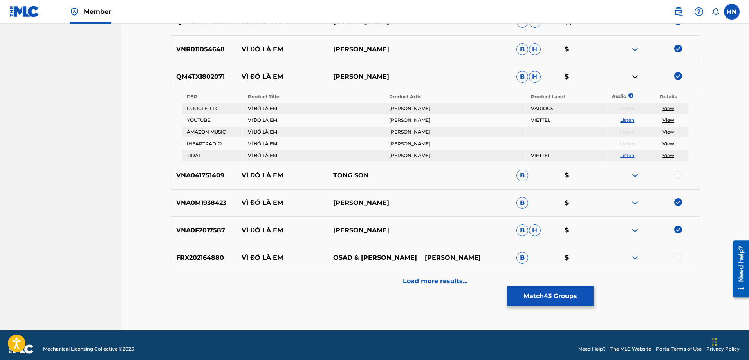
click at [638, 173] on img at bounding box center [634, 175] width 9 height 9
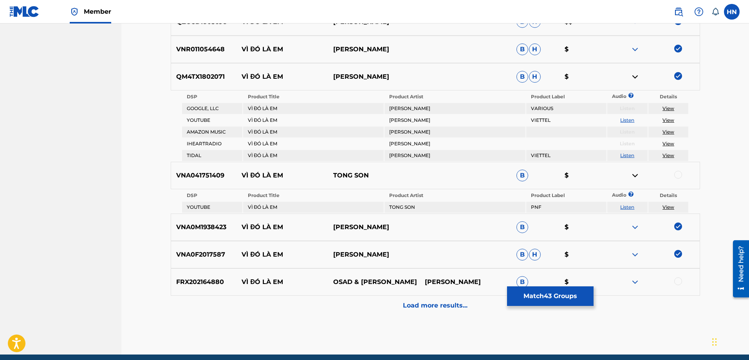
click at [625, 206] on link "Listen" at bounding box center [627, 207] width 14 height 6
click at [194, 185] on div "VNA041751409 VÌ ĐÓ LÀ EM TONG SON B $" at bounding box center [435, 175] width 529 height 27
click at [681, 173] on div at bounding box center [678, 175] width 8 height 8
click at [463, 297] on div "Load more results..." at bounding box center [435, 305] width 529 height 20
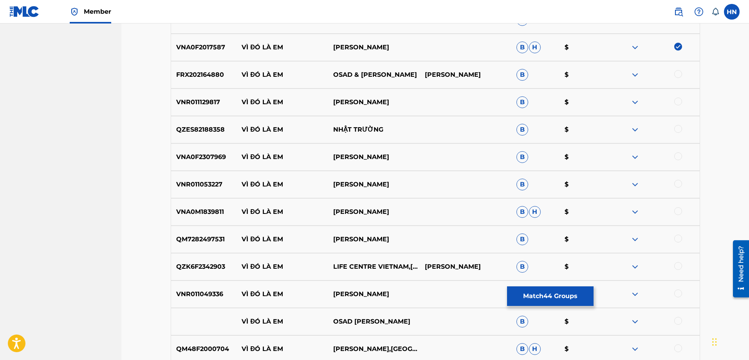
scroll to position [1862, 0]
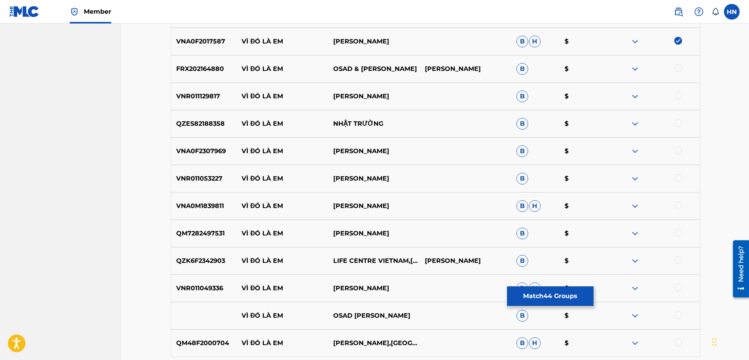
click at [214, 150] on p "VNA0F2307969" at bounding box center [204, 150] width 66 height 9
click at [676, 150] on div at bounding box center [678, 150] width 8 height 8
click at [216, 211] on div "VNA0M1839811 VÌ ĐÓ LÀ EM LÊ HUỲNH B H $" at bounding box center [435, 205] width 529 height 27
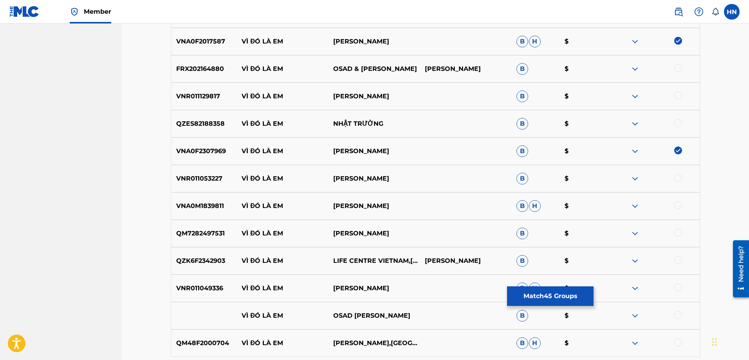
click at [677, 207] on div at bounding box center [678, 205] width 8 height 8
click at [216, 342] on p "QM48F2000704" at bounding box center [204, 342] width 66 height 9
click at [679, 345] on div at bounding box center [678, 342] width 8 height 8
click at [207, 290] on p "VNR011049336" at bounding box center [204, 287] width 66 height 9
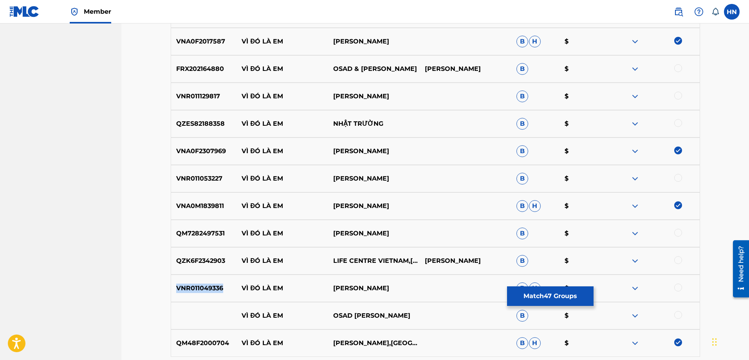
click at [207, 290] on p "VNR011049336" at bounding box center [204, 287] width 66 height 9
click at [679, 289] on div at bounding box center [678, 287] width 8 height 8
drag, startPoint x: 238, startPoint y: 288, endPoint x: 446, endPoint y: 289, distance: 207.4
click at [441, 289] on div "VNR011049336 VÌ ĐÓ LÀ EM NGUYỄN HỮU LỘC B H $" at bounding box center [435, 287] width 529 height 27
click at [206, 177] on p "VNR011053227" at bounding box center [204, 178] width 66 height 9
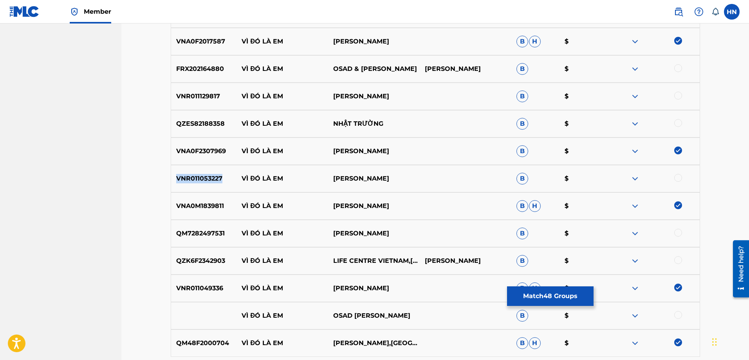
click at [206, 177] on p "VNR011053227" at bounding box center [204, 178] width 66 height 9
click at [677, 181] on div at bounding box center [678, 178] width 8 height 8
drag, startPoint x: 386, startPoint y: 122, endPoint x: 225, endPoint y: 120, distance: 161.6
click at [225, 120] on div "QZES82188358 VÌ ĐÓ LÀ EM NHẬT TRƯỜNG B $" at bounding box center [435, 123] width 529 height 27
click at [213, 122] on p "QZES82188358" at bounding box center [204, 123] width 66 height 9
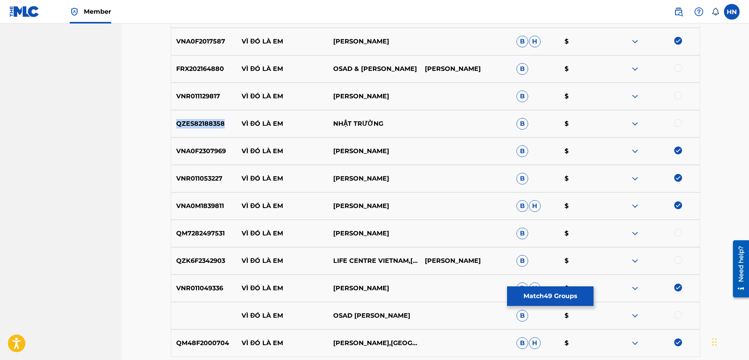
click at [213, 122] on p "QZES82188358" at bounding box center [204, 123] width 66 height 9
click at [675, 122] on div at bounding box center [678, 123] width 8 height 8
click at [211, 99] on p "VNR011129817" at bounding box center [204, 96] width 66 height 9
click at [674, 97] on div at bounding box center [678, 96] width 8 height 8
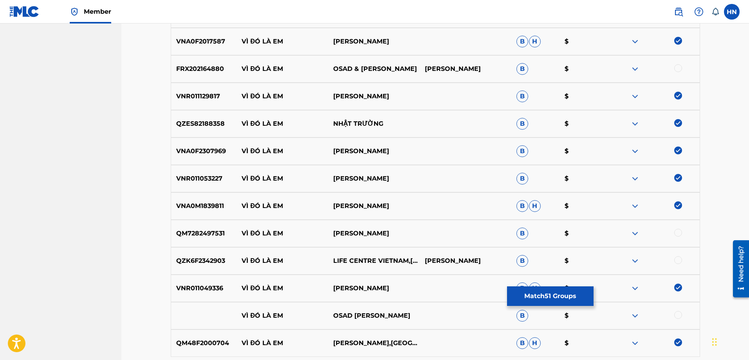
scroll to position [1955, 0]
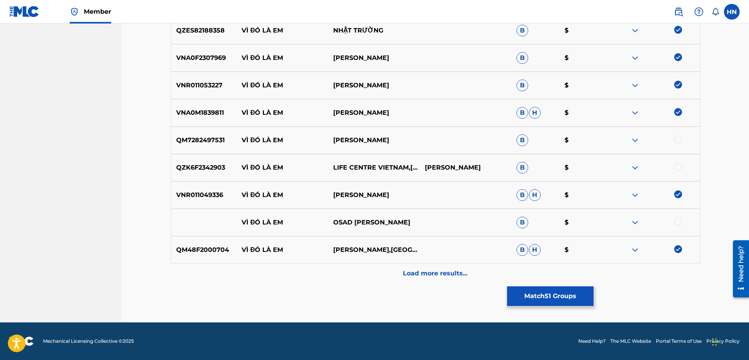
click at [637, 169] on img at bounding box center [634, 167] width 9 height 9
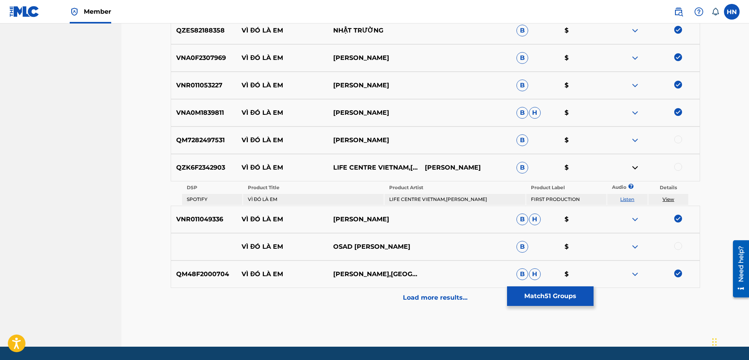
click at [627, 201] on link "Listen" at bounding box center [627, 199] width 14 height 6
drag, startPoint x: 242, startPoint y: 137, endPoint x: 438, endPoint y: 137, distance: 196.4
click at [438, 137] on div "QM7282497531 VÌ ĐÓ LÀ EM CINDY TRẦN B $" at bounding box center [435, 139] width 529 height 27
click at [208, 146] on div "QM7282497531 VÌ ĐÓ LÀ EM CINDY TRẦN B $" at bounding box center [435, 139] width 529 height 27
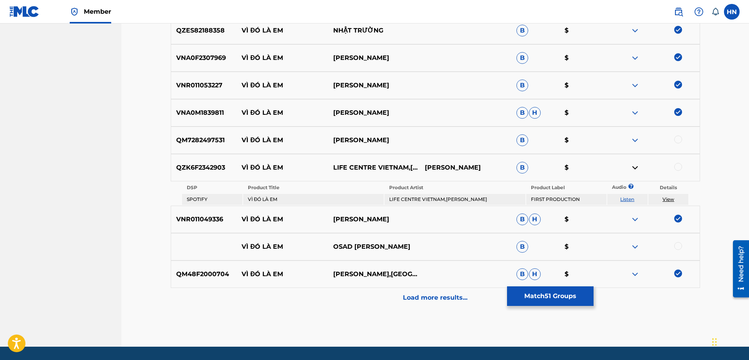
click at [676, 139] on div at bounding box center [678, 139] width 8 height 8
click at [441, 297] on p "Load more results..." at bounding box center [435, 297] width 65 height 9
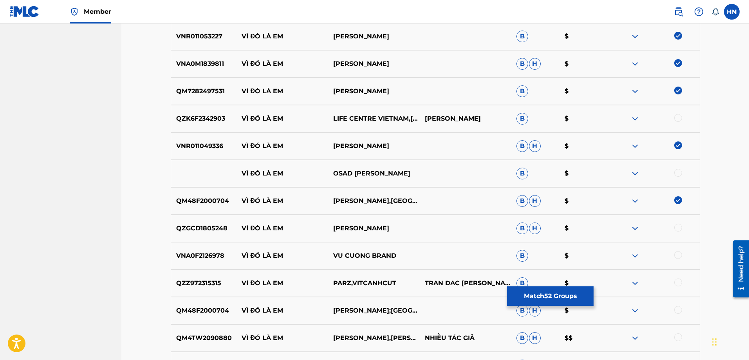
scroll to position [2073, 0]
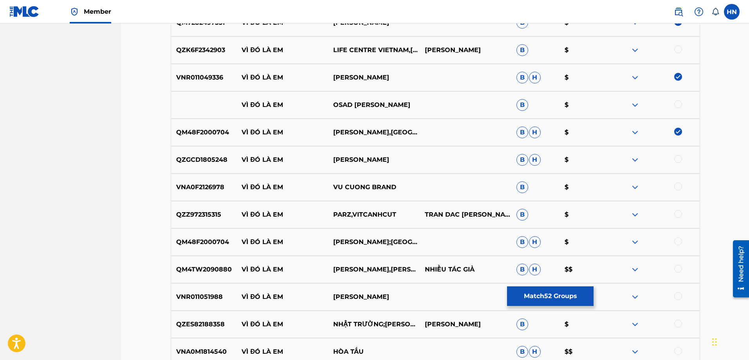
click at [209, 157] on p "QZGCD1805248" at bounding box center [204, 159] width 66 height 9
click at [674, 159] on div at bounding box center [678, 159] width 8 height 8
click at [202, 178] on div "VNA0F2126978 VÌ ĐÓ LÀ EM VU CUONG BRAND B $" at bounding box center [435, 186] width 529 height 27
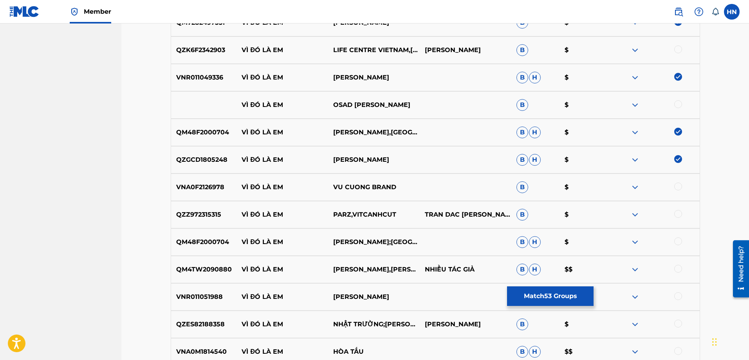
click at [675, 184] on div at bounding box center [678, 186] width 8 height 8
click at [679, 268] on div at bounding box center [678, 269] width 8 height 8
click at [203, 239] on p "QM48F2000704" at bounding box center [204, 241] width 66 height 9
click at [676, 240] on div at bounding box center [678, 241] width 8 height 8
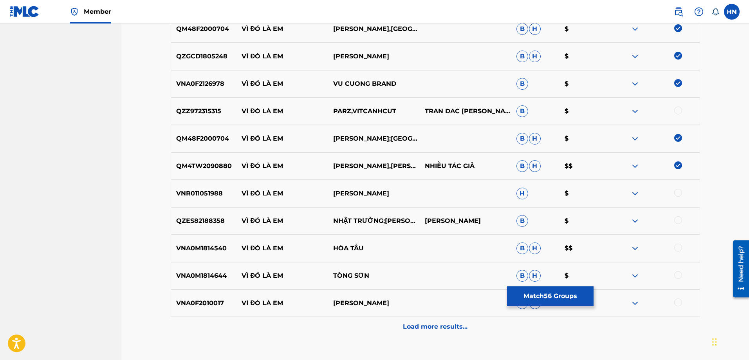
scroll to position [2229, 0]
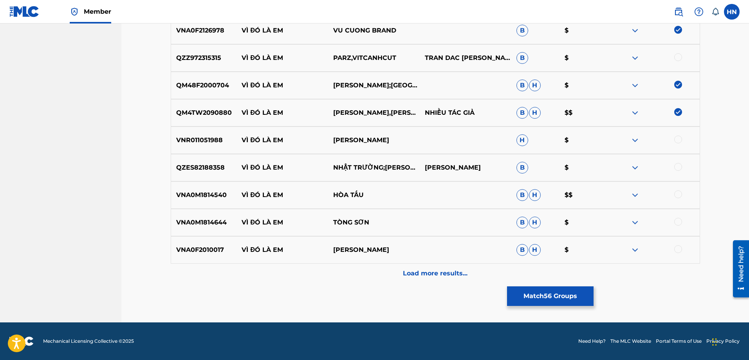
click at [205, 246] on p "VNA0F2010017" at bounding box center [204, 249] width 66 height 9
click at [676, 245] on div at bounding box center [678, 249] width 8 height 8
drag, startPoint x: 303, startPoint y: 220, endPoint x: 432, endPoint y: 219, distance: 129.5
click at [405, 219] on div "VNA0M1814644 VÌ ĐÓ LÀ EM TÒNG SƠN B H $" at bounding box center [435, 222] width 529 height 27
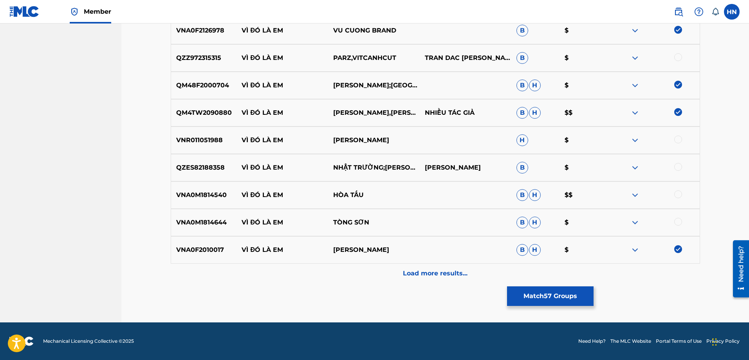
click at [186, 224] on p "VNA0M1814644" at bounding box center [204, 222] width 66 height 9
click at [680, 222] on div at bounding box center [678, 222] width 8 height 8
click at [225, 169] on p "QZES82188358" at bounding box center [204, 167] width 66 height 9
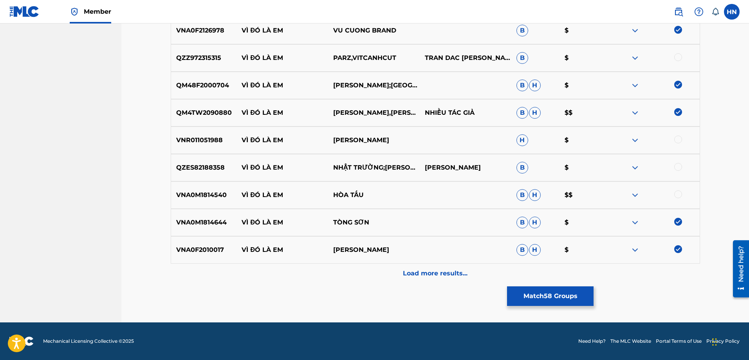
click at [208, 167] on p "QZES82188358" at bounding box center [204, 167] width 66 height 9
click at [679, 167] on div at bounding box center [678, 167] width 8 height 8
click at [197, 149] on div "VNR011051988 VÌ ĐÓ LÀ EM VU HOANG H $" at bounding box center [435, 139] width 529 height 27
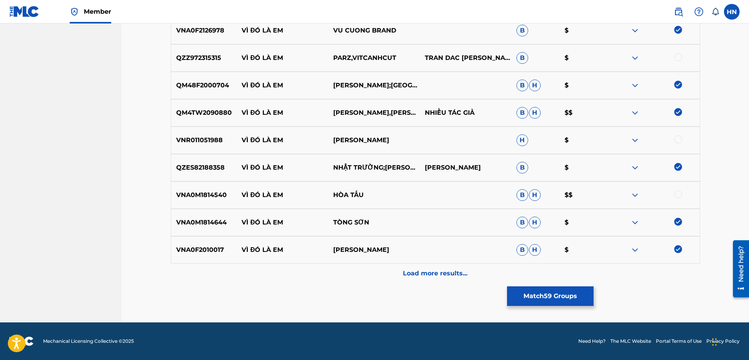
click at [678, 139] on div at bounding box center [678, 139] width 8 height 8
click at [631, 196] on img at bounding box center [634, 194] width 9 height 9
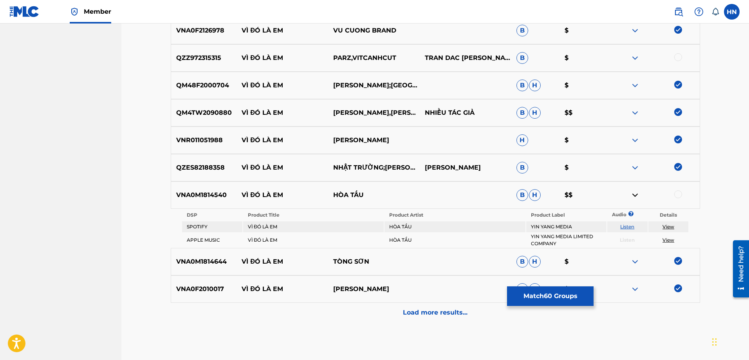
click at [633, 221] on td "Listen" at bounding box center [627, 226] width 40 height 11
click at [631, 221] on td "Listen" at bounding box center [627, 226] width 40 height 11
click at [625, 228] on link "Listen" at bounding box center [627, 226] width 14 height 6
click at [195, 189] on div "VNA0M1814540 VÌ ĐÓ LÀ EM HÒA TẤU B H $$" at bounding box center [435, 194] width 529 height 27
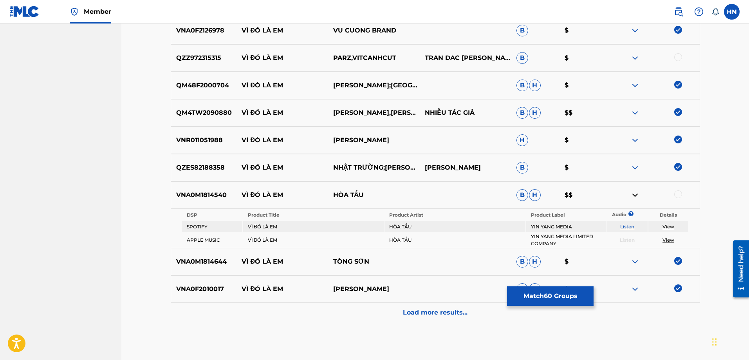
click at [681, 194] on div at bounding box center [678, 194] width 8 height 8
click at [470, 313] on div "Load more results..." at bounding box center [435, 312] width 529 height 20
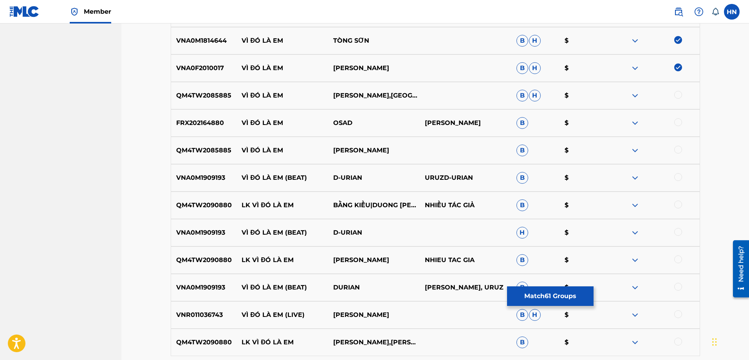
scroll to position [2425, 0]
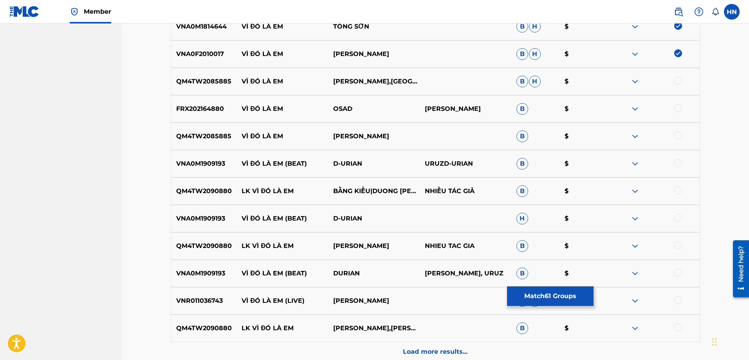
click at [206, 77] on p "QM4TW2085885" at bounding box center [204, 81] width 66 height 9
click at [679, 79] on div at bounding box center [678, 81] width 8 height 8
click at [198, 143] on div "QM4TW2085885 VÌ ĐÓ LÀ EM DON HỒ B $" at bounding box center [435, 135] width 529 height 27
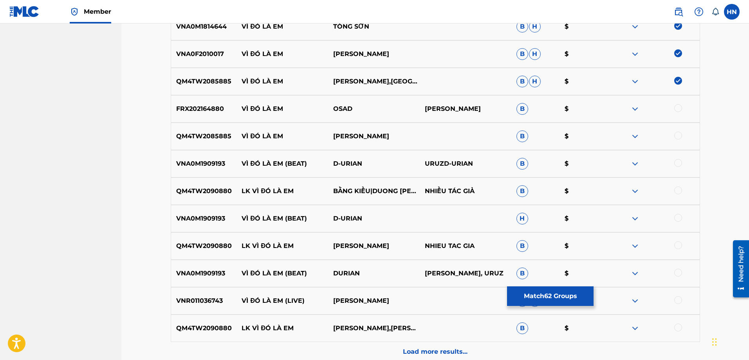
click at [675, 134] on div at bounding box center [678, 135] width 8 height 8
click at [675, 191] on div at bounding box center [678, 190] width 8 height 8
click at [678, 188] on img at bounding box center [678, 190] width 8 height 8
drag, startPoint x: 244, startPoint y: 301, endPoint x: 404, endPoint y: 296, distance: 160.1
click at [404, 296] on div "VNR011036743 VÌ ĐÓ LÀ EM (LIVE) DUY DUNG B H $" at bounding box center [435, 300] width 529 height 27
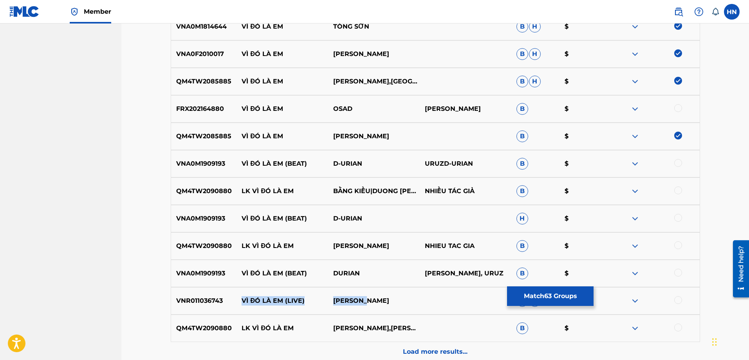
click at [632, 304] on img at bounding box center [634, 300] width 9 height 9
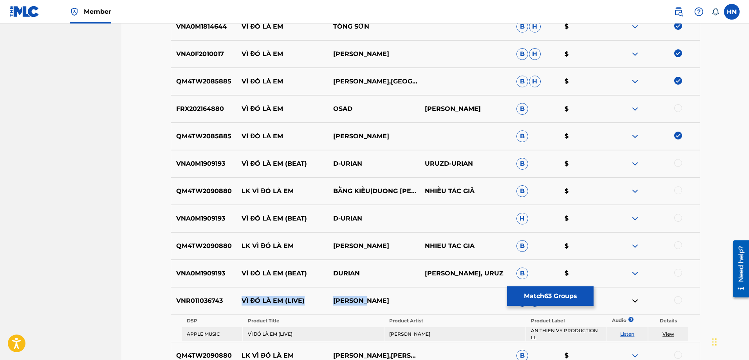
click at [630, 333] on link "Listen" at bounding box center [627, 334] width 14 height 6
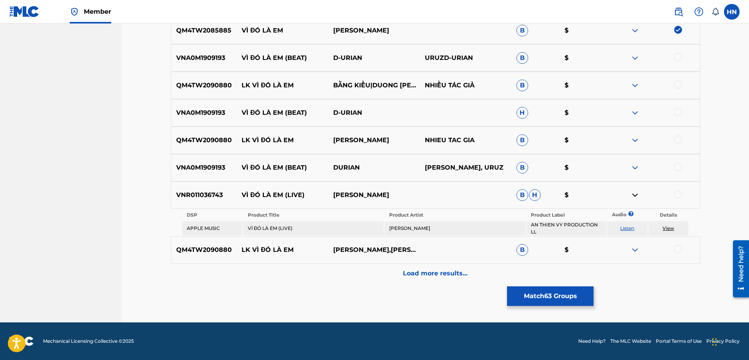
click at [400, 279] on div "Load more results..." at bounding box center [435, 273] width 529 height 20
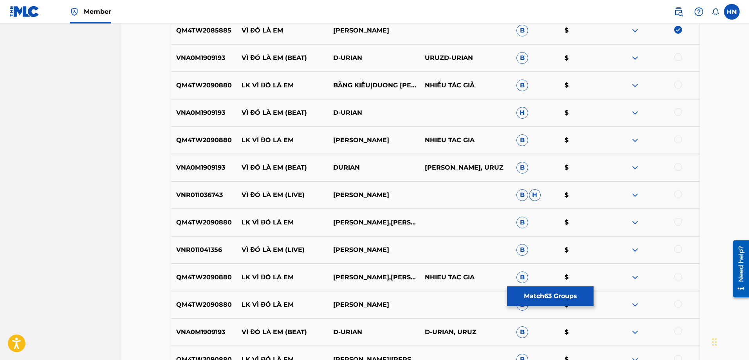
scroll to position [2726, 0]
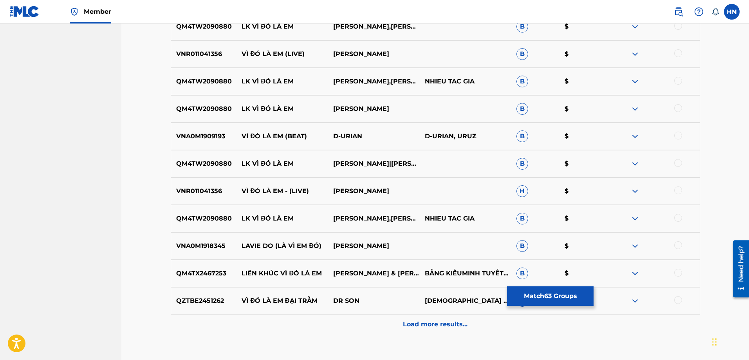
click at [383, 325] on div "Load more results..." at bounding box center [435, 324] width 529 height 20
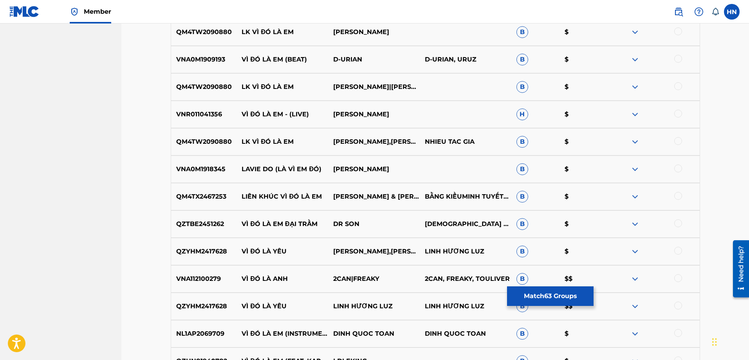
scroll to position [2961, 0]
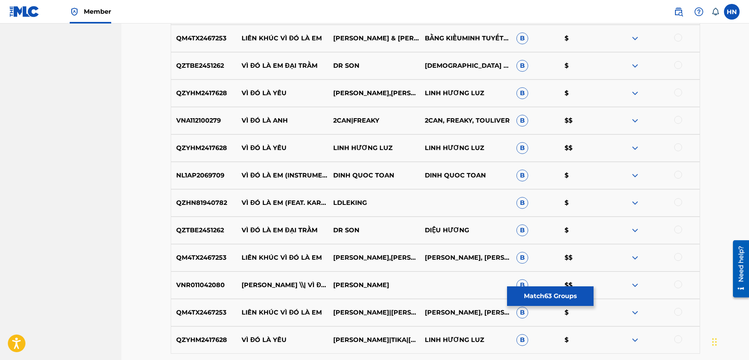
click at [214, 276] on div "VNR011042080 QUANG DŨNG \\| VÌ ĐÓ LÀ EM QUANG DŨNG B $$" at bounding box center [435, 284] width 529 height 27
click at [679, 286] on div at bounding box center [678, 284] width 8 height 8
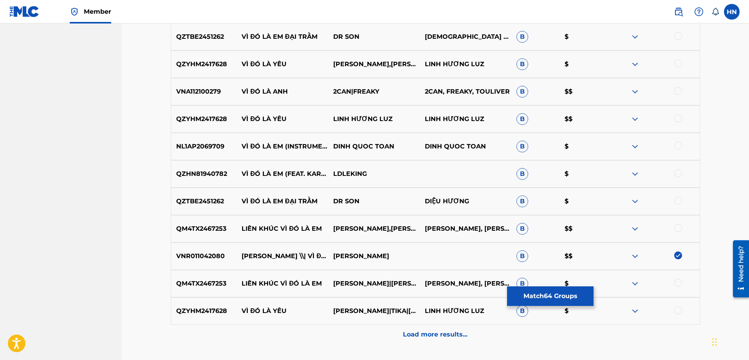
scroll to position [3051, 0]
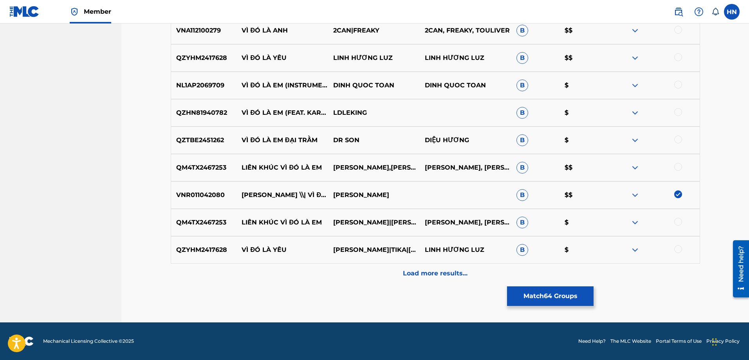
click at [316, 266] on div "Load more results..." at bounding box center [435, 273] width 529 height 20
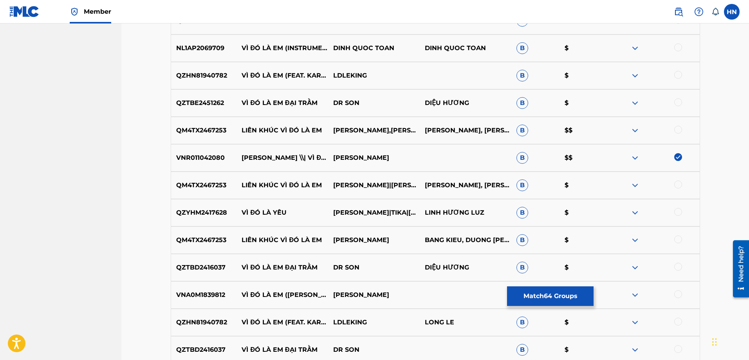
scroll to position [3129, 0]
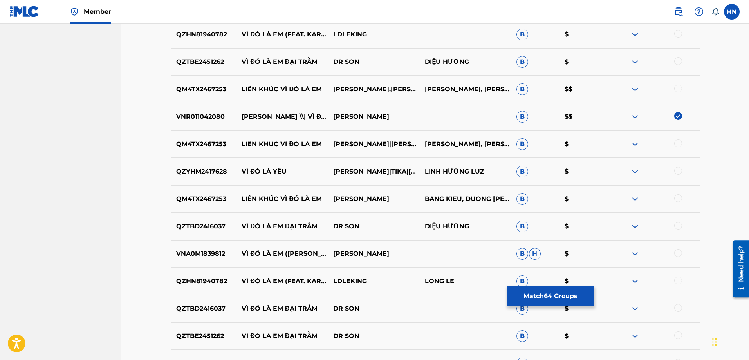
click at [212, 255] on p "VNA0M1839812" at bounding box center [204, 253] width 66 height 9
click at [683, 253] on div at bounding box center [654, 253] width 92 height 9
click at [680, 254] on div at bounding box center [678, 253] width 8 height 8
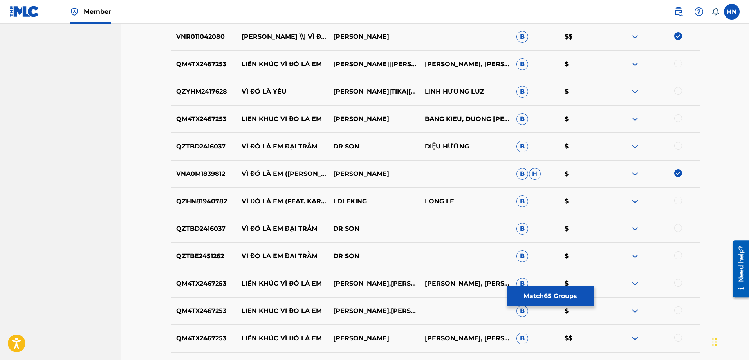
scroll to position [3286, 0]
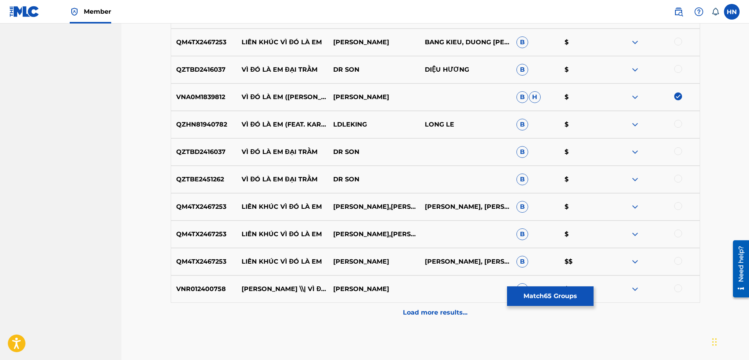
click at [209, 290] on p "VNR012400758" at bounding box center [204, 288] width 66 height 9
click at [678, 286] on div at bounding box center [678, 288] width 8 height 8
click at [408, 319] on div "Load more results..." at bounding box center [435, 312] width 529 height 20
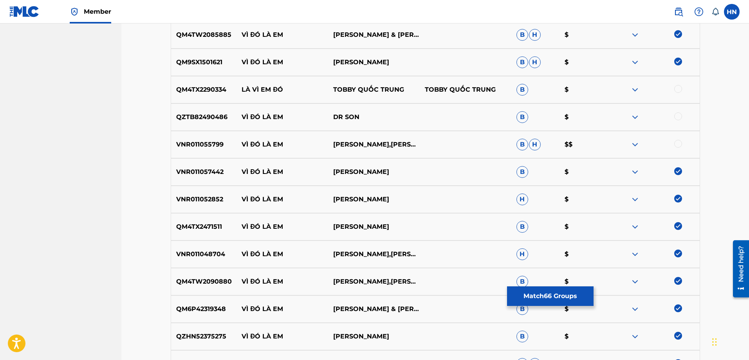
scroll to position [0, 0]
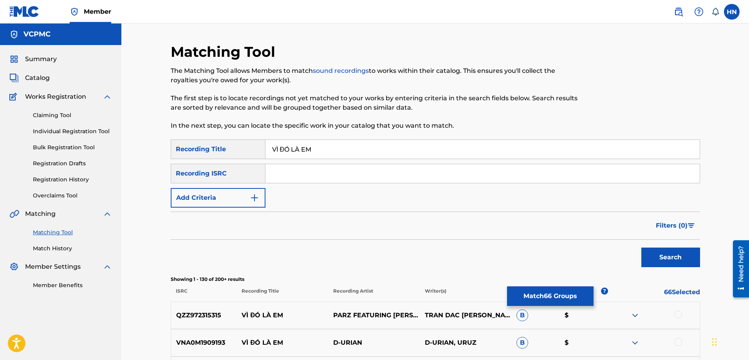
click at [371, 149] on input "VÌ ĐÓ LÀ EM" at bounding box center [482, 149] width 434 height 19
paste input "I DO LA"
type input "VI DO LA EM"
click at [641, 247] on button "Search" at bounding box center [670, 257] width 59 height 20
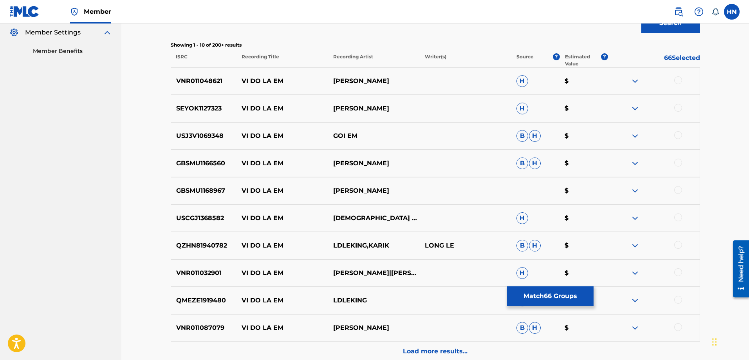
scroll to position [235, 0]
click at [177, 85] on div "VNR011048621 VI DO LA EM QUANG HA H $" at bounding box center [435, 80] width 529 height 27
click at [680, 78] on div at bounding box center [678, 80] width 8 height 8
click at [196, 108] on p "SEYOK1127323" at bounding box center [204, 107] width 66 height 9
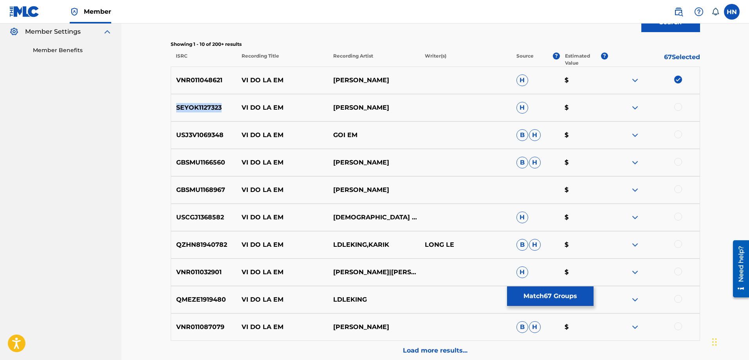
click at [196, 108] on p "SEYOK1127323" at bounding box center [204, 107] width 66 height 9
click at [676, 106] on div at bounding box center [678, 107] width 8 height 8
click at [220, 190] on p "GBSMU1168967" at bounding box center [204, 189] width 66 height 9
click at [675, 189] on div at bounding box center [678, 189] width 8 height 8
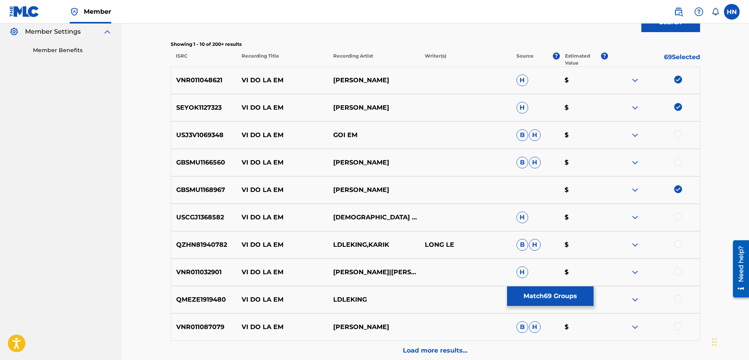
click at [203, 222] on div "USCGJ1368582 VI DO LA EM DIEU HUONG H $" at bounding box center [435, 216] width 529 height 27
click at [675, 213] on div at bounding box center [678, 216] width 8 height 8
click at [214, 161] on p "GBSMU1166560" at bounding box center [204, 162] width 66 height 9
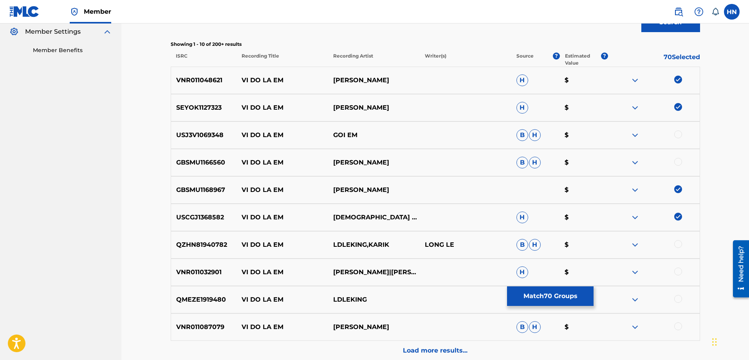
click at [677, 162] on div at bounding box center [678, 162] width 8 height 8
click at [212, 266] on div "VNR011032901 VI DO LA EM QUANG HA|QUANG DUNG H $" at bounding box center [435, 271] width 529 height 27
click at [677, 269] on div at bounding box center [678, 271] width 8 height 8
drag, startPoint x: 238, startPoint y: 324, endPoint x: 390, endPoint y: 322, distance: 152.6
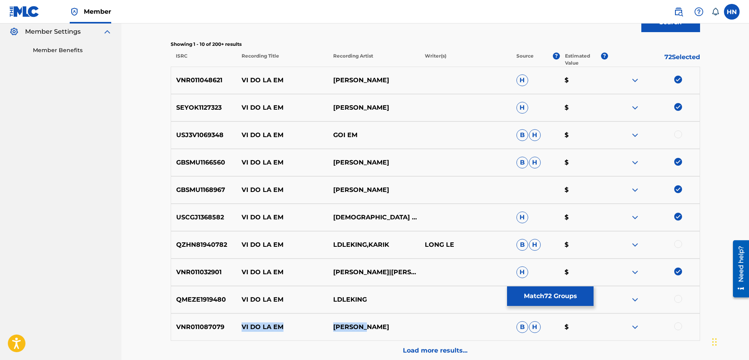
click at [390, 322] on div "VNR011087079 VI DO LA EM DUY DUNG B H $" at bounding box center [435, 326] width 529 height 27
click at [641, 327] on div at bounding box center [654, 326] width 92 height 9
click at [637, 328] on img at bounding box center [634, 326] width 9 height 9
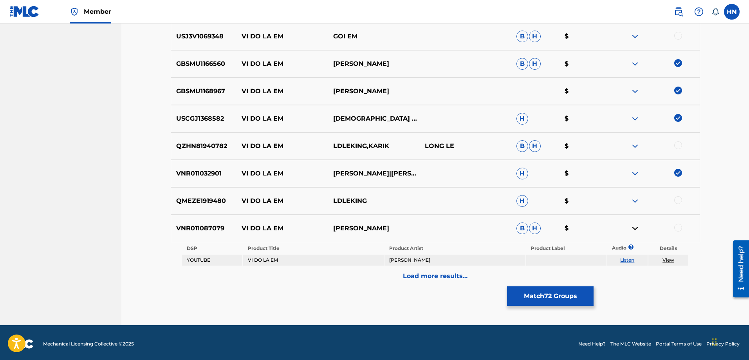
scroll to position [336, 0]
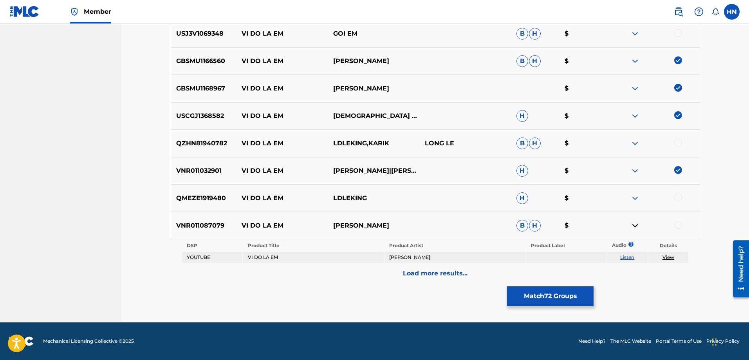
click at [627, 257] on link "Listen" at bounding box center [627, 257] width 14 height 6
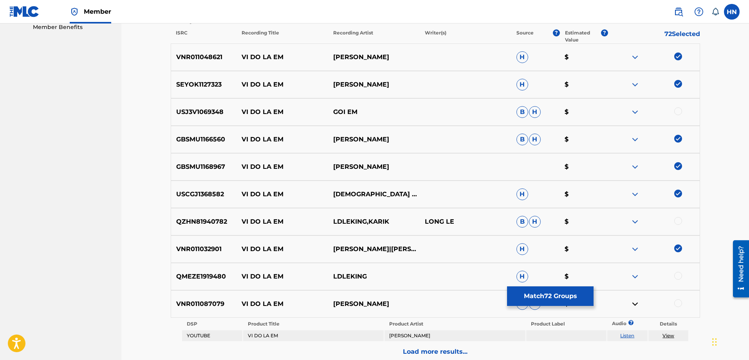
click at [634, 111] on img at bounding box center [634, 111] width 9 height 9
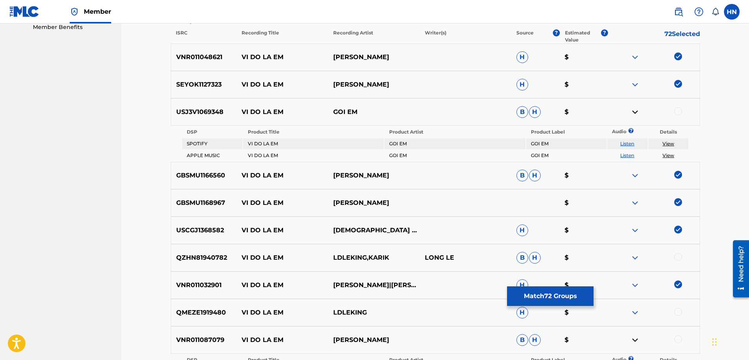
click at [630, 143] on link "Listen" at bounding box center [627, 143] width 14 height 6
click at [225, 116] on p "USJ3V1069348" at bounding box center [204, 111] width 66 height 9
click at [206, 117] on div "USJ3V1069348 VI DO LA EM GOI EM B H $" at bounding box center [435, 111] width 529 height 27
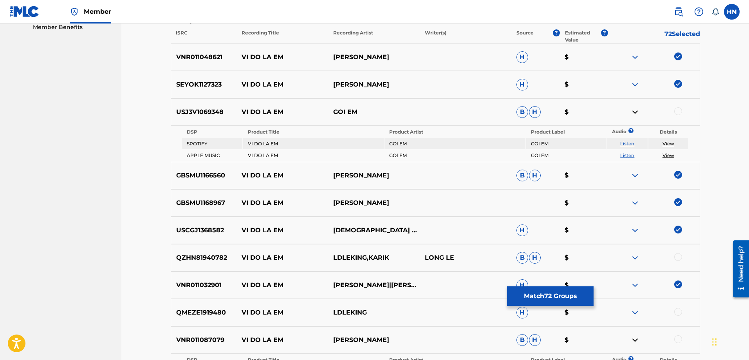
click at [681, 109] on div at bounding box center [654, 111] width 92 height 9
click at [680, 110] on div at bounding box center [678, 111] width 8 height 8
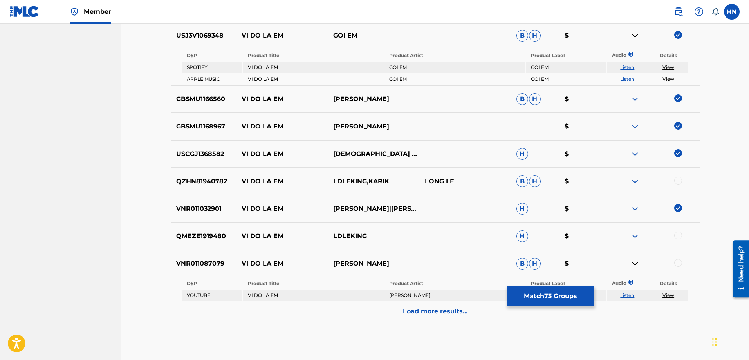
scroll to position [372, 0]
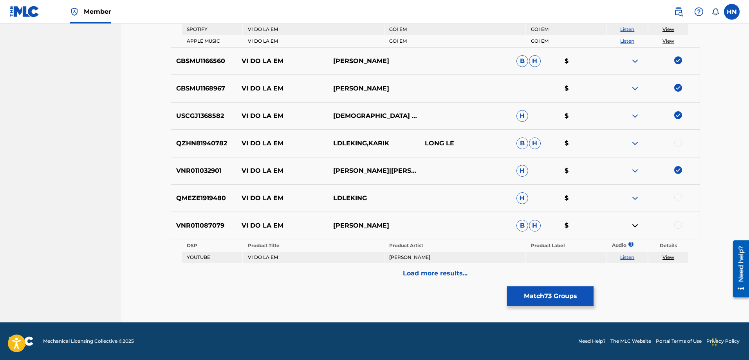
click at [479, 272] on div "Load more results..." at bounding box center [435, 273] width 529 height 20
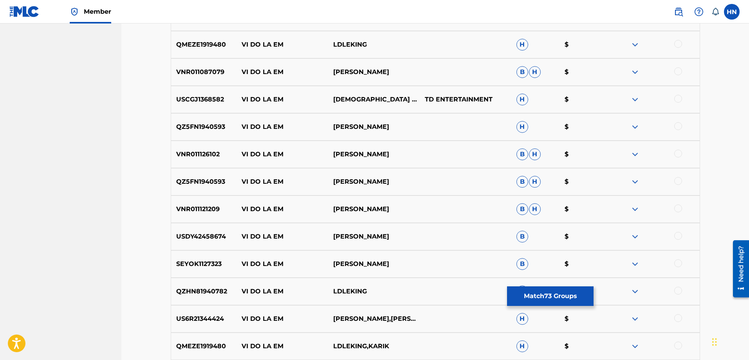
scroll to position [450, 0]
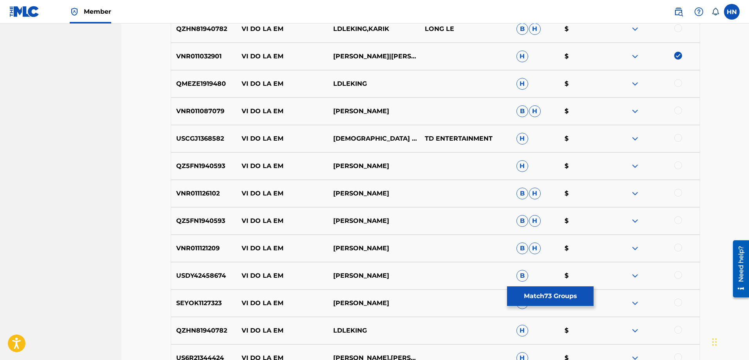
click at [199, 145] on div "USCGJ1368582 VI DO LA EM DIEU HUONG TD ENTERTAINMENT H $" at bounding box center [435, 138] width 529 height 27
click at [677, 138] on div at bounding box center [678, 138] width 8 height 8
click at [186, 170] on p "QZ5FN1940593" at bounding box center [204, 165] width 66 height 9
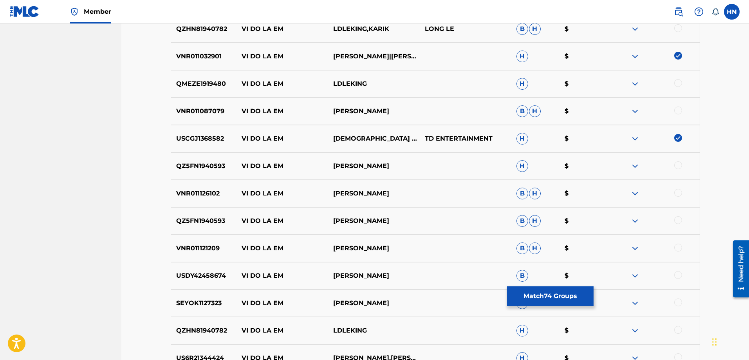
click at [679, 165] on div at bounding box center [678, 165] width 8 height 8
click at [203, 191] on p "VNR011126102" at bounding box center [204, 193] width 66 height 9
click at [677, 194] on div at bounding box center [678, 193] width 8 height 8
click at [211, 225] on div "QZ5FN1940593 VI DO LA EM DON HO B H $" at bounding box center [435, 220] width 529 height 27
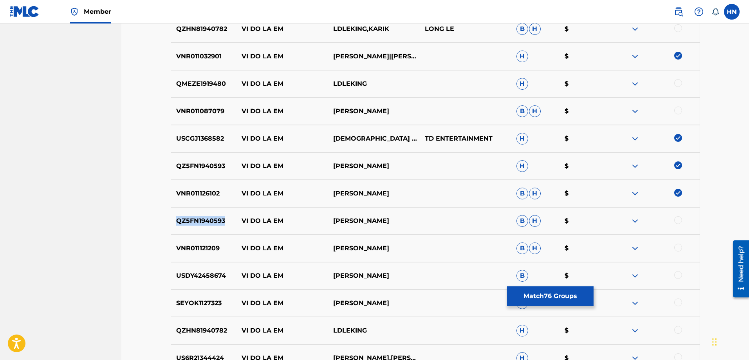
click at [211, 225] on div "QZ5FN1940593 VI DO LA EM DON HO B H $" at bounding box center [435, 220] width 529 height 27
click at [681, 221] on div at bounding box center [678, 220] width 8 height 8
click at [199, 251] on p "VNR011121209" at bounding box center [204, 247] width 66 height 9
click at [676, 247] on div at bounding box center [678, 247] width 8 height 8
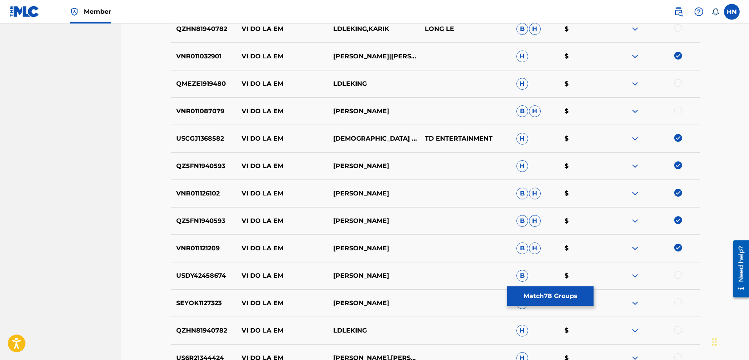
click at [171, 272] on p "USDY42458674" at bounding box center [204, 275] width 66 height 9
click at [676, 274] on div at bounding box center [678, 275] width 8 height 8
click at [203, 300] on p "SEYOK1127323" at bounding box center [204, 302] width 66 height 9
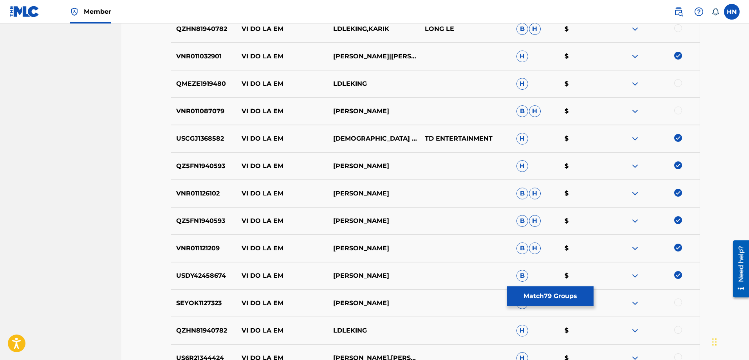
click at [679, 302] on div at bounding box center [678, 302] width 8 height 8
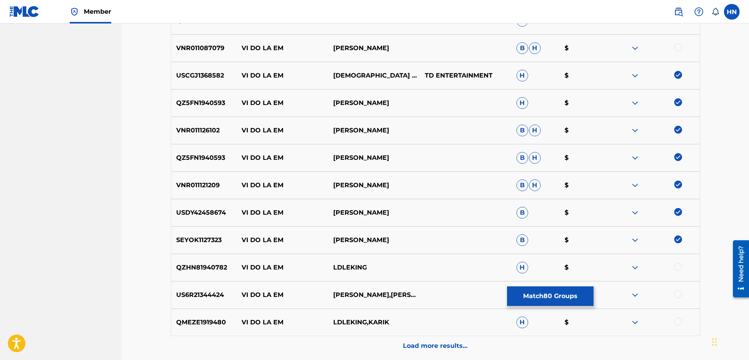
scroll to position [586, 0]
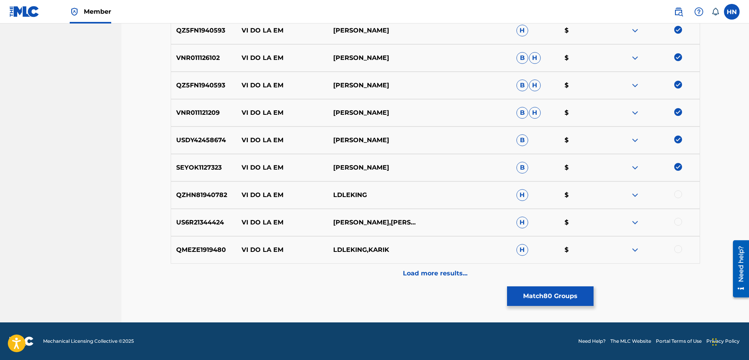
click at [206, 223] on p "US6R21344424" at bounding box center [204, 222] width 66 height 9
click at [677, 217] on div "US6R21344424 VI DO LA EM DON HO,THANH HA H $" at bounding box center [435, 222] width 529 height 27
click at [677, 220] on div at bounding box center [678, 222] width 8 height 8
click at [461, 275] on p "Load more results..." at bounding box center [435, 272] width 65 height 9
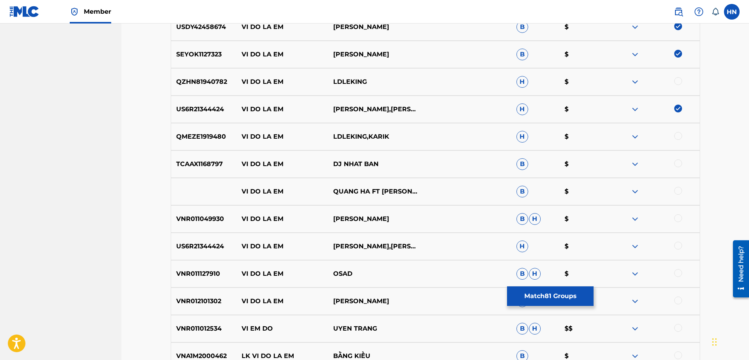
scroll to position [703, 0]
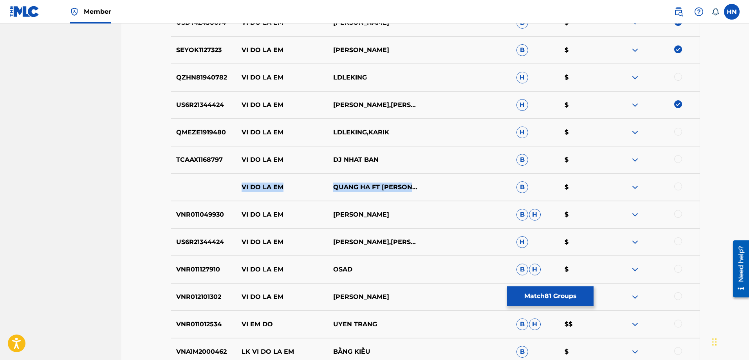
drag, startPoint x: 220, startPoint y: 185, endPoint x: 351, endPoint y: 194, distance: 131.8
click at [351, 194] on div "VI DO LA EM QUANG HA FT QUANG DUNG B $" at bounding box center [435, 186] width 529 height 27
click at [677, 188] on div at bounding box center [678, 186] width 8 height 8
click at [641, 185] on div at bounding box center [654, 186] width 92 height 9
click at [638, 186] on img at bounding box center [634, 186] width 9 height 9
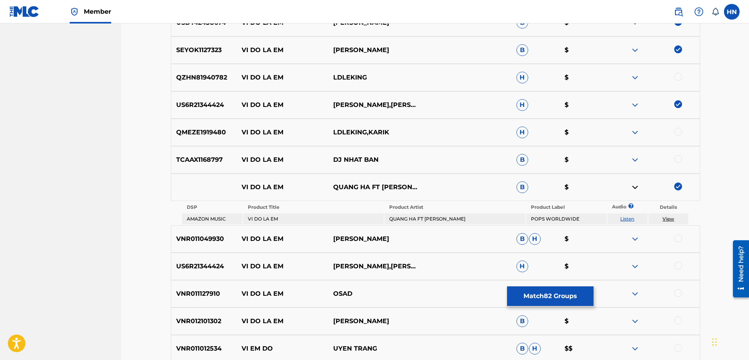
click at [629, 220] on link "Listen" at bounding box center [627, 219] width 14 height 6
click at [208, 323] on p "VNR012101302" at bounding box center [204, 320] width 66 height 9
click at [680, 320] on div at bounding box center [678, 320] width 8 height 8
click at [229, 266] on p "US6R21344424" at bounding box center [204, 265] width 66 height 9
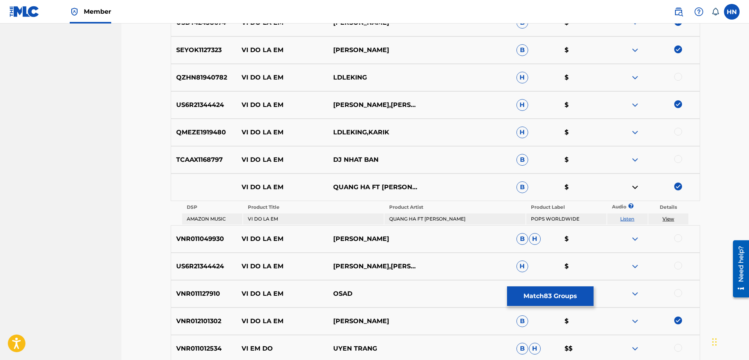
click at [229, 266] on p "US6R21344424" at bounding box center [204, 265] width 66 height 9
click at [219, 265] on p "US6R21344424" at bounding box center [204, 265] width 66 height 9
click at [679, 265] on div at bounding box center [678, 265] width 8 height 8
click at [213, 243] on p "VNR011049930" at bounding box center [204, 238] width 66 height 9
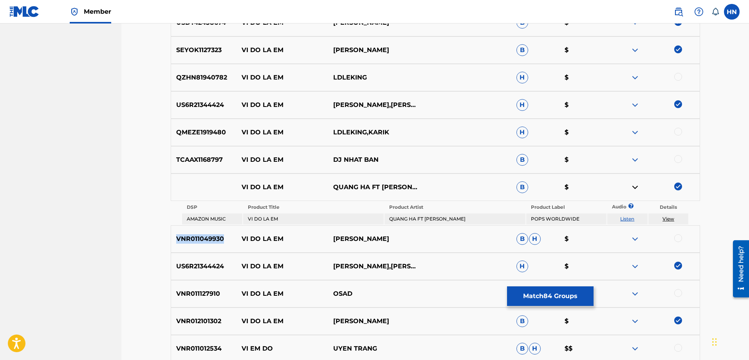
click at [213, 243] on p "VNR011049930" at bounding box center [204, 238] width 66 height 9
click at [680, 238] on div at bounding box center [678, 238] width 8 height 8
click at [636, 156] on img at bounding box center [634, 159] width 9 height 9
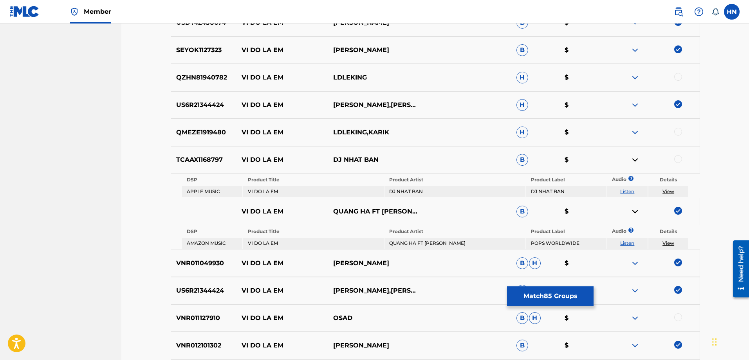
click at [627, 190] on link "Listen" at bounding box center [627, 191] width 14 height 6
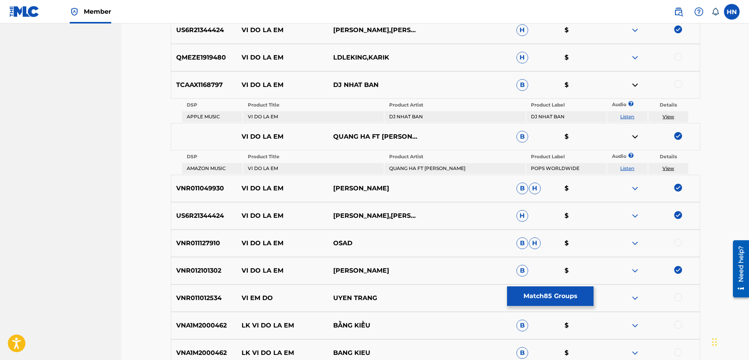
scroll to position [860, 0]
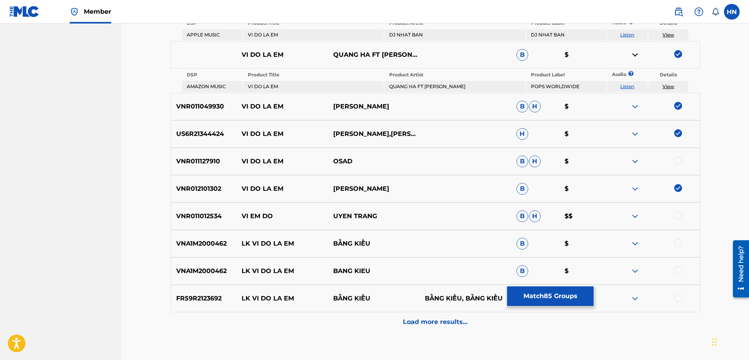
click at [427, 320] on p "Load more results..." at bounding box center [435, 321] width 65 height 9
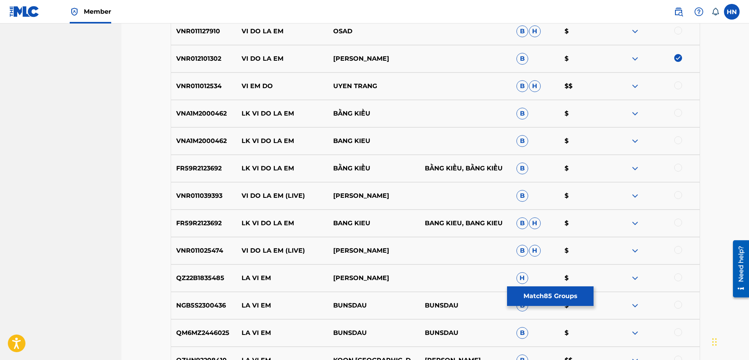
scroll to position [1016, 0]
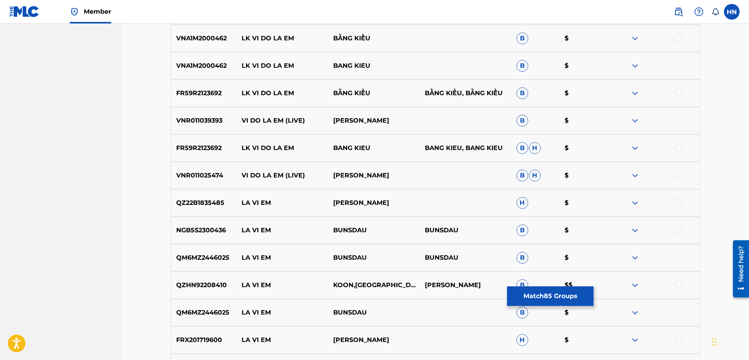
click at [635, 177] on img at bounding box center [634, 175] width 9 height 9
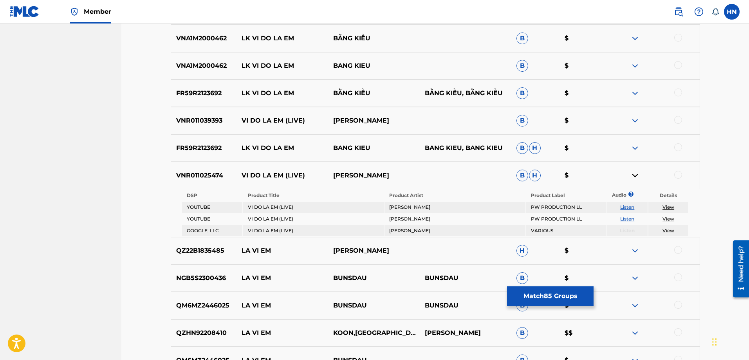
click at [624, 207] on link "Listen" at bounding box center [627, 207] width 14 height 6
click at [619, 219] on td "Listen" at bounding box center [627, 218] width 40 height 11
click at [626, 222] on td "Listen" at bounding box center [627, 218] width 40 height 11
click at [626, 221] on link "Listen" at bounding box center [627, 219] width 14 height 6
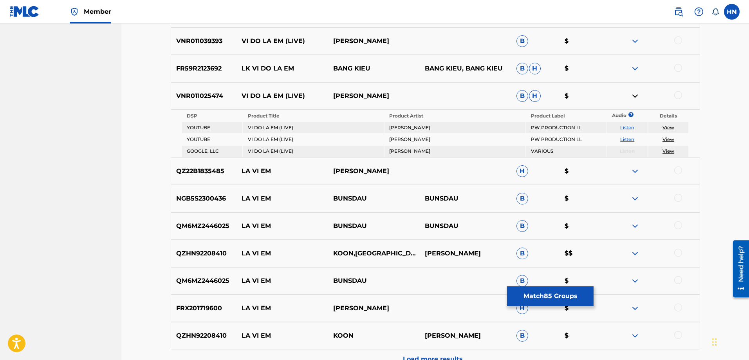
scroll to position [1181, 0]
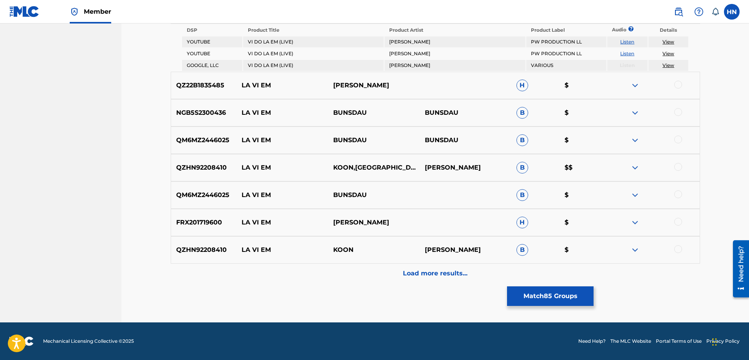
click at [536, 293] on button "Match 85 Groups" at bounding box center [550, 296] width 86 height 20
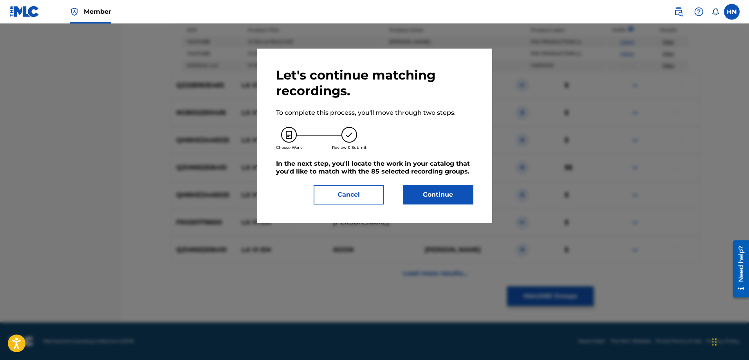
click at [444, 195] on button "Continue" at bounding box center [438, 195] width 70 height 20
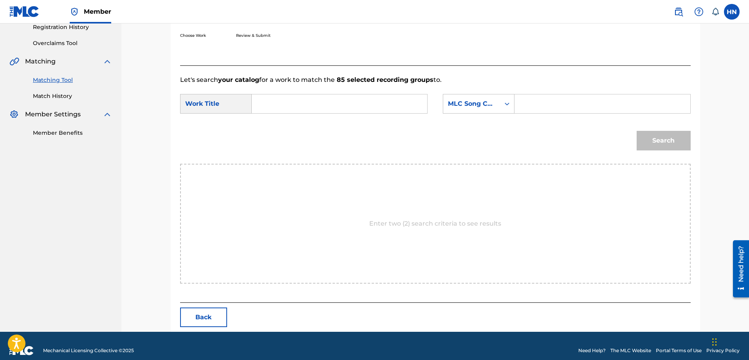
scroll to position [162, 0]
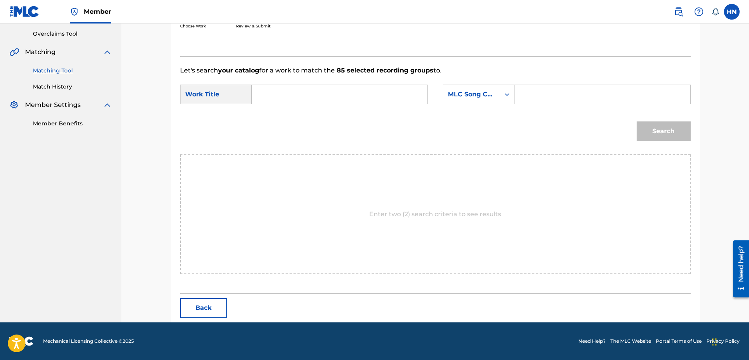
click at [392, 94] on input "Search Form" at bounding box center [339, 94] width 162 height 19
paste input "VI DO LA EM"
type input "VI DO LA EM"
click at [464, 93] on div "MLC Song Code" at bounding box center [471, 94] width 47 height 9
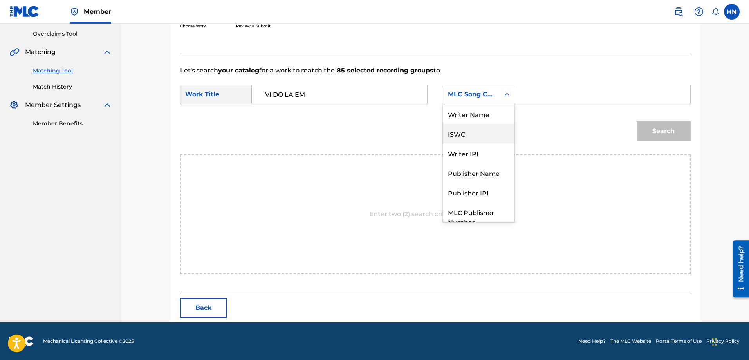
scroll to position [29, 0]
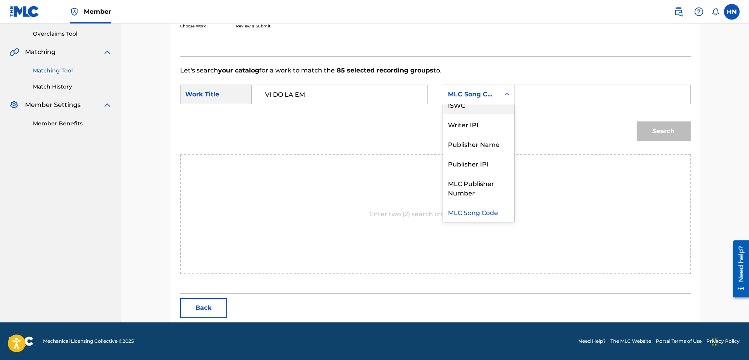
click at [458, 108] on div "ISWC" at bounding box center [478, 105] width 71 height 20
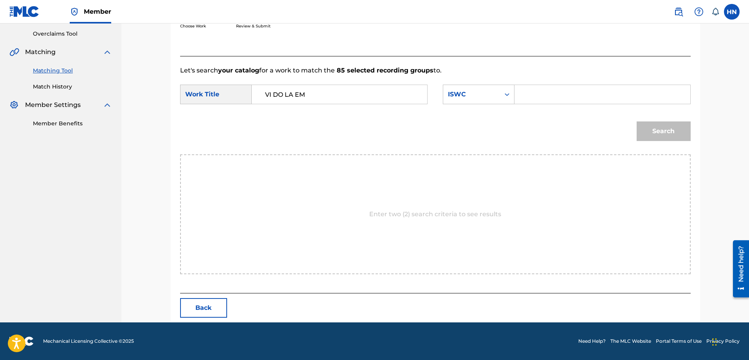
click at [555, 88] on input "Search Form" at bounding box center [602, 94] width 162 height 19
paste input "T9137570355"
type input "T9137570355"
click at [624, 135] on div "Search" at bounding box center [435, 133] width 510 height 41
click at [643, 133] on button "Search" at bounding box center [663, 131] width 54 height 20
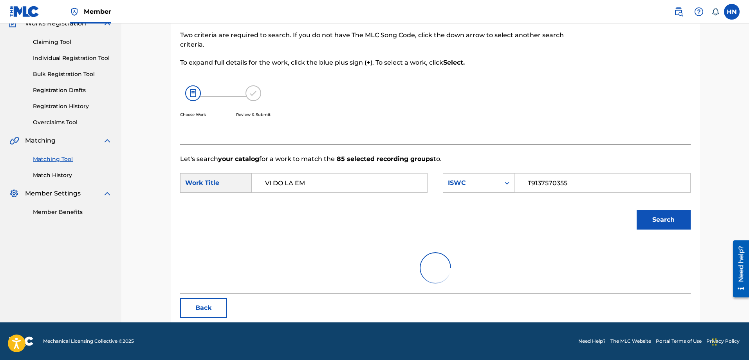
scroll to position [139, 0]
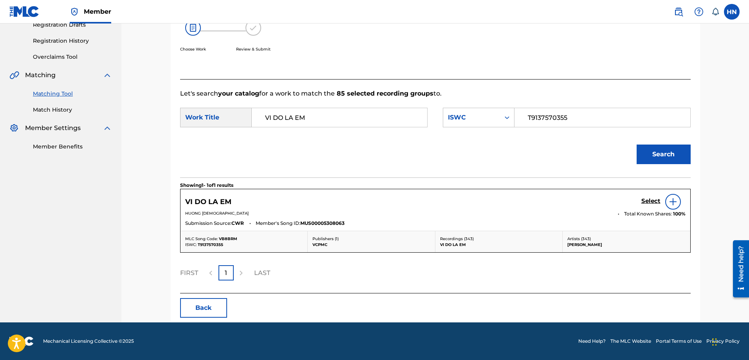
click at [648, 199] on h5 "Select" at bounding box center [650, 200] width 19 height 7
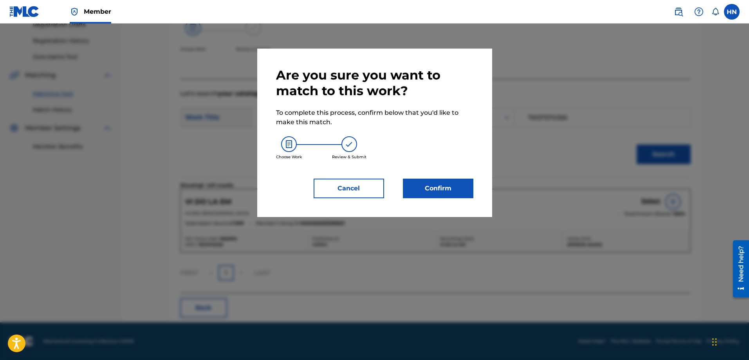
click at [449, 186] on button "Confirm" at bounding box center [438, 188] width 70 height 20
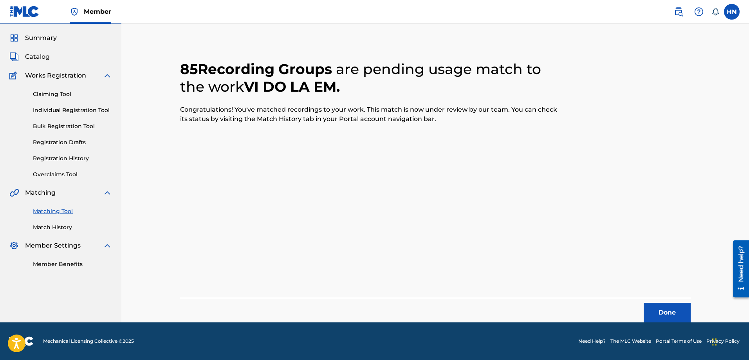
scroll to position [21, 0]
click at [654, 302] on div "Done" at bounding box center [435, 309] width 510 height 25
click at [656, 307] on button "Done" at bounding box center [666, 312] width 47 height 20
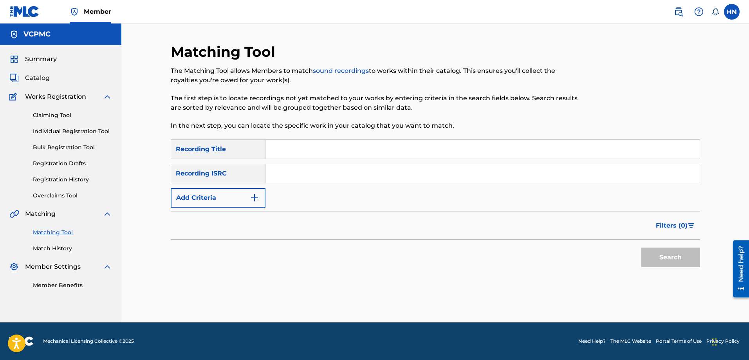
click at [335, 144] on input "Search Form" at bounding box center [482, 149] width 434 height 19
paste input "NÊN CHỜ HAY NÊN QUÊN"
click at [641, 247] on button "Search" at bounding box center [670, 257] width 59 height 20
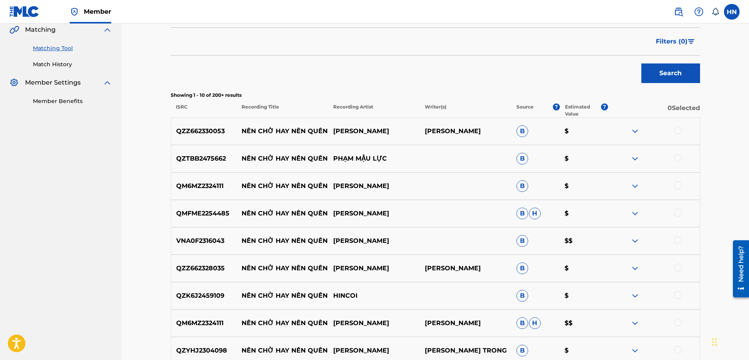
scroll to position [196, 0]
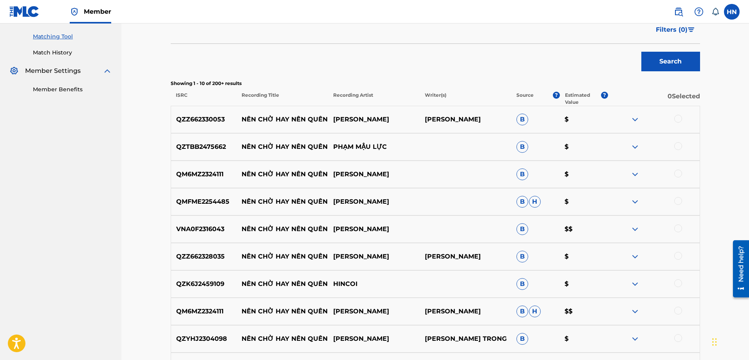
click at [200, 176] on p "QM6MZ2324111" at bounding box center [204, 173] width 66 height 9
click at [676, 176] on div at bounding box center [678, 173] width 8 height 8
click at [192, 200] on p "QMFME2254485" at bounding box center [204, 201] width 66 height 9
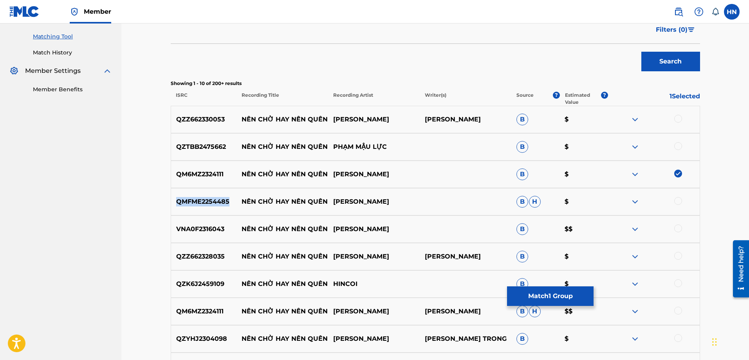
click at [192, 200] on p "QMFME2254485" at bounding box center [204, 201] width 66 height 9
click at [676, 203] on div at bounding box center [678, 201] width 8 height 8
click at [681, 311] on div at bounding box center [678, 310] width 8 height 8
drag, startPoint x: 394, startPoint y: 115, endPoint x: 247, endPoint y: 117, distance: 146.8
click at [242, 116] on div "QZZ662330053 NÊN CHỜ HAY NÊN QUÊN TRẦN VĂN PHỤC TRẦN VĂN PHỤC B $" at bounding box center [435, 119] width 529 height 27
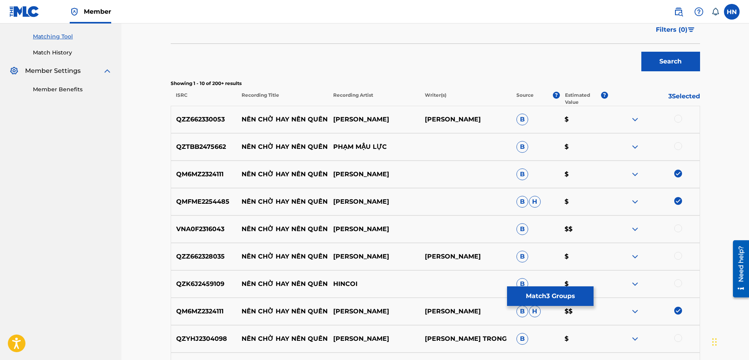
click at [185, 118] on p "QZZ662330053" at bounding box center [204, 119] width 66 height 9
click at [679, 119] on div at bounding box center [678, 119] width 8 height 8
click at [195, 252] on p "QZZ662328035" at bounding box center [204, 256] width 66 height 9
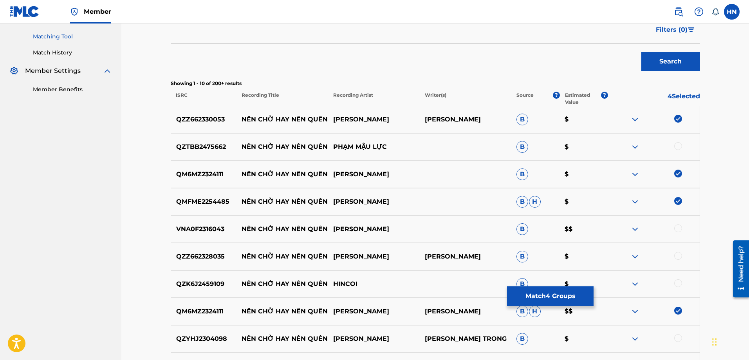
click at [684, 254] on div at bounding box center [654, 256] width 92 height 9
click at [680, 254] on div at bounding box center [678, 256] width 8 height 8
click at [197, 220] on div "VNA0F2316043 NÊN CHỜ HAY NÊN QUÊN TRƯƠNG TIẾN GIÁP B $$" at bounding box center [435, 228] width 529 height 27
click at [680, 229] on div at bounding box center [678, 228] width 8 height 8
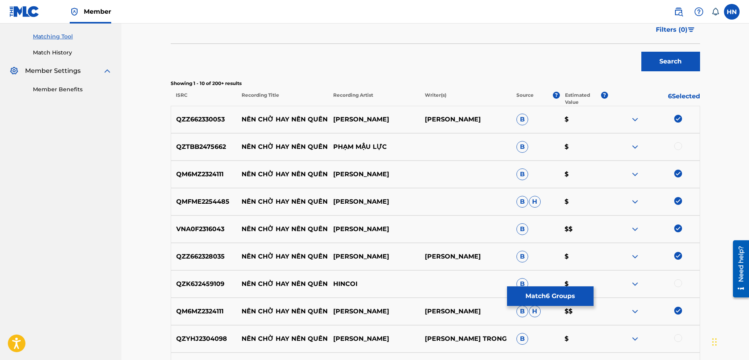
click at [171, 286] on p "QZK6J2459109" at bounding box center [204, 283] width 66 height 9
click at [675, 282] on div at bounding box center [678, 283] width 8 height 8
click at [632, 144] on img at bounding box center [634, 146] width 9 height 9
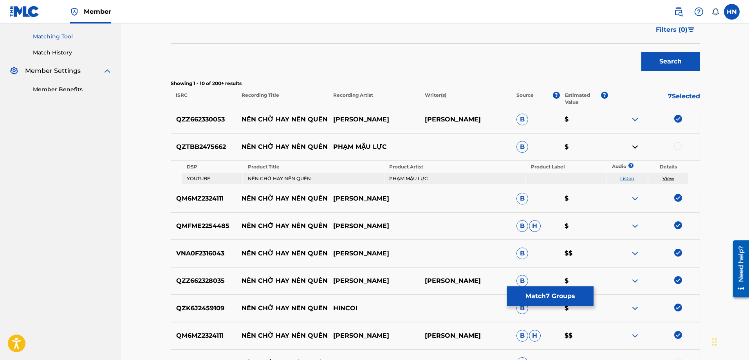
click at [622, 179] on link "Listen" at bounding box center [627, 178] width 14 height 6
click at [211, 155] on div "QZTBB2475662 NÊN CHỜ HAY NÊN QUÊN PHẠM MẬU LỰC B $" at bounding box center [435, 146] width 529 height 27
click at [679, 145] on div at bounding box center [678, 146] width 8 height 8
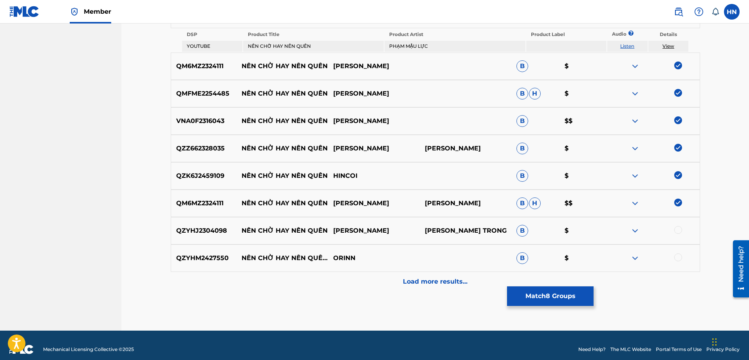
scroll to position [336, 0]
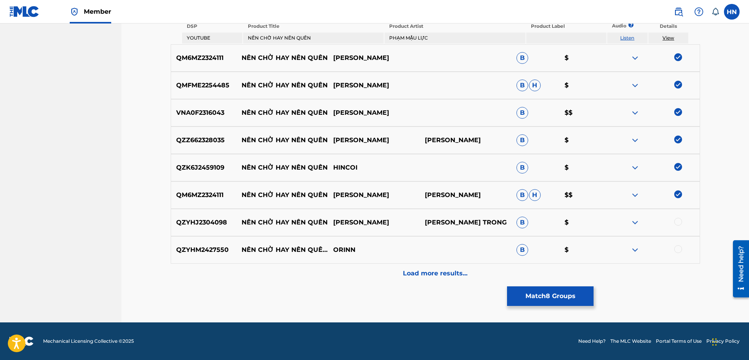
click at [199, 250] on p "QZYHM2427550" at bounding box center [204, 249] width 66 height 9
click at [676, 251] on div at bounding box center [678, 249] width 8 height 8
click at [211, 223] on p "QZYHJ2304098" at bounding box center [204, 222] width 66 height 9
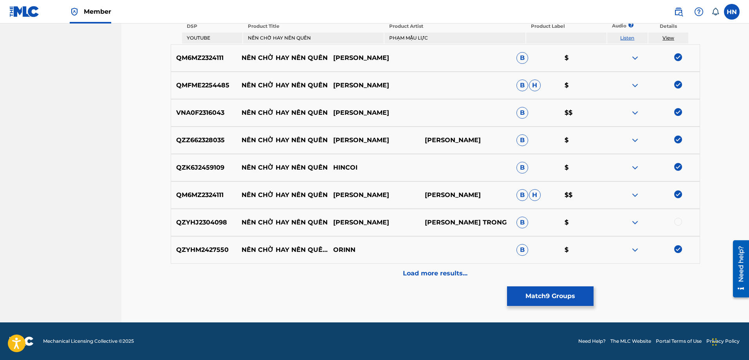
click at [679, 221] on div at bounding box center [678, 222] width 8 height 8
click at [477, 274] on div "Load more results..." at bounding box center [435, 273] width 529 height 20
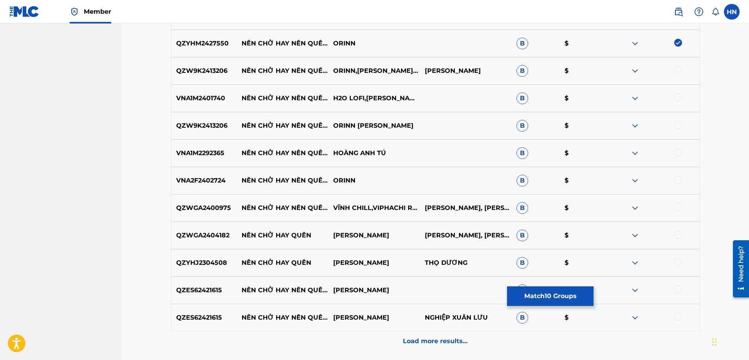
scroll to position [532, 0]
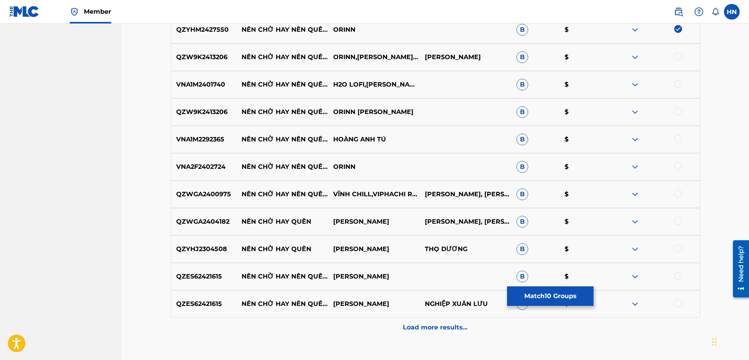
click at [205, 63] on div "QZW9K2413206 NÊN CHỜ HAY NÊN QUÊN - REMIX ORINN,CHU THÚY QUỲNH,QUYMOC YAN NGUYỄ…" at bounding box center [435, 56] width 529 height 27
click at [678, 54] on div at bounding box center [678, 56] width 8 height 8
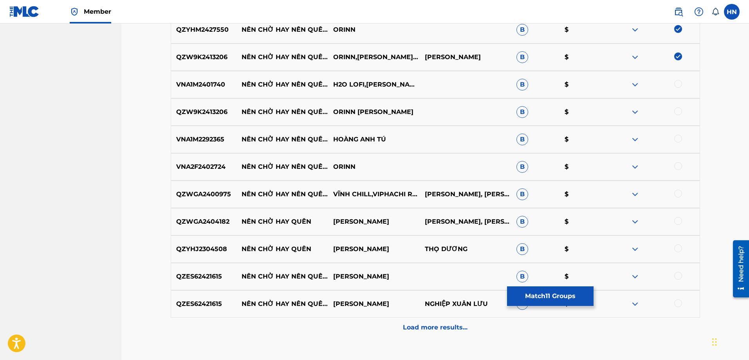
click at [675, 86] on div at bounding box center [678, 84] width 8 height 8
click at [210, 119] on div "QZW9K2413206 NÊN CHỜ HAY NÊN QUÊN REMIX ORINN CHU THÚY QUỲNH B $" at bounding box center [435, 111] width 529 height 27
click at [209, 118] on div "QZW9K2413206 NÊN CHỜ HAY NÊN QUÊN REMIX ORINN CHU THÚY QUỲNH B $" at bounding box center [435, 111] width 529 height 27
click at [680, 109] on div at bounding box center [678, 111] width 8 height 8
click at [196, 169] on p "VNA2F2402724" at bounding box center [204, 166] width 66 height 9
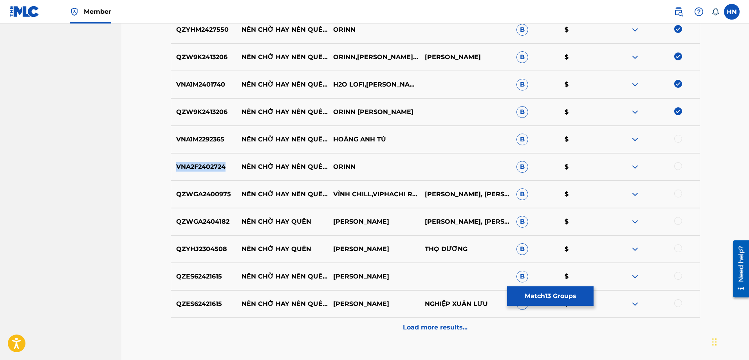
click at [196, 169] on p "VNA2F2402724" at bounding box center [204, 166] width 66 height 9
click at [675, 167] on div at bounding box center [678, 166] width 8 height 8
click at [635, 137] on img at bounding box center [634, 139] width 9 height 9
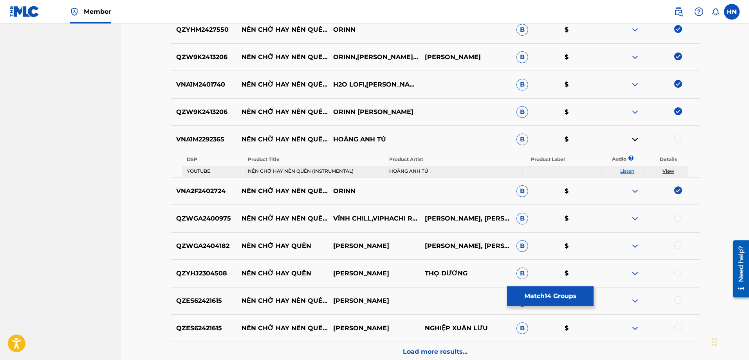
click at [625, 172] on link "Listen" at bounding box center [627, 171] width 14 height 6
click at [185, 144] on p "VNA1M2292365" at bounding box center [204, 139] width 66 height 9
click at [678, 136] on div at bounding box center [678, 139] width 8 height 8
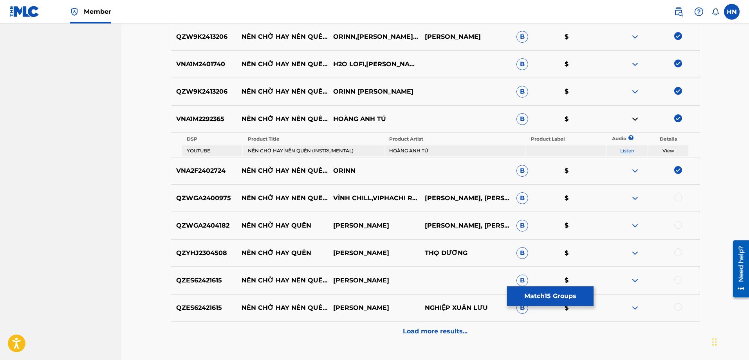
scroll to position [610, 0]
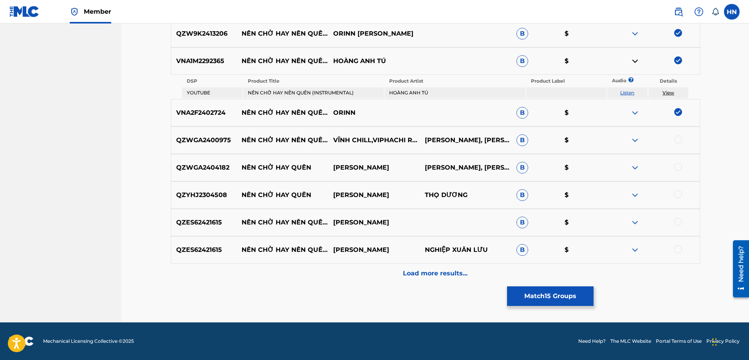
drag, startPoint x: 241, startPoint y: 216, endPoint x: 399, endPoint y: 220, distance: 157.4
click at [399, 220] on div "QZES62421615 NÊN CHỜ HAY NÊN QUÊN (SPECIAL VERSION) LƯU XUÂN NGHIỆP B $" at bounding box center [435, 222] width 529 height 27
click at [634, 224] on img at bounding box center [634, 222] width 9 height 9
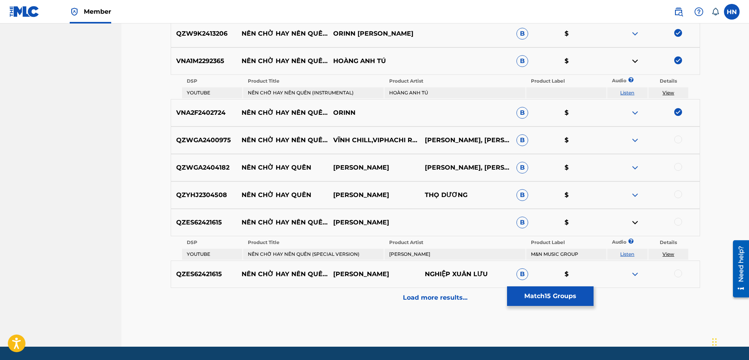
click at [634, 272] on img at bounding box center [634, 273] width 9 height 9
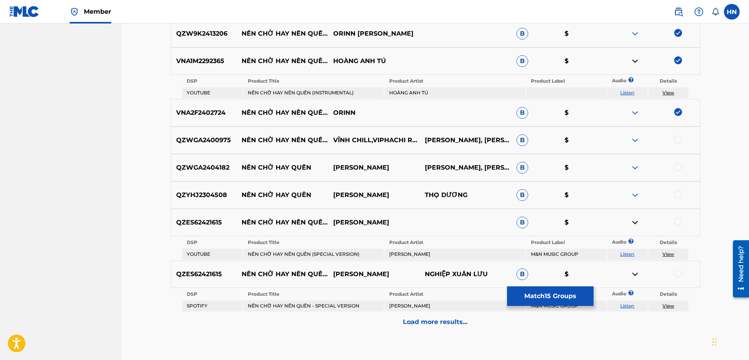
click at [633, 257] on td "Listen" at bounding box center [627, 253] width 40 height 11
click at [631, 255] on link "Listen" at bounding box center [627, 254] width 14 height 6
click at [624, 308] on link "Listen" at bounding box center [627, 305] width 14 height 6
click at [634, 141] on img at bounding box center [634, 139] width 9 height 9
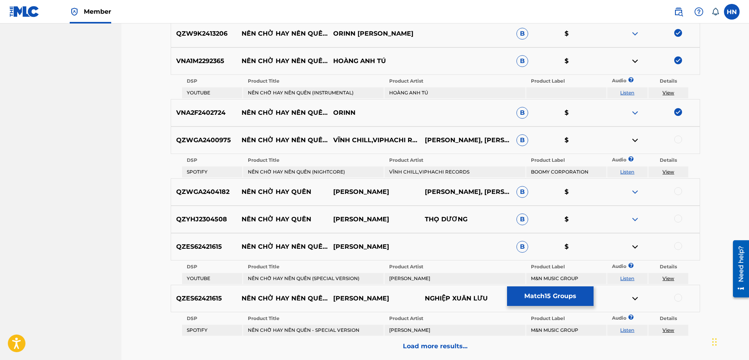
click at [626, 169] on link "Listen" at bounding box center [627, 172] width 14 height 6
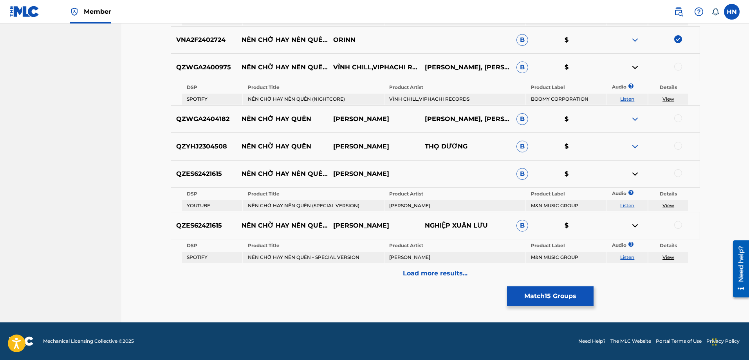
click at [385, 280] on div "Load more results..." at bounding box center [435, 273] width 529 height 20
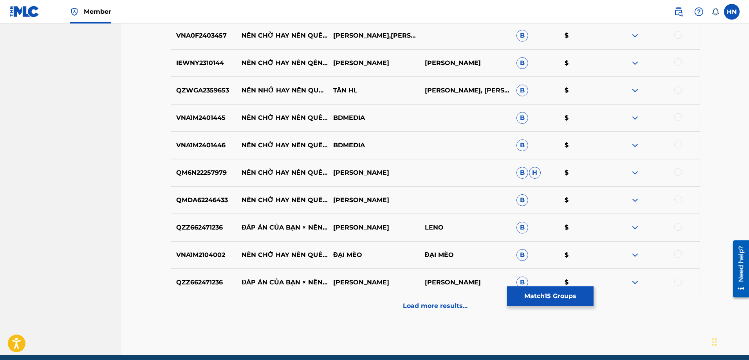
scroll to position [860, 0]
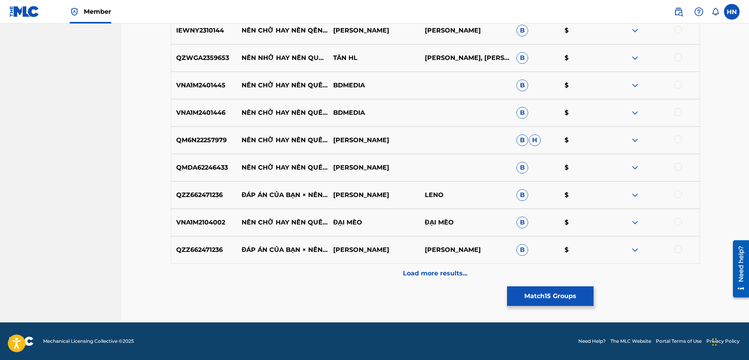
click at [635, 223] on img at bounding box center [634, 222] width 9 height 9
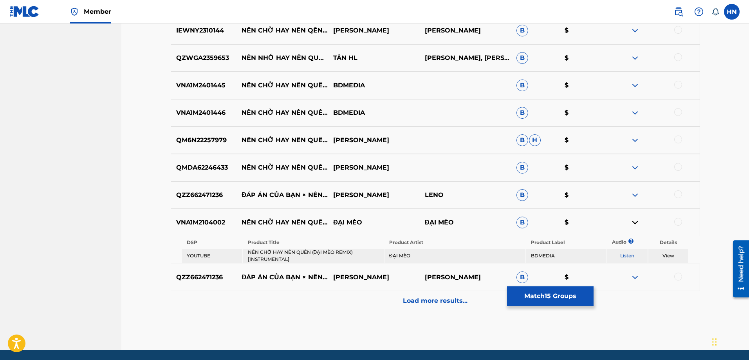
click at [623, 255] on link "Listen" at bounding box center [627, 255] width 14 height 6
click at [182, 220] on p "VNA1M2104002" at bounding box center [204, 222] width 66 height 9
click at [675, 221] on div at bounding box center [678, 222] width 8 height 8
drag, startPoint x: 354, startPoint y: 166, endPoint x: 243, endPoint y: 160, distance: 111.7
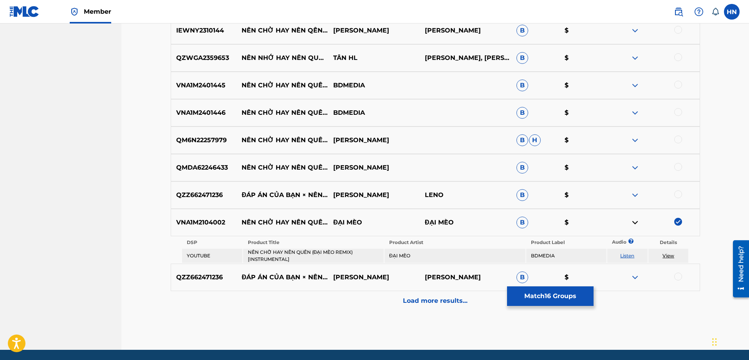
click at [243, 160] on div "QMDA62246433 NÊN CHỜ HAY NÊN QUÊN (VINAHOUSE VER. BEAT) LƯƠNG CHẤN NAM B $" at bounding box center [435, 167] width 529 height 27
click at [224, 171] on p "QMDA62246433" at bounding box center [204, 167] width 66 height 9
click at [678, 165] on div at bounding box center [678, 167] width 8 height 8
click at [207, 141] on p "QM6N22257979" at bounding box center [204, 139] width 66 height 9
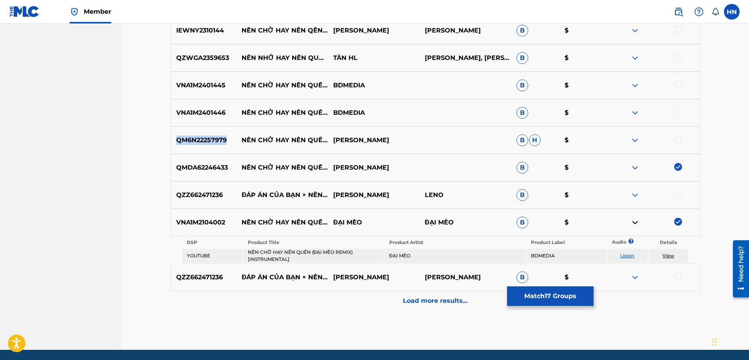
click at [207, 141] on p "QM6N22257979" at bounding box center [204, 139] width 66 height 9
click at [675, 137] on div at bounding box center [678, 139] width 8 height 8
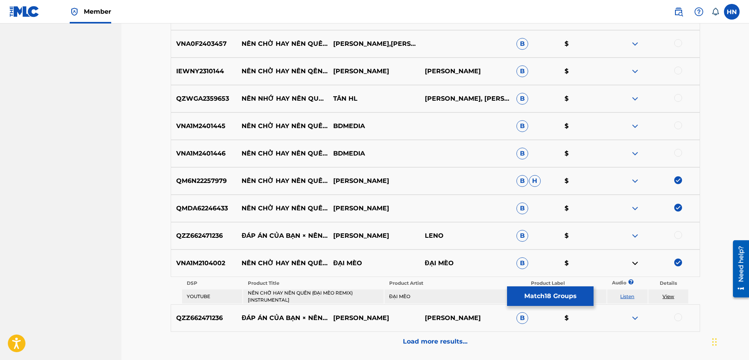
scroll to position [781, 0]
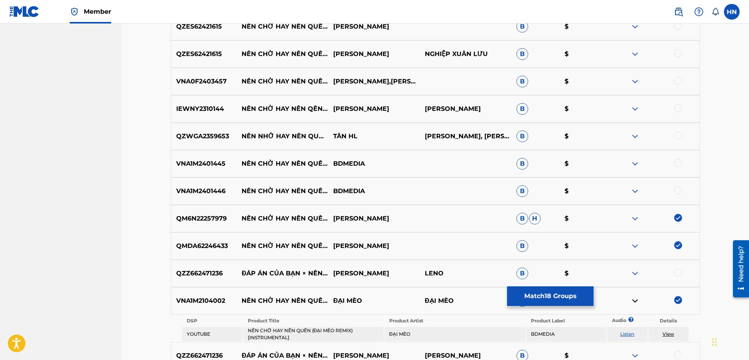
click at [632, 165] on img at bounding box center [634, 163] width 9 height 9
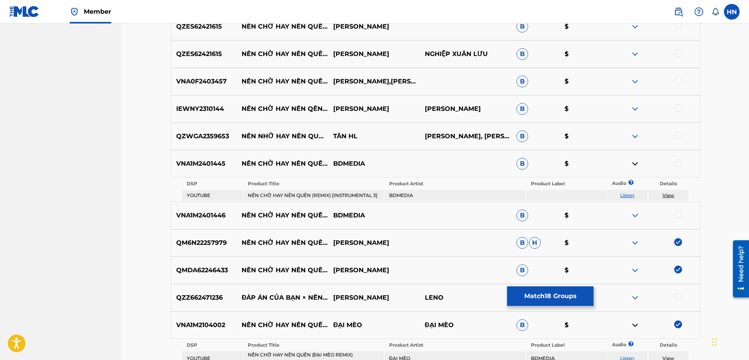
click at [622, 194] on link "Listen" at bounding box center [627, 195] width 14 height 6
click at [203, 208] on div "VNA1M2401446 NÊN CHỜ HAY NÊN QUÊN (REMIX) [INSTRUMENTAL 2] BDMEDIA B $" at bounding box center [435, 215] width 529 height 27
click at [205, 163] on p "VNA1M2401445" at bounding box center [204, 163] width 66 height 9
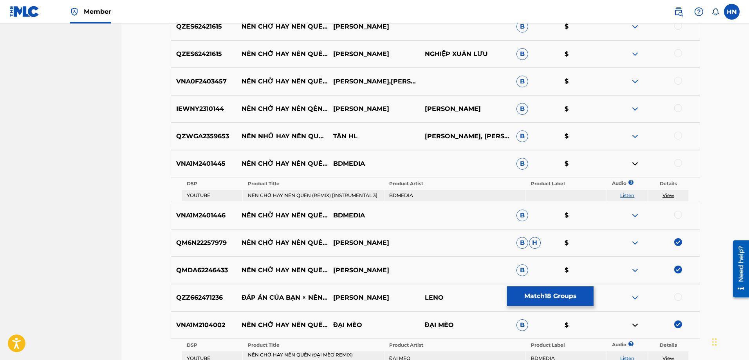
click at [681, 163] on div at bounding box center [678, 163] width 8 height 8
click at [677, 215] on div at bounding box center [678, 215] width 8 height 8
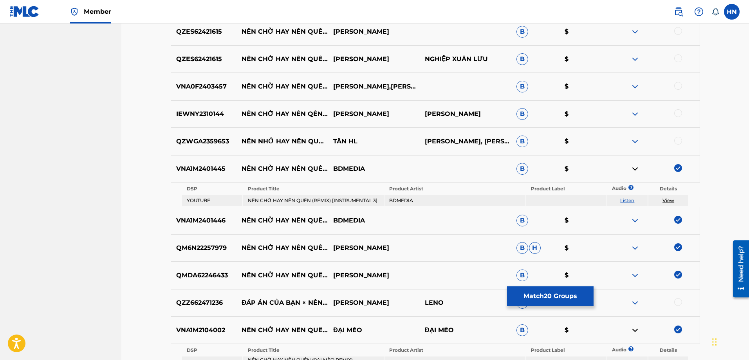
scroll to position [742, 0]
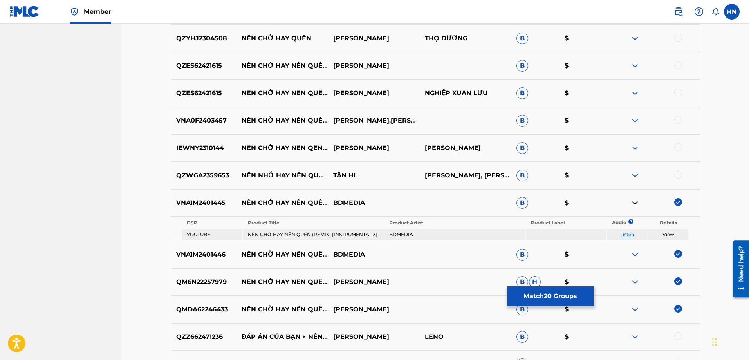
click at [220, 119] on p "VNA0F2403457" at bounding box center [204, 120] width 66 height 9
click at [679, 120] on div at bounding box center [678, 120] width 8 height 8
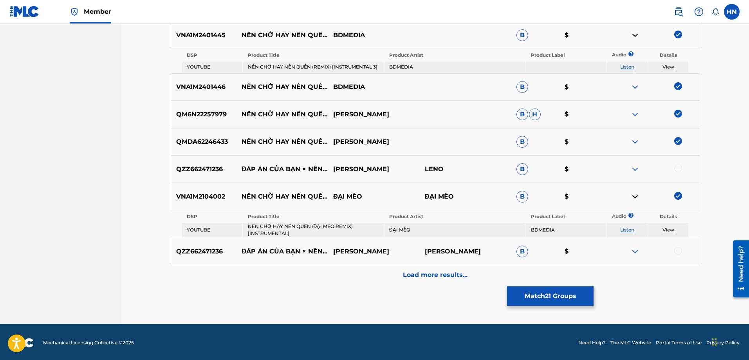
scroll to position [911, 0]
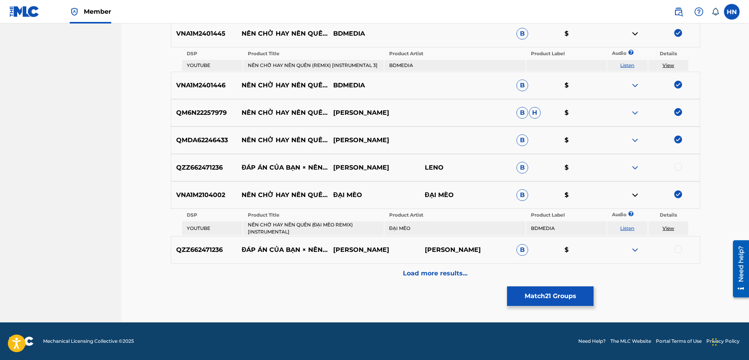
click at [413, 273] on p "Load more results..." at bounding box center [435, 272] width 65 height 9
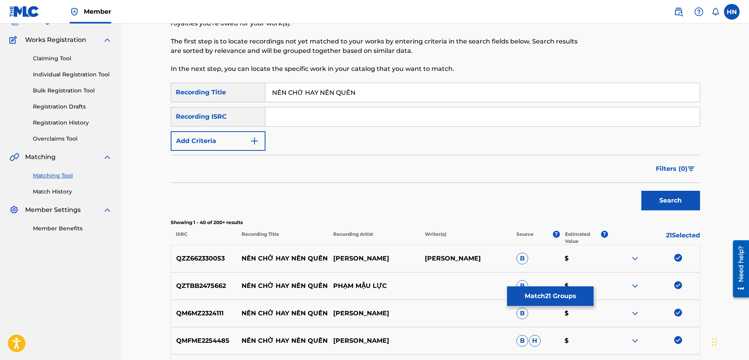
scroll to position [0, 0]
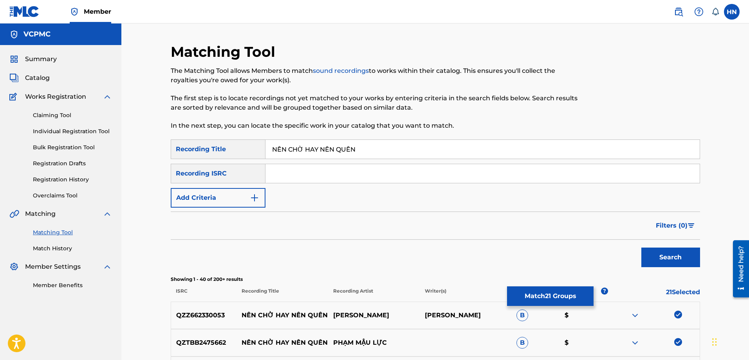
click at [371, 149] on input "NÊN CHỜ HAY NÊN QUÊN" at bounding box center [482, 149] width 434 height 19
paste input "EN CHO HAY NEN QUE"
type input "NEN CHO HAY NEN QUEN"
click at [641, 247] on button "Search" at bounding box center [670, 257] width 59 height 20
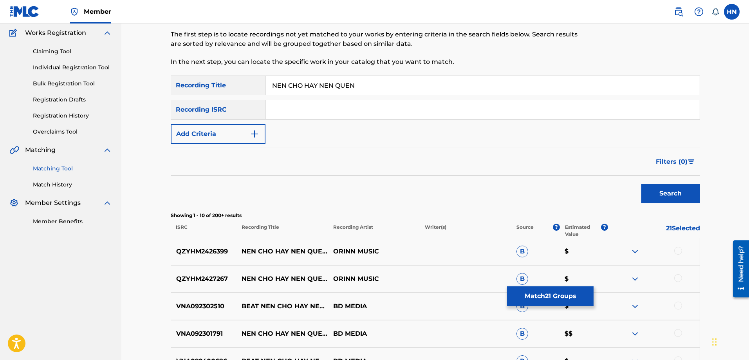
scroll to position [157, 0]
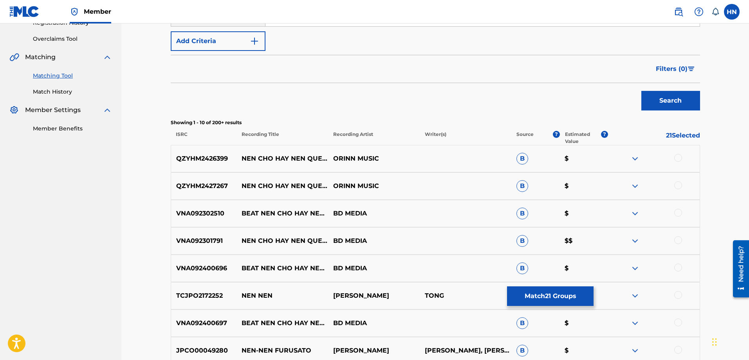
click at [209, 166] on div "QZYHM2426399 NEN CHO HAY NEN QUEN REMIX - INSTRUMENTAL ORINN MUSIC B $" at bounding box center [435, 158] width 529 height 27
click at [678, 158] on div at bounding box center [678, 158] width 8 height 8
click at [198, 185] on p "QZYHM2427267" at bounding box center [204, 185] width 66 height 9
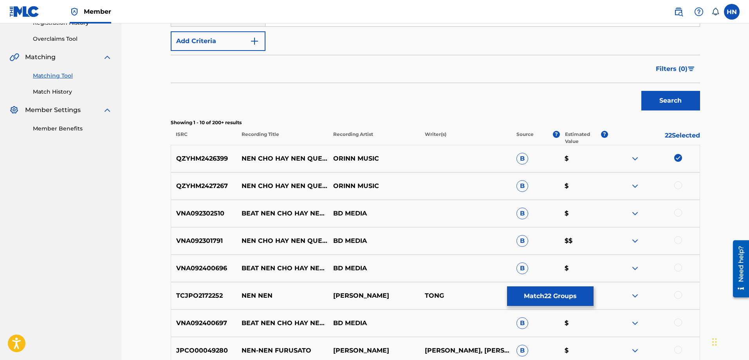
click at [679, 186] on div at bounding box center [678, 185] width 8 height 8
click at [199, 217] on p "VNA092302510" at bounding box center [204, 213] width 66 height 9
click at [676, 213] on div at bounding box center [678, 213] width 8 height 8
click at [219, 267] on p "VNA092400696" at bounding box center [204, 267] width 66 height 9
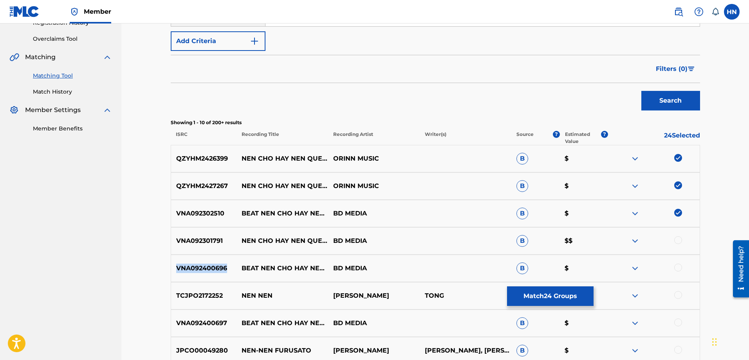
click at [219, 267] on p "VNA092400696" at bounding box center [204, 267] width 66 height 9
click at [679, 270] on div at bounding box center [678, 267] width 8 height 8
click at [637, 241] on img at bounding box center [634, 240] width 9 height 9
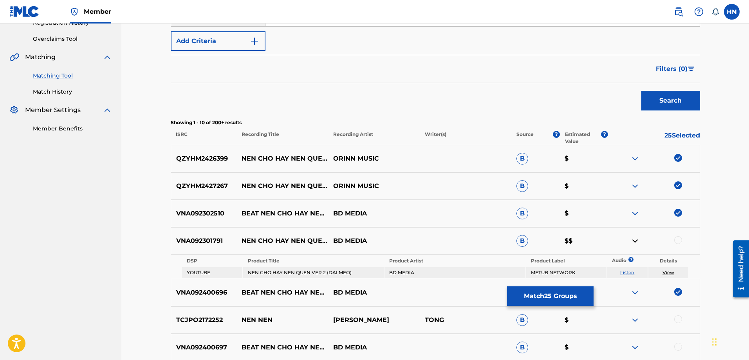
click at [632, 272] on link "Listen" at bounding box center [627, 272] width 14 height 6
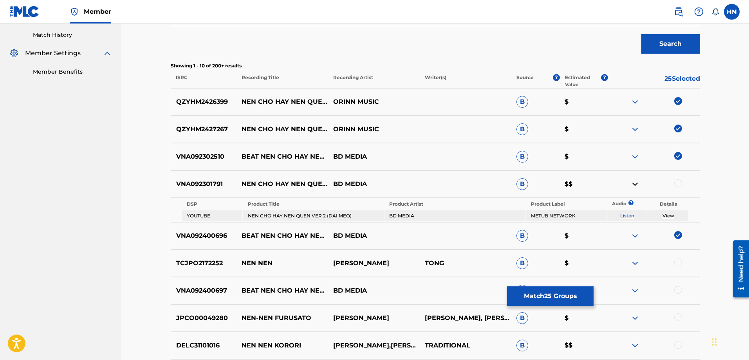
scroll to position [274, 0]
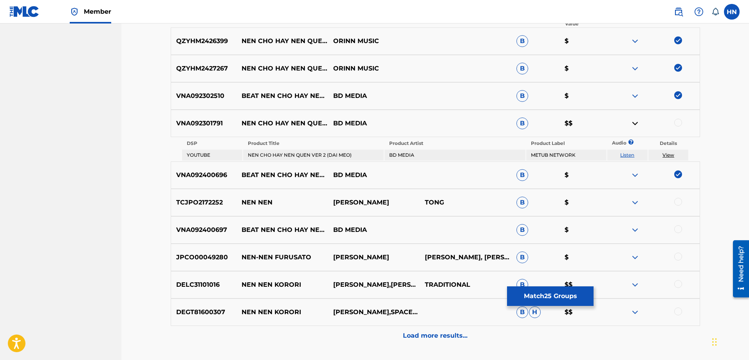
click at [532, 299] on button "Match 25 Groups" at bounding box center [550, 296] width 86 height 20
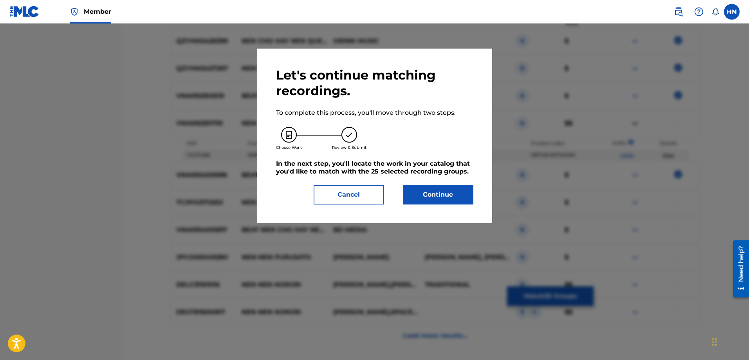
click at [410, 186] on button "Continue" at bounding box center [438, 195] width 70 height 20
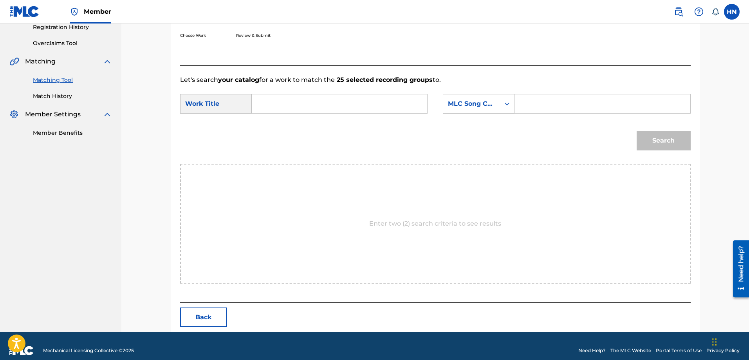
scroll to position [162, 0]
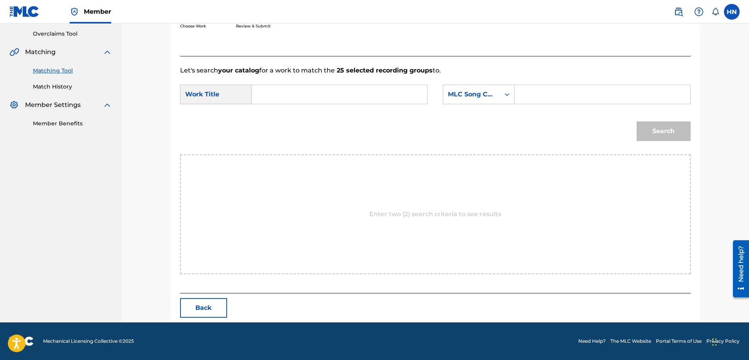
click at [403, 96] on input "Search Form" at bounding box center [339, 94] width 162 height 19
paste input "NEN CHO HAY NEN QUEN"
type input "NEN CHO HAY NEN QUEN"
click at [471, 94] on div "MLC Song Code" at bounding box center [471, 94] width 47 height 9
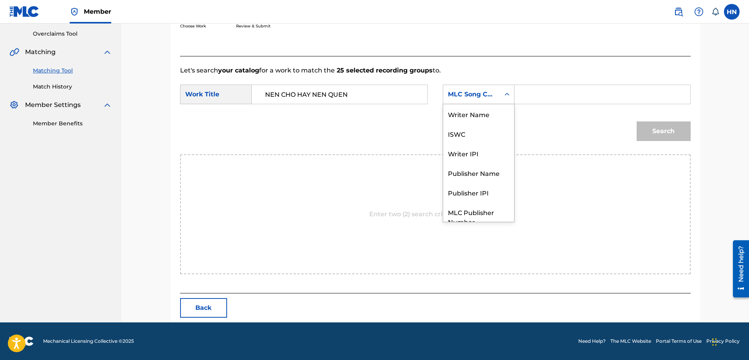
scroll to position [29, 0]
click at [462, 109] on div "ISWC" at bounding box center [478, 105] width 71 height 20
click at [566, 97] on input "Search Form" at bounding box center [602, 94] width 162 height 19
paste input "T3010450956"
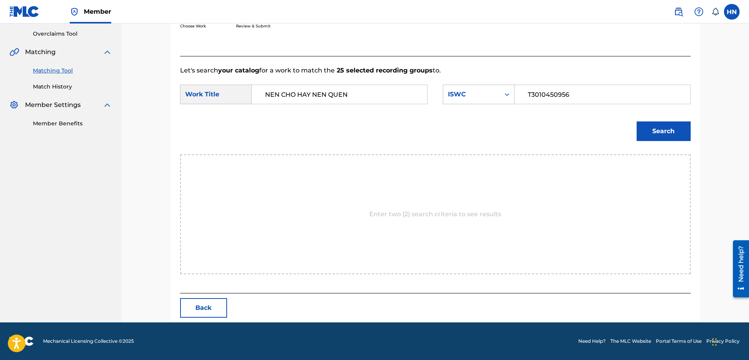
type input "T3010450956"
click at [681, 128] on button "Search" at bounding box center [663, 131] width 54 height 20
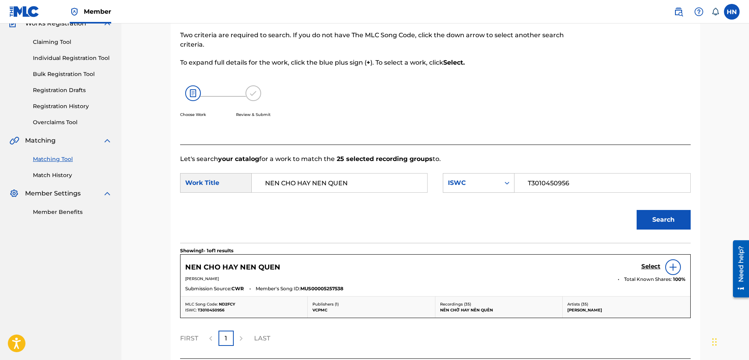
scroll to position [139, 0]
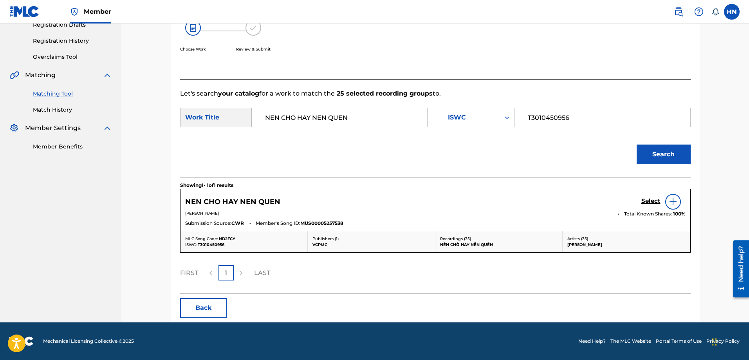
click at [649, 203] on h5 "Select" at bounding box center [650, 200] width 19 height 7
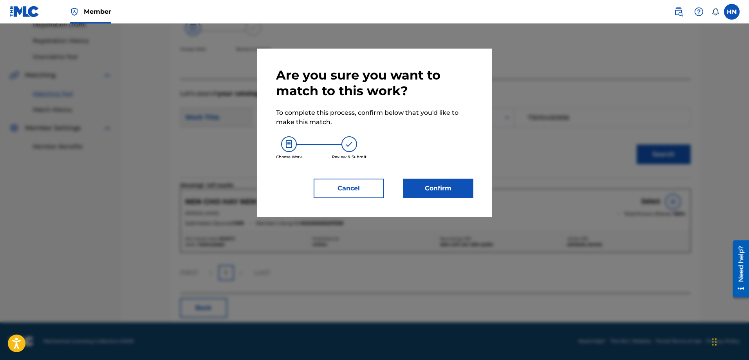
click at [425, 186] on button "Confirm" at bounding box center [438, 188] width 70 height 20
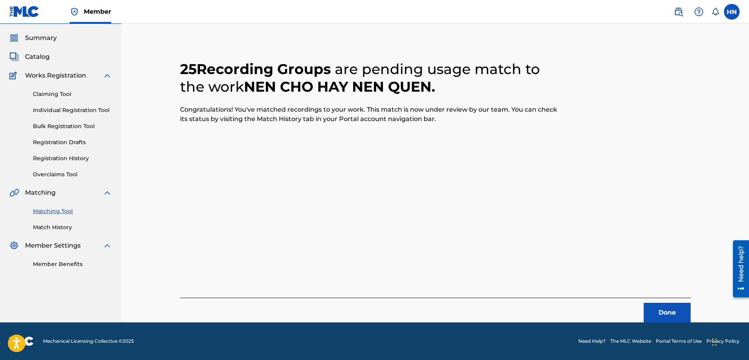
scroll to position [21, 0]
click at [670, 322] on footer "Mechanical Licensing Collective © 2025 Need Help? The MLC Website Portal Terms …" at bounding box center [374, 341] width 749 height 38
click at [670, 317] on button "Done" at bounding box center [666, 312] width 47 height 20
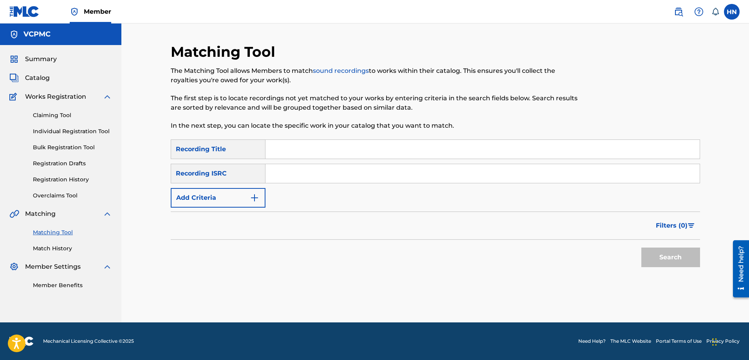
scroll to position [0, 0]
click at [415, 145] on input "Search Form" at bounding box center [482, 149] width 434 height 19
paste input "MẶC KỆ NGƯỜI TA NÓI"
click at [641, 247] on button "Search" at bounding box center [670, 257] width 59 height 20
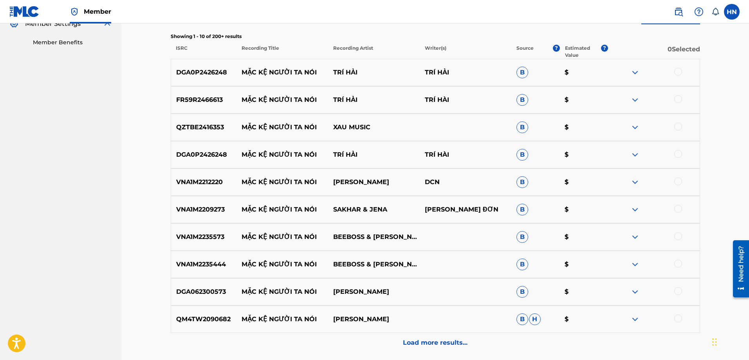
scroll to position [312, 0]
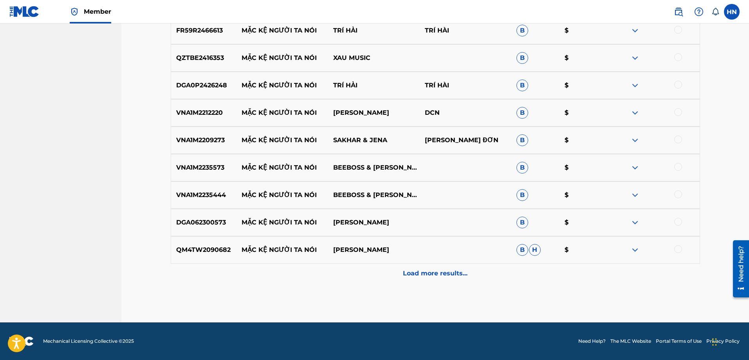
click at [365, 273] on div "Load more results..." at bounding box center [435, 273] width 529 height 20
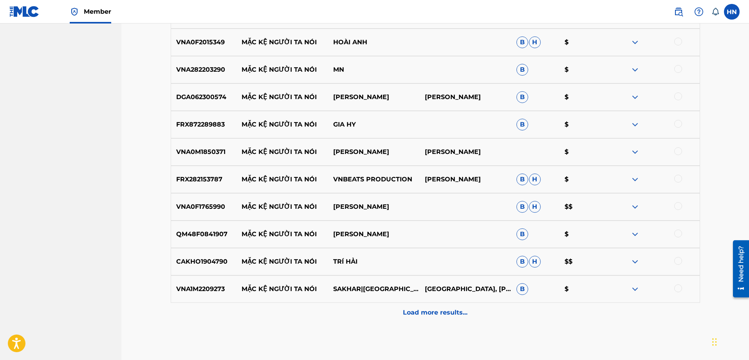
click at [387, 315] on div "Load more results..." at bounding box center [435, 312] width 529 height 20
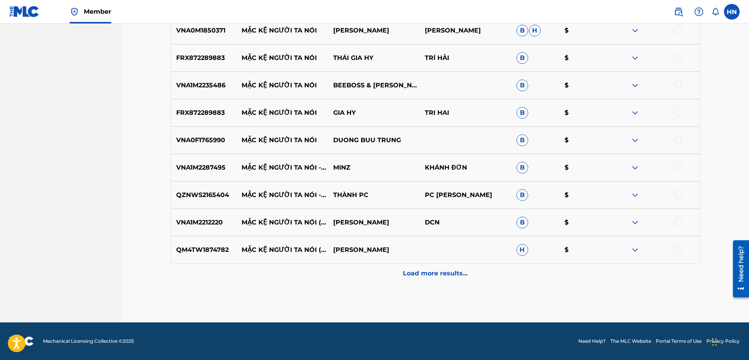
click at [378, 275] on div "Load more results..." at bounding box center [435, 273] width 529 height 20
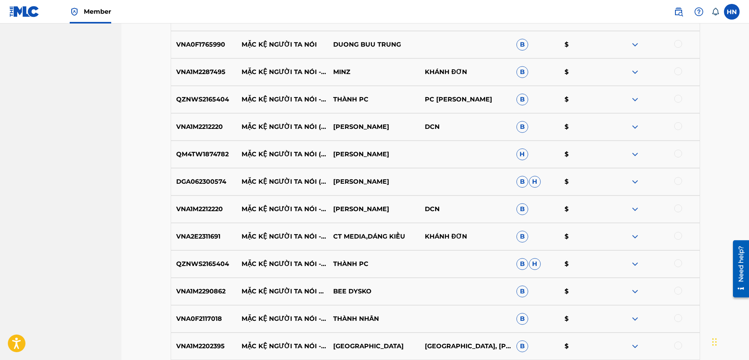
scroll to position [1095, 0]
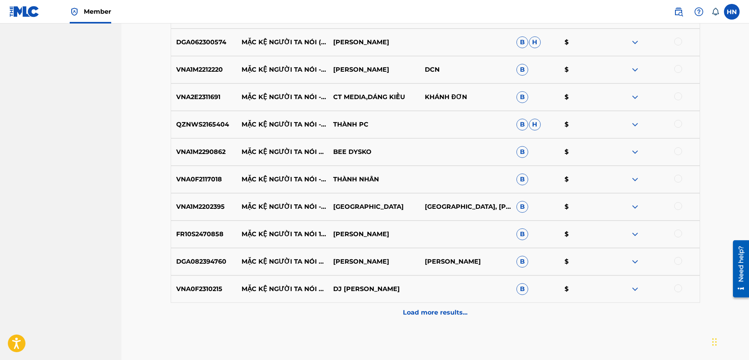
click at [370, 301] on div "VNA0F2310215 MẶC KỆ NGƯỜI TA NÓI REMIX BEAT DJ KEEBIN B $" at bounding box center [435, 288] width 529 height 27
click at [368, 319] on div "Load more results..." at bounding box center [435, 312] width 529 height 20
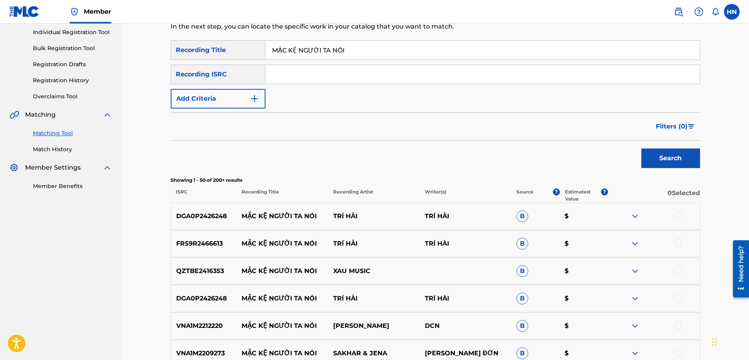
scroll to position [38, 0]
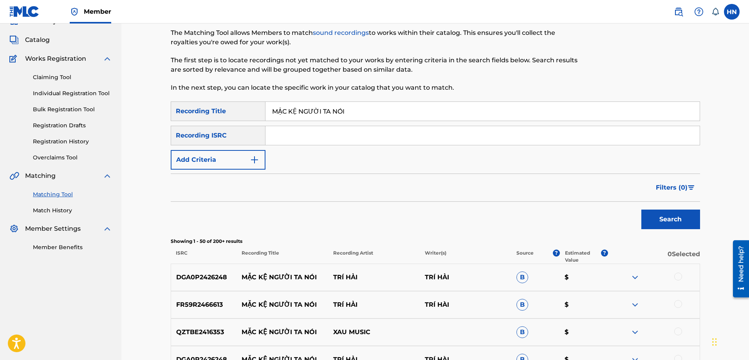
click at [432, 113] on input "MẶC KỆ NGƯỜI TA NÓI" at bounding box center [482, 111] width 434 height 19
paste input "NGỦ NGOAN NHÉ VỢ TƯƠNG LA"
click at [658, 214] on button "Search" at bounding box center [670, 219] width 59 height 20
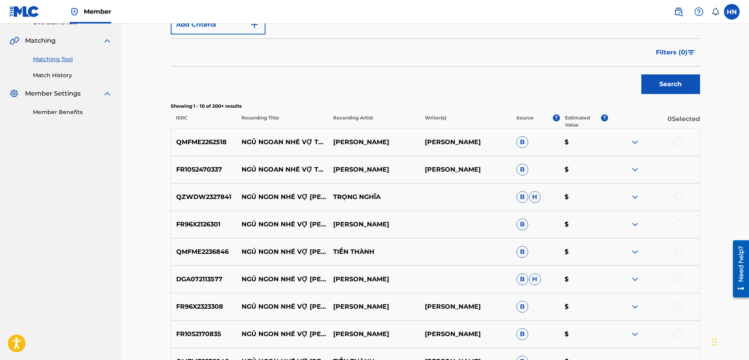
scroll to position [234, 0]
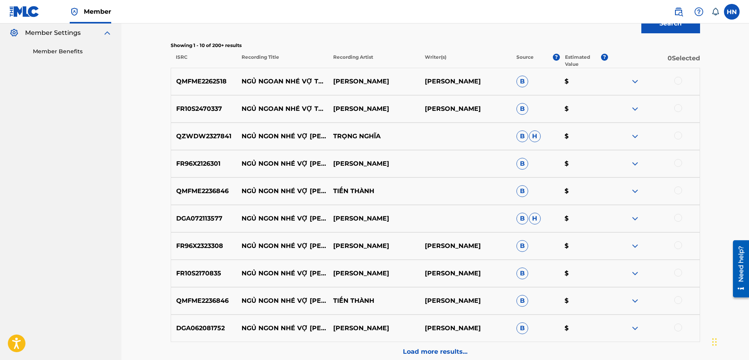
click at [403, 344] on div "Load more results..." at bounding box center [435, 352] width 529 height 20
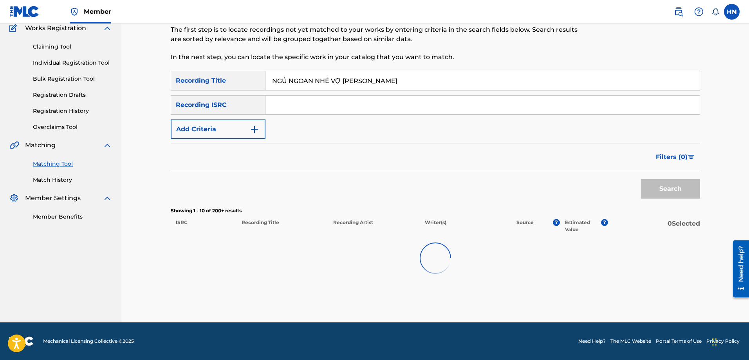
scroll to position [68, 0]
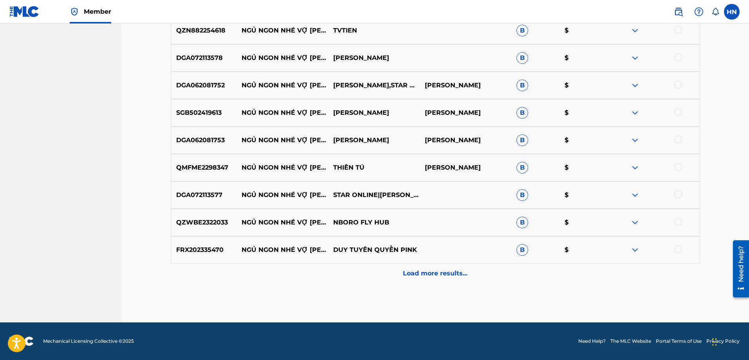
click at [377, 269] on div "Load more results..." at bounding box center [435, 273] width 529 height 20
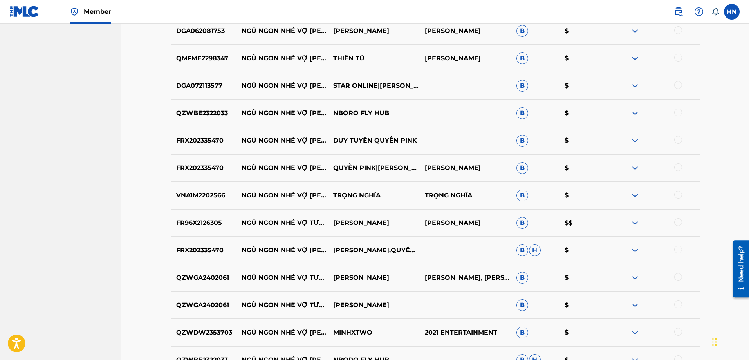
scroll to position [781, 0]
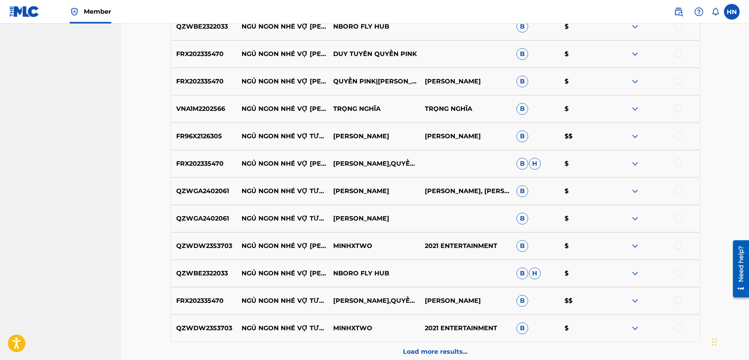
click at [392, 343] on div "Load more results..." at bounding box center [435, 352] width 529 height 20
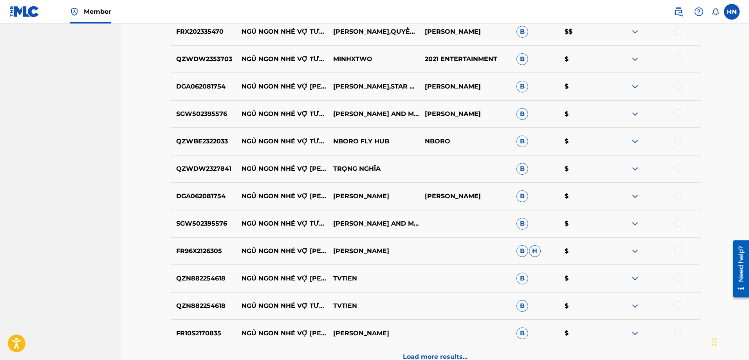
scroll to position [1055, 0]
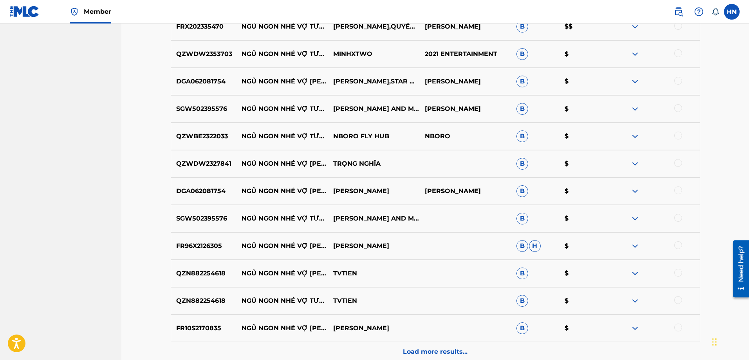
click at [366, 346] on div "Load more results..." at bounding box center [435, 352] width 529 height 20
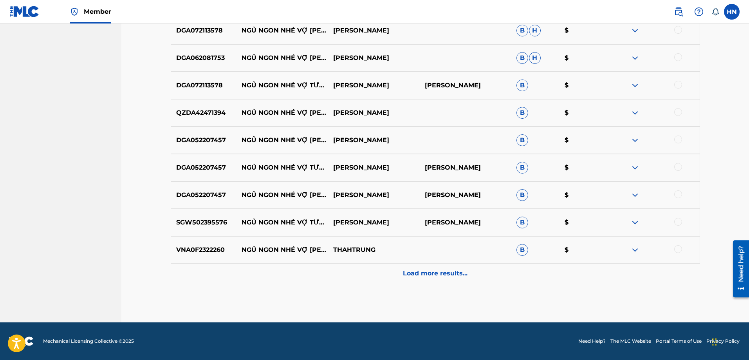
click at [377, 279] on div "Load more results..." at bounding box center [435, 273] width 529 height 20
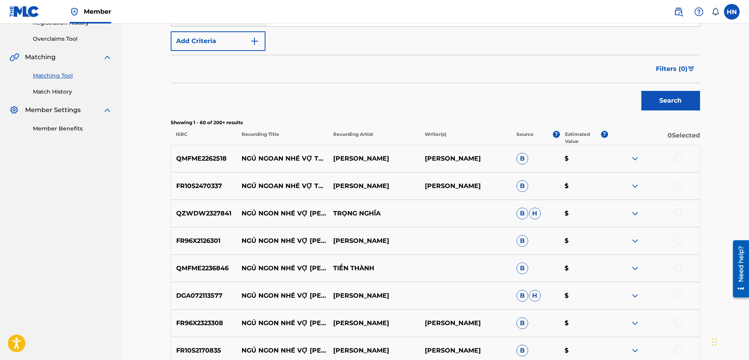
scroll to position [196, 0]
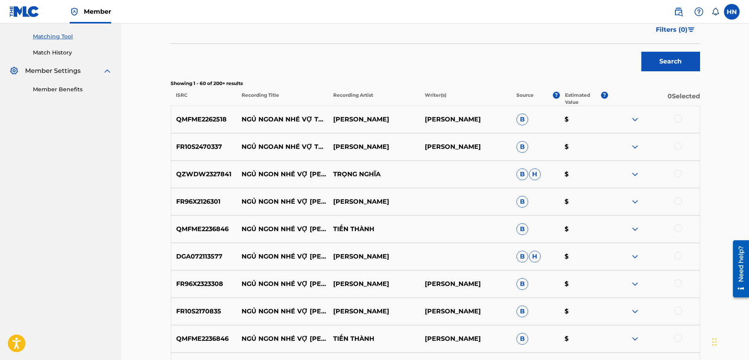
click at [212, 115] on p "QMFME2262518" at bounding box center [204, 119] width 66 height 9
click at [676, 121] on div at bounding box center [678, 119] width 8 height 8
click at [191, 139] on div "FR10S2470337 NGỦ NGOAN NHÉ VỢ TƯƠNG LAI #1 DUY TUYÊN DUY TUYÊN B $" at bounding box center [435, 146] width 529 height 27
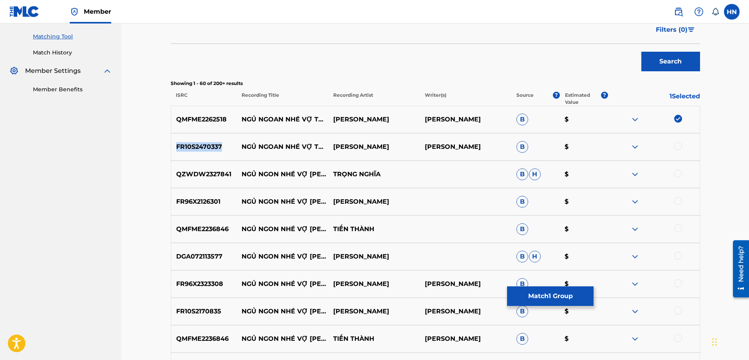
click at [191, 139] on div "FR10S2470337 NGỦ NGOAN NHÉ VỢ TƯƠNG LAI #1 DUY TUYÊN DUY TUYÊN B $" at bounding box center [435, 146] width 529 height 27
click at [675, 148] on div at bounding box center [678, 146] width 8 height 8
click at [174, 182] on div "QZWDW2327841 NGỦ NGON NHÉ VỢ TƯƠNG LAI TRỌNG NGHĨA B H $" at bounding box center [435, 173] width 529 height 27
click at [677, 173] on div at bounding box center [678, 173] width 8 height 8
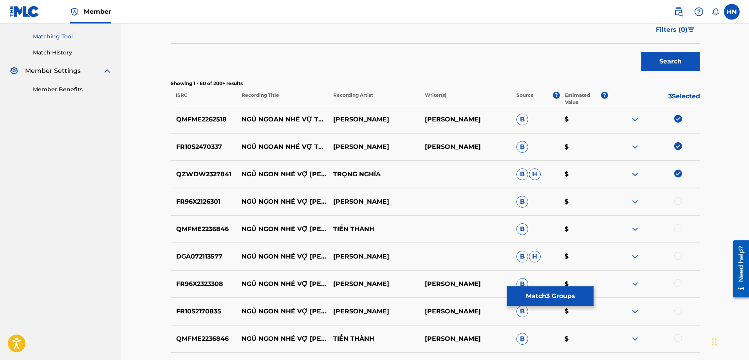
click at [174, 192] on div "FR96X2126301 NGỦ NGON NHÉ VỢ TƯƠNG LAI DUY TUYÊN B $" at bounding box center [435, 201] width 529 height 27
click at [679, 202] on div at bounding box center [678, 201] width 8 height 8
click at [218, 233] on p "QMFME2236846" at bounding box center [204, 228] width 66 height 9
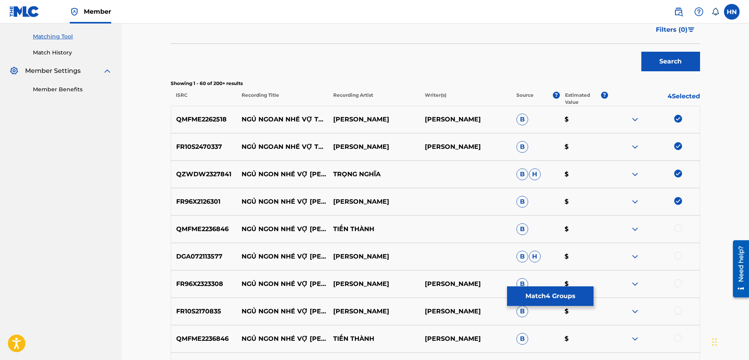
click at [675, 228] on div at bounding box center [678, 228] width 8 height 8
click at [203, 262] on div "DGA072113577 NGỦ NGON NHÉ VỢ TƯƠNG LAI DUY TUYÊN B H $" at bounding box center [435, 256] width 529 height 27
click at [676, 257] on div at bounding box center [678, 256] width 8 height 8
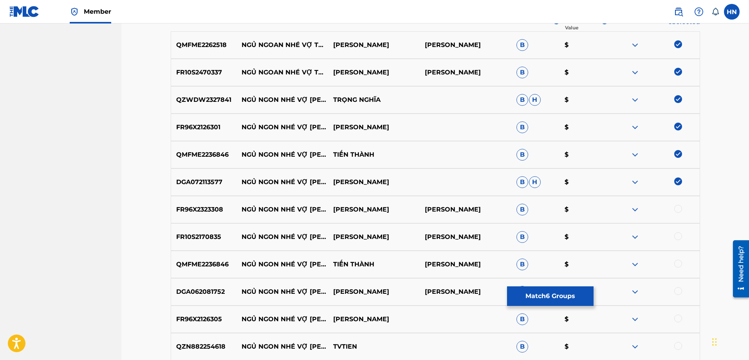
scroll to position [313, 0]
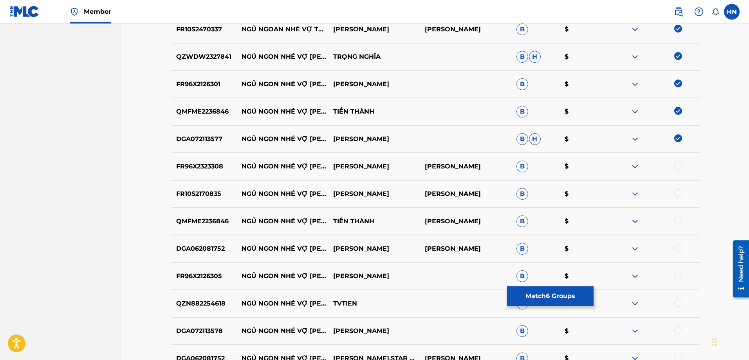
click at [196, 169] on p "FR96X2323308" at bounding box center [204, 166] width 66 height 9
click at [679, 166] on div at bounding box center [678, 166] width 8 height 8
click at [205, 197] on p "FR10S2170835" at bounding box center [204, 193] width 66 height 9
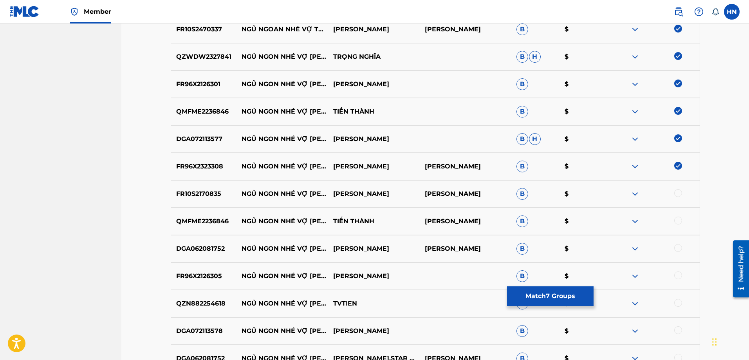
click at [678, 191] on div at bounding box center [678, 193] width 8 height 8
click at [207, 217] on p "QMFME2236846" at bounding box center [204, 220] width 66 height 9
click at [675, 220] on div at bounding box center [678, 220] width 8 height 8
click at [199, 253] on p "DGA062081752" at bounding box center [204, 248] width 66 height 9
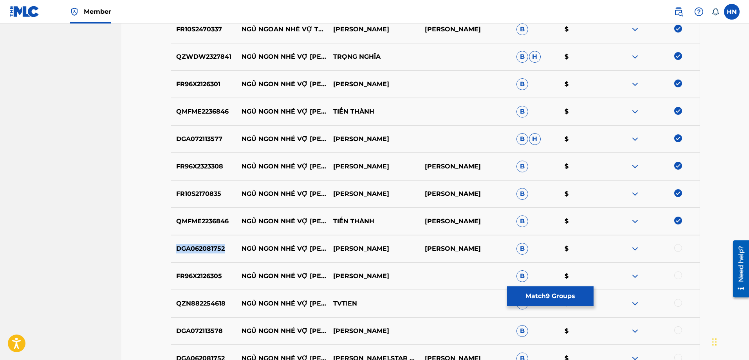
click at [199, 253] on p "DGA062081752" at bounding box center [204, 248] width 66 height 9
click at [675, 246] on div at bounding box center [678, 248] width 8 height 8
click at [202, 281] on div "FR96X2126305 NGỦ NGON NHÉ VỢ TƯƠNG LAI DUY TUYÊN B $" at bounding box center [435, 275] width 529 height 27
click at [673, 273] on div at bounding box center [654, 275] width 92 height 9
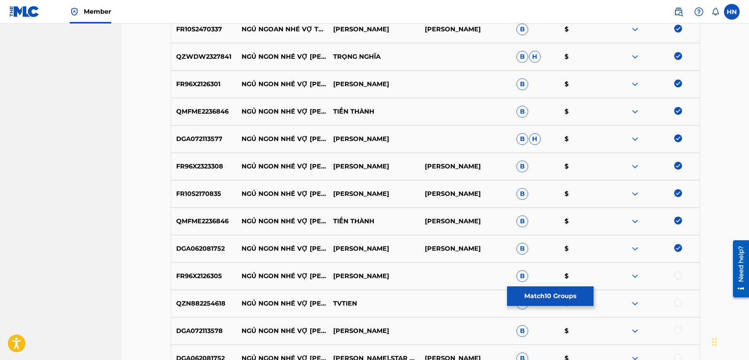
click at [676, 276] on div at bounding box center [678, 275] width 8 height 8
click at [196, 326] on p "DGA072113578" at bounding box center [204, 330] width 66 height 9
click at [679, 332] on div at bounding box center [678, 330] width 8 height 8
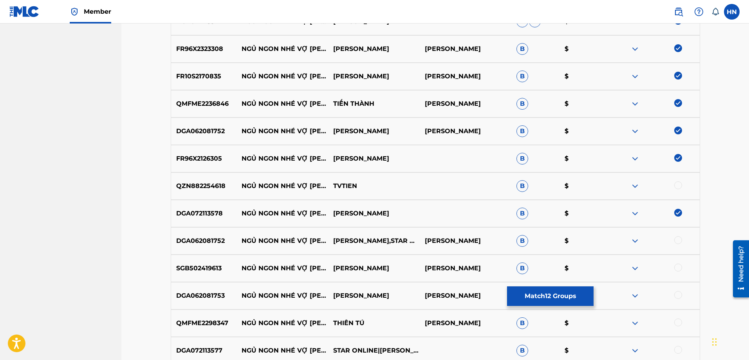
click at [202, 238] on p "DGA062081752" at bounding box center [204, 240] width 66 height 9
click at [677, 239] on div at bounding box center [678, 240] width 8 height 8
click at [219, 297] on p "DGA062081753" at bounding box center [204, 295] width 66 height 9
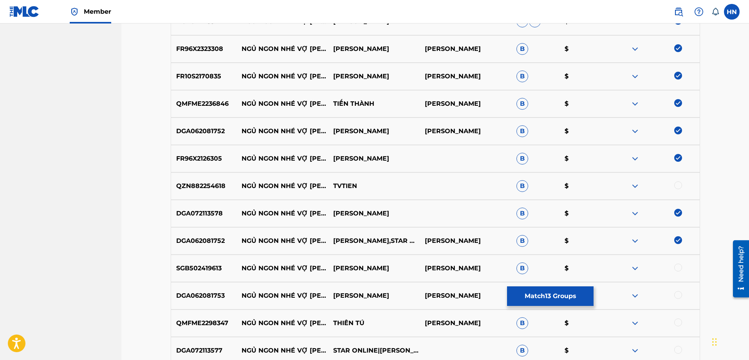
click at [679, 294] on div at bounding box center [678, 295] width 8 height 8
click at [175, 323] on p "QMFME2298347" at bounding box center [204, 322] width 66 height 9
click at [677, 322] on div at bounding box center [678, 322] width 8 height 8
click at [197, 354] on p "DGA072113577" at bounding box center [204, 350] width 66 height 9
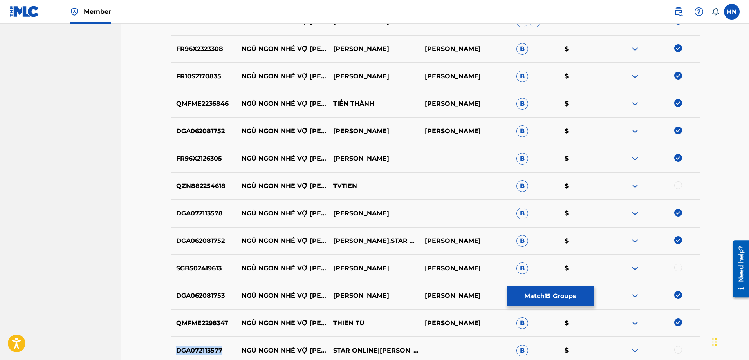
click at [197, 354] on p "DGA072113577" at bounding box center [204, 350] width 66 height 9
click at [680, 348] on div at bounding box center [678, 350] width 8 height 8
drag, startPoint x: 241, startPoint y: 182, endPoint x: 398, endPoint y: 176, distance: 156.6
click at [395, 177] on div "QZN882254618 NGỦ NGON NHÉ VỢ TƯƠNG LAI TVTIEN B $" at bounding box center [435, 185] width 529 height 27
click at [637, 184] on img at bounding box center [634, 185] width 9 height 9
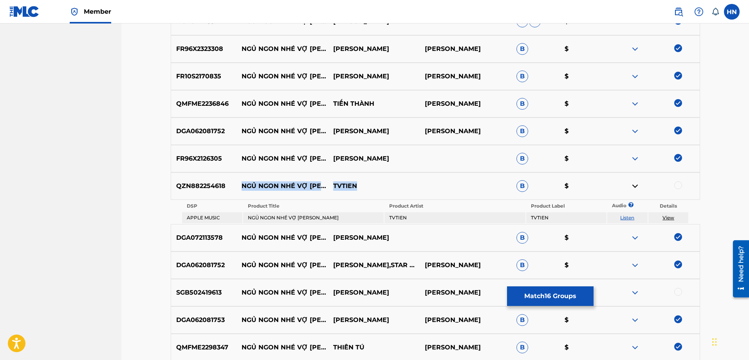
click at [623, 216] on link "Listen" at bounding box center [627, 217] width 14 height 6
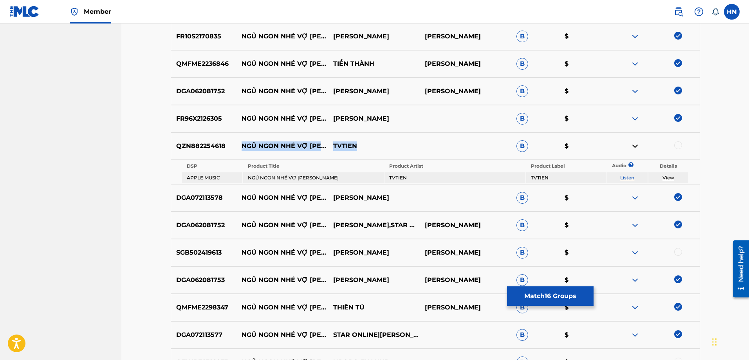
scroll to position [509, 0]
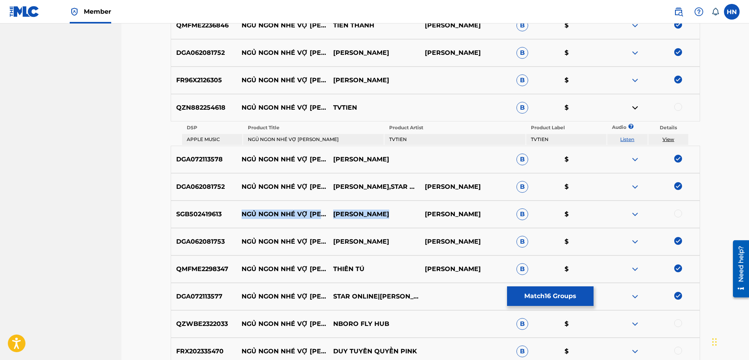
drag, startPoint x: 242, startPoint y: 209, endPoint x: 410, endPoint y: 214, distance: 168.4
click at [410, 214] on div "SGB502419613 NGỦ NGON NHÉ VỢ TƯƠNG LAI ĐINH NGỌC NAM ĐINH NGỌC NAM B $" at bounding box center [435, 213] width 529 height 27
click at [211, 209] on div "SGB502419613 NGỦ NGON NHÉ VỢ TƯƠNG LAI ĐINH NGỌC NAM ĐINH NGỌC NAM B $" at bounding box center [435, 213] width 529 height 27
click at [680, 209] on div at bounding box center [654, 213] width 92 height 9
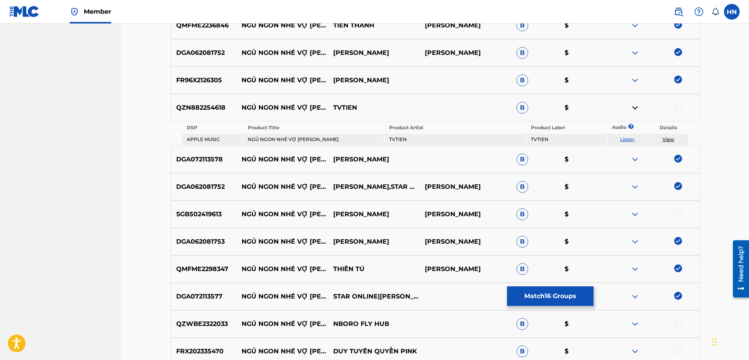
click at [677, 213] on div at bounding box center [678, 213] width 8 height 8
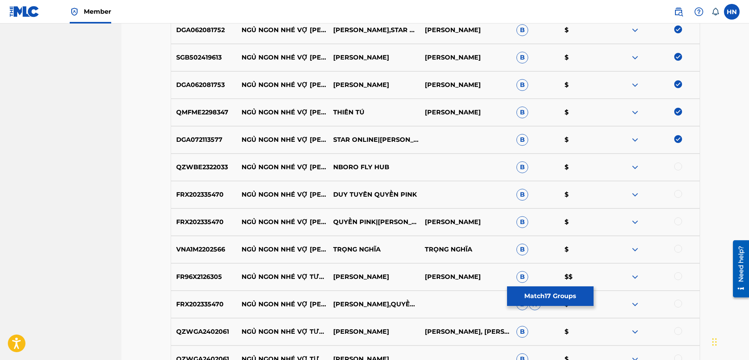
click at [180, 196] on p "FRX202335470" at bounding box center [204, 194] width 66 height 9
click at [677, 191] on div at bounding box center [678, 194] width 8 height 8
click at [673, 219] on div at bounding box center [654, 221] width 92 height 9
click at [674, 219] on div at bounding box center [678, 221] width 8 height 8
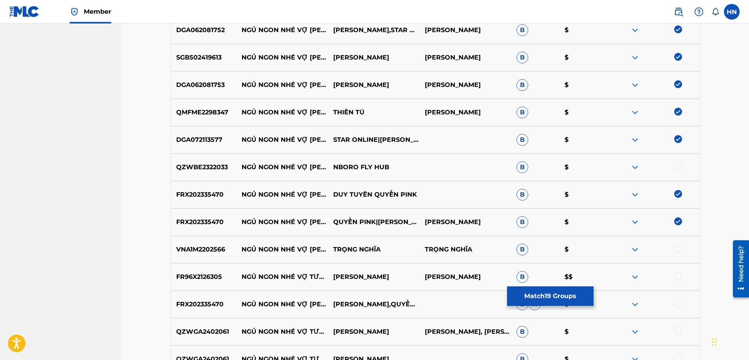
click at [214, 274] on p "FR96X2126305" at bounding box center [204, 276] width 66 height 9
click at [213, 258] on div "VNA1M2202566 NGỦ NGON NHÉ VỢ TƯƠNG LAI (REMIX) TRỌNG NGHĨA TRỌNG NGHĨA B $" at bounding box center [435, 249] width 529 height 27
click at [676, 248] on div at bounding box center [678, 249] width 8 height 8
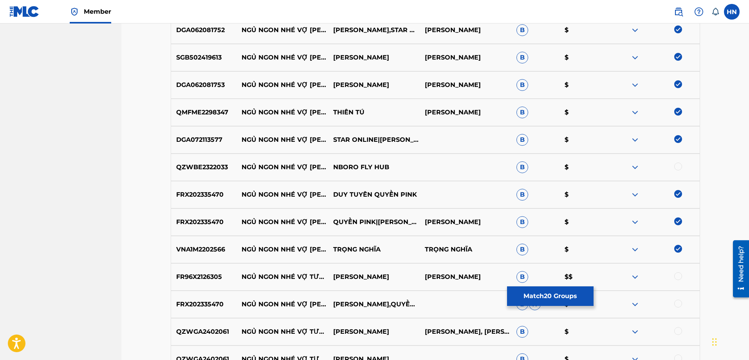
click at [208, 281] on div "FR96X2126305 NGỦ NGON NHÉ VỢ TƯƠNG LAI - REMIX DUY TUYÊN DUY TUYÊN B $$" at bounding box center [435, 276] width 529 height 27
click at [676, 276] on div at bounding box center [678, 276] width 8 height 8
click at [229, 304] on p "FRX202335470" at bounding box center [204, 303] width 66 height 9
click at [214, 305] on p "FRX202335470" at bounding box center [204, 303] width 66 height 9
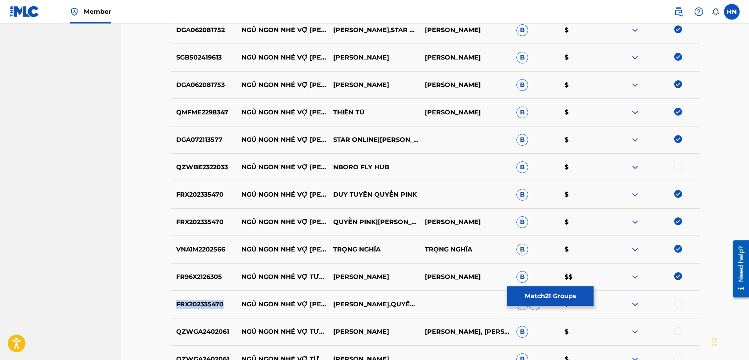
click at [214, 305] on p "FRX202335470" at bounding box center [204, 303] width 66 height 9
click at [681, 304] on div at bounding box center [654, 303] width 92 height 9
click at [677, 304] on div at bounding box center [678, 303] width 8 height 8
drag, startPoint x: 401, startPoint y: 166, endPoint x: 242, endPoint y: 158, distance: 159.1
click at [242, 158] on div "QZWBE2322033 NGỦ NGON NHÉ VỢ TƯƠNG LAI NBORO FLY HUB B $" at bounding box center [435, 166] width 529 height 27
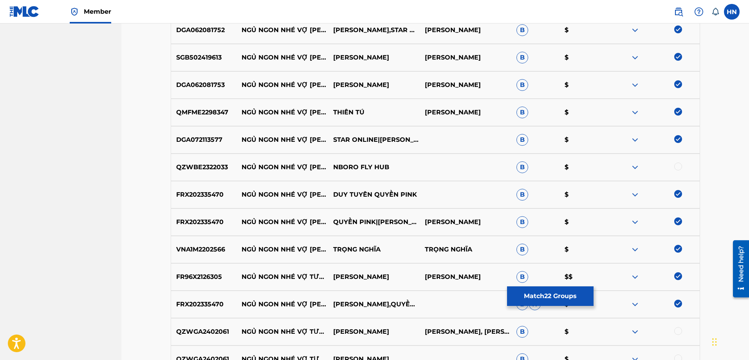
click at [186, 175] on div "QZWBE2322033 NGỦ NGON NHÉ VỢ TƯƠNG LAI NBORO FLY HUB B $" at bounding box center [435, 166] width 529 height 27
click at [674, 170] on div at bounding box center [654, 166] width 92 height 9
click at [675, 167] on div at bounding box center [678, 166] width 8 height 8
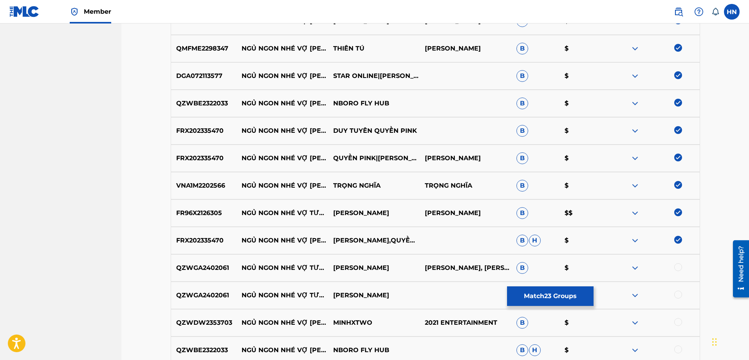
scroll to position [783, 0]
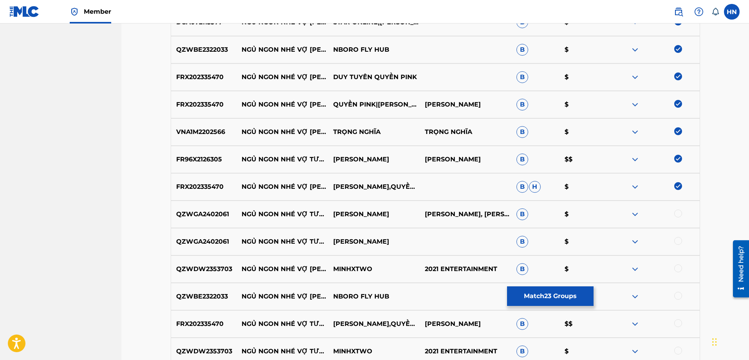
click at [677, 292] on div at bounding box center [678, 296] width 8 height 8
click at [198, 319] on p "FRX202335470" at bounding box center [204, 323] width 66 height 9
click at [680, 322] on div at bounding box center [678, 323] width 8 height 8
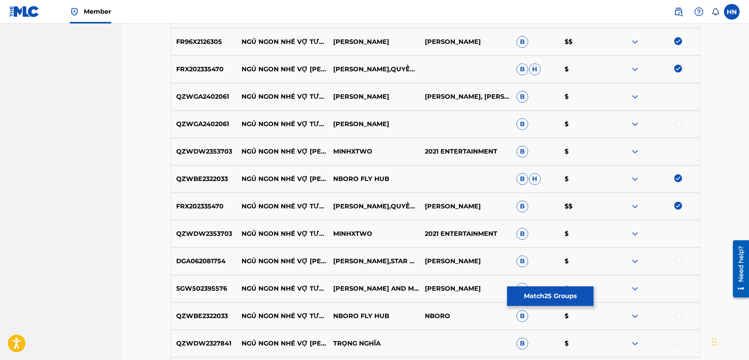
click at [224, 259] on p "DGA062081754" at bounding box center [204, 260] width 66 height 9
click at [216, 260] on p "DGA062081754" at bounding box center [204, 260] width 66 height 9
click at [677, 260] on div at bounding box center [678, 260] width 8 height 8
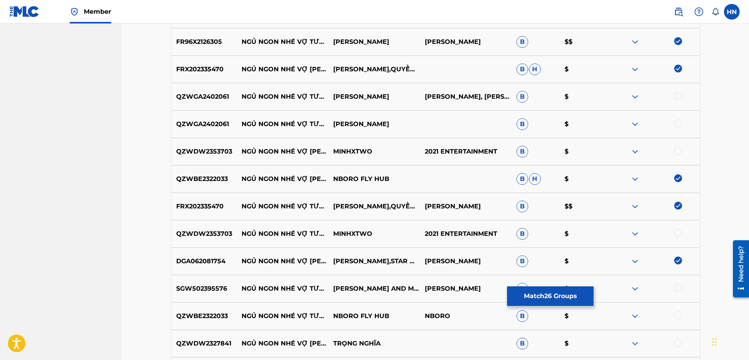
click at [212, 317] on p "QZWBE2322033" at bounding box center [204, 315] width 66 height 9
click at [675, 314] on div at bounding box center [678, 315] width 8 height 8
click at [232, 338] on p "QZWDW2327841" at bounding box center [204, 342] width 66 height 9
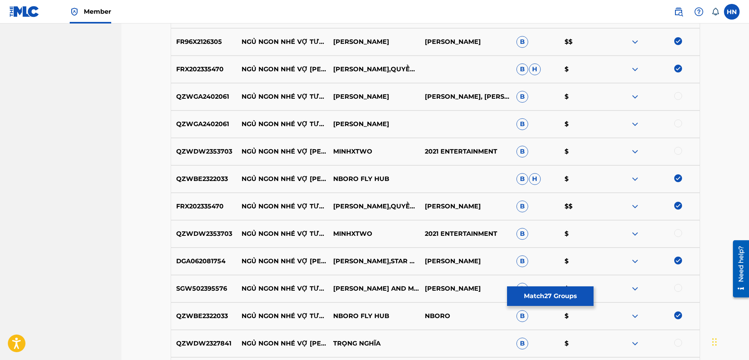
click at [228, 340] on p "QZWDW2327841" at bounding box center [204, 342] width 66 height 9
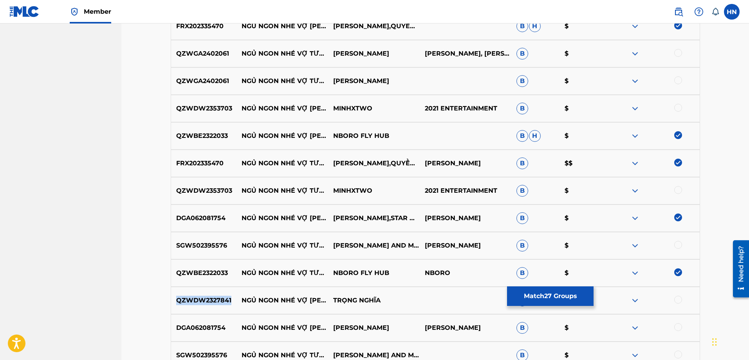
scroll to position [978, 0]
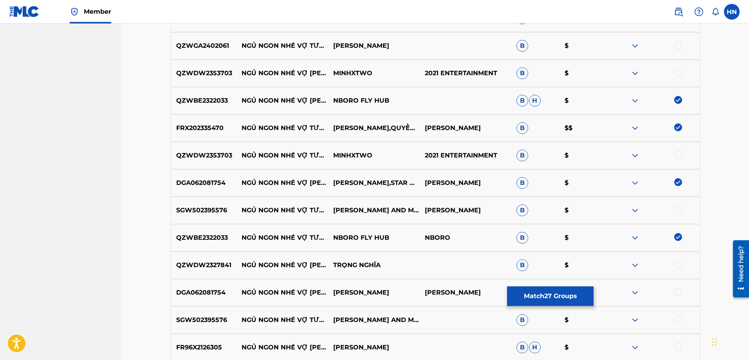
click at [220, 297] on div "DGA062081754 NGỦ NGON NHÉ VỢ TƯƠNG LAI (BEAT) DUY TUYÊN ĐỖ QUANG TUYÊN B $" at bounding box center [435, 292] width 529 height 27
click at [677, 291] on div at bounding box center [678, 292] width 8 height 8
click at [196, 351] on p "FR96X2126305" at bounding box center [204, 346] width 66 height 9
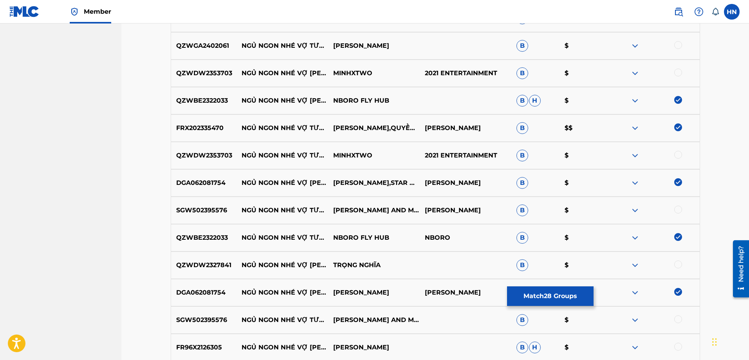
click at [681, 347] on div at bounding box center [678, 346] width 8 height 8
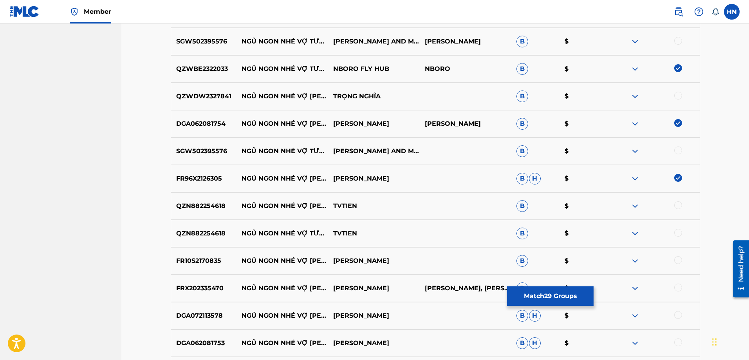
scroll to position [1174, 0]
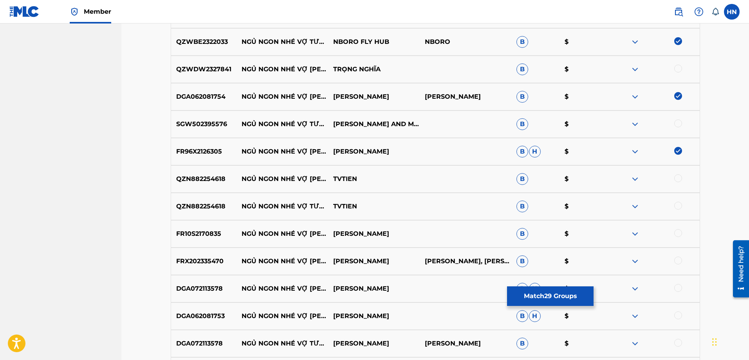
click at [196, 234] on p "FR10S2170835" at bounding box center [204, 233] width 66 height 9
click at [678, 231] on div at bounding box center [678, 233] width 8 height 8
click at [172, 253] on div "FRX202335470 NGỦ NGON NHÉ VỢ TƯƠNG LAI (REMIX) (REMIX) DUY TUYÊN DUY TUYÊN, DUY…" at bounding box center [435, 260] width 529 height 27
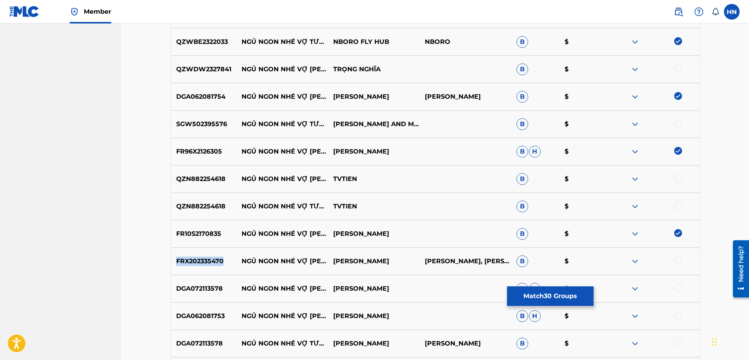
click at [172, 253] on div "FRX202335470 NGỦ NGON NHÉ VỢ TƯƠNG LAI (REMIX) (REMIX) DUY TUYÊN DUY TUYÊN, DUY…" at bounding box center [435, 260] width 529 height 27
click at [675, 259] on div at bounding box center [678, 260] width 8 height 8
click at [229, 292] on p "DGA072113578" at bounding box center [204, 288] width 66 height 9
click at [218, 292] on p "DGA072113578" at bounding box center [204, 288] width 66 height 9
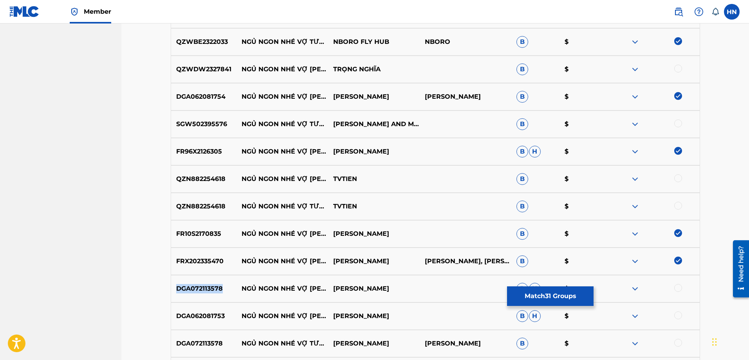
click at [218, 292] on p "DGA072113578" at bounding box center [204, 288] width 66 height 9
click at [678, 290] on div at bounding box center [678, 288] width 8 height 8
click at [209, 315] on p "DGA062081753" at bounding box center [204, 315] width 66 height 9
click at [678, 315] on div at bounding box center [678, 315] width 8 height 8
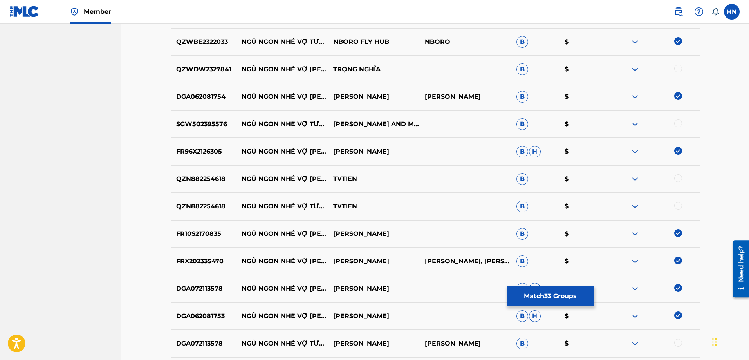
click at [677, 340] on div at bounding box center [678, 342] width 8 height 8
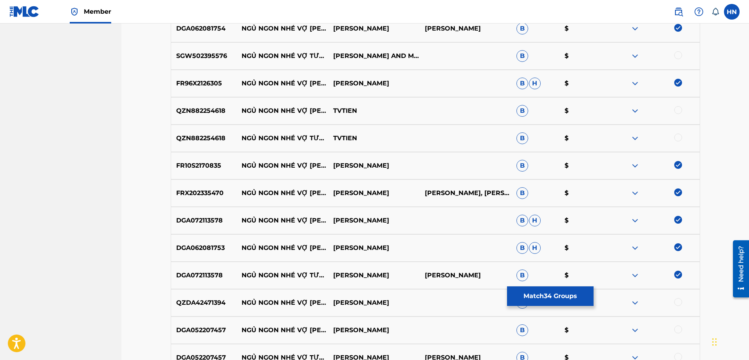
scroll to position [1291, 0]
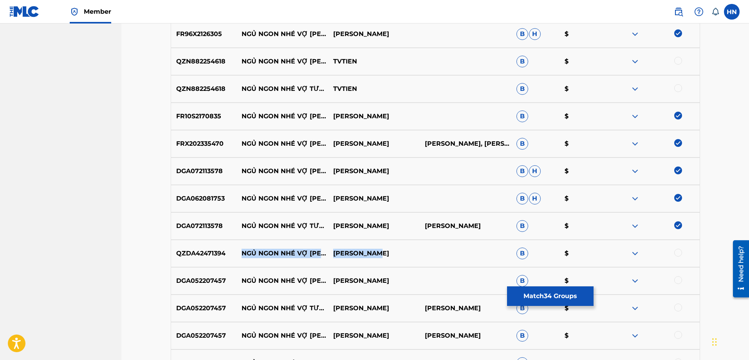
drag, startPoint x: 240, startPoint y: 246, endPoint x: 396, endPoint y: 254, distance: 156.3
click at [396, 254] on div "QZDA42471394 NGỦ NGON NHÉ VỢ TƯƠNG LAI (KIEU PHU) HỒ THANH ĐỆ B $" at bounding box center [435, 252] width 529 height 27
click at [188, 283] on p "DGA052207457" at bounding box center [204, 280] width 66 height 9
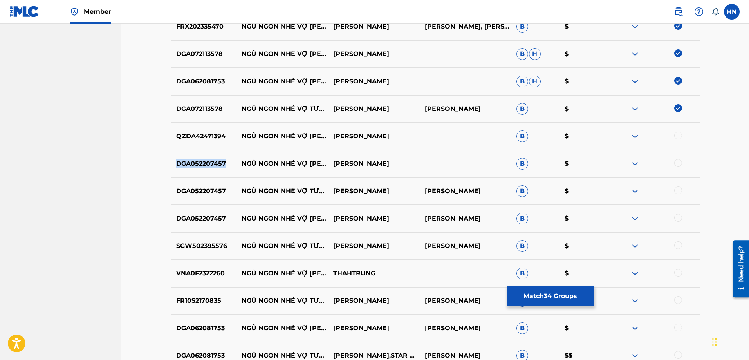
scroll to position [1409, 0]
click at [680, 164] on div at bounding box center [678, 162] width 8 height 8
drag, startPoint x: 676, startPoint y: 190, endPoint x: 673, endPoint y: 212, distance: 22.2
click at [676, 191] on div at bounding box center [678, 190] width 8 height 8
click at [677, 220] on div at bounding box center [678, 217] width 8 height 8
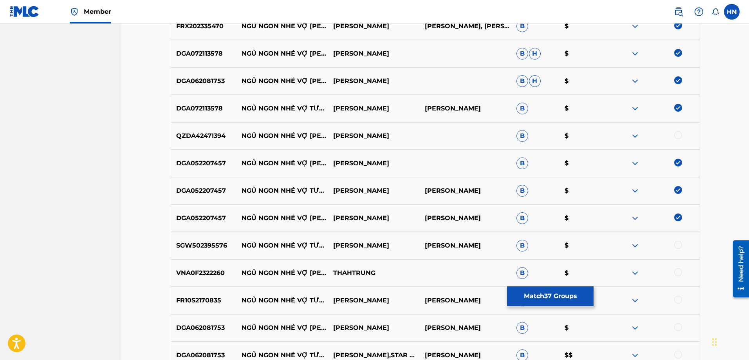
click at [682, 302] on div at bounding box center [654, 299] width 92 height 9
click at [679, 299] on div at bounding box center [678, 299] width 8 height 8
click at [675, 325] on div at bounding box center [678, 327] width 8 height 8
click at [676, 353] on div at bounding box center [678, 354] width 8 height 8
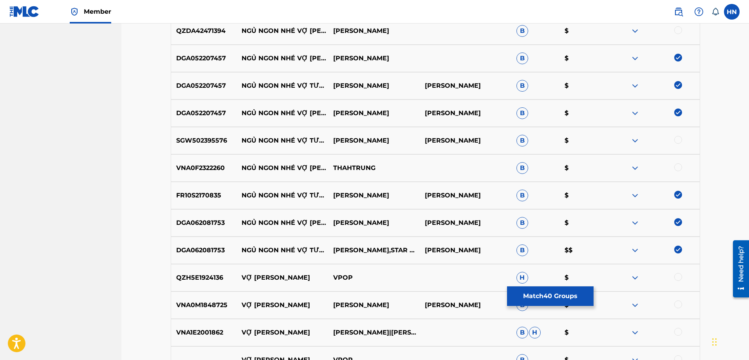
scroll to position [1448, 0]
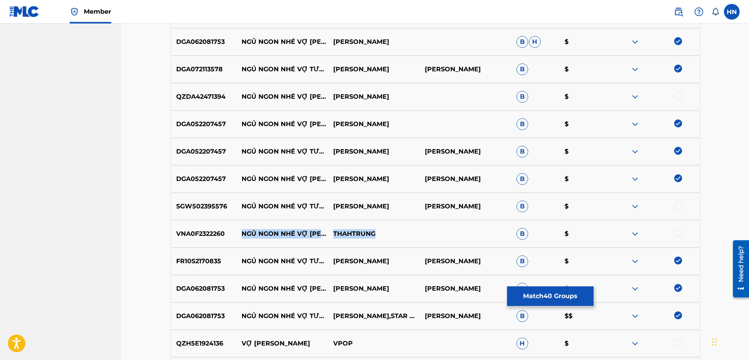
drag, startPoint x: 243, startPoint y: 223, endPoint x: 384, endPoint y: 237, distance: 142.0
click at [384, 237] on div "VNA0F2322260 NGỦ NGON NHÉ VỢ TƯƠNG LAI (REMIX) - BEAT THAHTRUNG B $" at bounding box center [435, 233] width 529 height 27
click at [185, 234] on p "VNA0F2322260" at bounding box center [204, 233] width 66 height 9
click at [677, 234] on div at bounding box center [678, 233] width 8 height 8
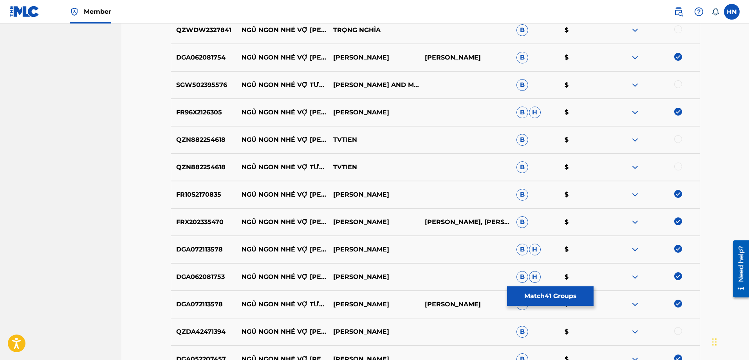
scroll to position [1174, 0]
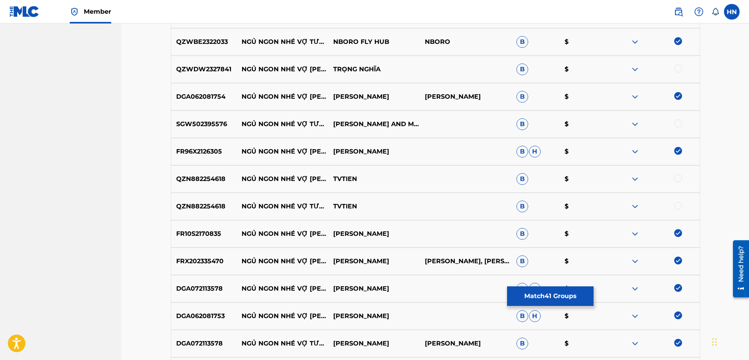
click at [639, 122] on img at bounding box center [634, 123] width 9 height 9
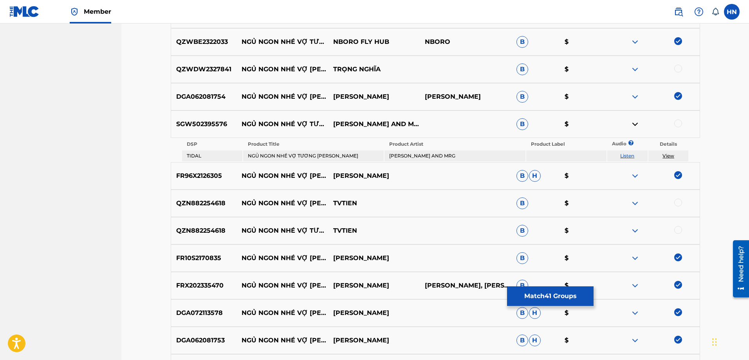
click at [632, 154] on link "Listen" at bounding box center [627, 156] width 14 height 6
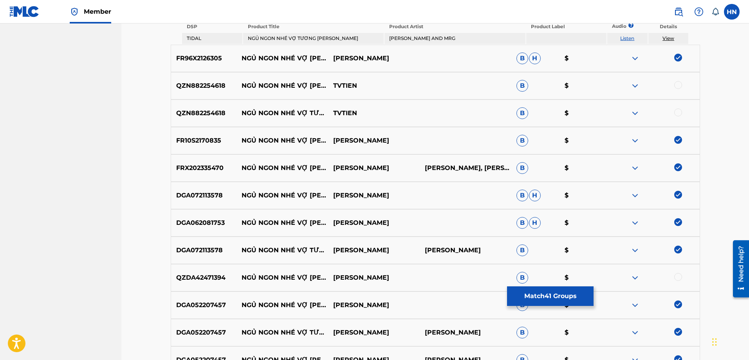
click at [636, 281] on img at bounding box center [634, 277] width 9 height 9
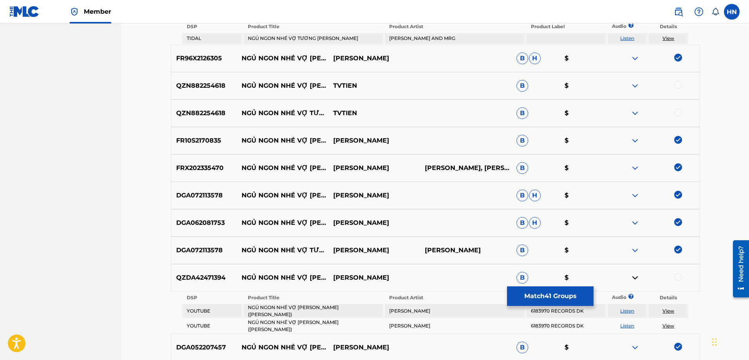
click at [626, 311] on link "Listen" at bounding box center [627, 311] width 14 height 6
click at [624, 322] on link "Listen" at bounding box center [627, 325] width 14 height 6
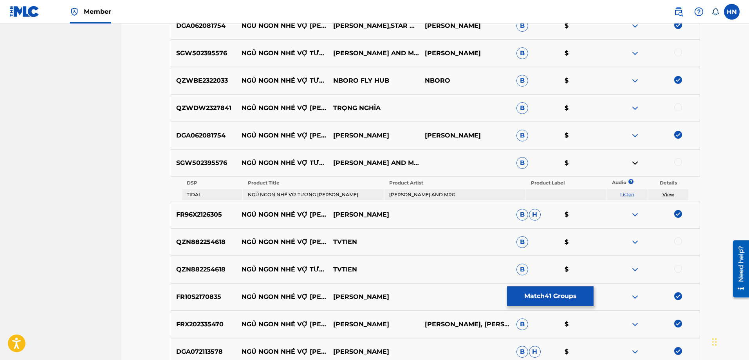
scroll to position [1135, 0]
click at [634, 244] on img at bounding box center [634, 242] width 9 height 9
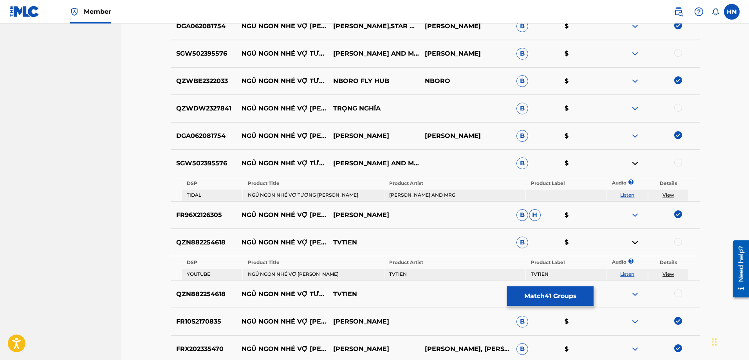
click at [633, 274] on link "Listen" at bounding box center [627, 274] width 14 height 6
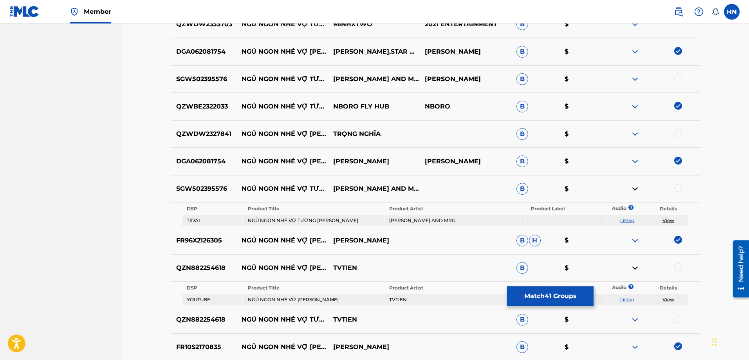
scroll to position [1096, 0]
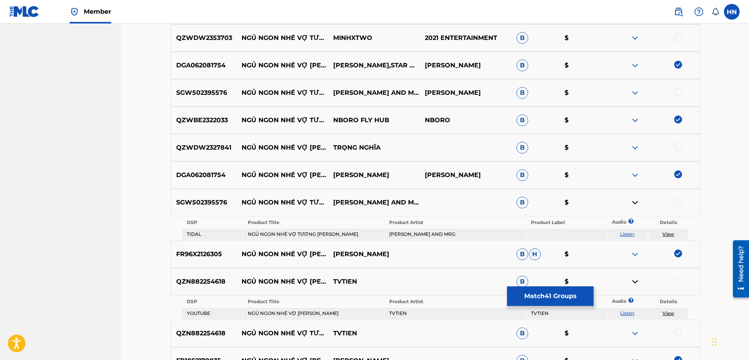
click at [636, 150] on img at bounding box center [634, 147] width 9 height 9
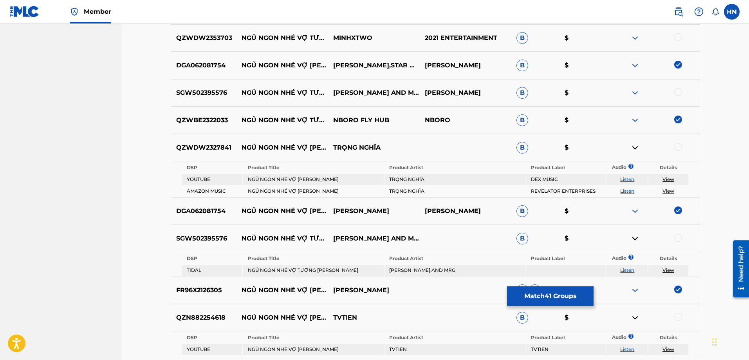
click at [629, 180] on link "Listen" at bounding box center [627, 179] width 14 height 6
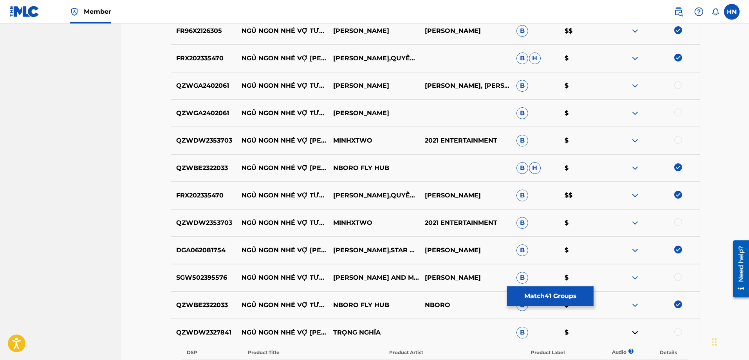
scroll to position [978, 0]
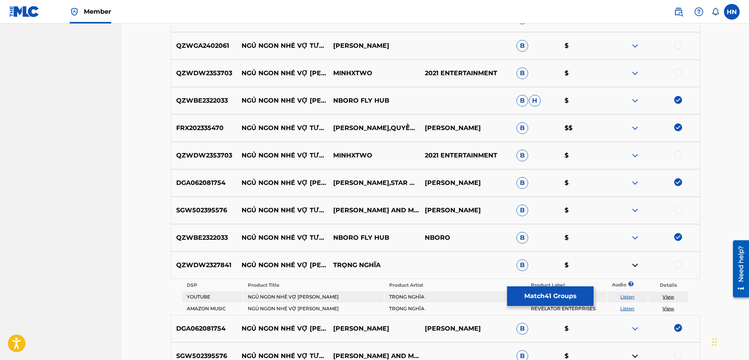
click at [636, 156] on img at bounding box center [634, 155] width 9 height 9
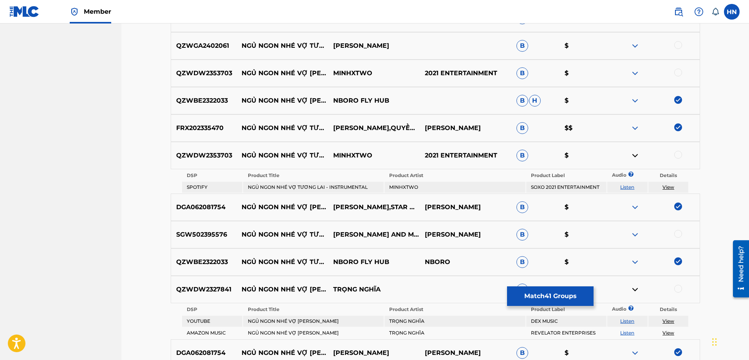
click at [628, 187] on link "Listen" at bounding box center [627, 187] width 14 height 6
click at [200, 156] on p "QZWDW2353703" at bounding box center [204, 155] width 66 height 9
click at [677, 156] on div at bounding box center [678, 155] width 8 height 8
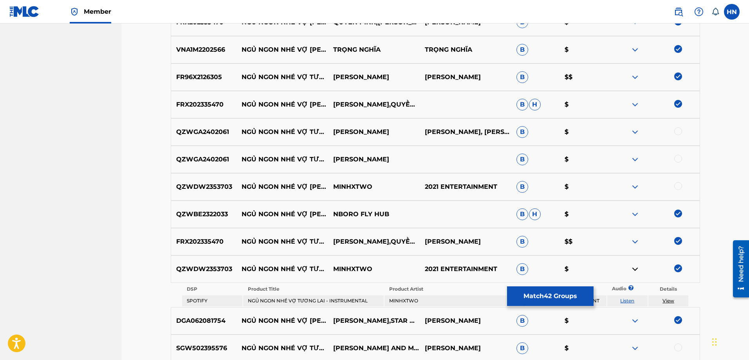
scroll to position [861, 0]
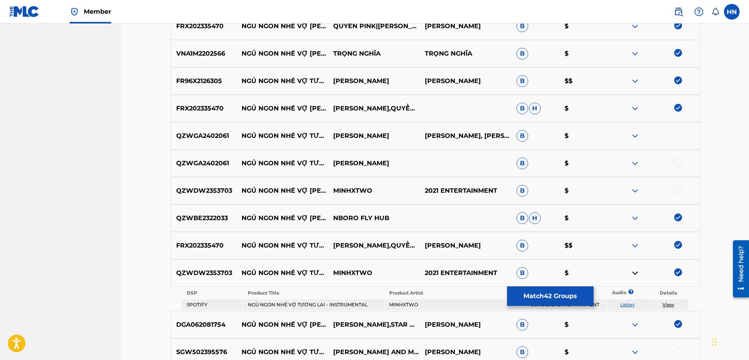
click at [678, 190] on div at bounding box center [678, 190] width 8 height 8
click at [639, 161] on img at bounding box center [634, 162] width 9 height 9
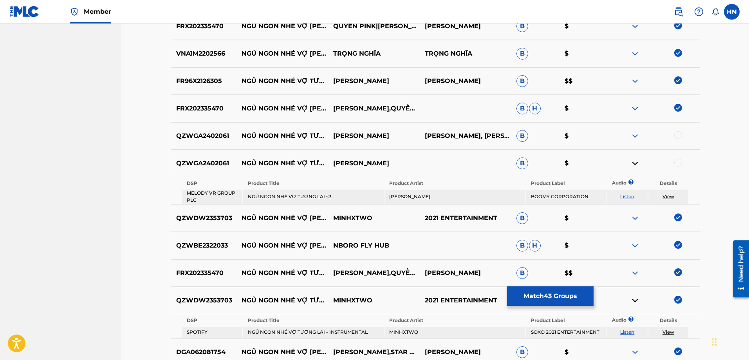
click at [629, 135] on div at bounding box center [654, 135] width 92 height 9
click at [631, 135] on img at bounding box center [634, 135] width 9 height 9
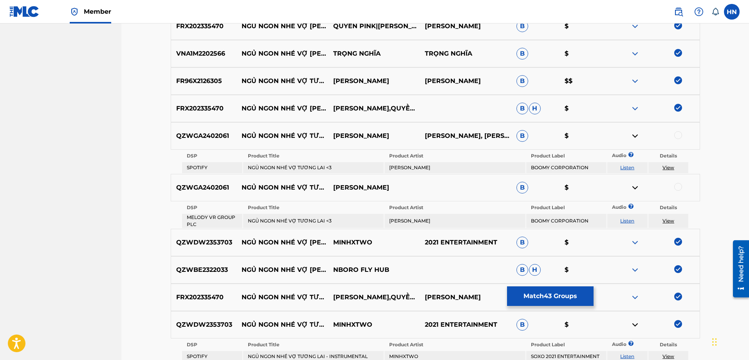
click at [630, 166] on link "Listen" at bounding box center [627, 167] width 14 height 6
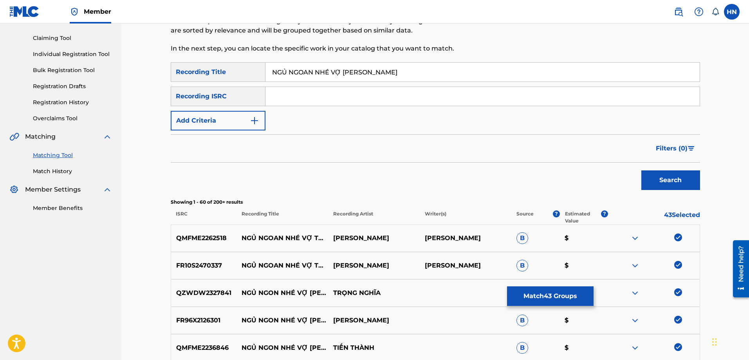
scroll to position [39, 0]
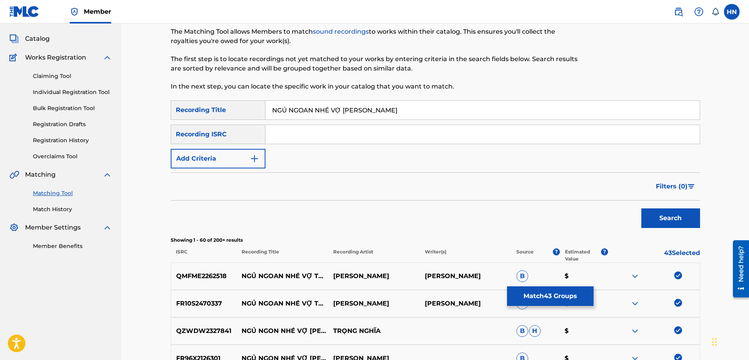
click at [430, 111] on input "NGỦ NGOAN NHÉ VỢ [PERSON_NAME]" at bounding box center [482, 110] width 434 height 19
paste input "U NGOAN NHE VO TUO"
type input "NGU NGOAN NHE VO TUONG LAI"
click at [641, 208] on button "Search" at bounding box center [670, 218] width 59 height 20
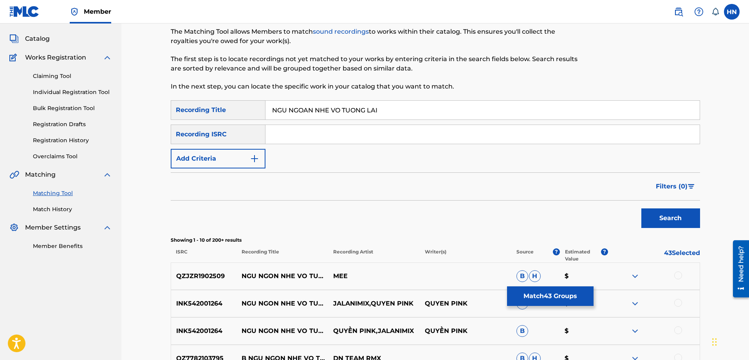
scroll to position [196, 0]
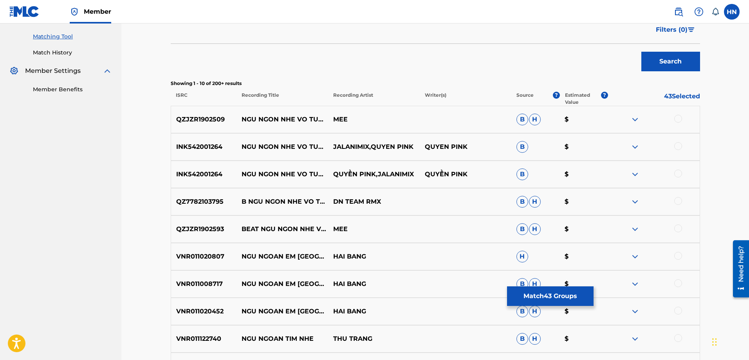
click at [211, 149] on p "INK542001264" at bounding box center [204, 146] width 66 height 9
click at [676, 144] on div at bounding box center [678, 146] width 8 height 8
click at [675, 173] on div at bounding box center [678, 173] width 8 height 8
click at [632, 120] on img at bounding box center [634, 119] width 9 height 9
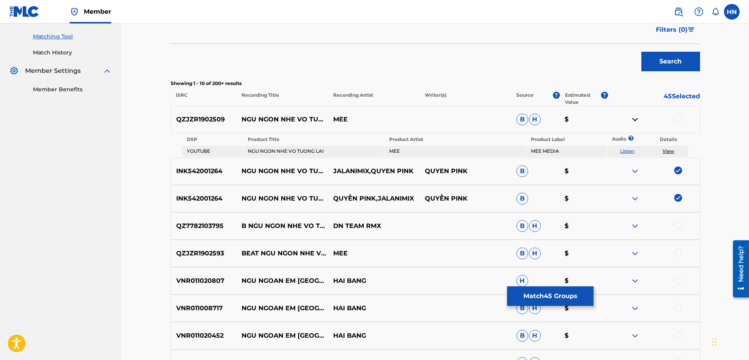
click at [630, 151] on link "Listen" at bounding box center [627, 151] width 14 height 6
drag, startPoint x: 243, startPoint y: 113, endPoint x: 279, endPoint y: 124, distance: 37.4
click at [279, 124] on p "NGU NGON NHE VO TUONG LAI" at bounding box center [282, 119] width 92 height 9
click at [218, 118] on p "QZJZR1902509" at bounding box center [204, 119] width 66 height 9
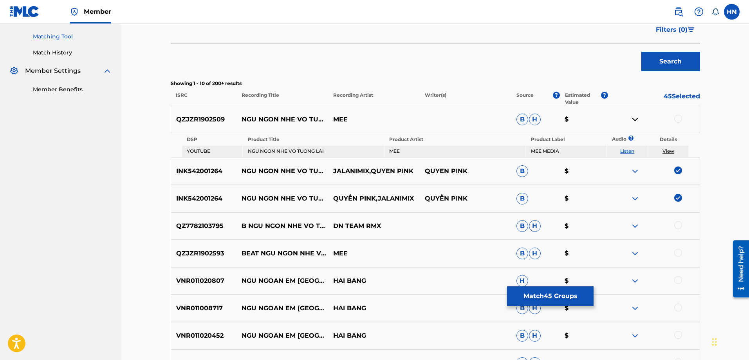
click at [676, 117] on div at bounding box center [678, 119] width 8 height 8
click at [212, 256] on p "QZJZR1902593" at bounding box center [204, 252] width 66 height 9
click at [678, 251] on div at bounding box center [678, 252] width 8 height 8
click at [634, 222] on img at bounding box center [634, 225] width 9 height 9
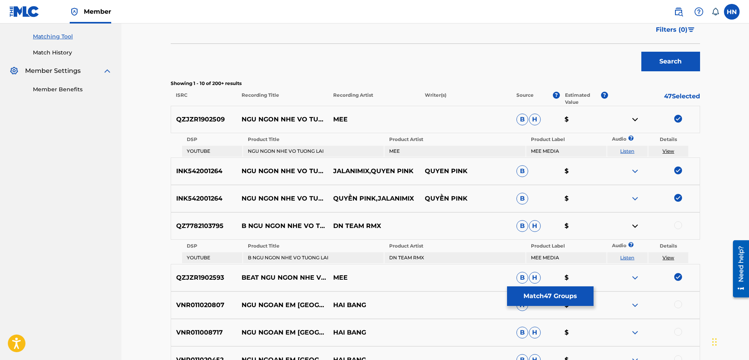
click at [625, 255] on link "Listen" at bounding box center [627, 257] width 14 height 6
click at [539, 294] on button "Match 47 Groups" at bounding box center [550, 296] width 86 height 20
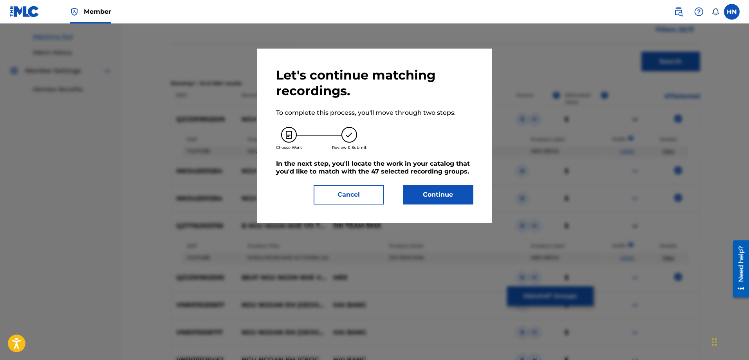
click at [431, 196] on button "Continue" at bounding box center [438, 195] width 70 height 20
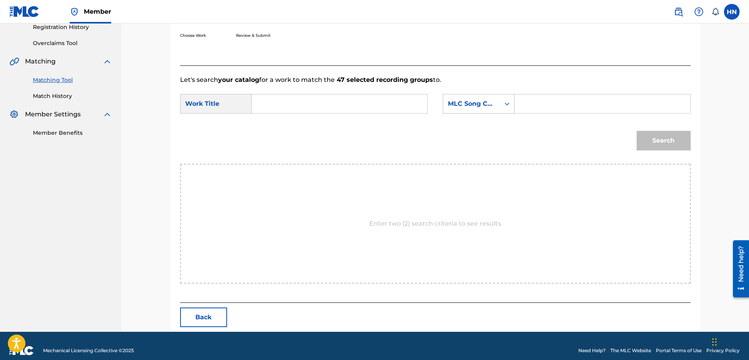
scroll to position [162, 0]
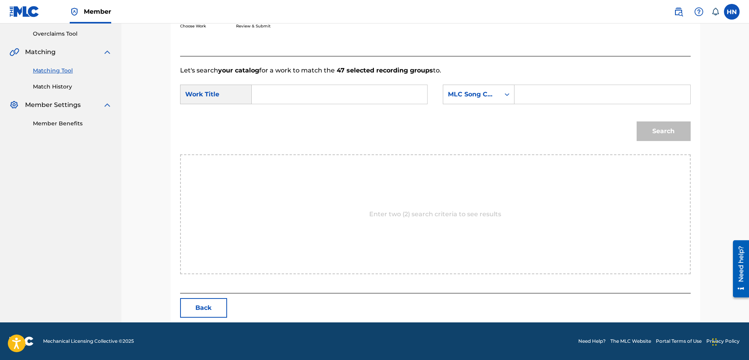
click at [383, 101] on input "Search Form" at bounding box center [339, 94] width 162 height 19
paste input "NGU NGOAN NHE VO TUONG LAI"
type input "NGU NGOAN NHE VO TUONG LAI"
click at [465, 88] on div "MLC Song Code" at bounding box center [471, 94] width 57 height 15
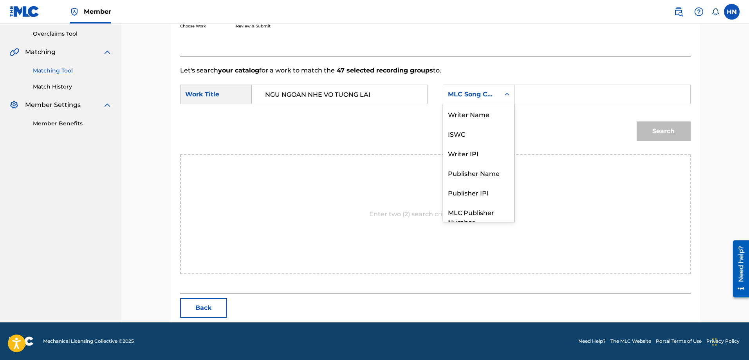
scroll to position [29, 0]
click at [467, 104] on div "ISWC" at bounding box center [478, 105] width 71 height 20
click at [529, 97] on input "Search Form" at bounding box center [602, 94] width 162 height 19
paste input "T3075196220"
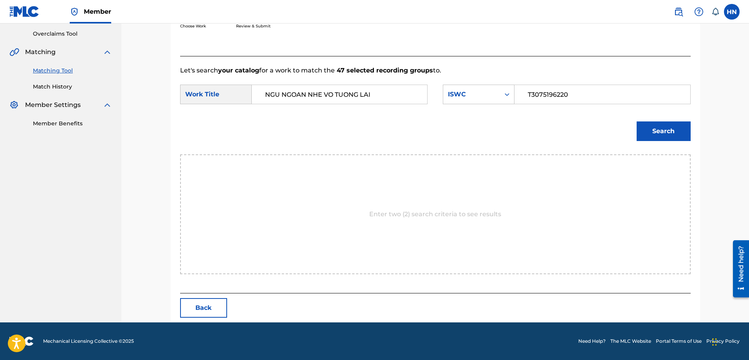
type input "T3075196220"
click at [693, 126] on div "Match Usage - Select Work In this step, you will locate the work you'd like to …" at bounding box center [435, 111] width 529 height 421
click at [684, 127] on button "Search" at bounding box center [663, 131] width 54 height 20
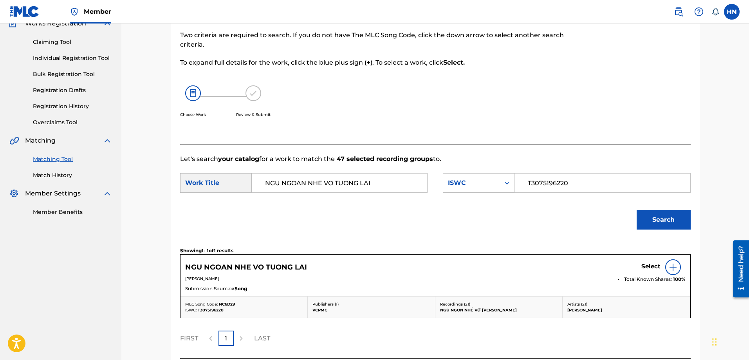
scroll to position [139, 0]
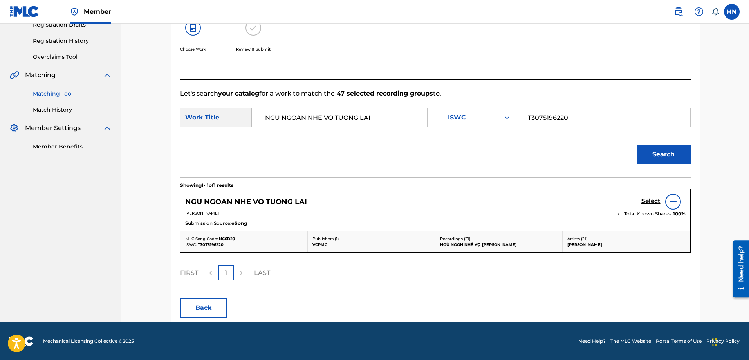
click at [644, 202] on h5 "Select" at bounding box center [650, 200] width 19 height 7
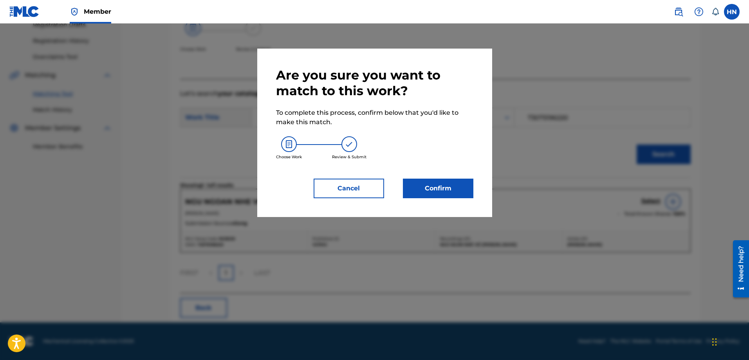
click at [434, 195] on button "Confirm" at bounding box center [438, 188] width 70 height 20
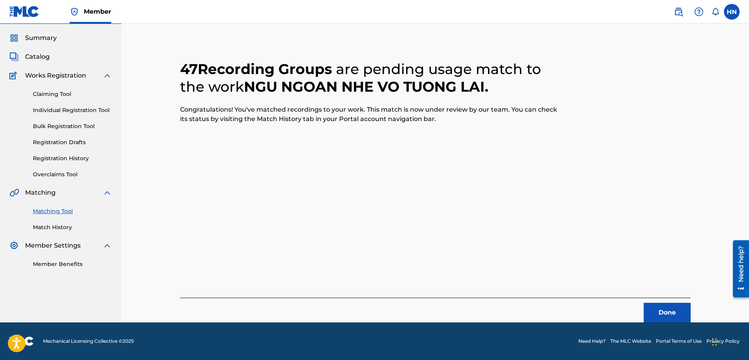
scroll to position [21, 0]
click at [649, 309] on button "Done" at bounding box center [666, 312] width 47 height 20
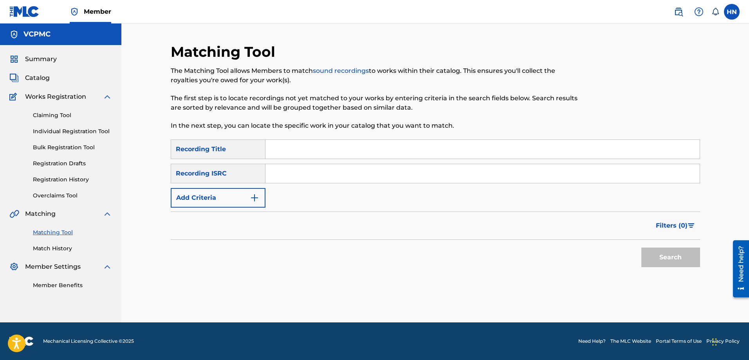
scroll to position [0, 0]
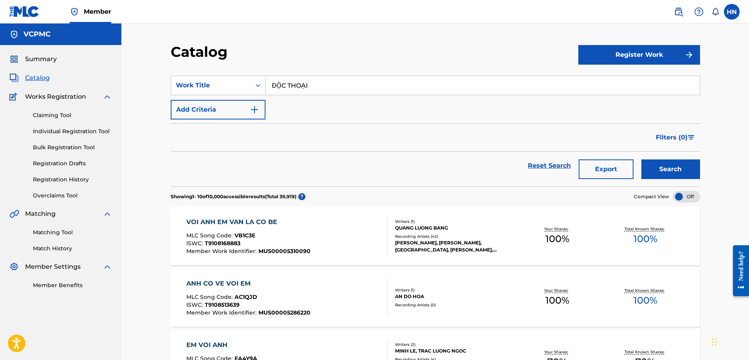
type input "ĐỘC THOẠI"
click at [641, 159] on button "Search" at bounding box center [670, 169] width 59 height 20
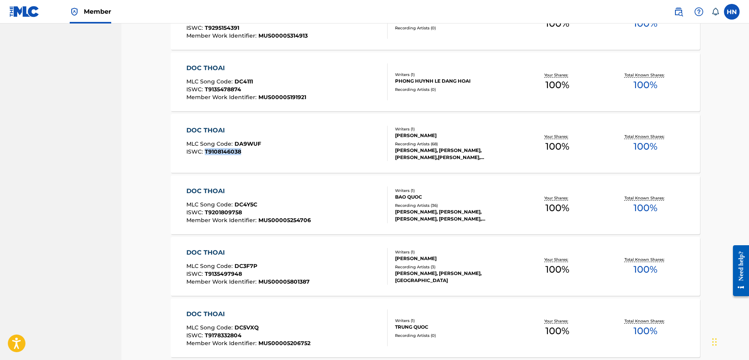
scroll to position [352, 0]
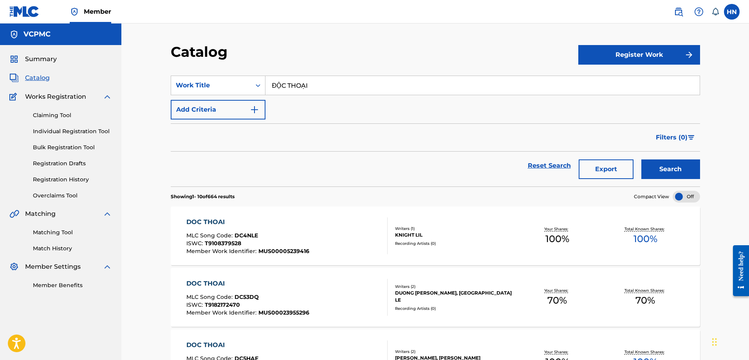
click at [302, 92] on input "ĐỘC THOẠI" at bounding box center [482, 85] width 434 height 19
click at [641, 159] on button "Search" at bounding box center [670, 169] width 59 height 20
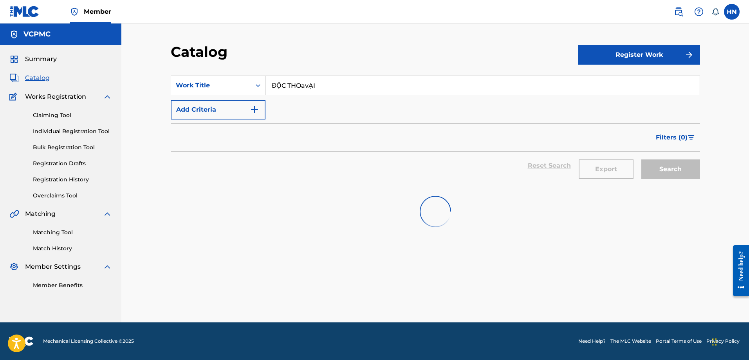
paste input "TẾT ĐÓN XUÂN VỀ"
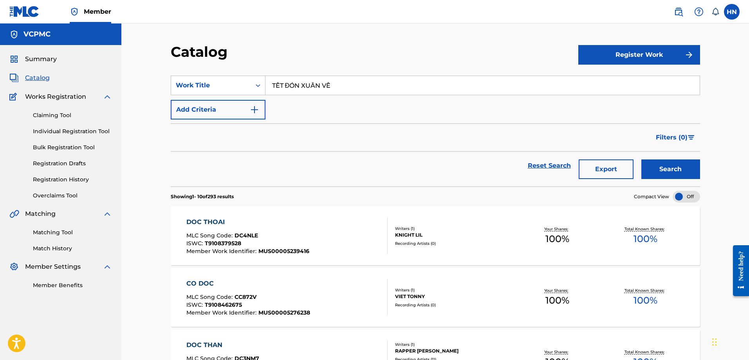
click at [676, 173] on button "Search" at bounding box center [670, 169] width 59 height 20
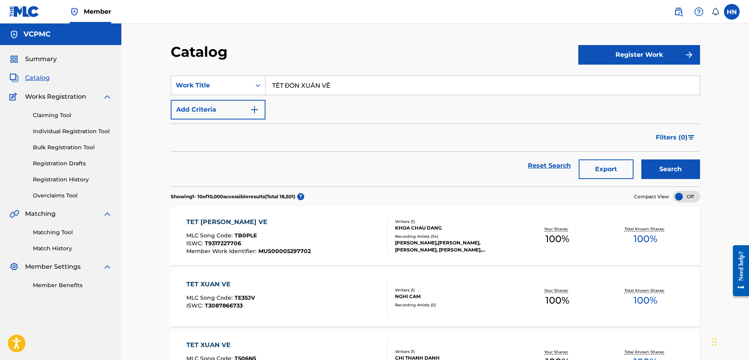
click at [323, 83] on input "TẾT ĐÓN XUÂN VỀ" at bounding box center [482, 85] width 434 height 19
paste input "BIẾT NÓI GÌ ĐÂY"
click at [641, 159] on button "Search" at bounding box center [670, 169] width 59 height 20
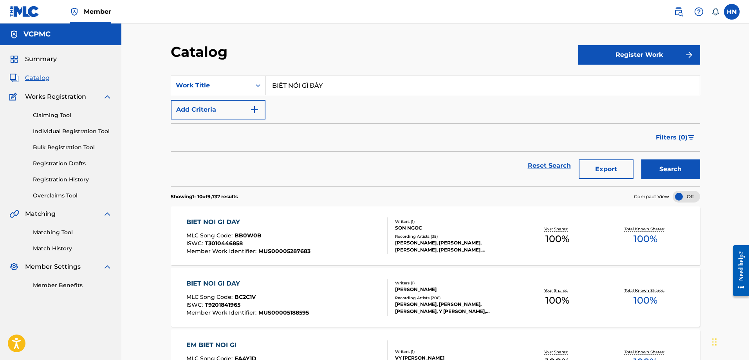
paste input "VÌ ĐÓ LÀ EM"
type input "VÌ ĐÓ LÀ EM"
click at [641, 159] on button "Search" at bounding box center [670, 169] width 59 height 20
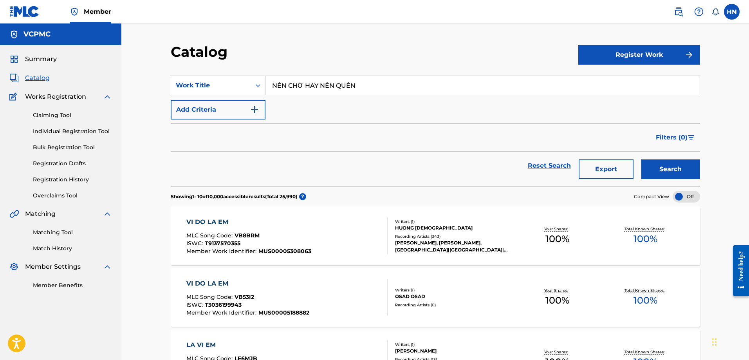
click at [641, 159] on button "Search" at bounding box center [670, 169] width 59 height 20
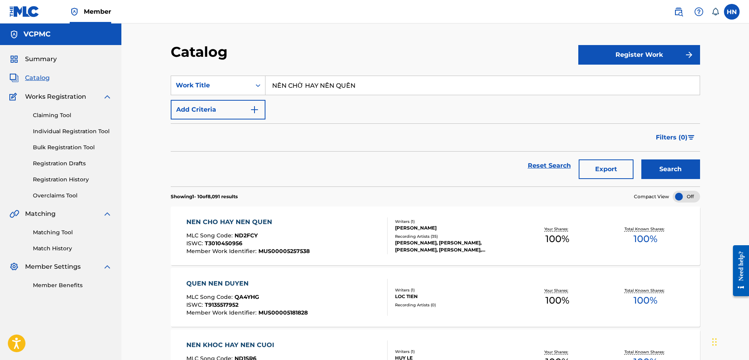
paste input "MẶC KỆ NGƯỜI TA NÓI"
click at [641, 159] on button "Search" at bounding box center [670, 169] width 59 height 20
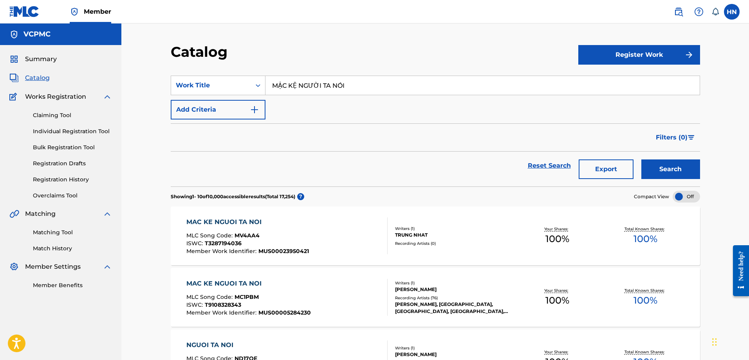
paste input "NGỦ NGOAN NHÉ VỢ TƯƠNG LA"
type input "NGỦ NGOAN NHÉ VỢ [PERSON_NAME]"
click at [684, 165] on button "Search" at bounding box center [670, 169] width 59 height 20
